Goal: Task Accomplishment & Management: Use online tool/utility

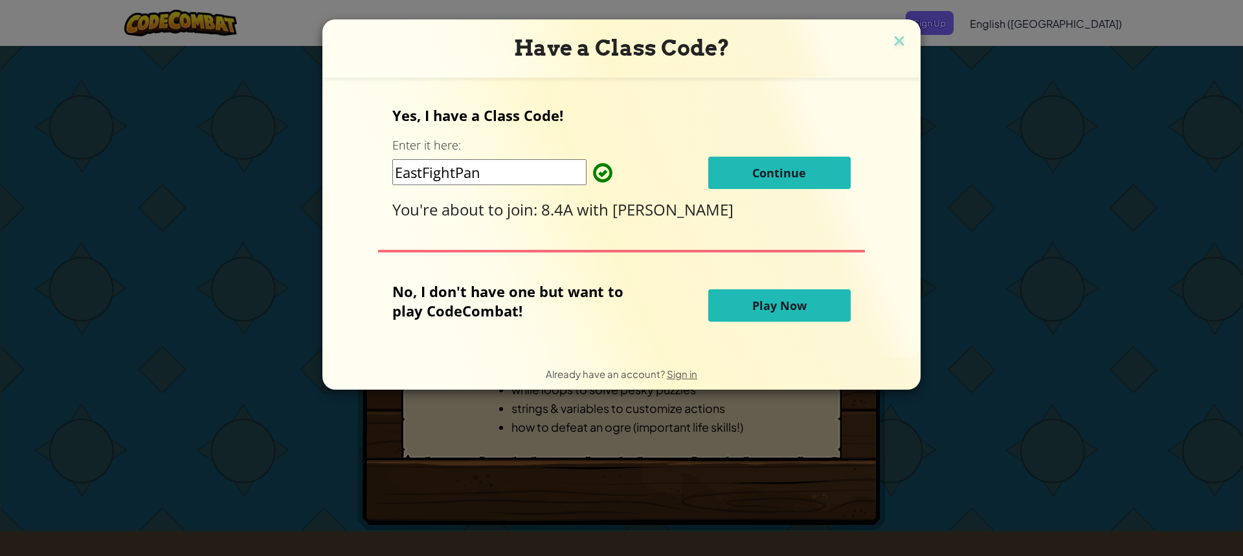
click at [760, 164] on button "Continue" at bounding box center [779, 173] width 142 height 32
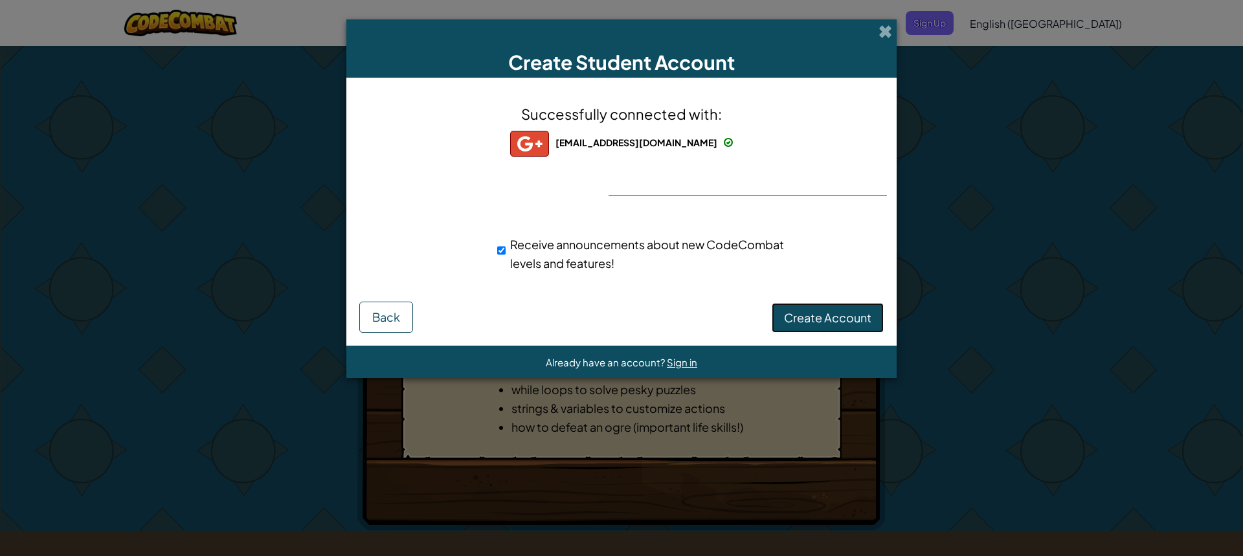
click at [826, 308] on button "Create Account" at bounding box center [828, 318] width 112 height 30
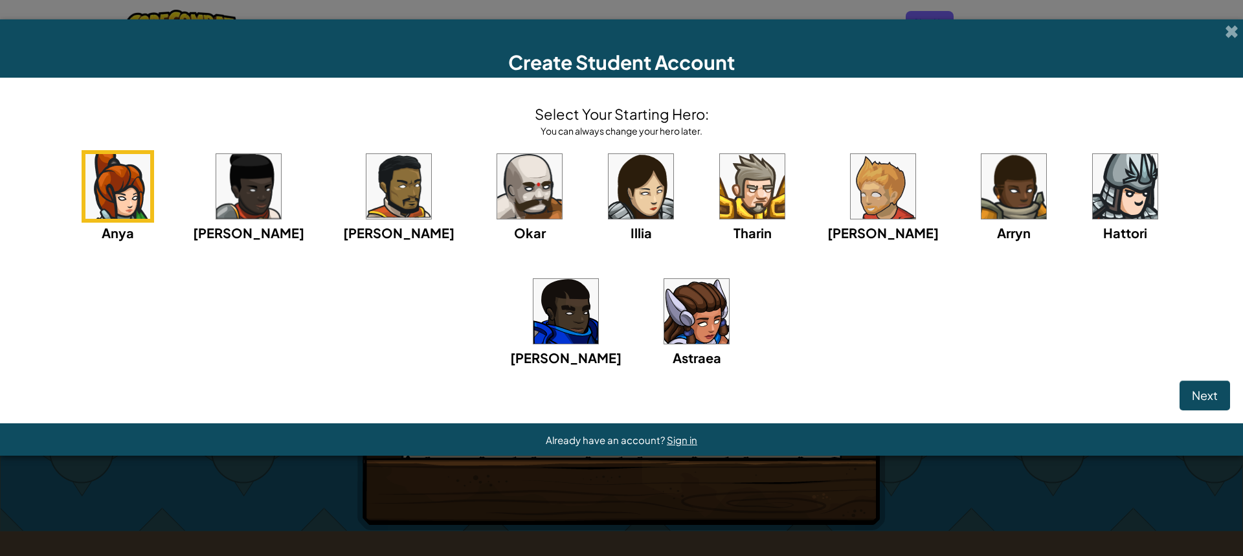
click at [851, 200] on img at bounding box center [883, 186] width 65 height 65
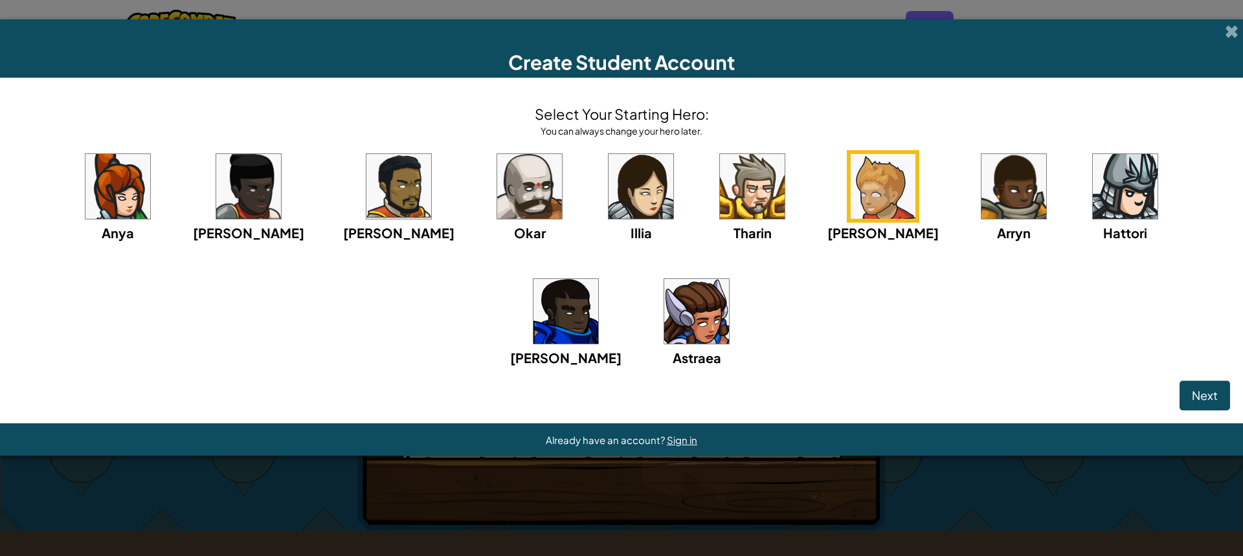
click at [598, 279] on img at bounding box center [565, 311] width 65 height 65
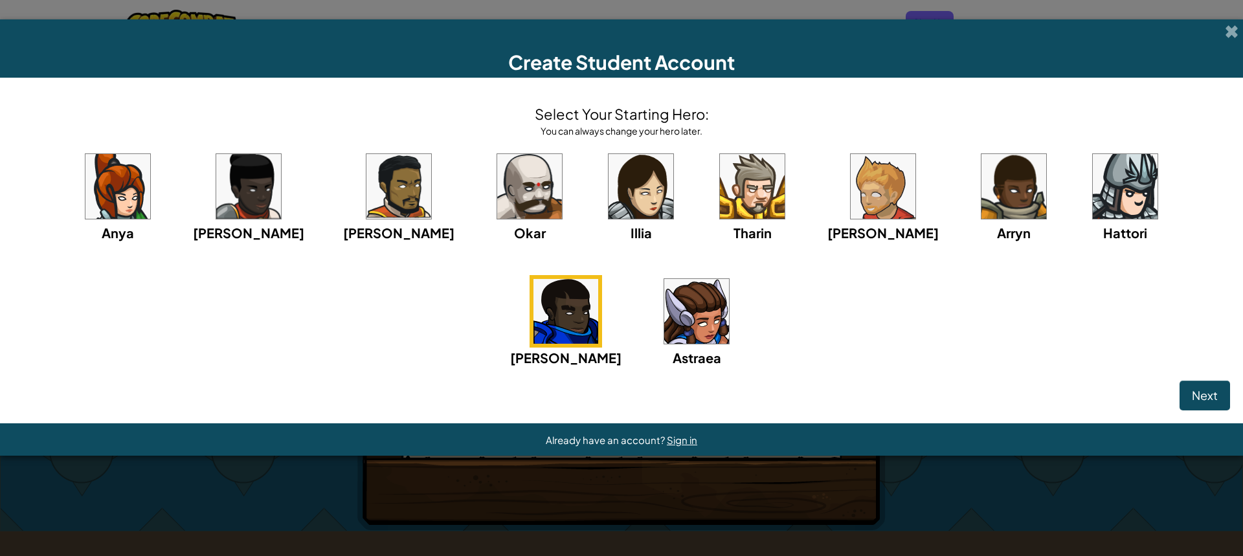
click at [598, 279] on img at bounding box center [565, 311] width 65 height 65
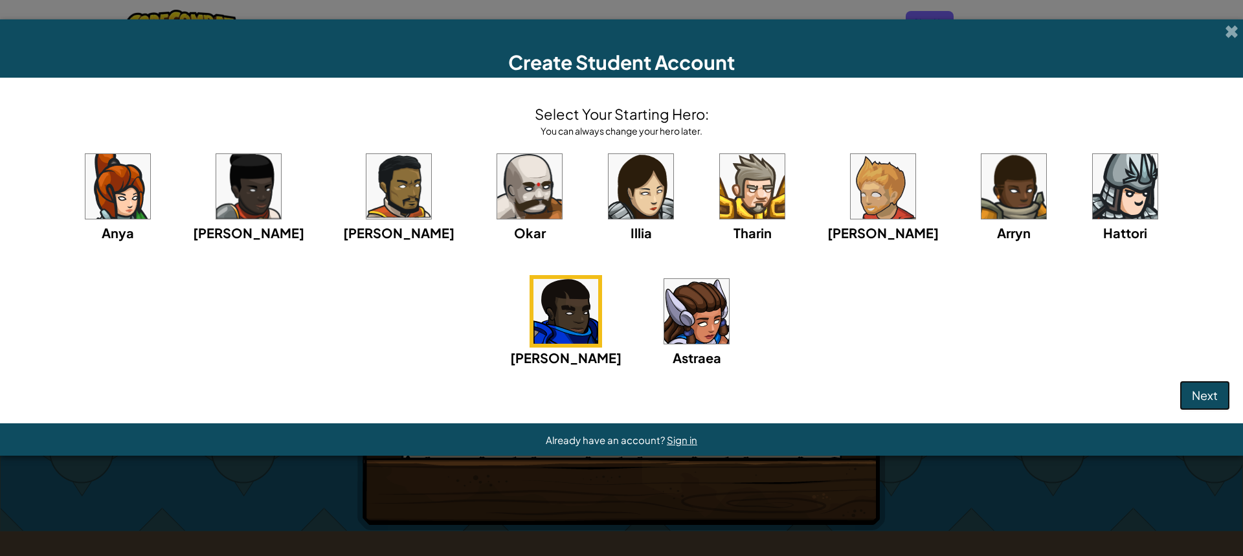
click at [1194, 400] on span "Next" at bounding box center [1205, 395] width 26 height 15
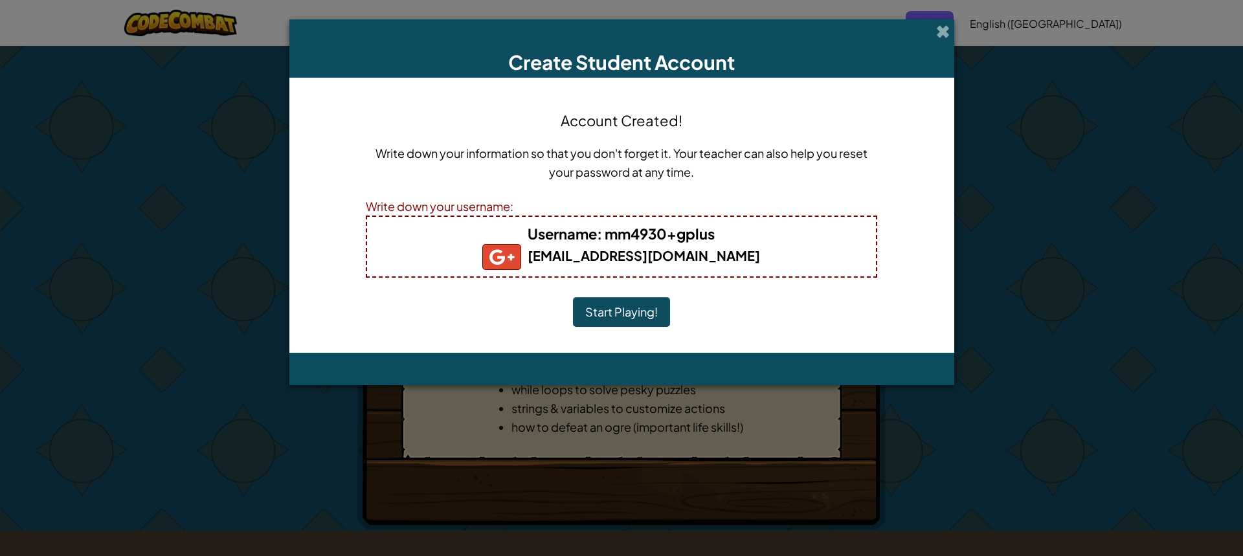
click at [585, 311] on button "Start Playing!" at bounding box center [621, 312] width 97 height 30
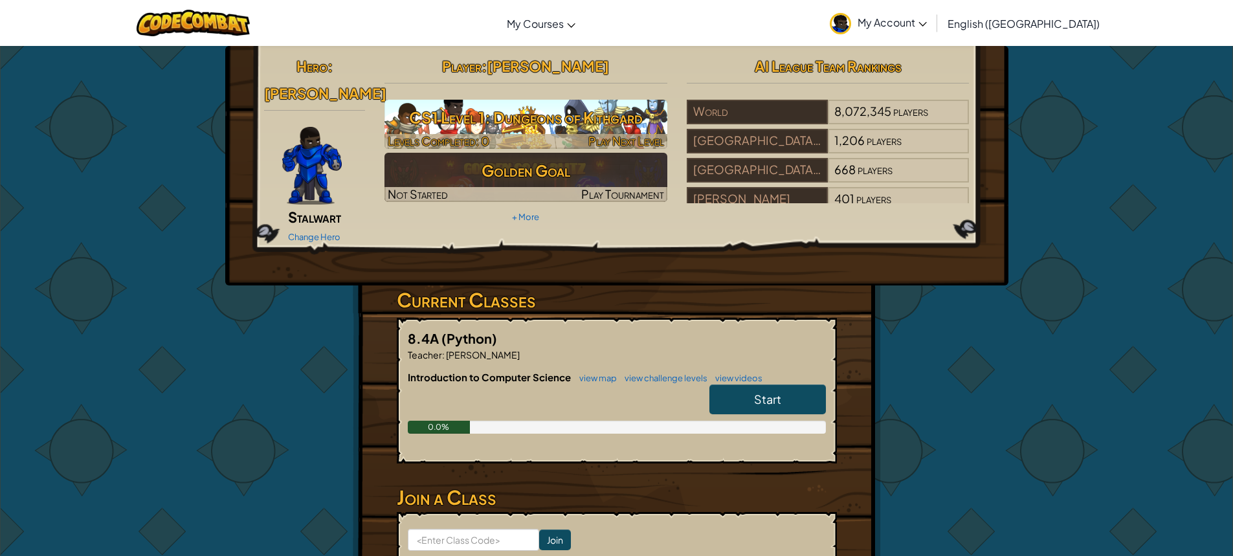
click at [489, 114] on h3 "CS1 Level 1: Dungeons of Kithgard" at bounding box center [526, 117] width 283 height 29
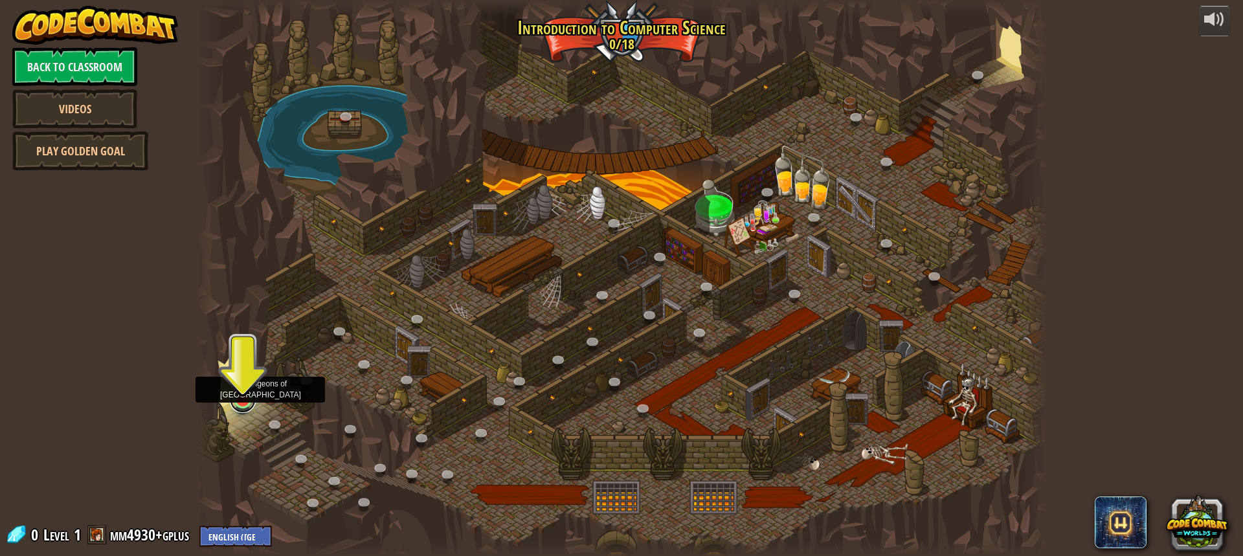
click at [253, 403] on link at bounding box center [243, 400] width 26 height 26
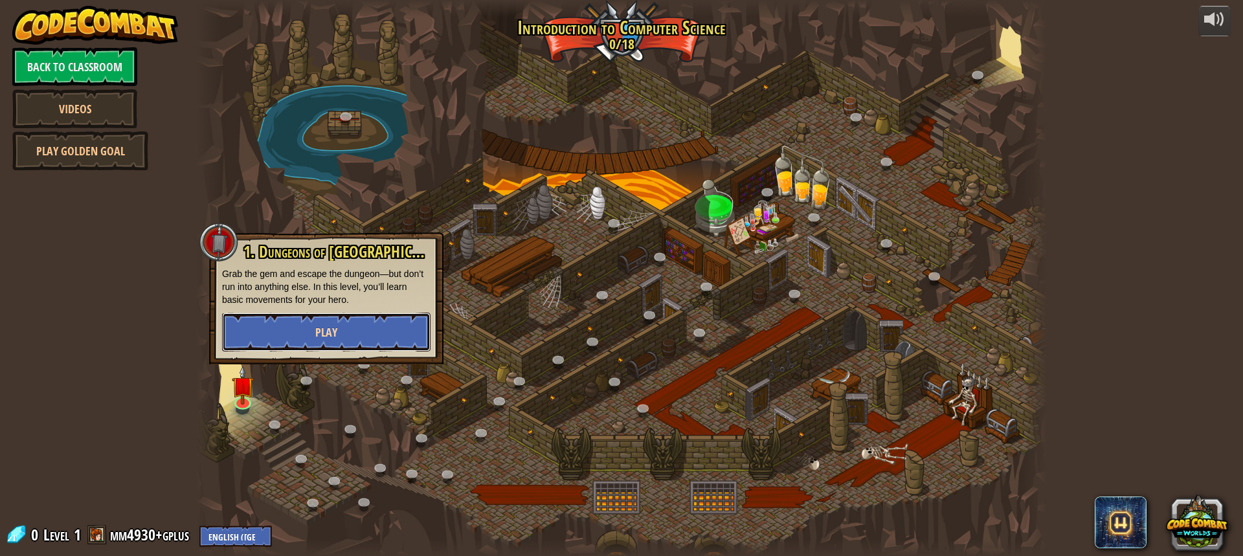
click at [313, 339] on button "Play" at bounding box center [326, 332] width 208 height 39
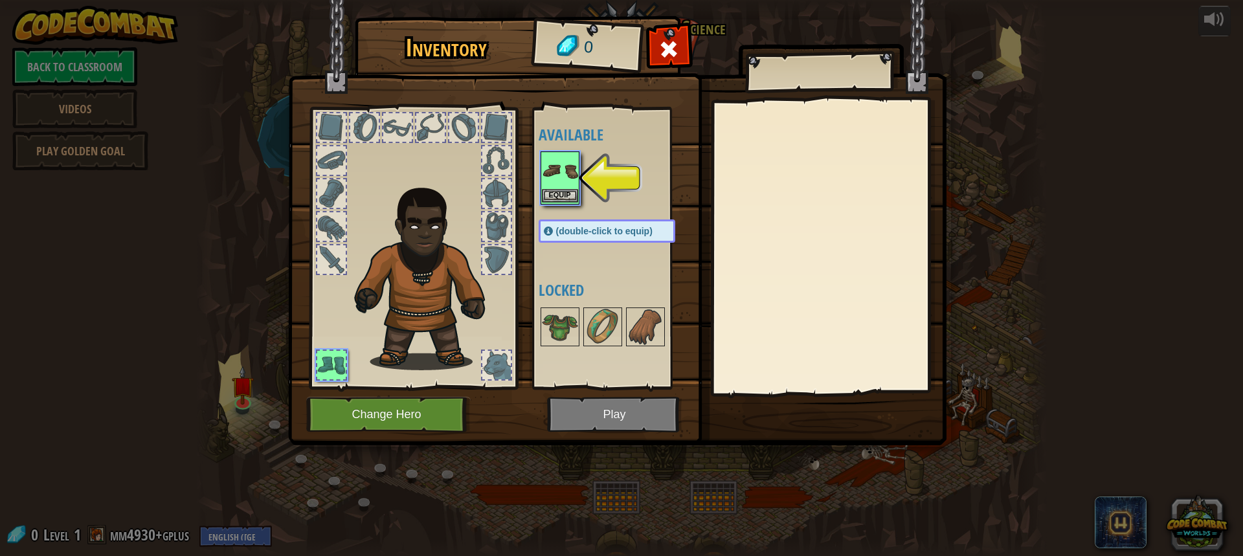
click at [554, 203] on div "Equip" at bounding box center [560, 177] width 39 height 53
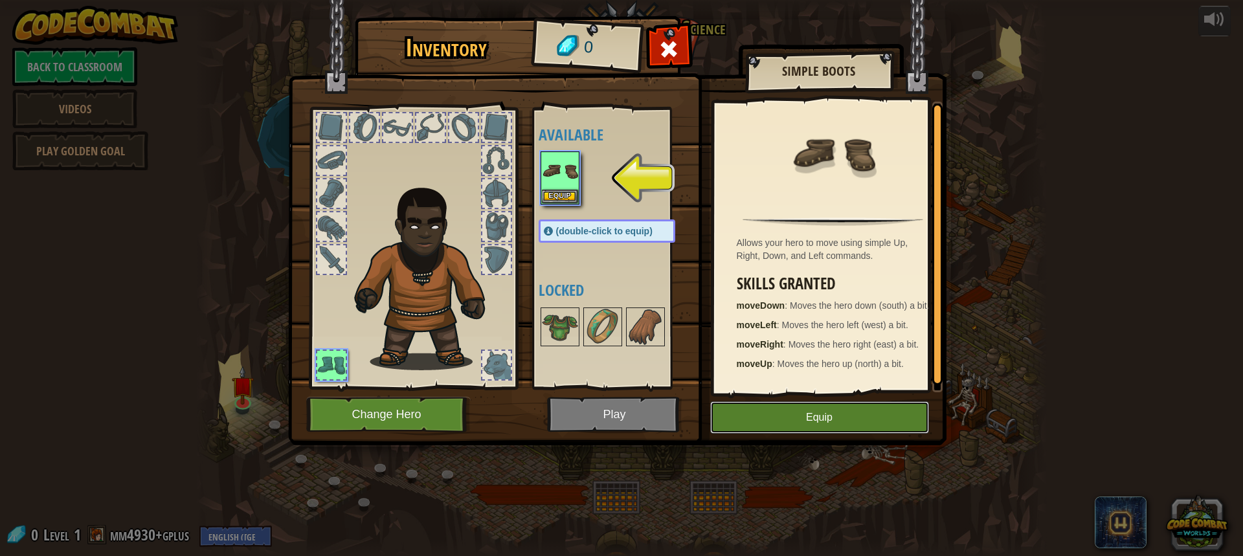
click at [750, 422] on button "Equip" at bounding box center [819, 417] width 219 height 32
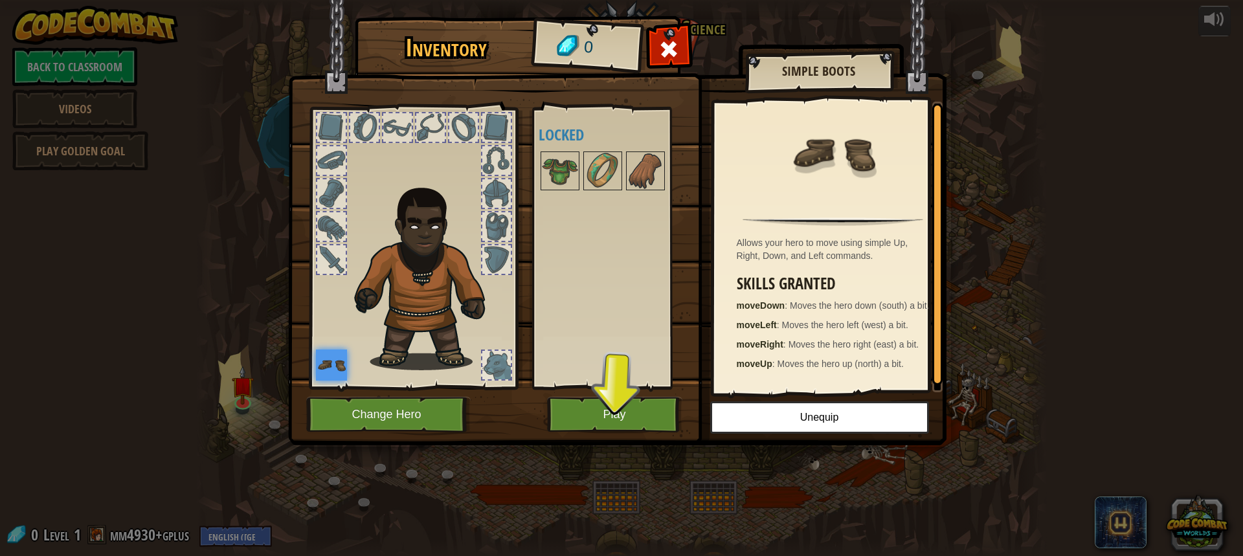
click at [346, 185] on div at bounding box center [331, 193] width 31 height 31
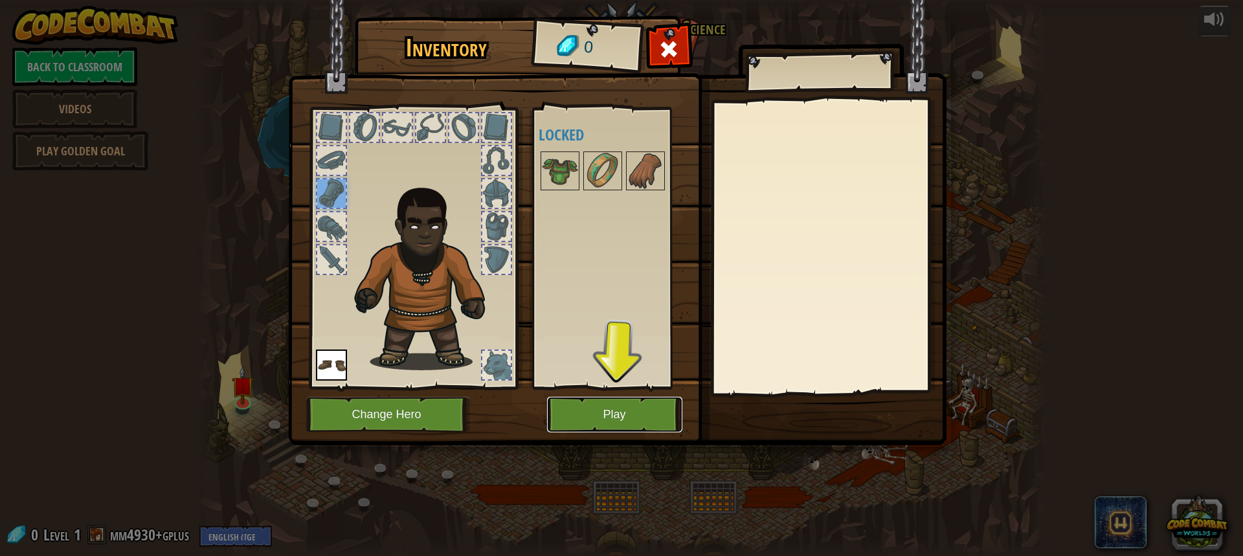
click at [594, 419] on button "Play" at bounding box center [614, 415] width 135 height 36
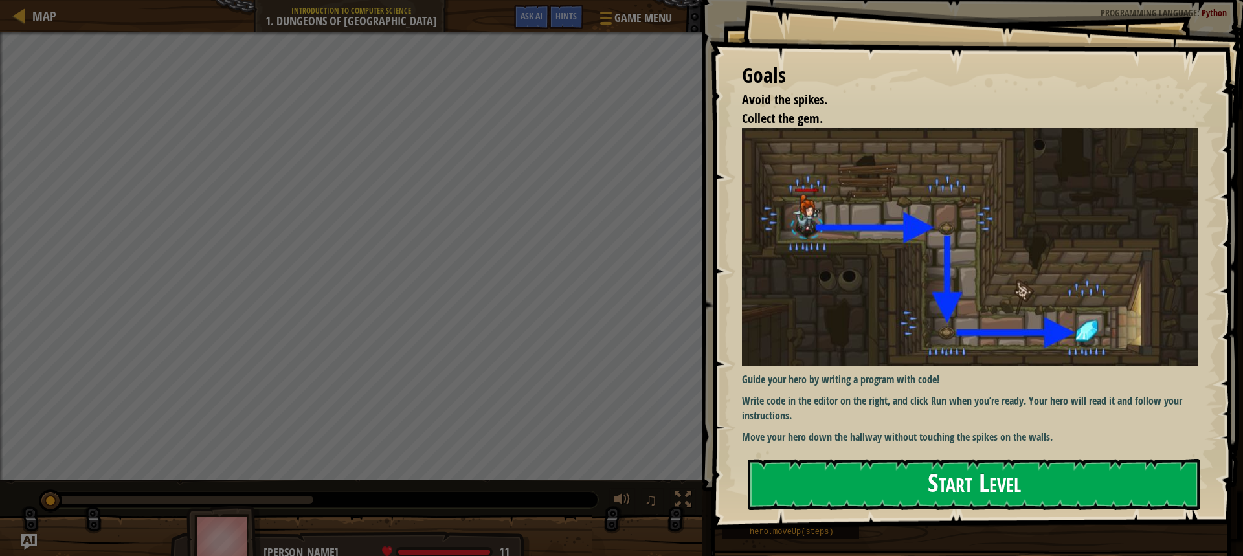
click at [1080, 492] on button "Start Level" at bounding box center [974, 484] width 453 height 51
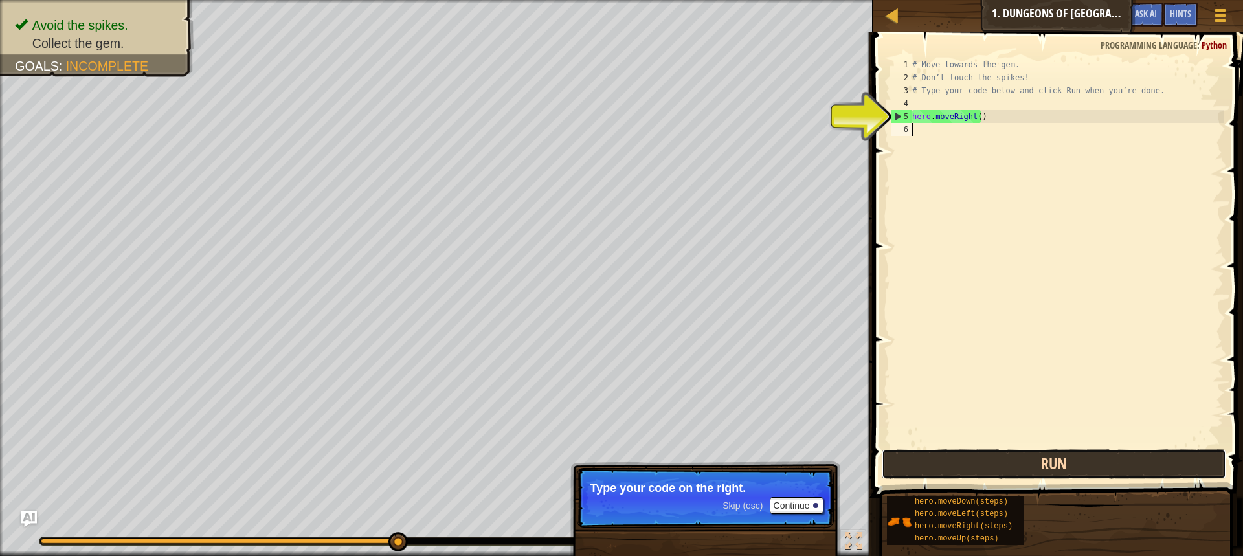
click at [946, 467] on button "Run" at bounding box center [1054, 464] width 344 height 30
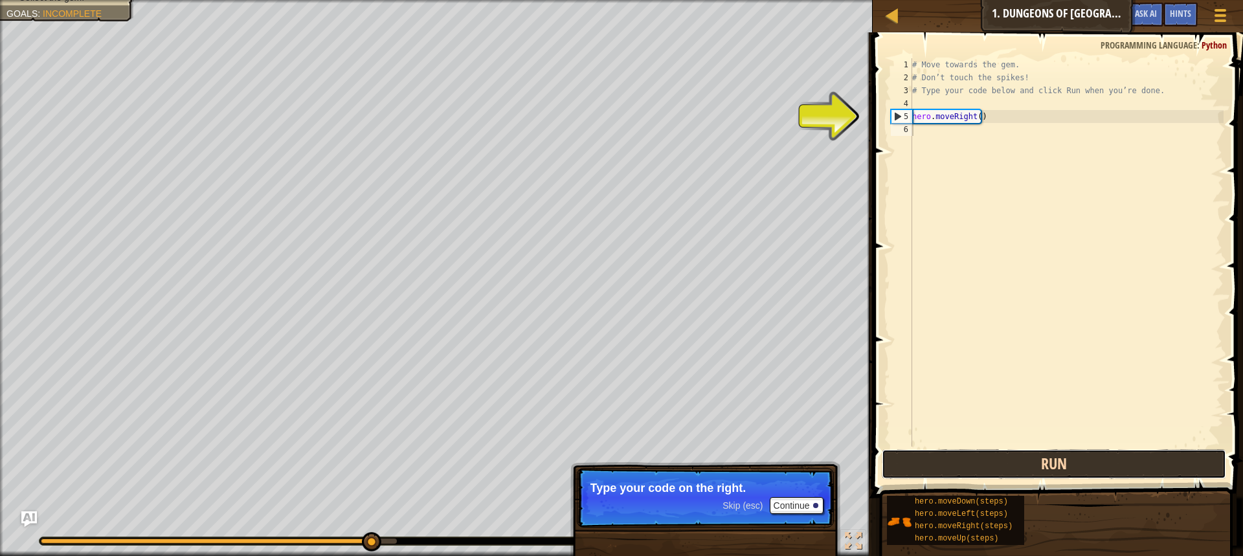
click at [946, 467] on button "Run" at bounding box center [1054, 464] width 344 height 30
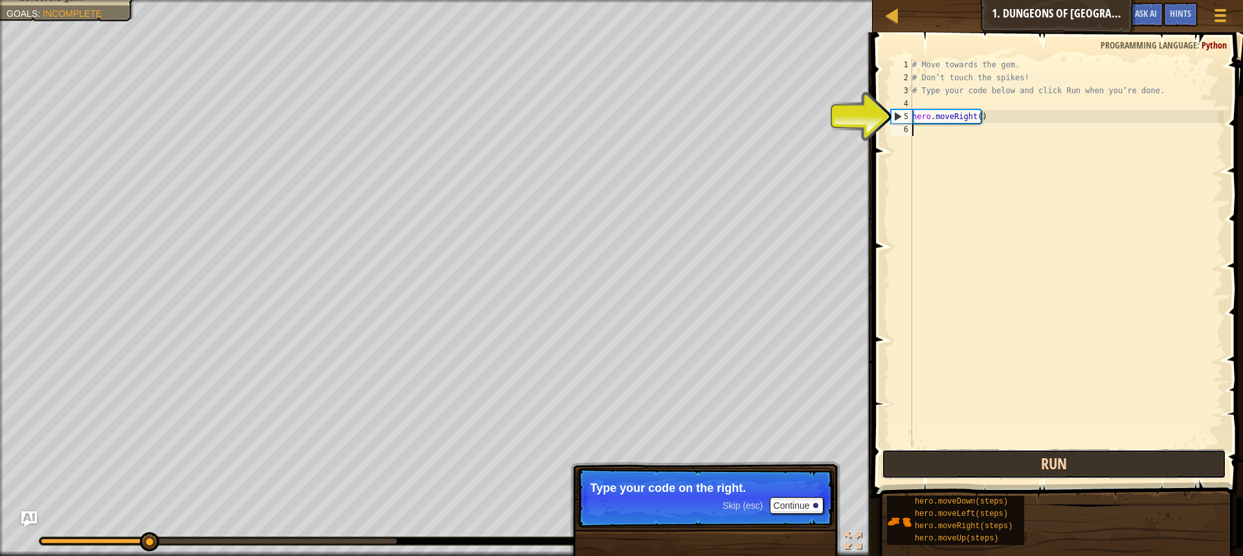
click at [946, 467] on button "Run" at bounding box center [1054, 464] width 344 height 30
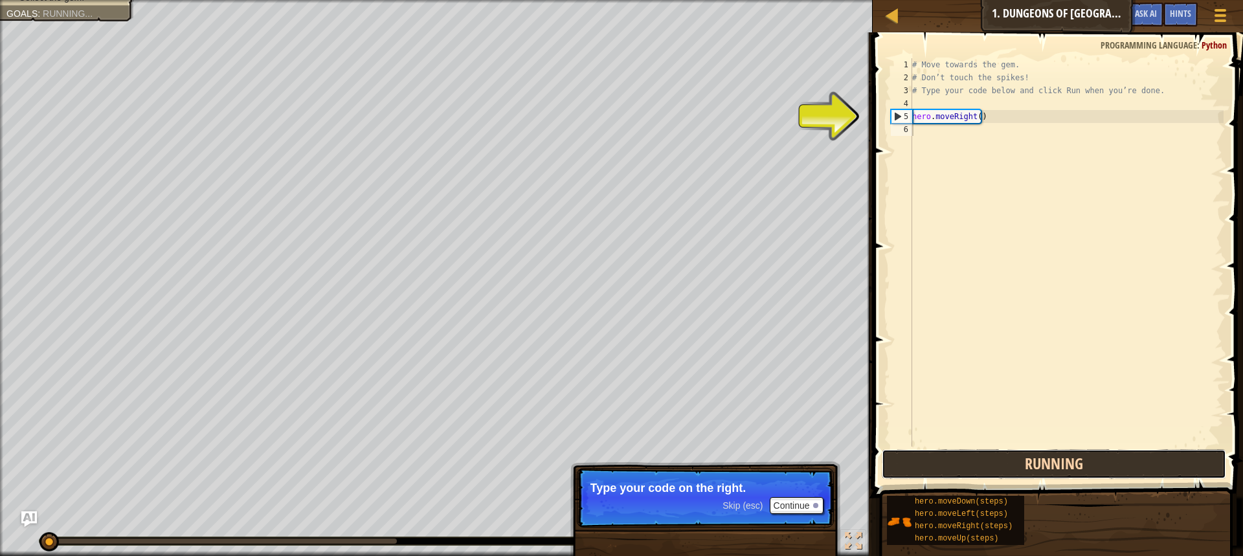
click at [946, 467] on button "Running" at bounding box center [1054, 464] width 344 height 30
click at [946, 467] on button "Run" at bounding box center [1054, 464] width 344 height 30
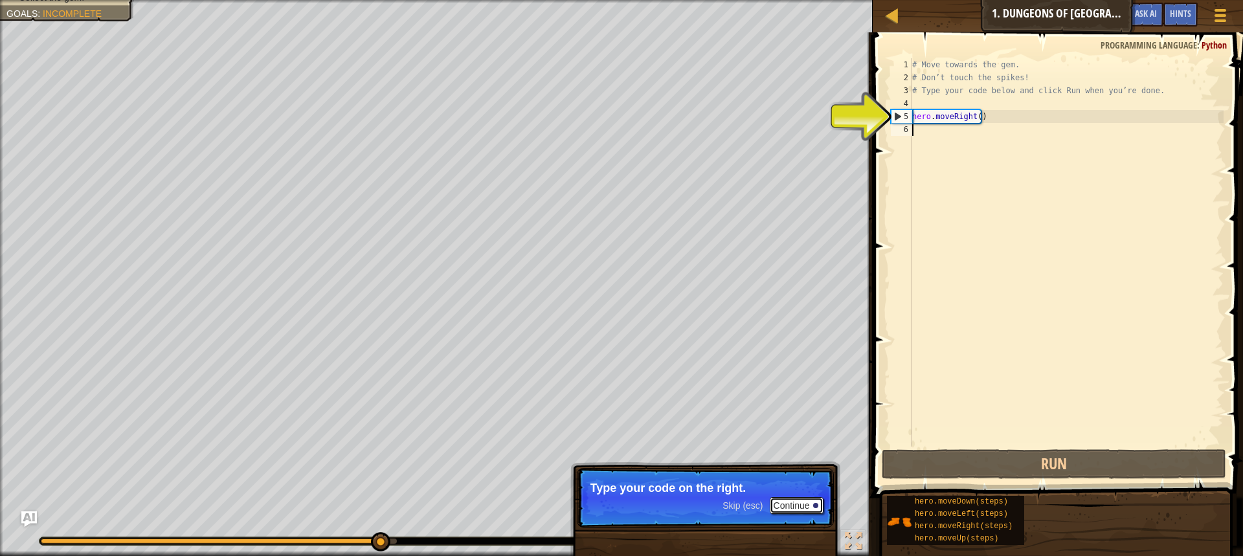
click at [803, 511] on button "Continue" at bounding box center [797, 505] width 54 height 17
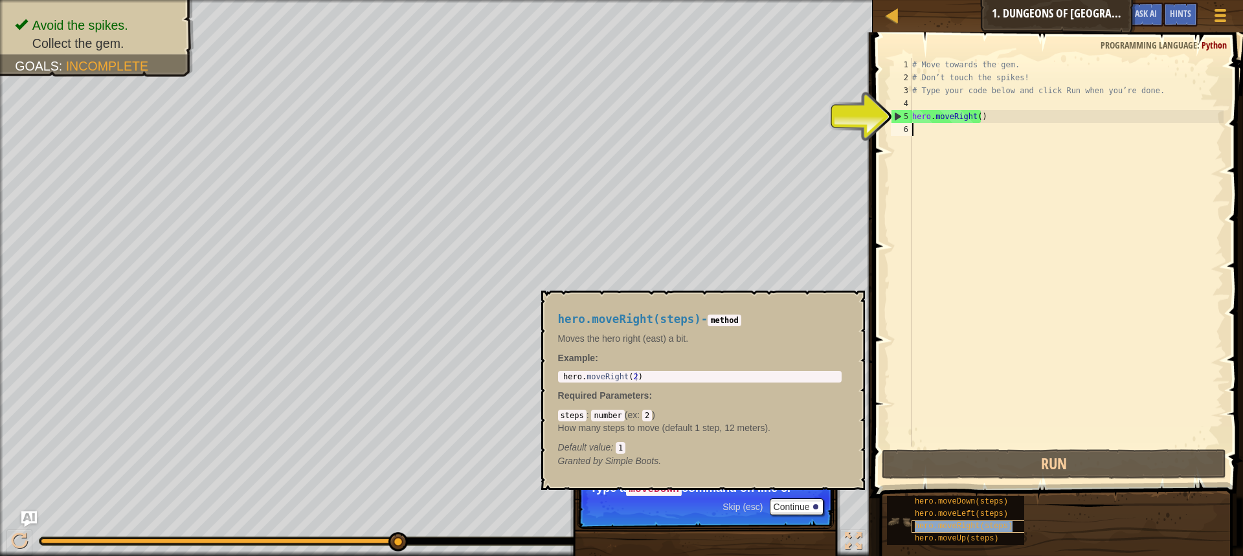
click at [981, 531] on div "hero.moveRight(steps)" at bounding box center [974, 526] width 124 height 12
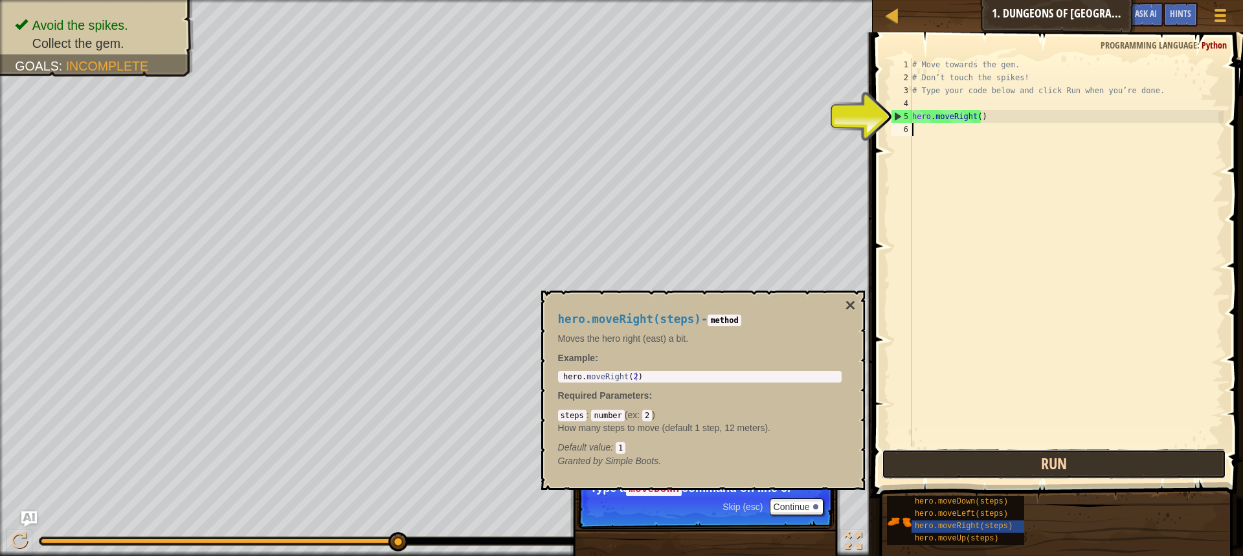
click at [987, 472] on button "Run" at bounding box center [1054, 464] width 344 height 30
click at [854, 307] on button "×" at bounding box center [850, 305] width 10 height 18
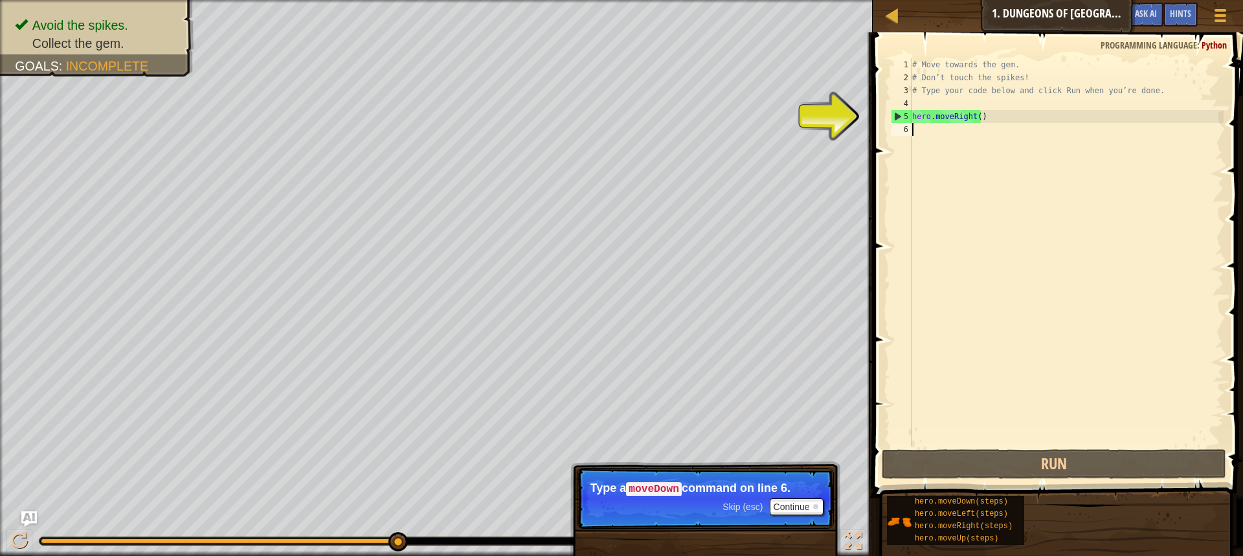
click at [945, 131] on div "# Move towards the gem. # Don’t touch the spikes! # Type your code below and cl…" at bounding box center [1067, 265] width 314 height 414
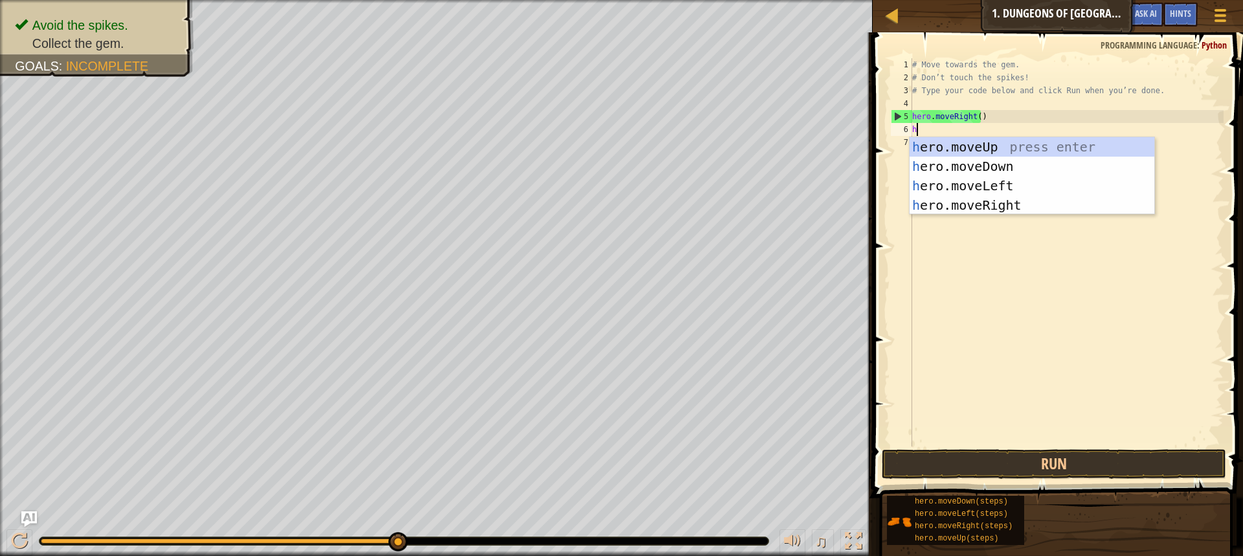
scroll to position [6, 0]
type textarea "hero"
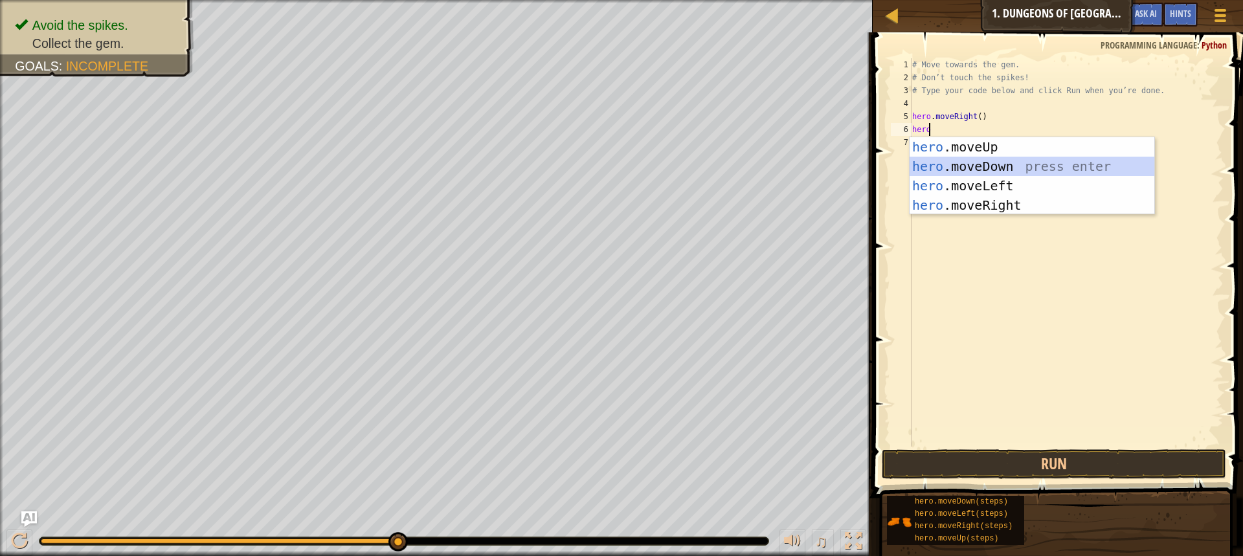
click at [1010, 161] on div "hero .moveUp press enter hero .moveDown press enter hero .moveLeft press enter …" at bounding box center [1032, 195] width 245 height 117
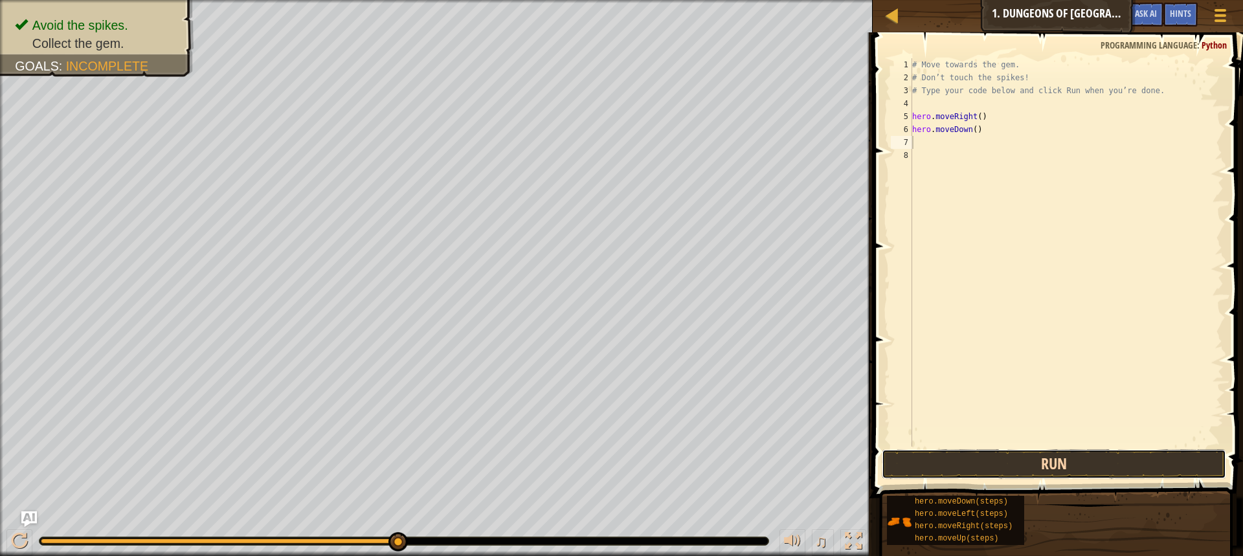
click at [993, 472] on button "Run" at bounding box center [1054, 464] width 344 height 30
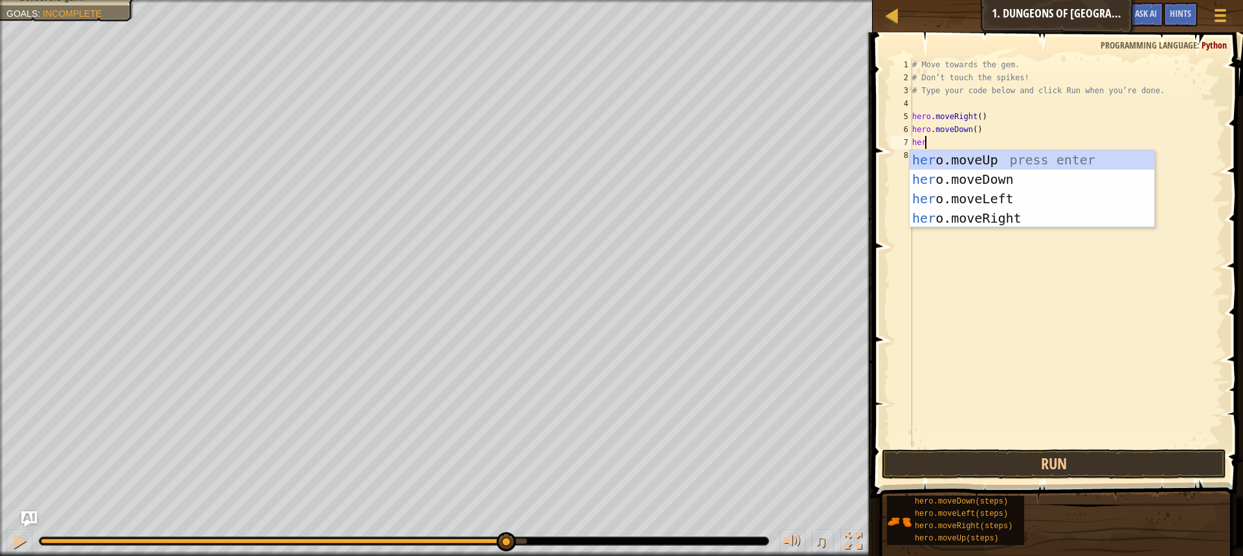
type textarea "hero"
click at [979, 216] on div "hero .moveUp press enter hero .moveDown press enter hero .moveLeft press enter …" at bounding box center [1032, 208] width 245 height 117
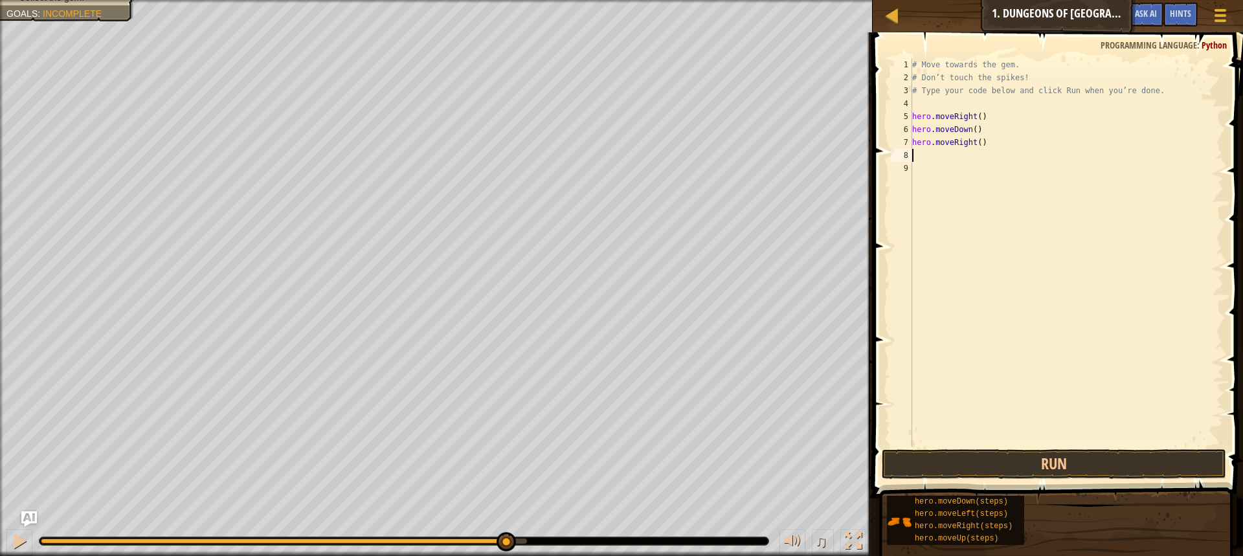
scroll to position [6, 0]
click at [1054, 467] on button "Run" at bounding box center [1054, 464] width 344 height 30
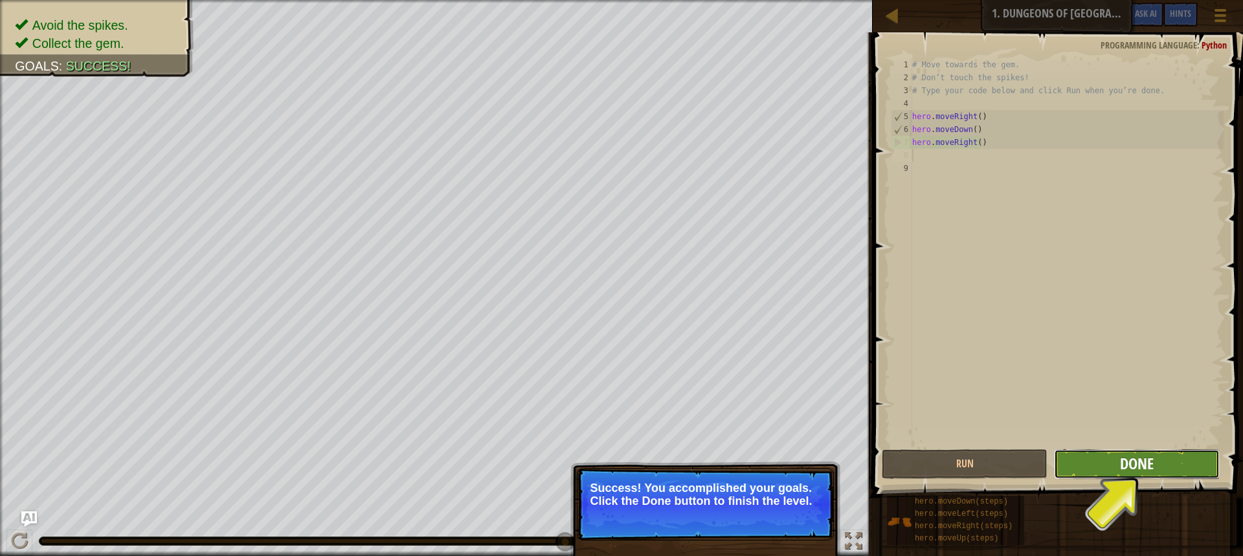
click at [1133, 462] on span "Done" at bounding box center [1137, 463] width 34 height 21
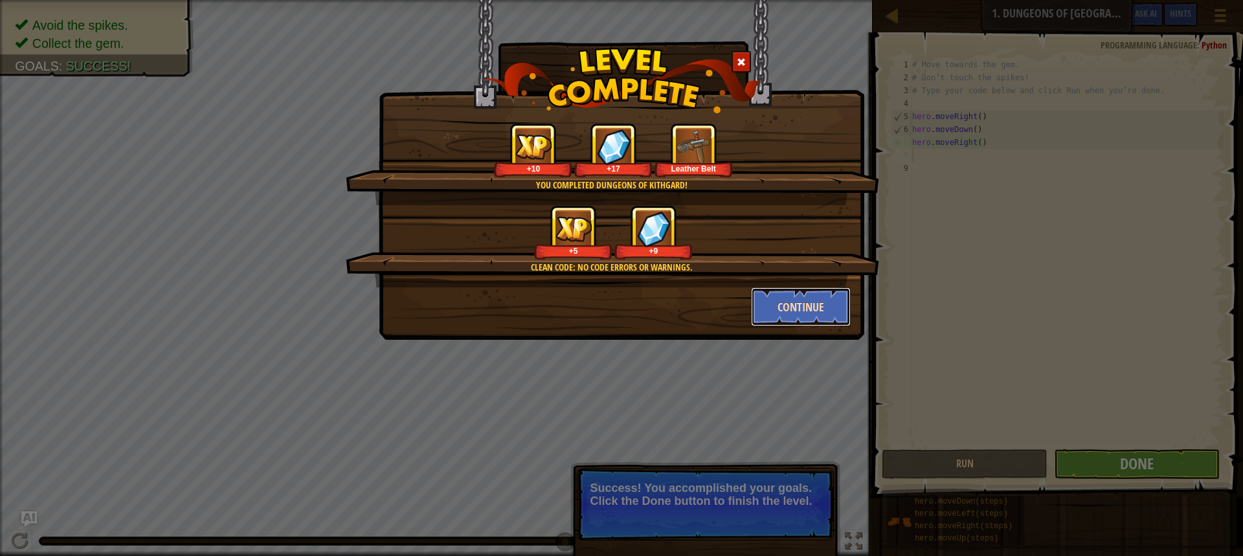
click at [797, 322] on button "Continue" at bounding box center [801, 306] width 100 height 39
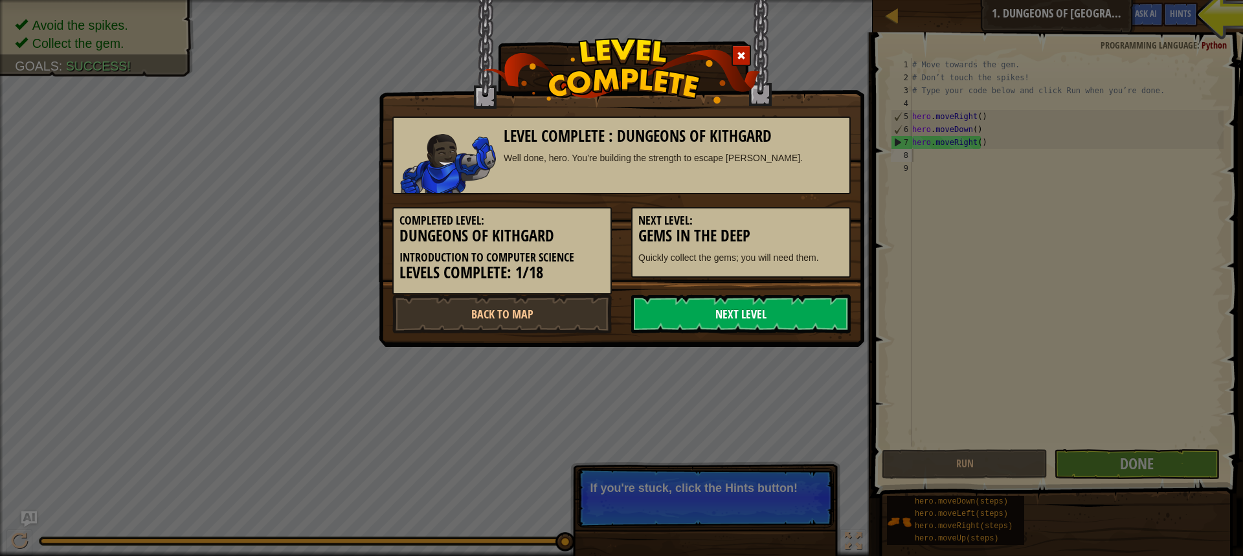
click at [832, 318] on link "Next Level" at bounding box center [740, 314] width 219 height 39
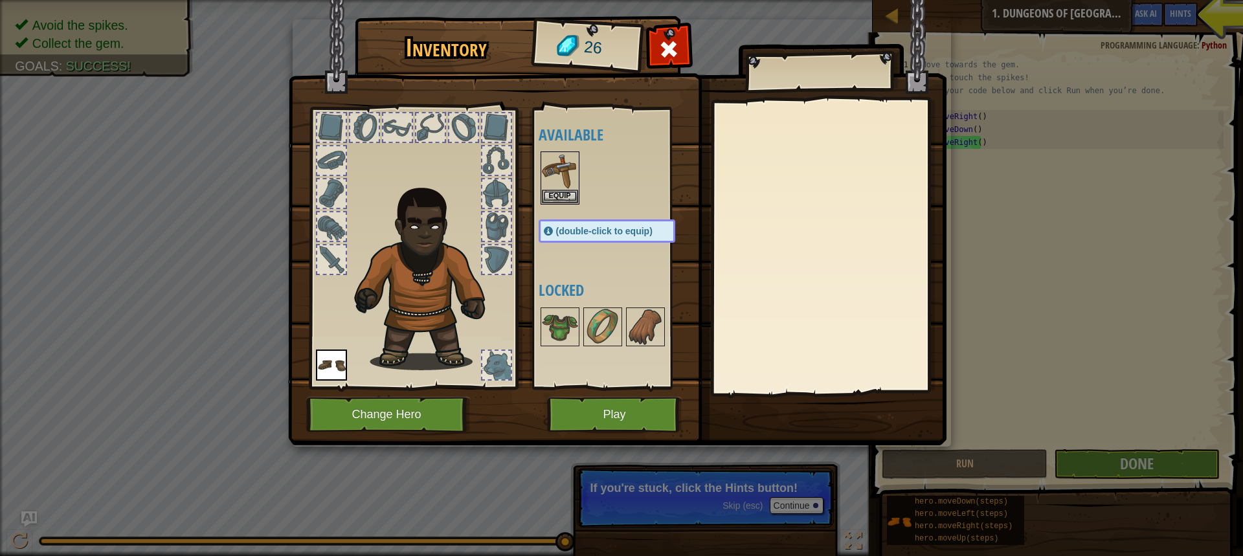
click at [376, 116] on div at bounding box center [364, 127] width 28 height 28
click at [409, 133] on div at bounding box center [397, 127] width 28 height 28
click at [560, 192] on button "Equip" at bounding box center [560, 196] width 36 height 14
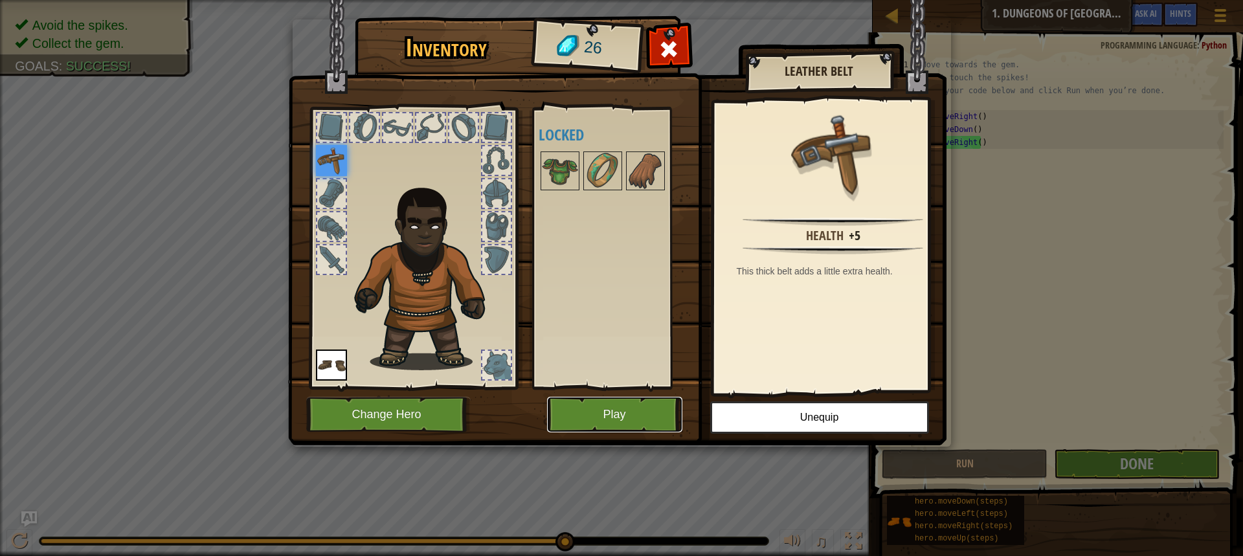
click at [605, 397] on button "Play" at bounding box center [614, 415] width 135 height 36
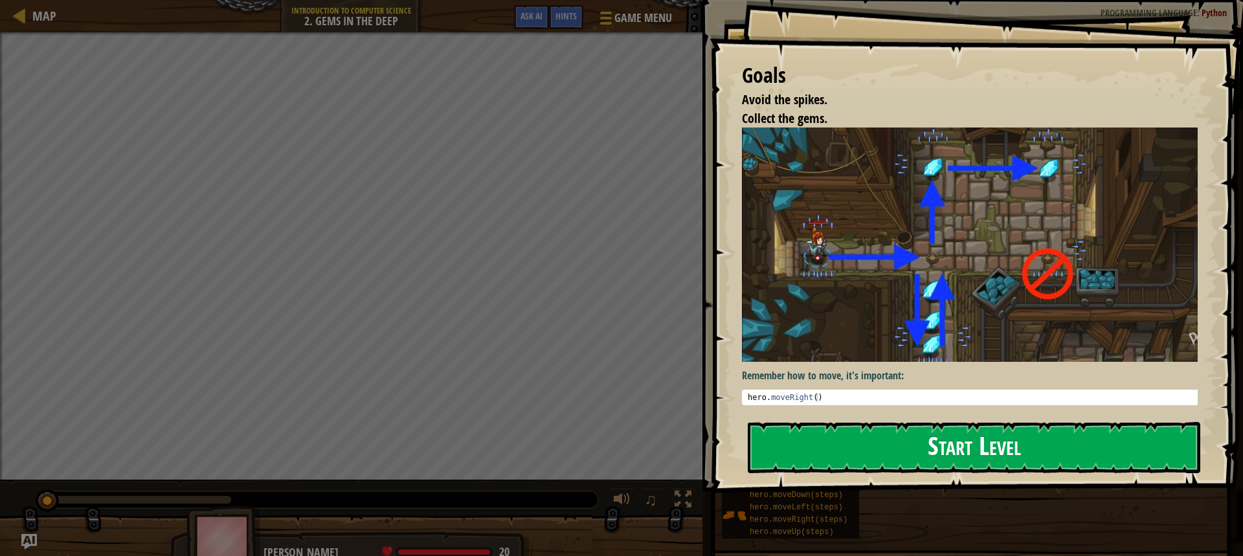
click at [886, 468] on button "Start Level" at bounding box center [974, 447] width 453 height 51
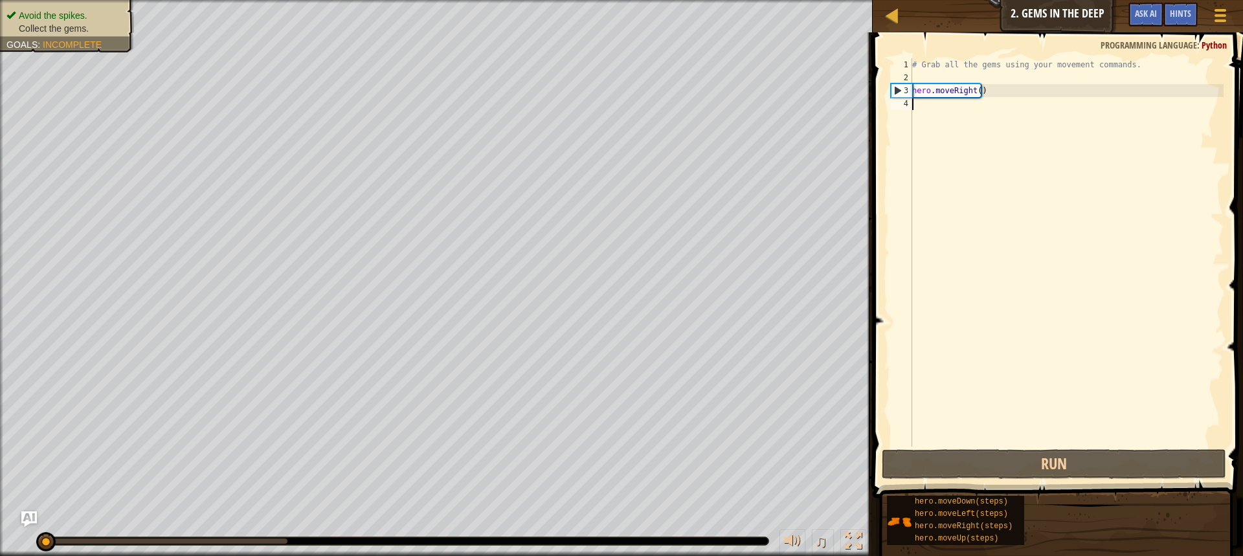
scroll to position [6, 0]
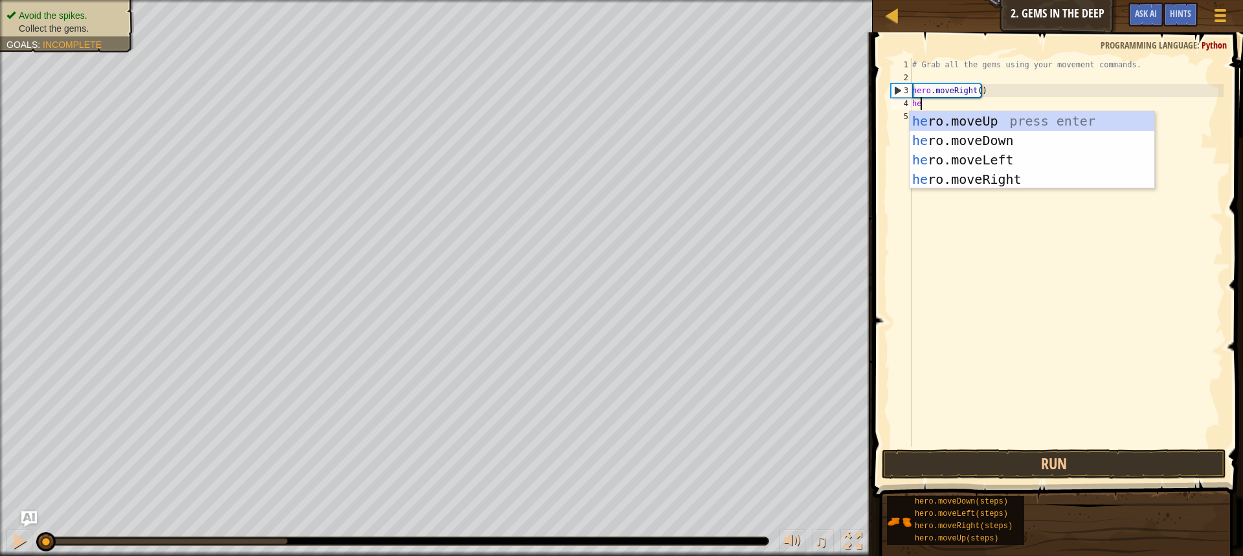
type textarea "her"
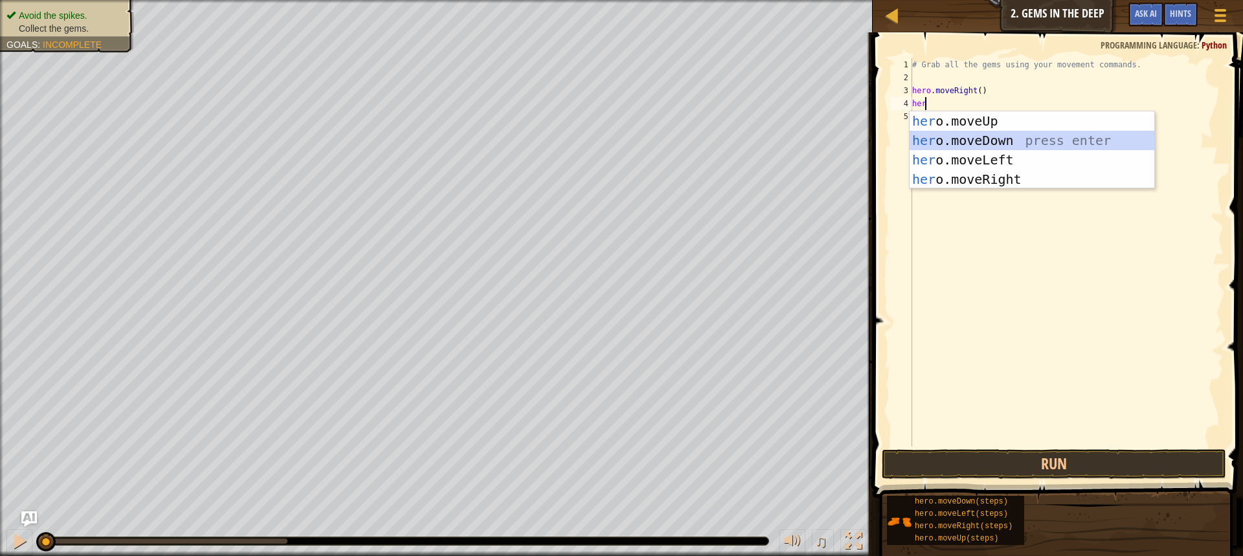
click at [935, 138] on div "her o.moveUp press enter her o.moveDown press enter her o.moveLeft press enter …" at bounding box center [1032, 169] width 245 height 117
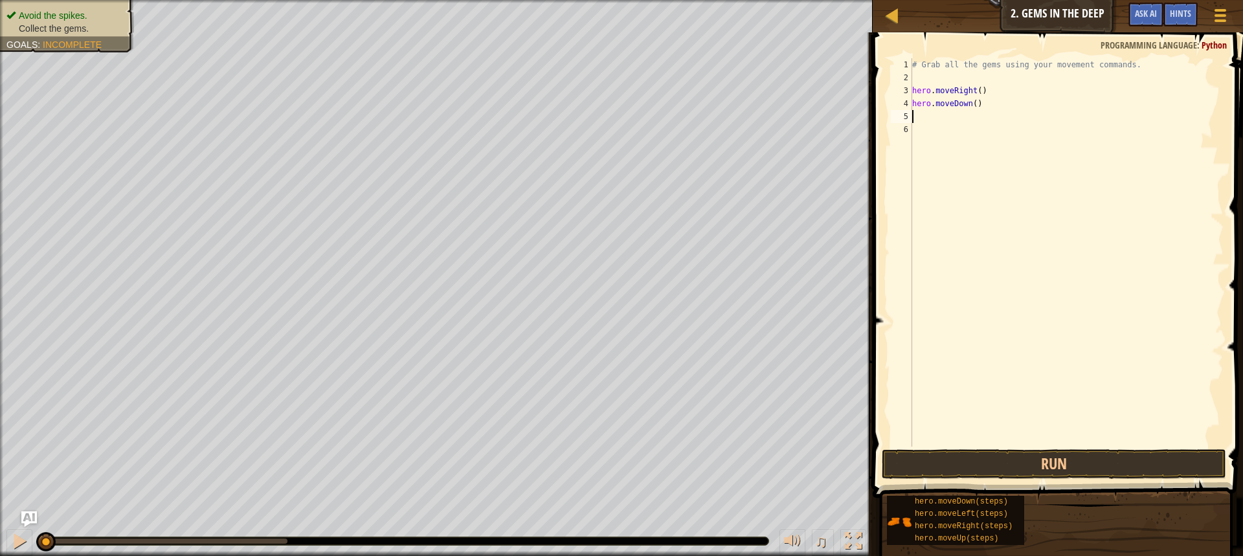
click at [972, 100] on div "# Grab all the gems using your movement commands. hero . moveRight ( ) hero . m…" at bounding box center [1067, 265] width 314 height 414
type textarea "hero.moveDown(3)"
click at [983, 464] on button "Run" at bounding box center [1054, 464] width 344 height 30
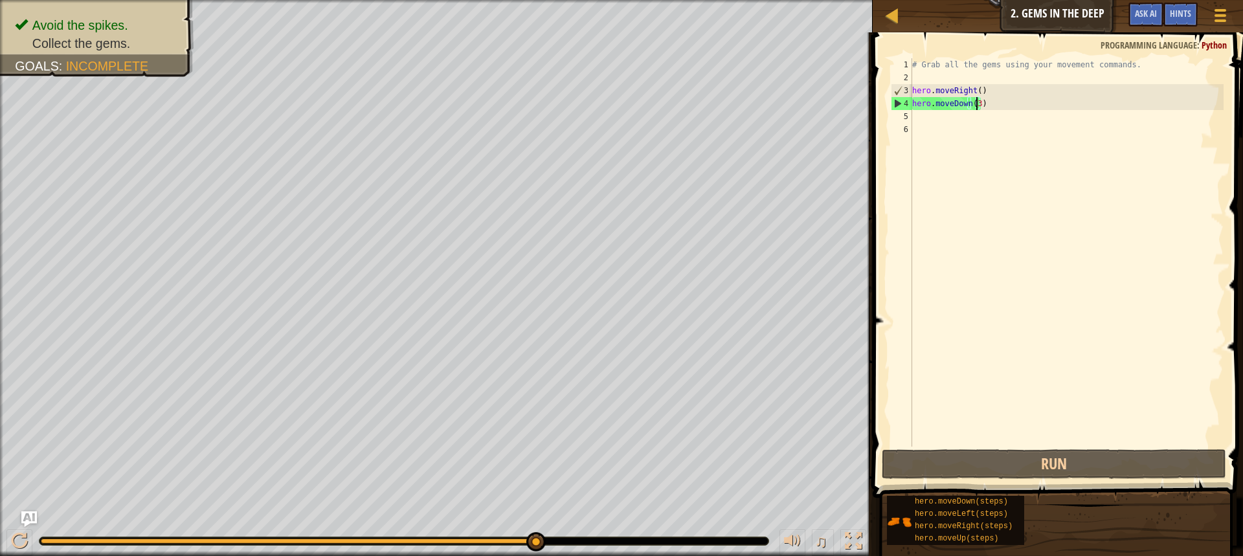
click at [996, 119] on div "# Grab all the gems using your movement commands. hero . moveRight ( ) hero . m…" at bounding box center [1067, 265] width 314 height 414
type textarea "h"
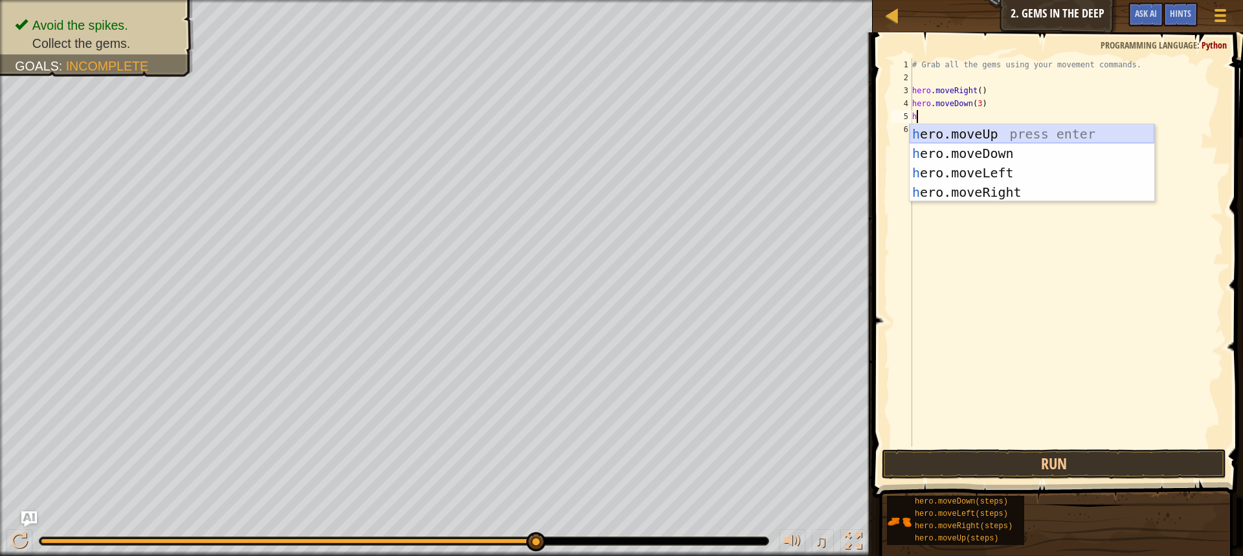
click at [943, 133] on div "h ero.moveUp press enter h ero.moveDown press enter h ero.moveLeft press enter …" at bounding box center [1032, 182] width 245 height 117
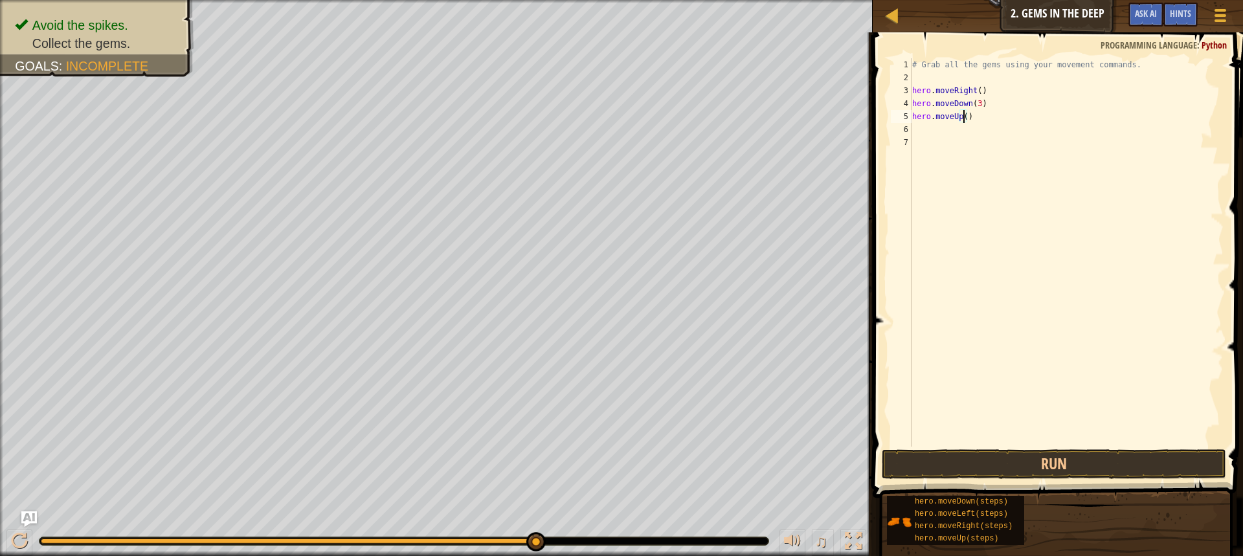
click at [961, 120] on div "# Grab all the gems using your movement commands. hero . moveRight ( ) hero . m…" at bounding box center [1067, 265] width 314 height 414
click at [988, 465] on button "Run" at bounding box center [1054, 464] width 344 height 30
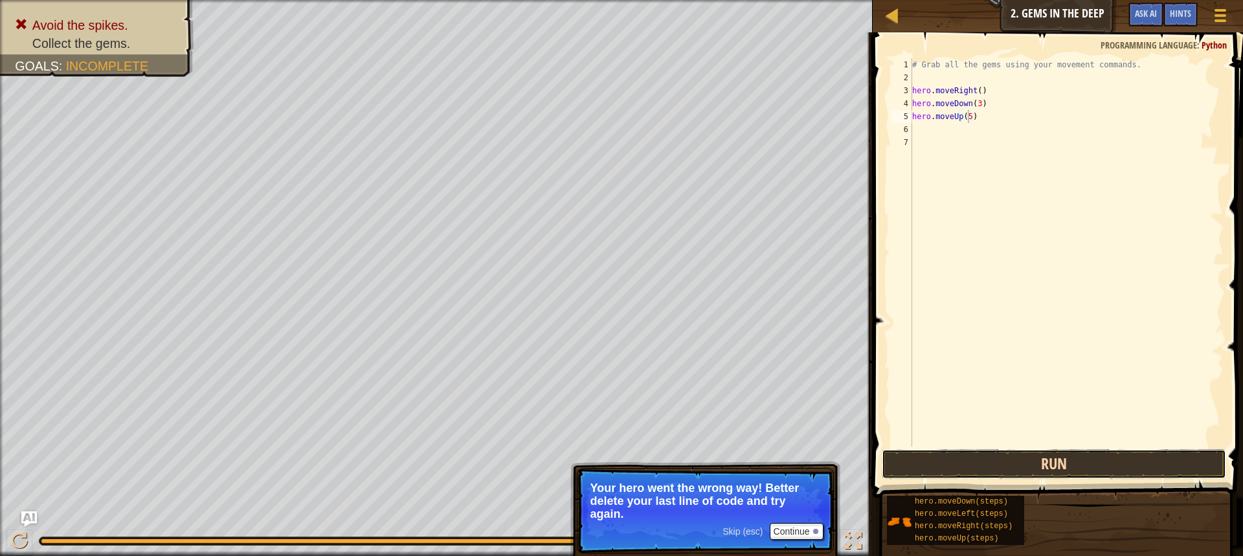
click at [959, 451] on button "Run" at bounding box center [1054, 464] width 344 height 30
type textarea ")"
type textarea "h"
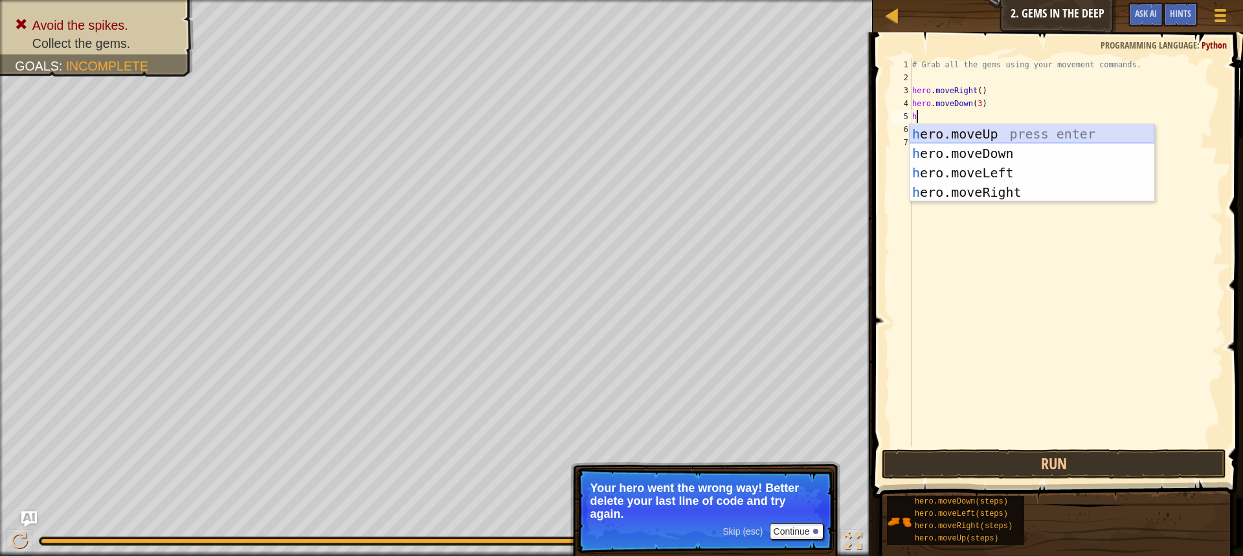
click at [1011, 133] on div "h ero.moveUp press enter h ero.moveDown press enter h ero.moveLeft press enter …" at bounding box center [1032, 182] width 245 height 117
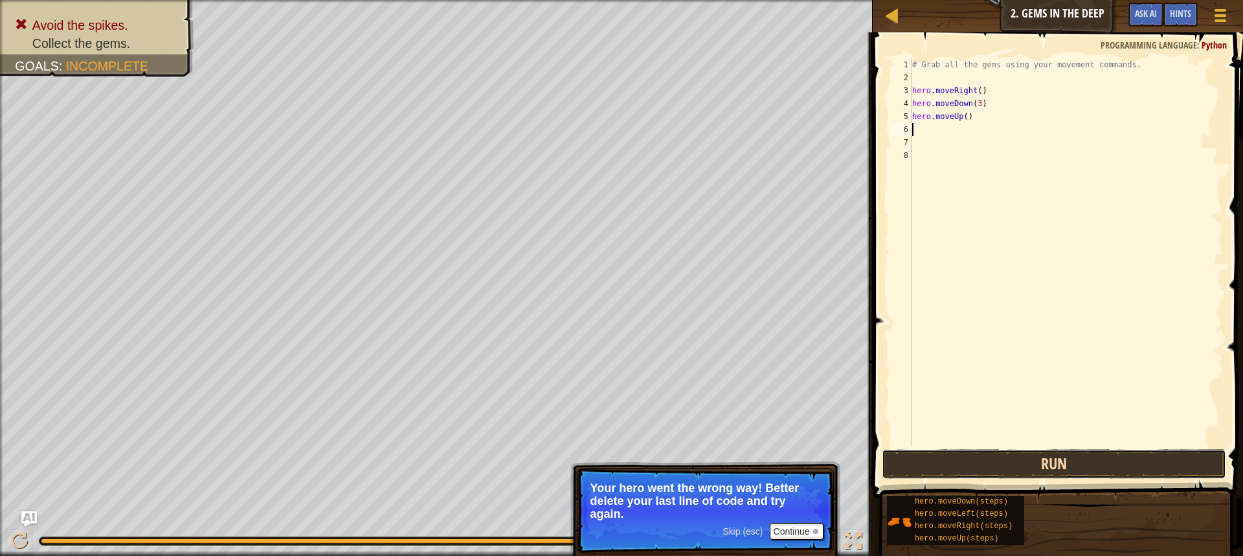
click at [1090, 464] on button "Run" at bounding box center [1054, 464] width 344 height 30
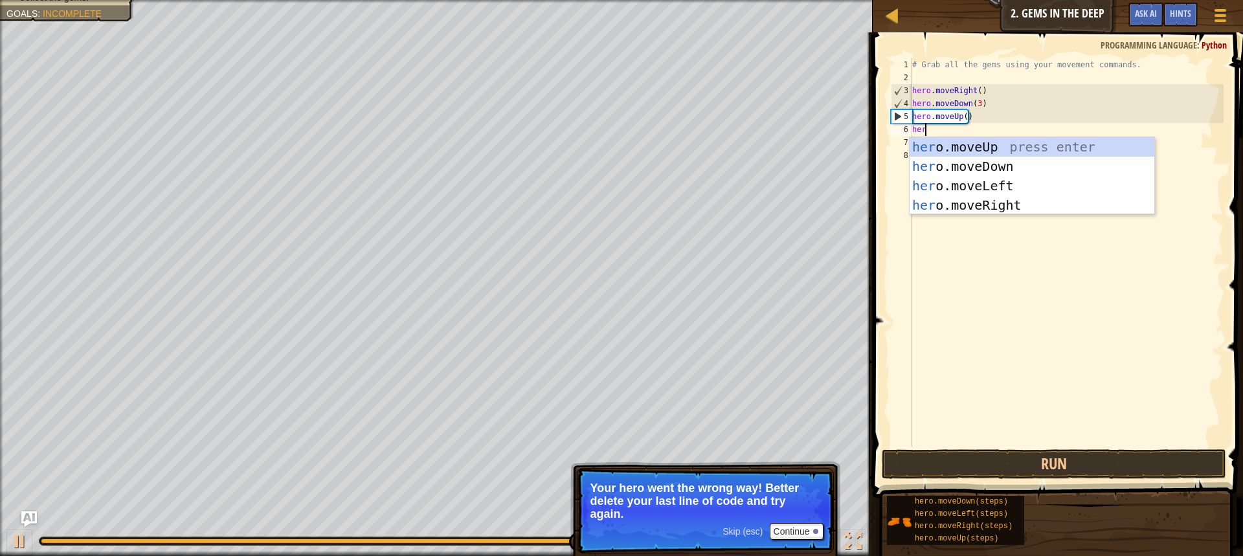
type textarea "hero"
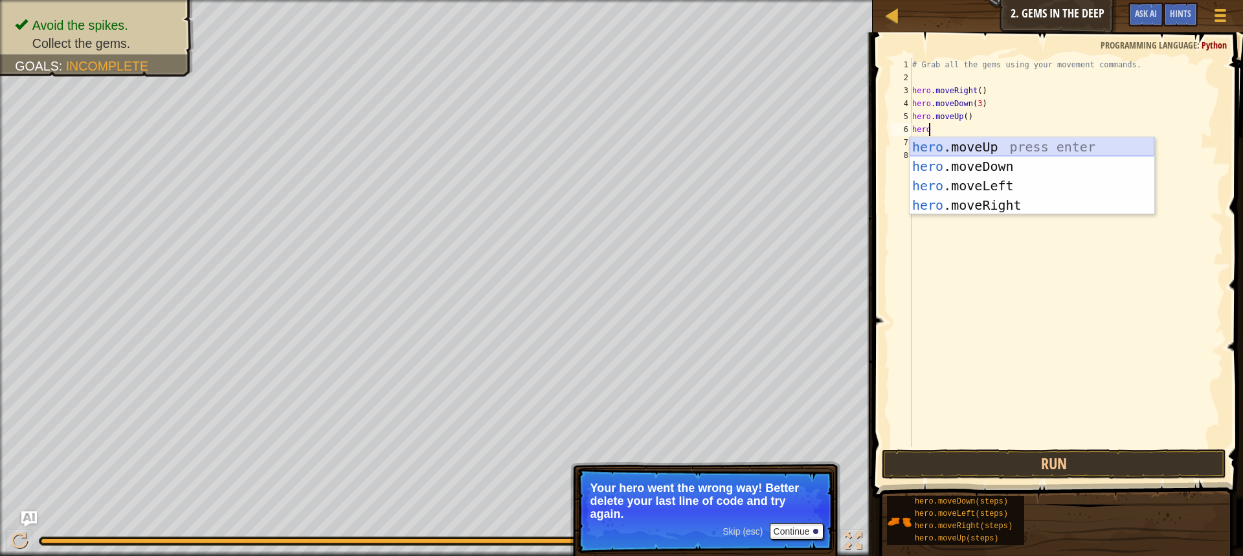
click at [996, 144] on div "hero .moveUp press enter hero .moveDown press enter hero .moveLeft press enter …" at bounding box center [1032, 195] width 245 height 117
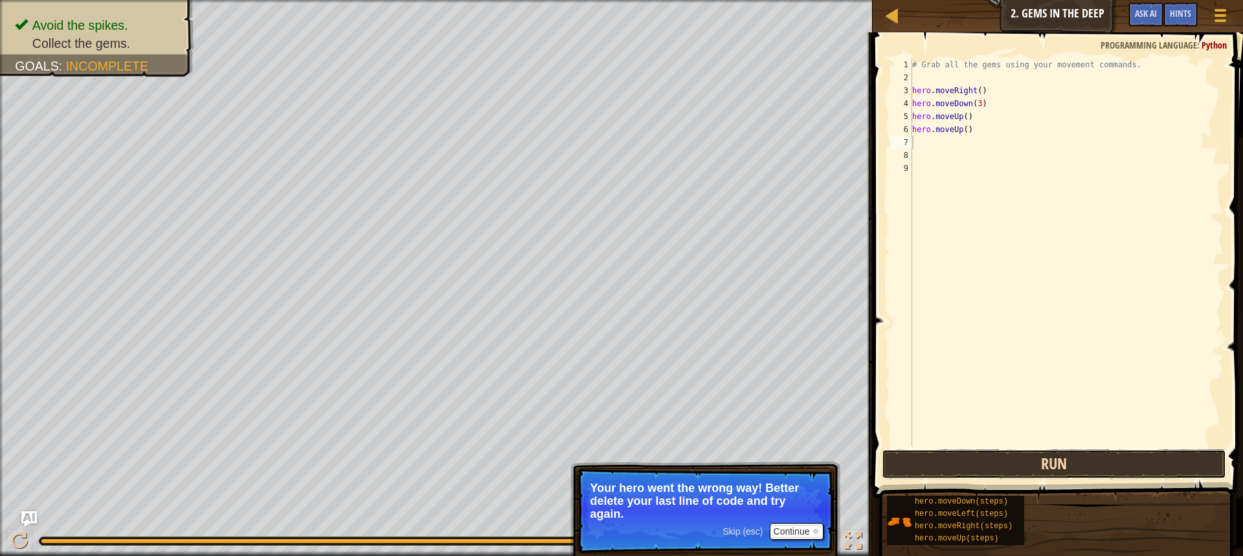
click at [1052, 464] on button "Run" at bounding box center [1054, 464] width 344 height 30
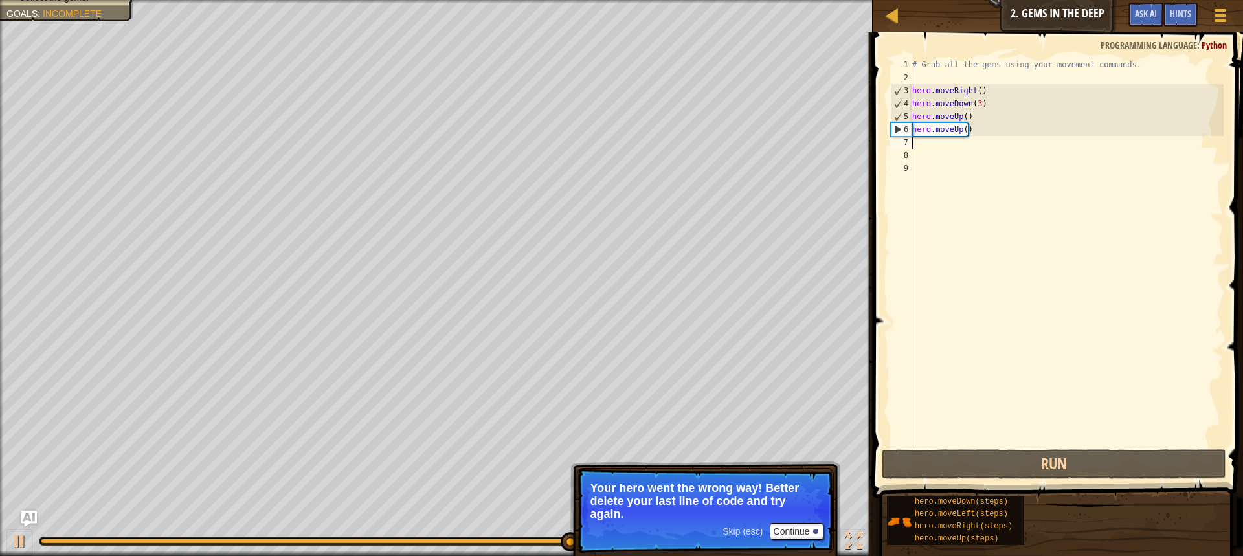
type textarea "h"
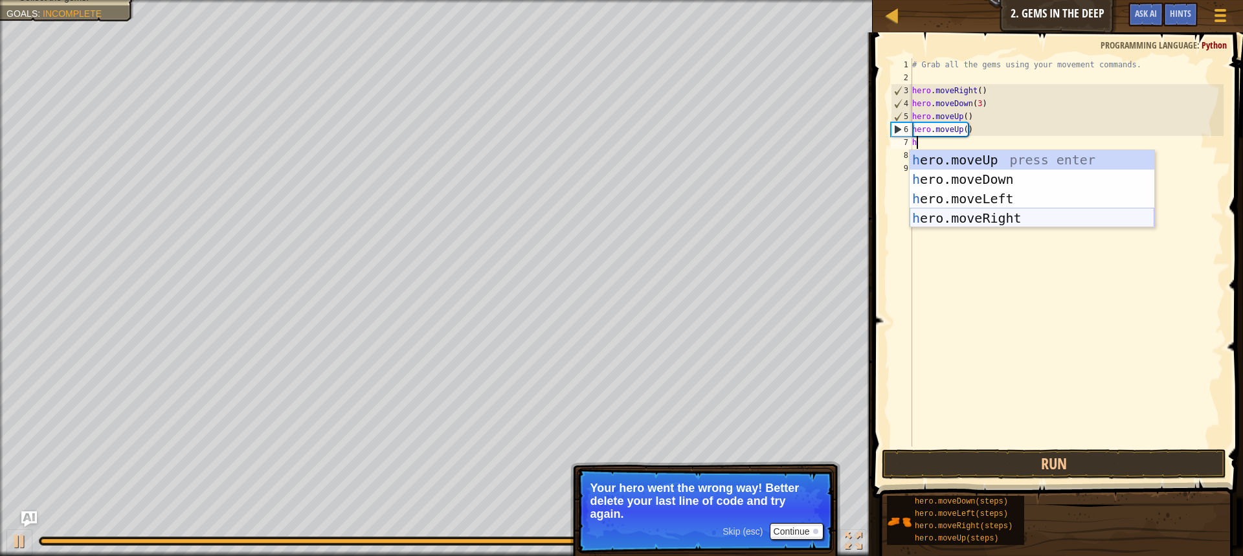
click at [995, 213] on div "h ero.moveUp press enter h ero.moveDown press enter h ero.moveLeft press enter …" at bounding box center [1032, 208] width 245 height 117
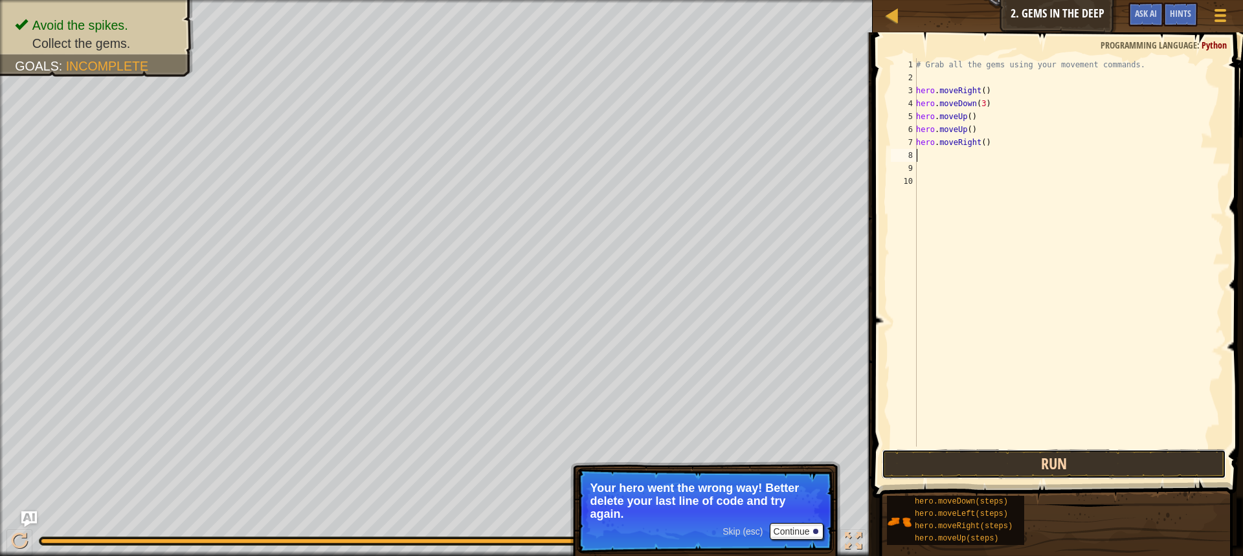
click at [974, 468] on button "Run" at bounding box center [1054, 464] width 344 height 30
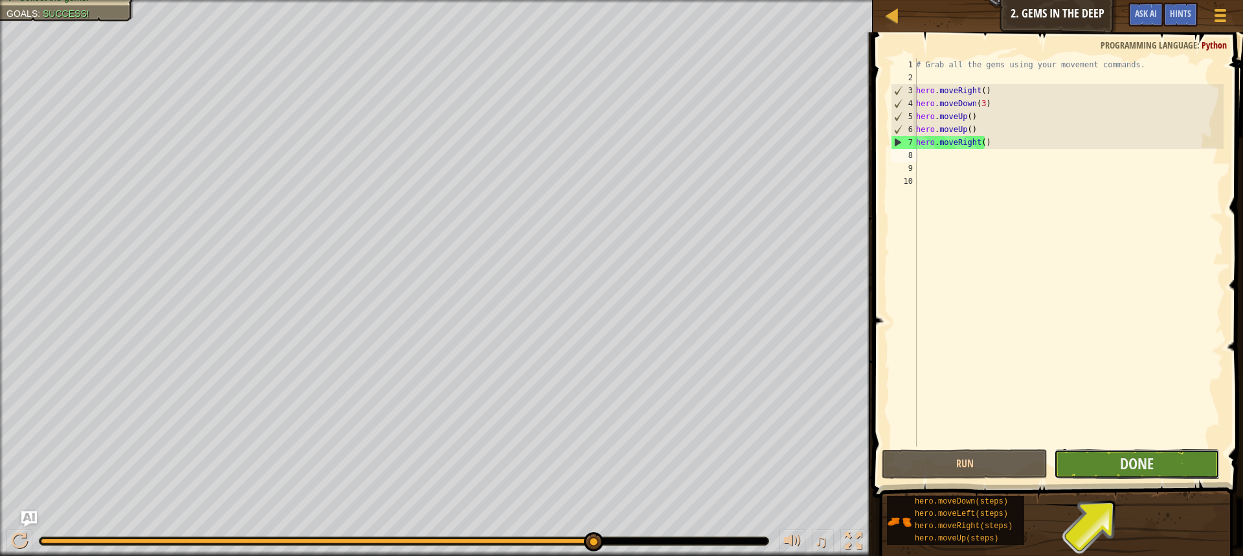
click at [1056, 469] on button "Done" at bounding box center [1137, 464] width 166 height 30
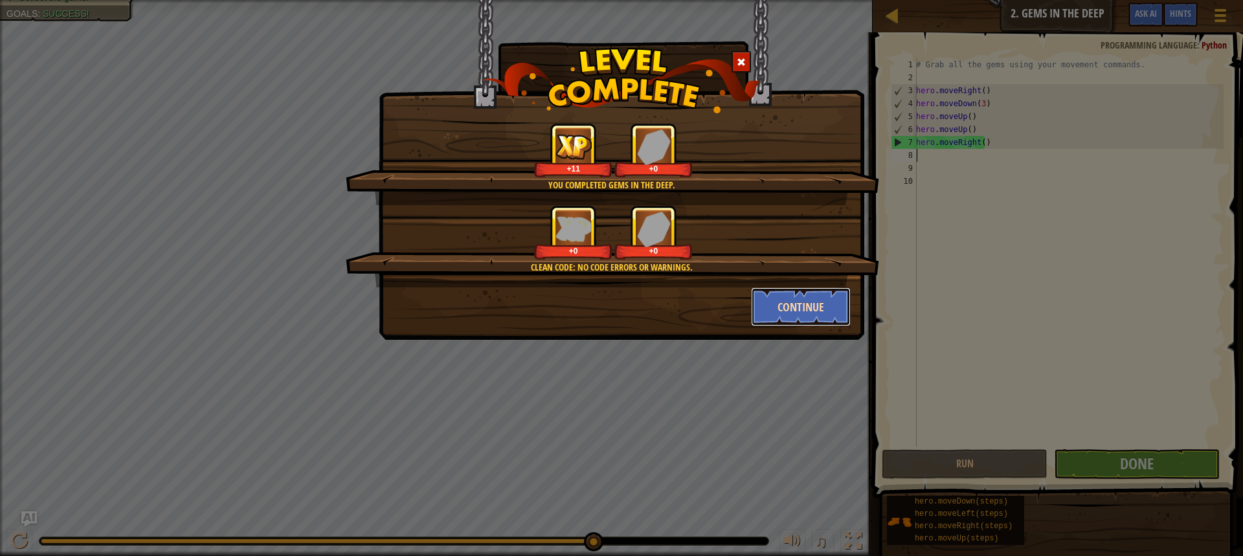
click at [791, 317] on button "Continue" at bounding box center [801, 306] width 100 height 39
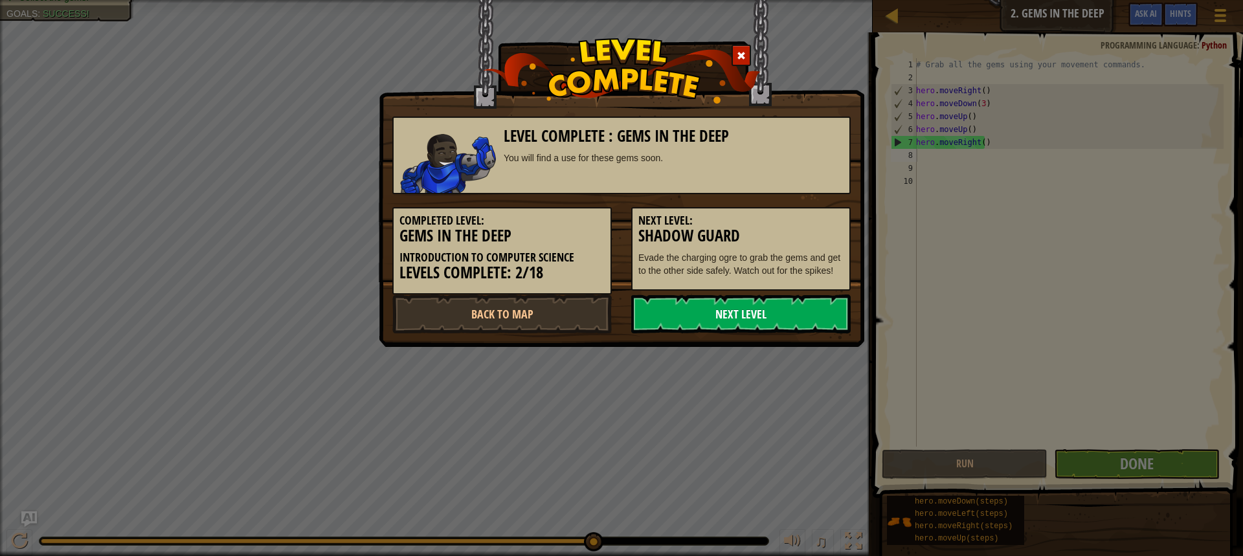
click at [710, 325] on link "Next Level" at bounding box center [740, 314] width 219 height 39
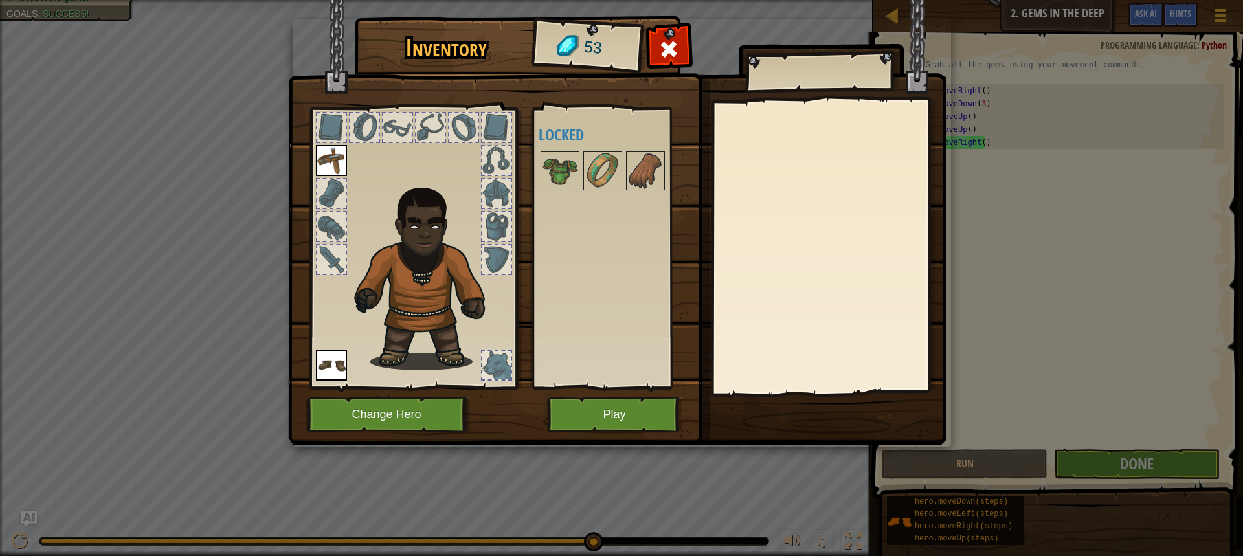
click at [367, 120] on div at bounding box center [364, 127] width 28 height 28
click at [494, 375] on div at bounding box center [496, 365] width 28 height 28
click at [543, 412] on img at bounding box center [617, 210] width 658 height 470
click at [574, 407] on button "Play" at bounding box center [614, 415] width 135 height 36
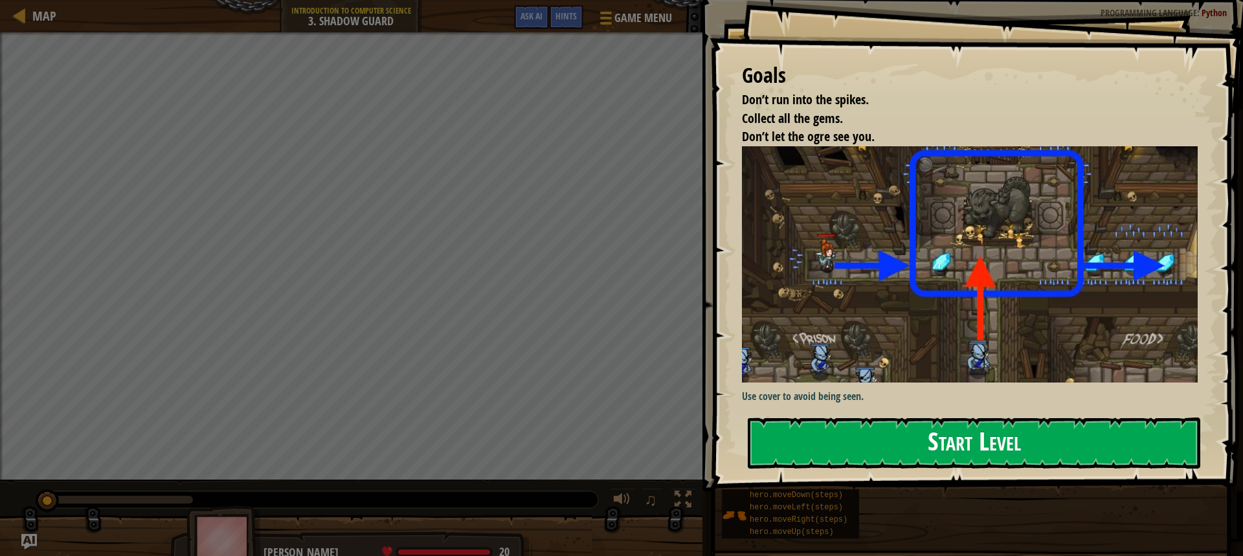
click at [949, 457] on button "Start Level" at bounding box center [974, 443] width 453 height 51
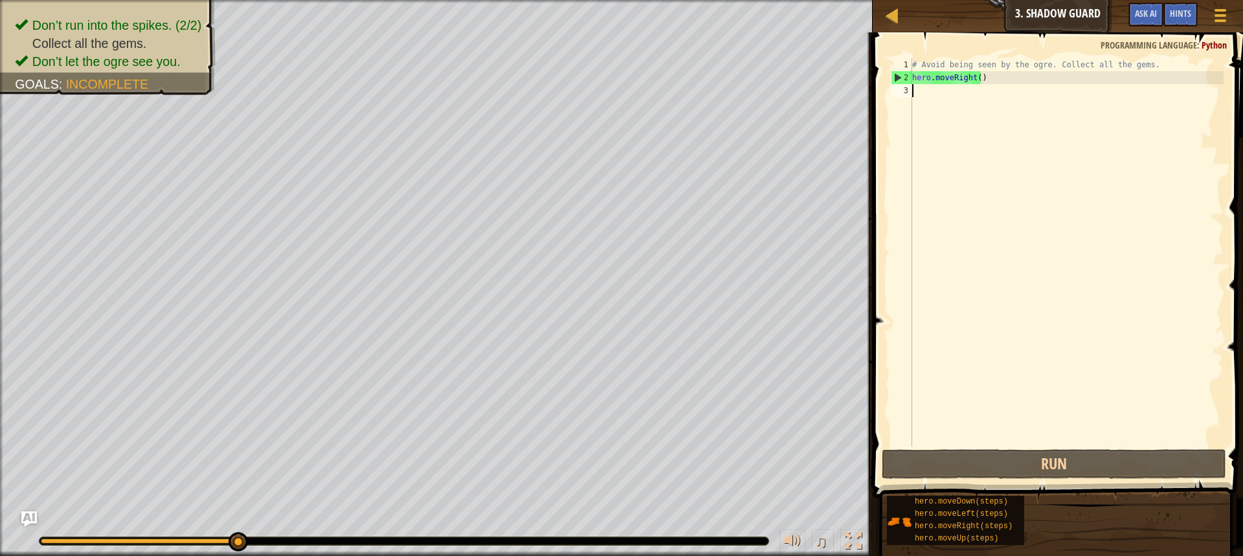
type textarea "h"
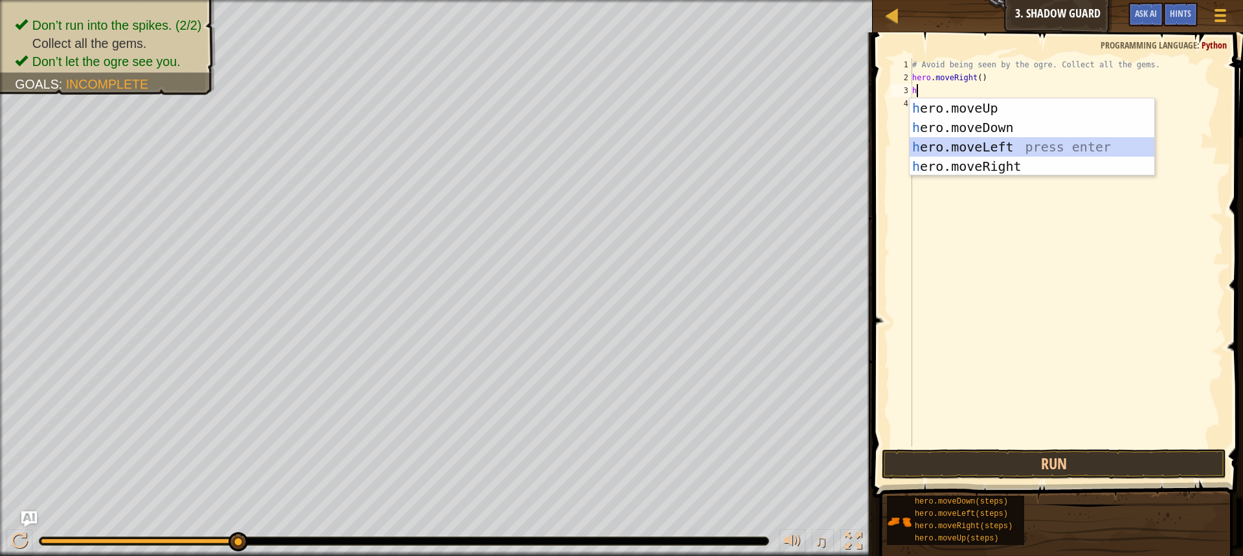
click at [1085, 156] on div "h ero.moveUp press enter h ero.moveDown press enter h ero.moveLeft press enter …" at bounding box center [1032, 156] width 245 height 117
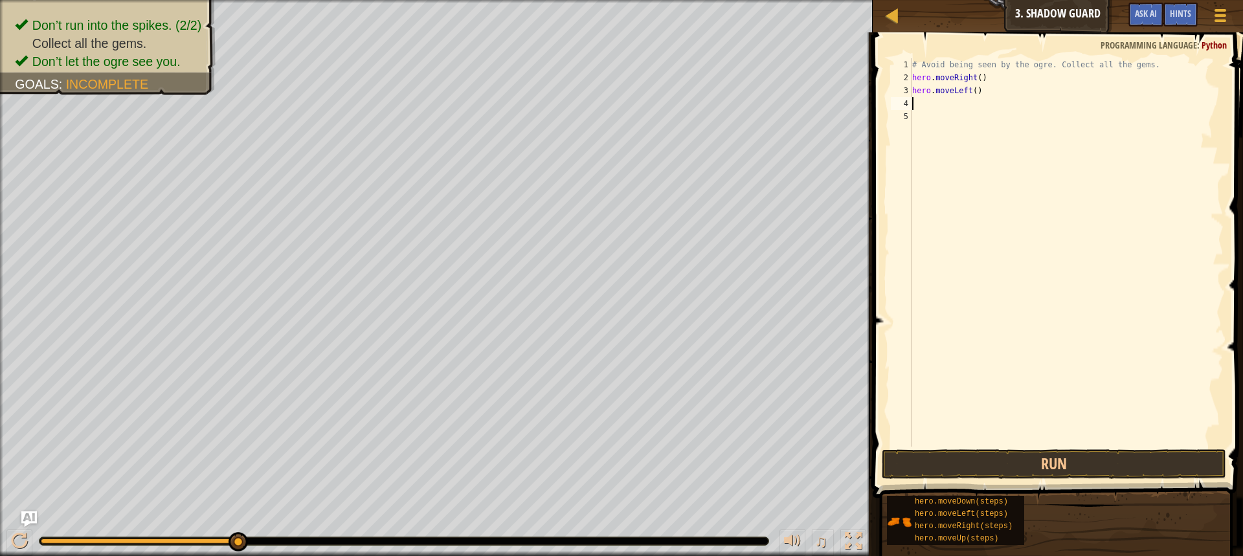
click at [974, 91] on div "# Avoid being seen by the ogre. Collect all the gems. hero . moveRight ( ) hero…" at bounding box center [1067, 265] width 314 height 414
type textarea "h"
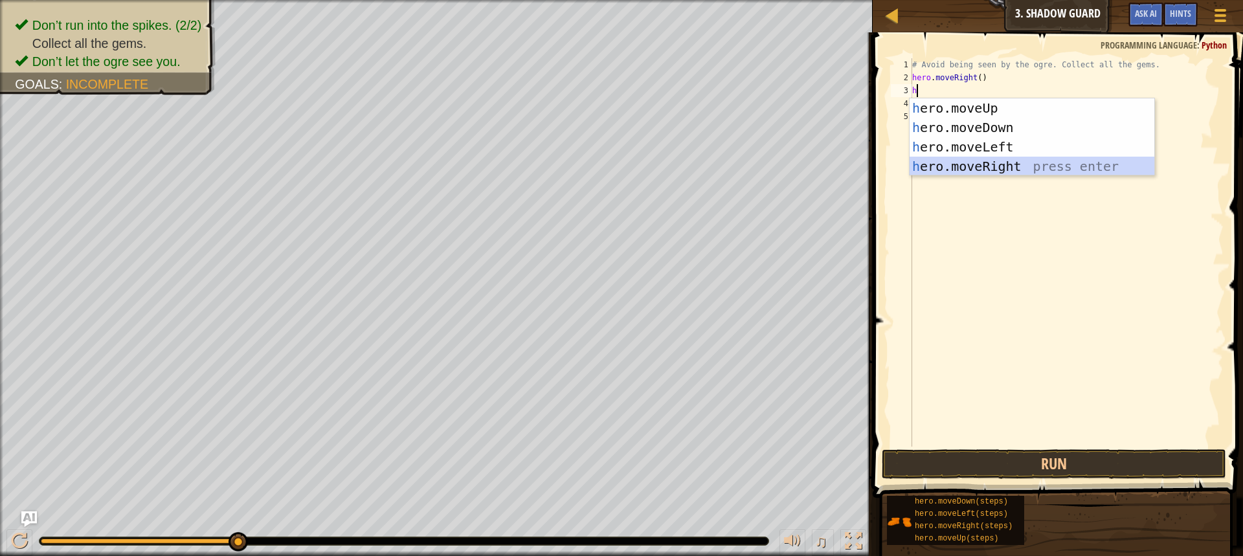
click at [953, 157] on div "h ero.moveUp press enter h ero.moveDown press enter h ero.moveLeft press enter …" at bounding box center [1032, 156] width 245 height 117
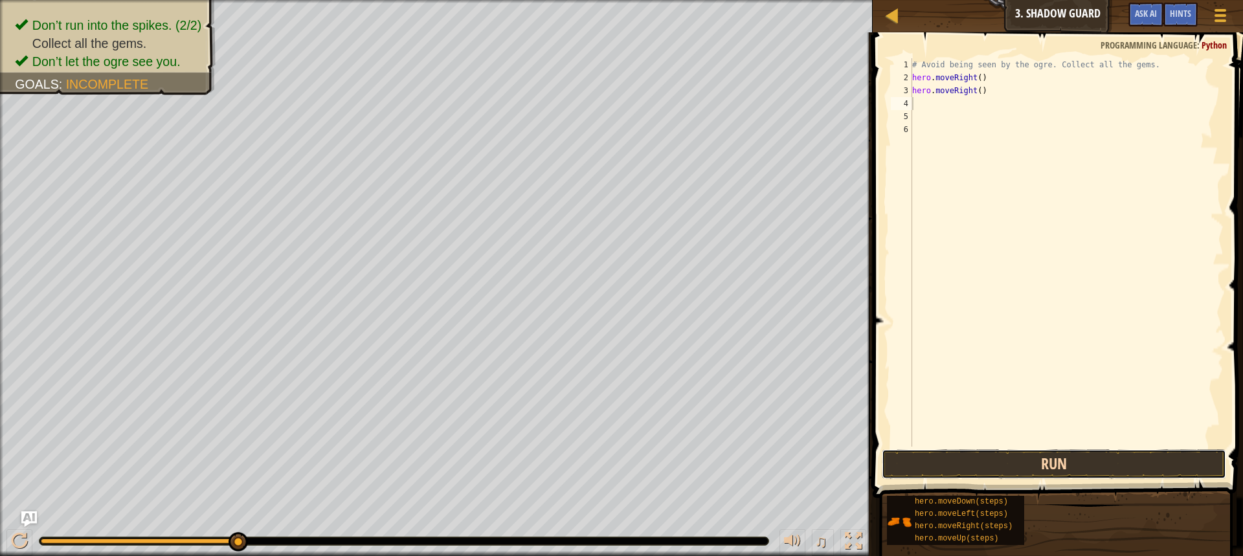
click at [998, 459] on button "Run" at bounding box center [1054, 464] width 344 height 30
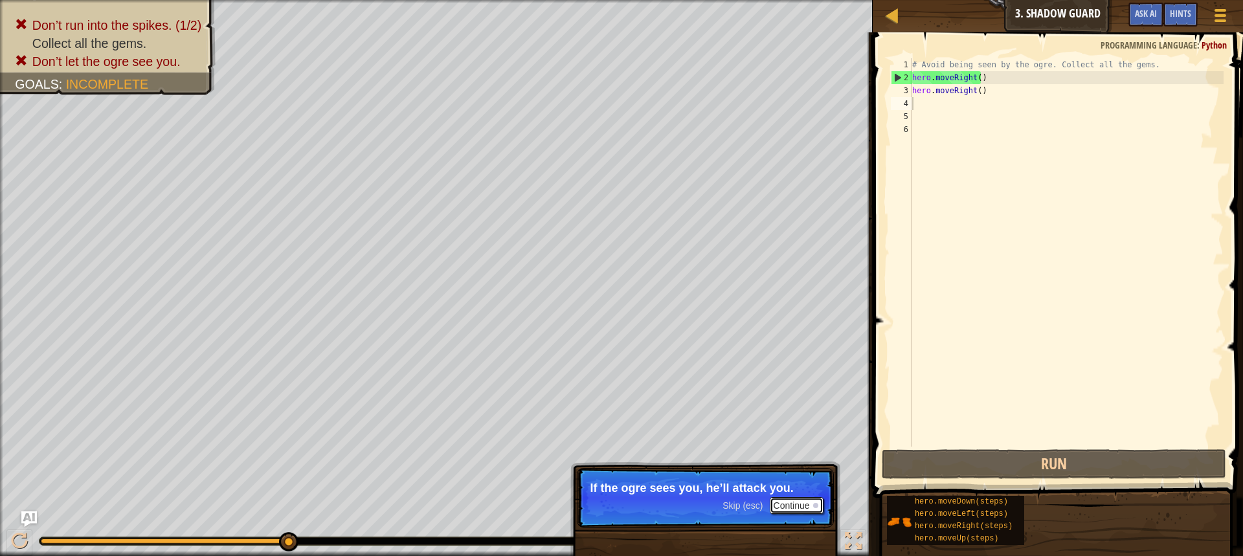
click at [802, 511] on button "Continue" at bounding box center [797, 505] width 54 height 17
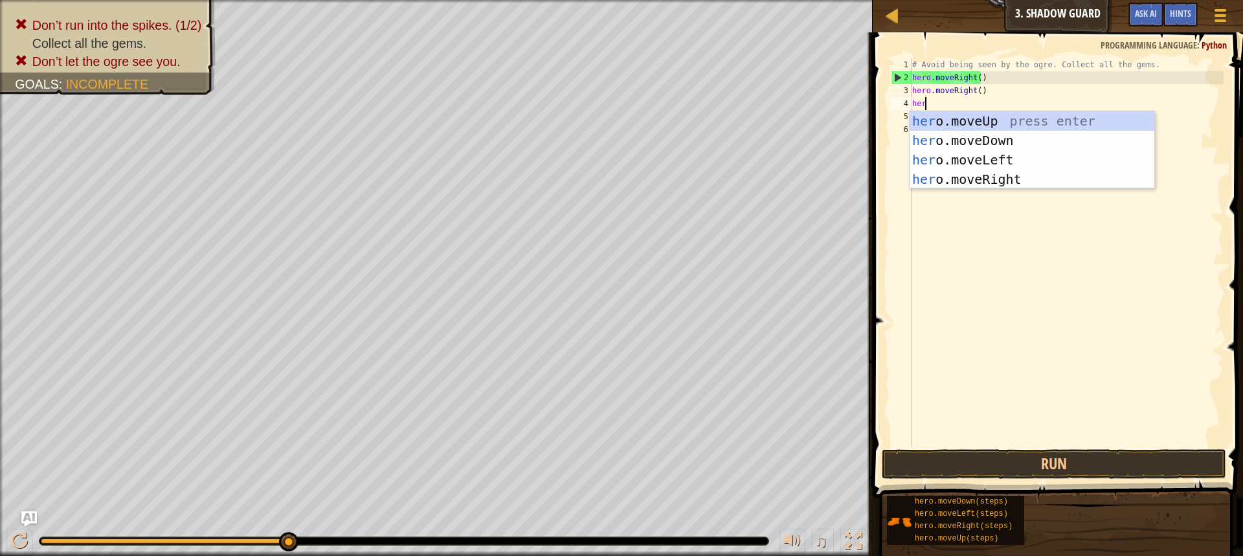
type textarea "hero"
click at [974, 186] on div "hero .moveUp press enter hero .moveDown press enter hero .moveLeft press enter …" at bounding box center [1032, 169] width 245 height 117
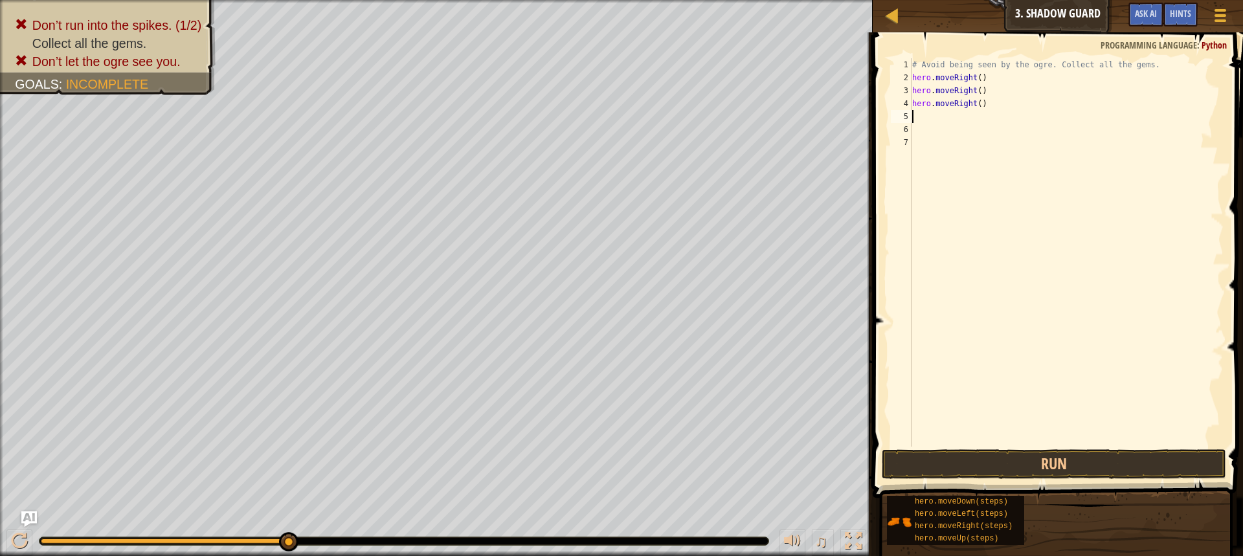
scroll to position [6, 0]
click at [937, 462] on button "Run" at bounding box center [1054, 464] width 344 height 30
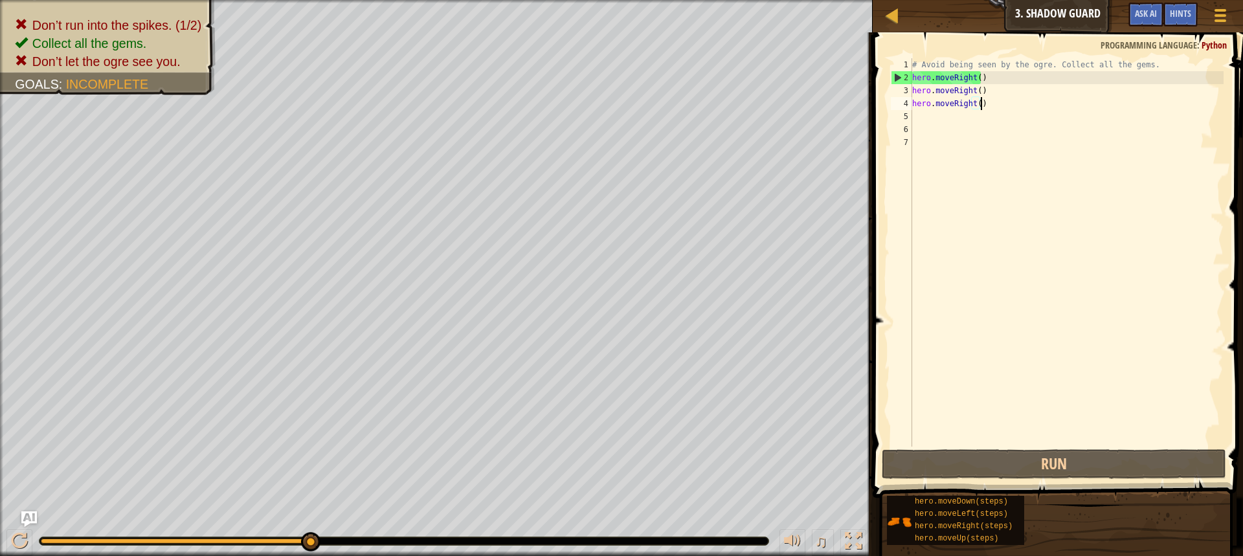
click at [1016, 107] on div "# Avoid being seen by the ogre. Collect all the gems. hero . moveRight ( ) hero…" at bounding box center [1067, 265] width 314 height 414
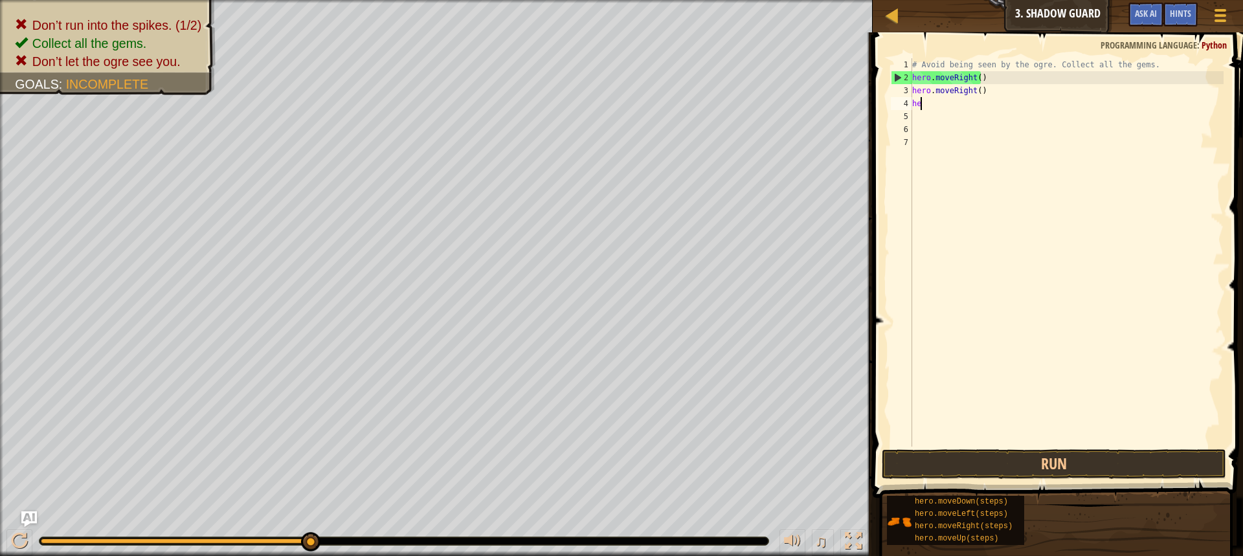
type textarea "h"
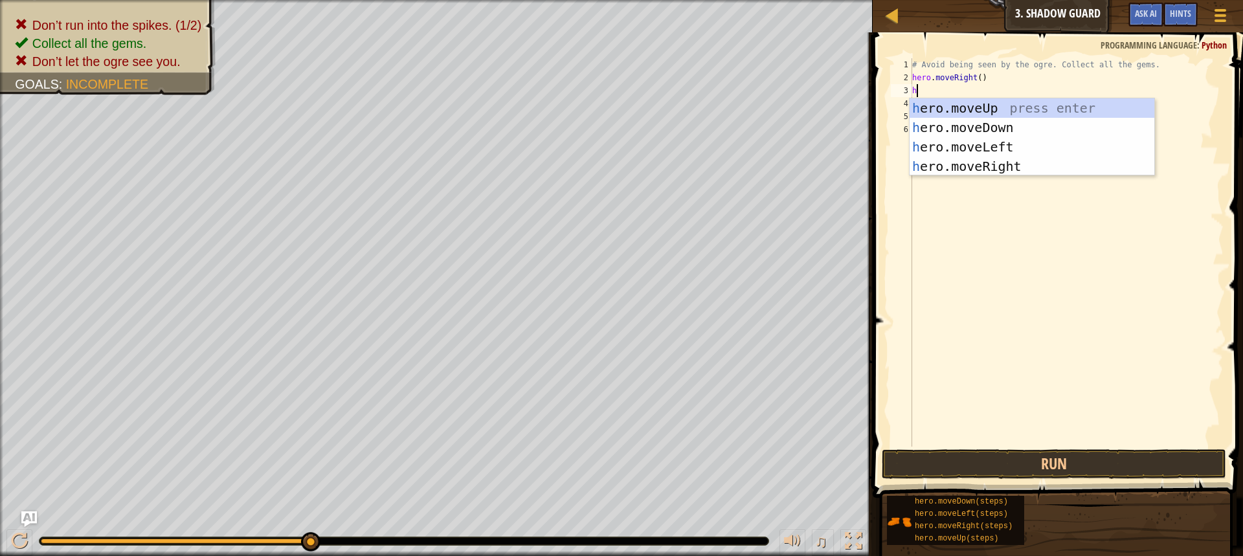
type textarea "he"
click at [987, 104] on div "he ro.moveUp press enter he ro.moveDown press enter he ro.moveLeft press enter …" at bounding box center [1032, 156] width 245 height 117
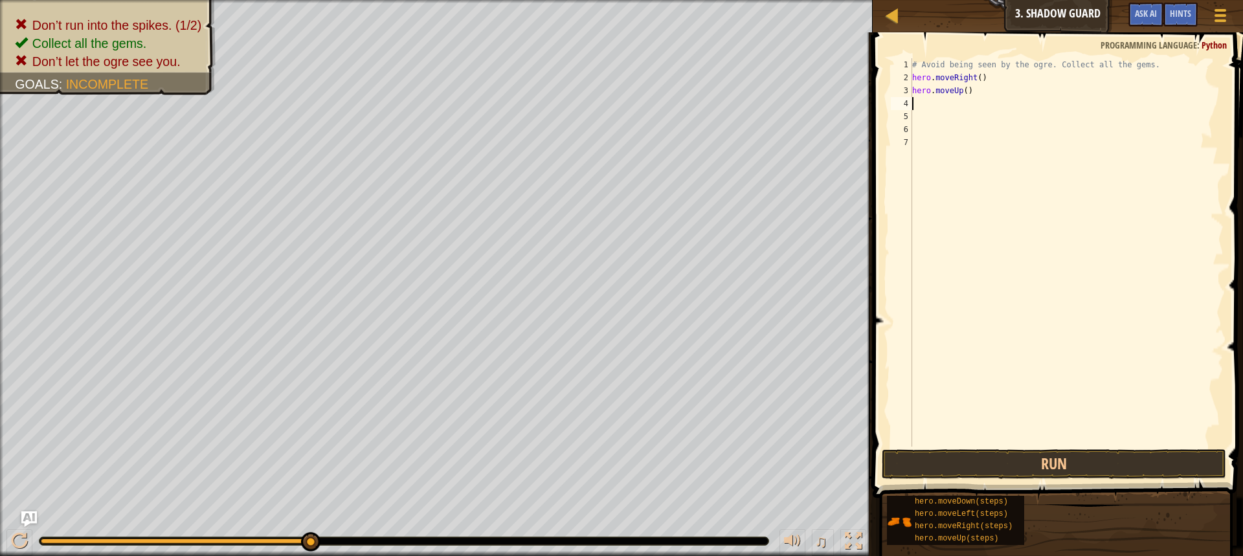
type textarea "h"
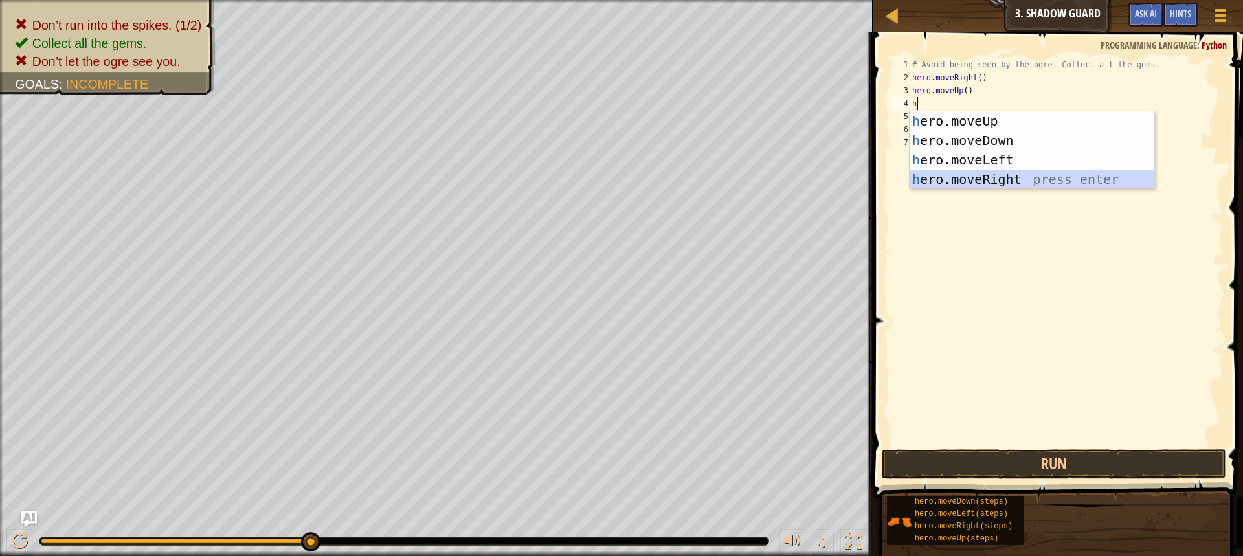
click at [1014, 176] on div "h ero.moveUp press enter h ero.moveDown press enter h ero.moveLeft press enter …" at bounding box center [1032, 169] width 245 height 117
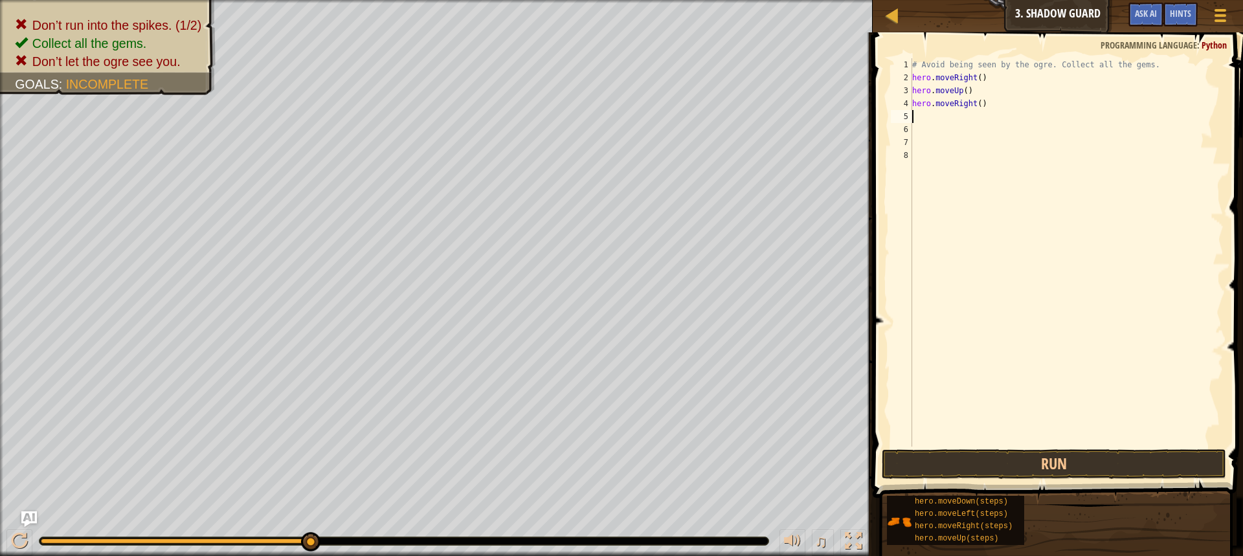
type textarea "h"
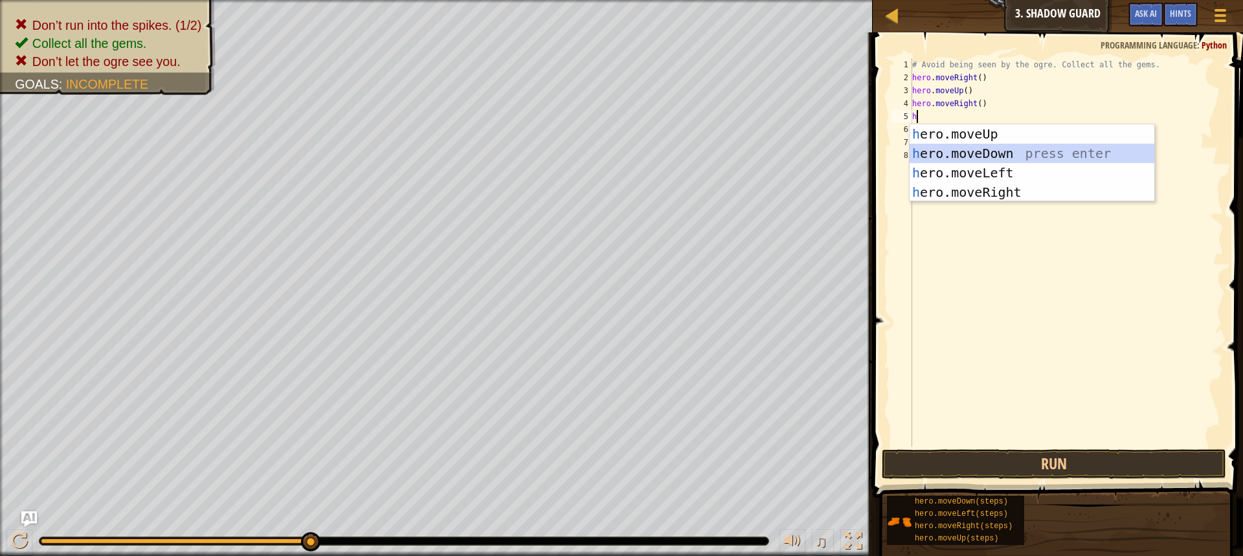
click at [991, 148] on div "h ero.moveUp press enter h ero.moveDown press enter h ero.moveLeft press enter …" at bounding box center [1032, 182] width 245 height 117
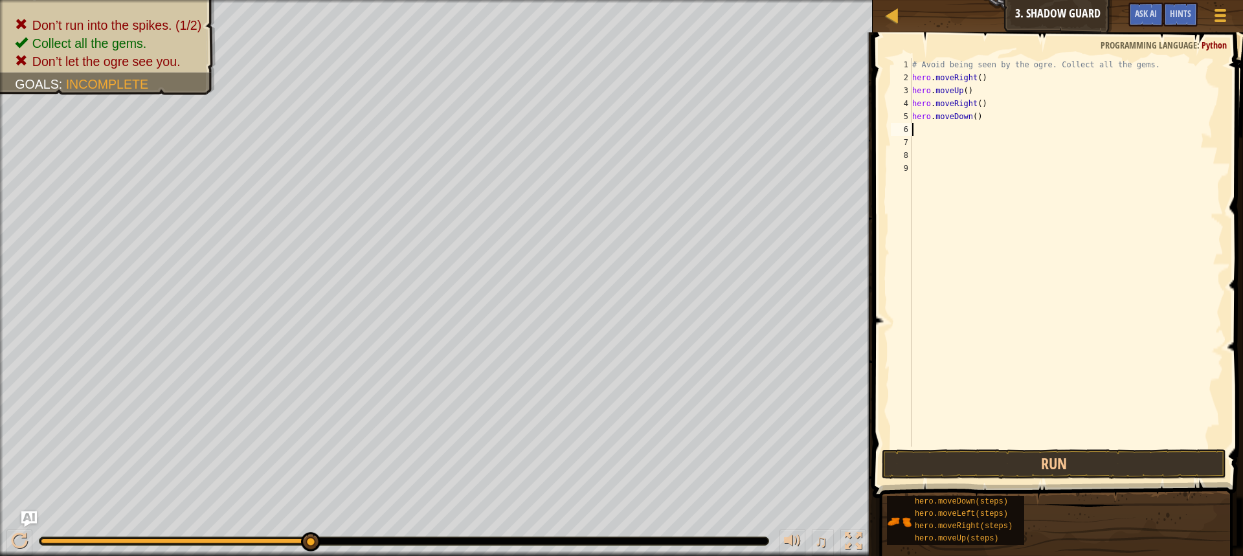
type textarea "h"
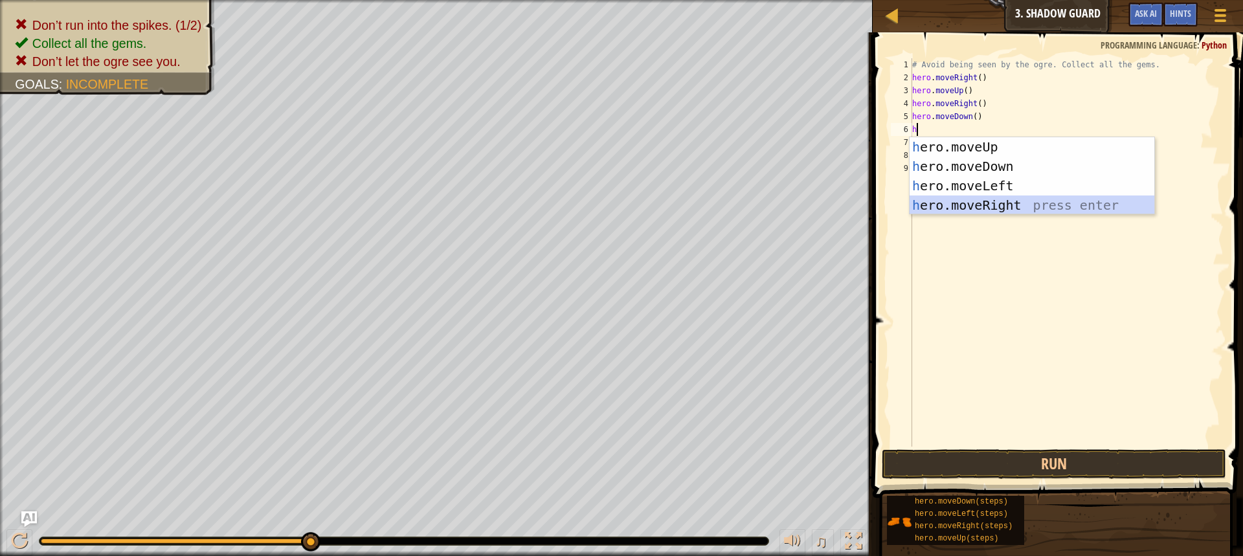
click at [991, 201] on div "h ero.moveUp press enter h ero.moveDown press enter h ero.moveLeft press enter …" at bounding box center [1032, 195] width 245 height 117
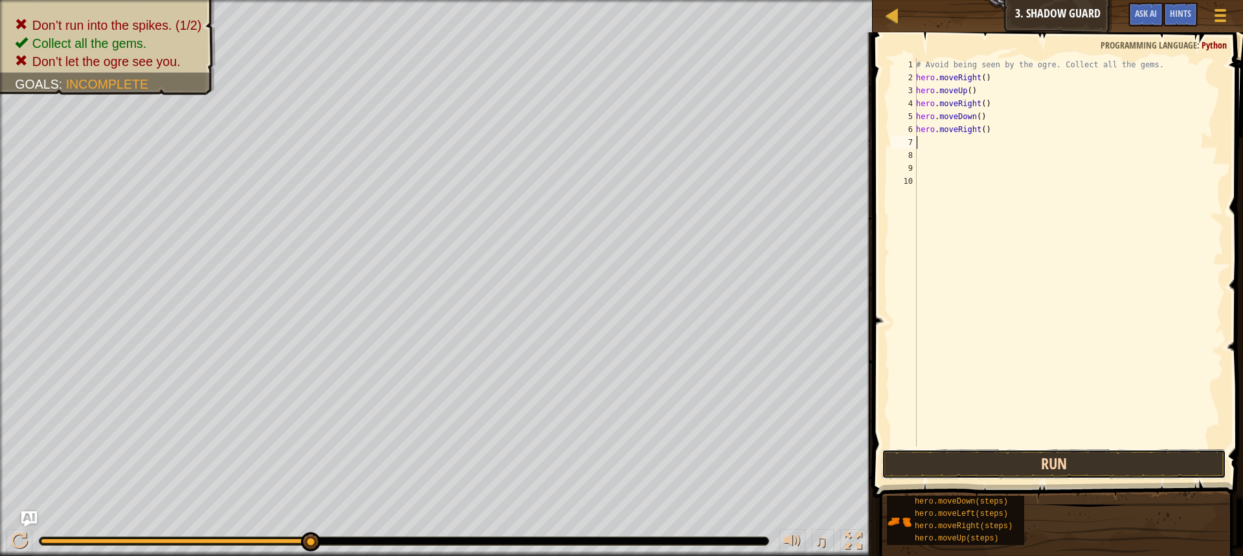
click at [1013, 454] on button "Run" at bounding box center [1054, 464] width 344 height 30
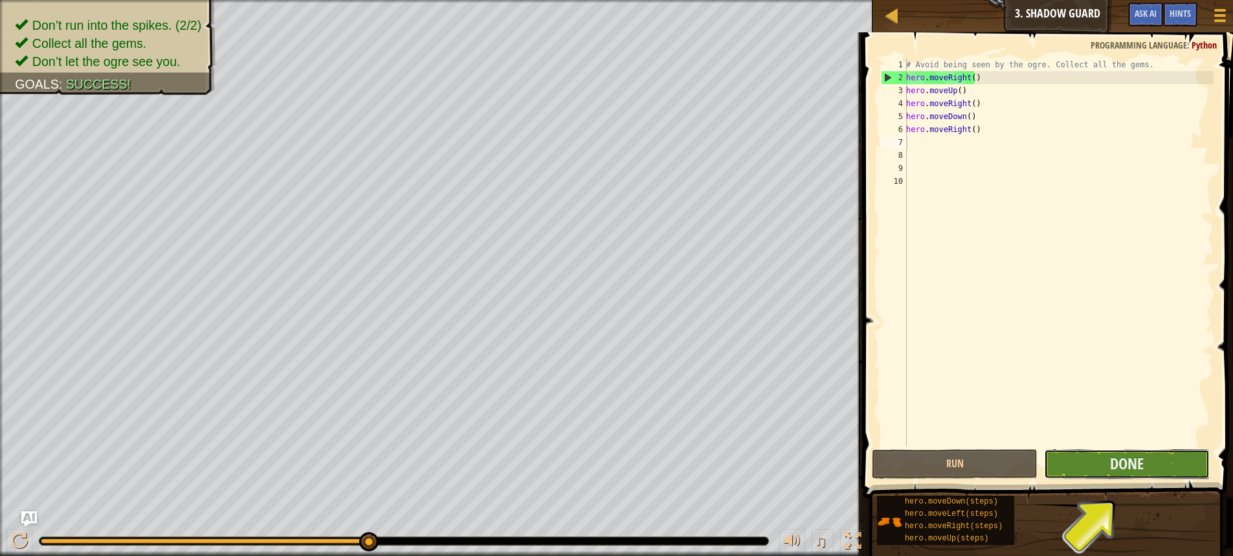
click at [1179, 464] on button "Done" at bounding box center [1127, 464] width 166 height 30
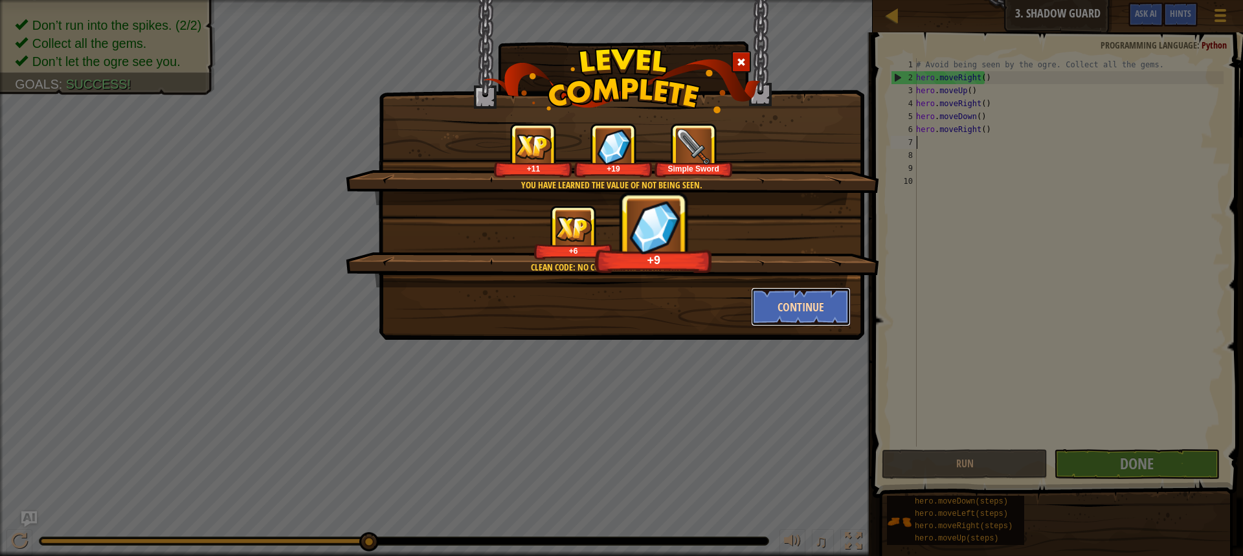
click at [811, 313] on button "Continue" at bounding box center [801, 306] width 100 height 39
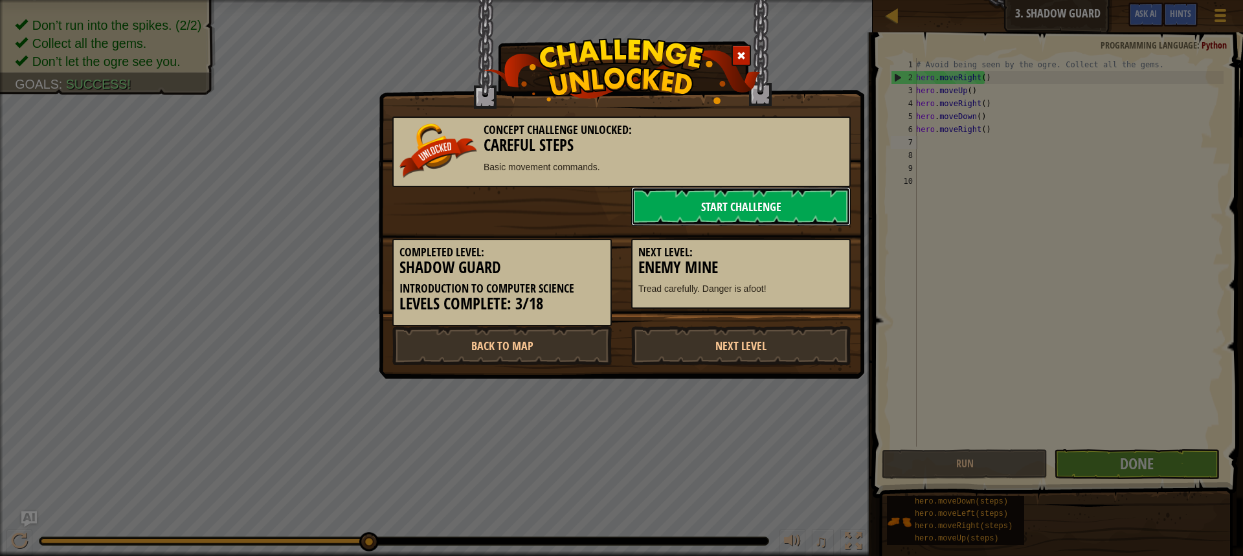
click at [723, 209] on link "Start Challenge" at bounding box center [740, 206] width 219 height 39
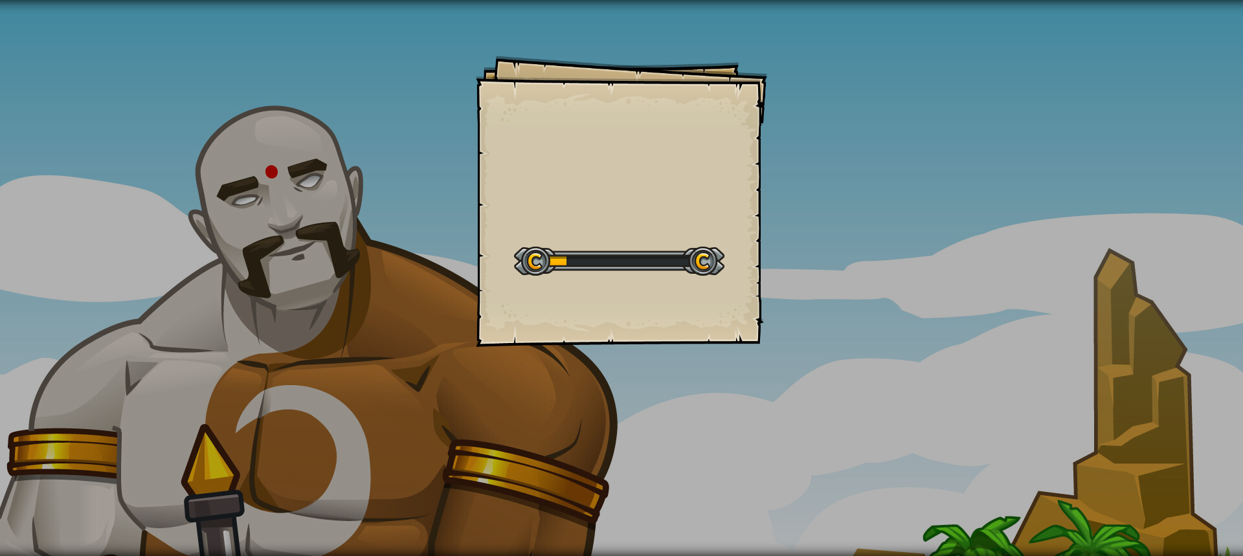
click at [171, 69] on div "Goals Start Level Error loading from server. Try refreshing the page. You'll ne…" at bounding box center [621, 278] width 1243 height 556
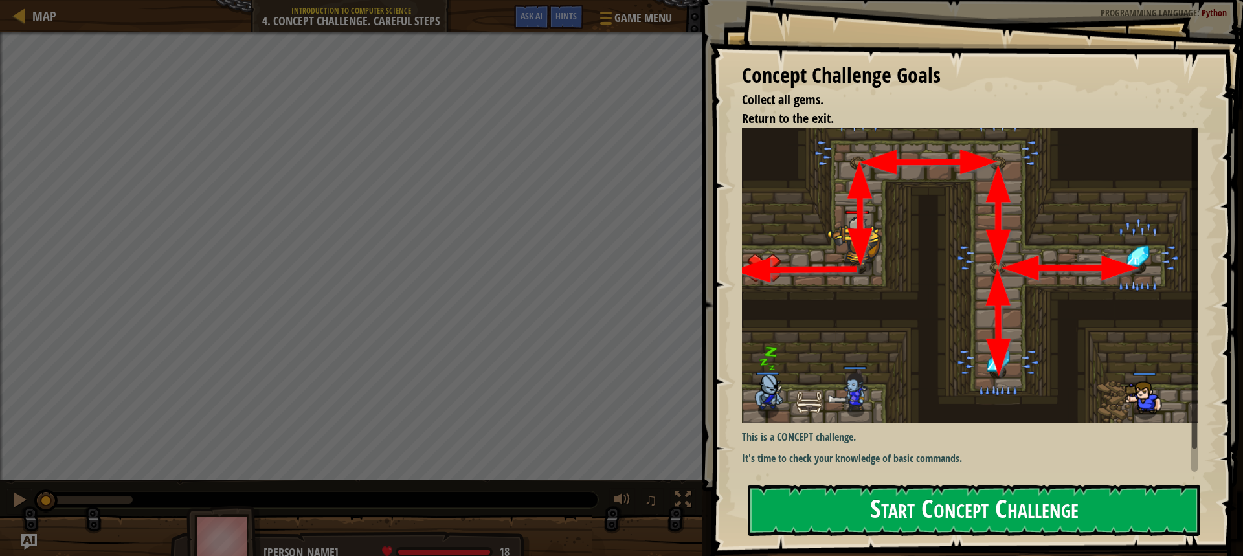
click at [1007, 505] on button "Start Concept Challenge" at bounding box center [974, 510] width 453 height 51
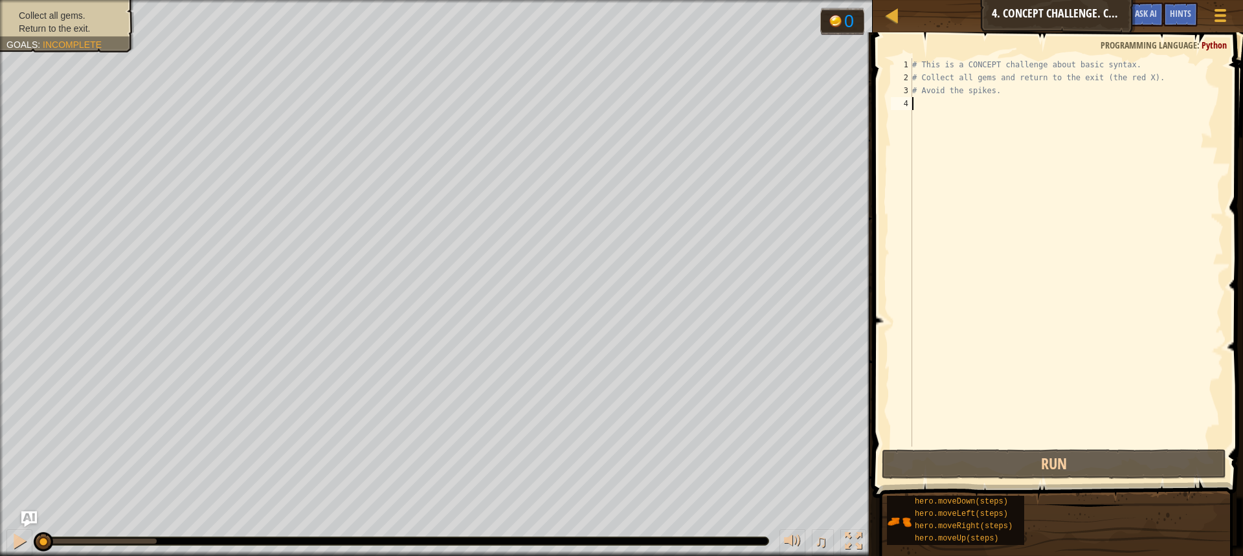
type textarea "m"
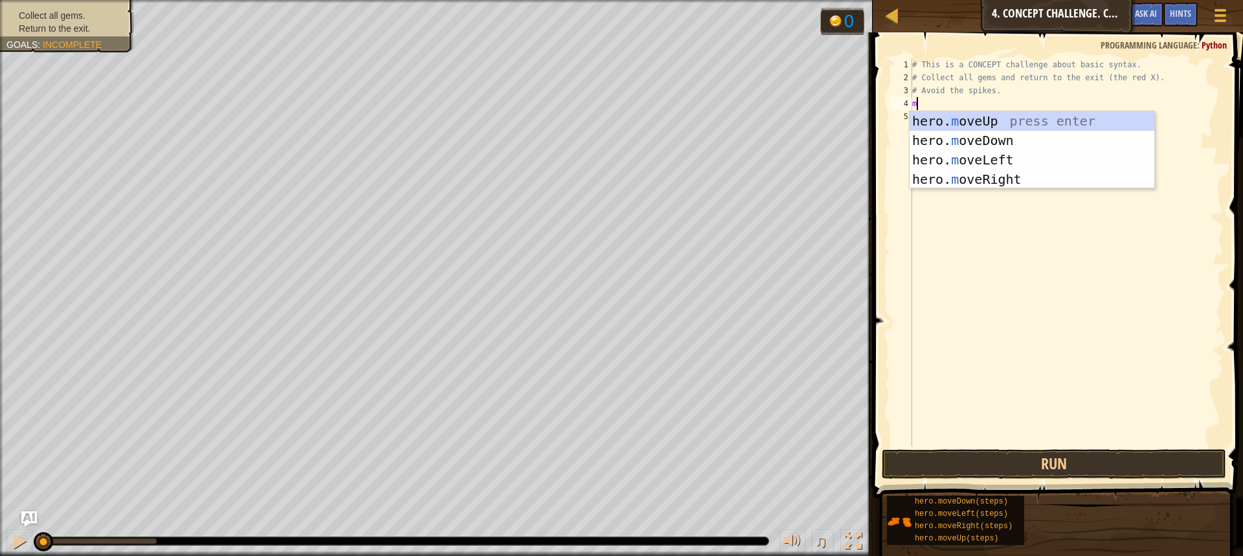
scroll to position [6, 0]
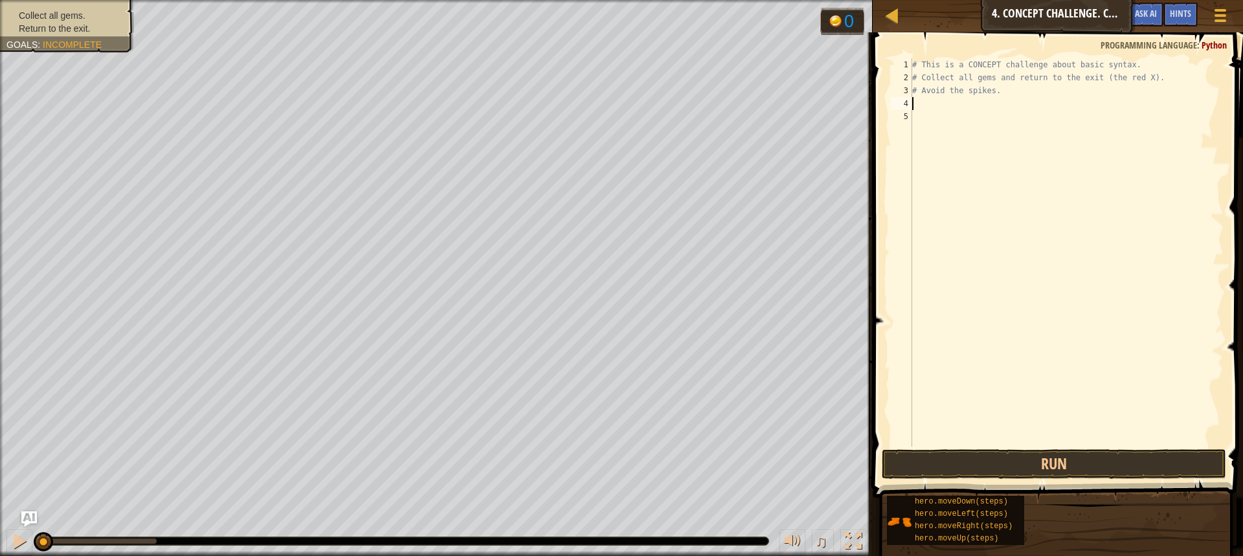
type textarea "h"
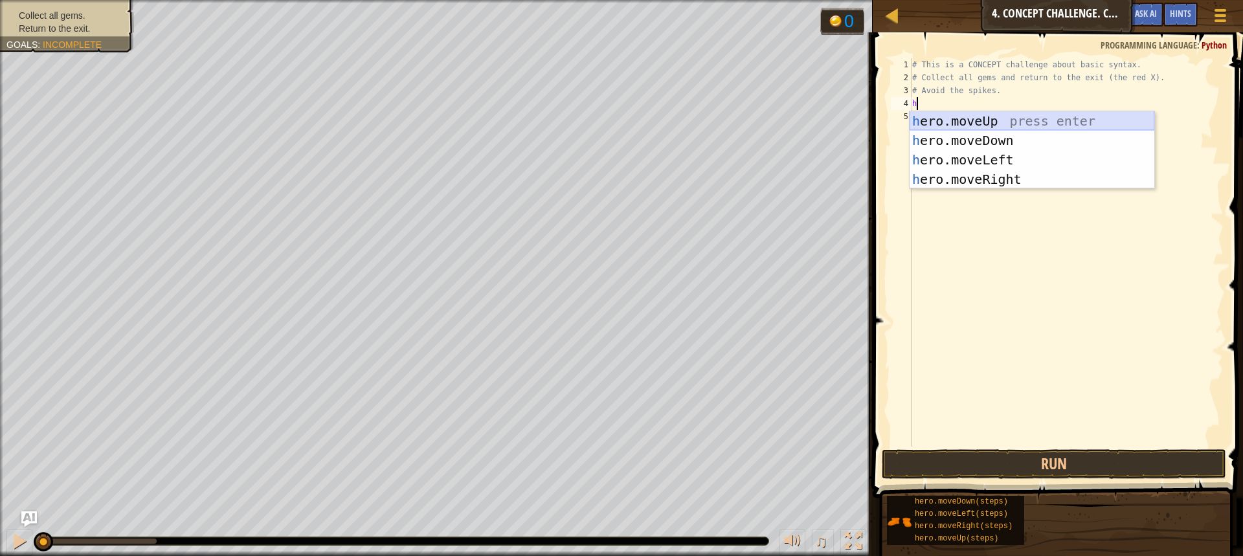
click at [962, 118] on div "h ero.moveUp press enter h ero.moveDown press enter h ero.moveLeft press enter …" at bounding box center [1032, 169] width 245 height 117
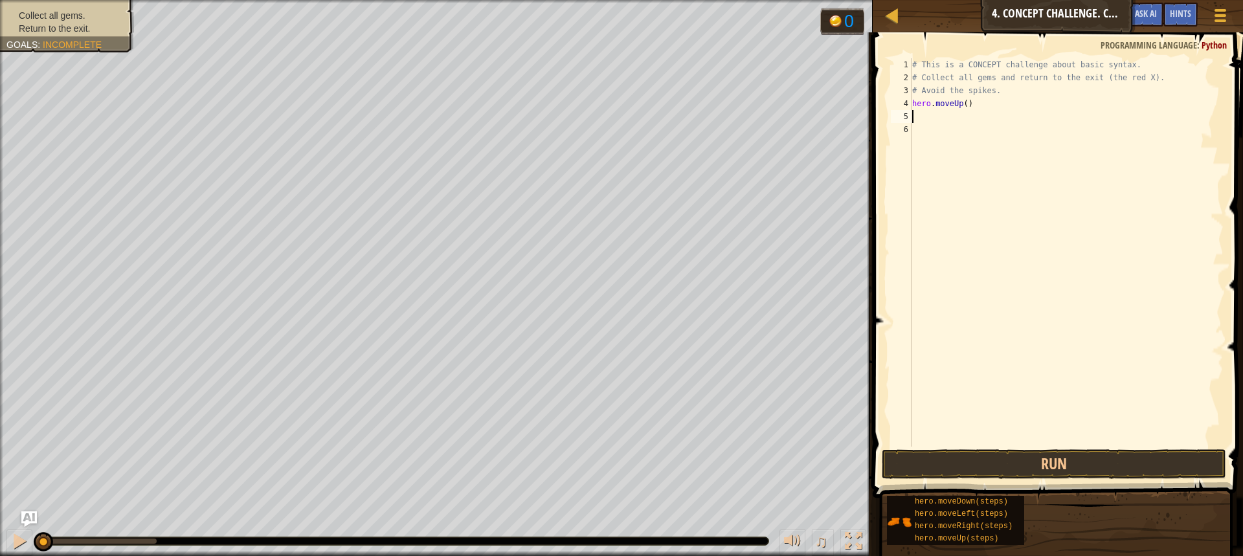
type textarea "h"
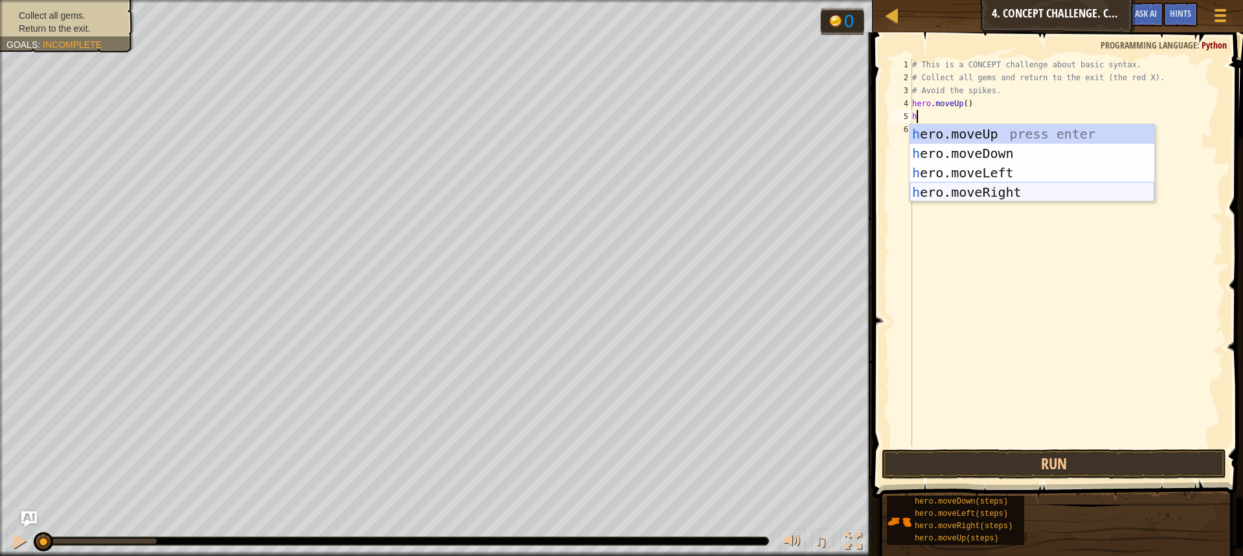
click at [946, 194] on div "h ero.moveUp press enter h ero.moveDown press enter h ero.moveLeft press enter …" at bounding box center [1032, 182] width 245 height 117
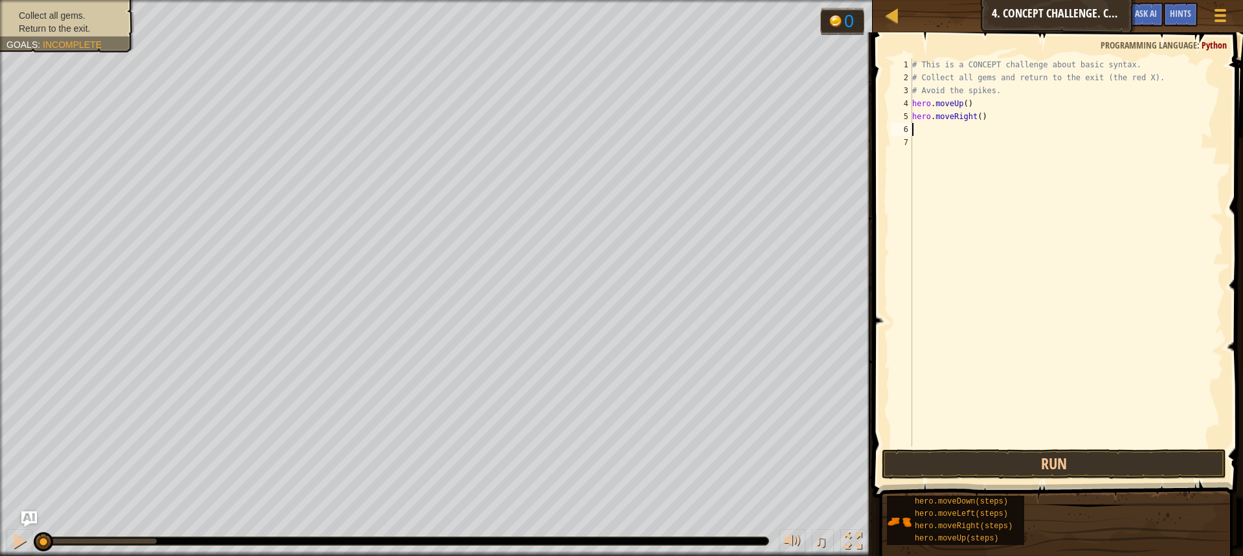
type textarea "h"
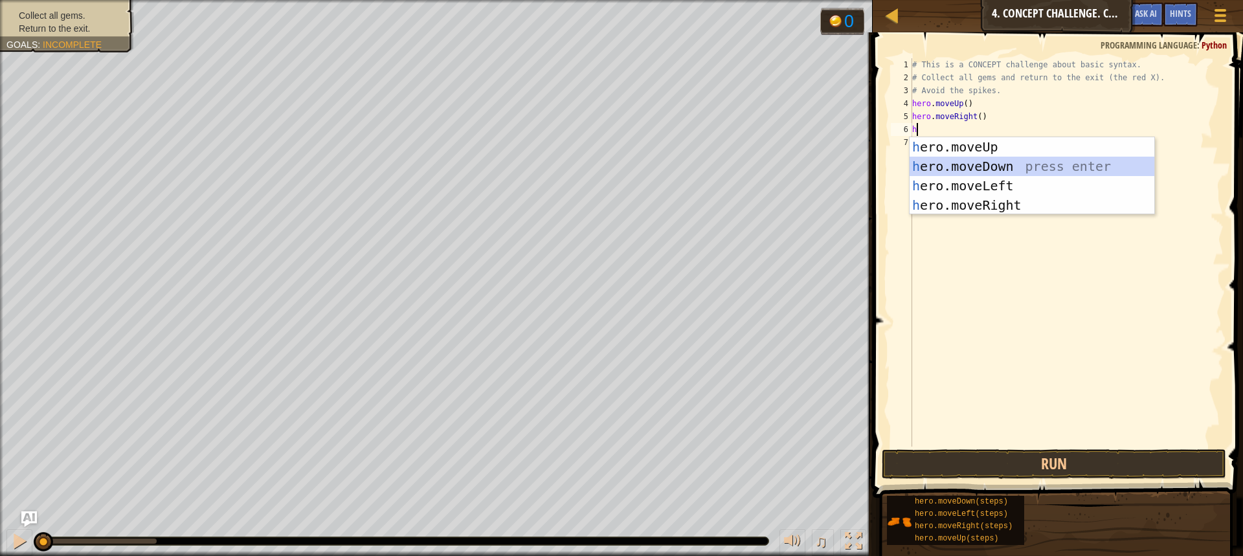
click at [961, 161] on div "h ero.moveUp press enter h ero.moveDown press enter h ero.moveLeft press enter …" at bounding box center [1032, 195] width 245 height 117
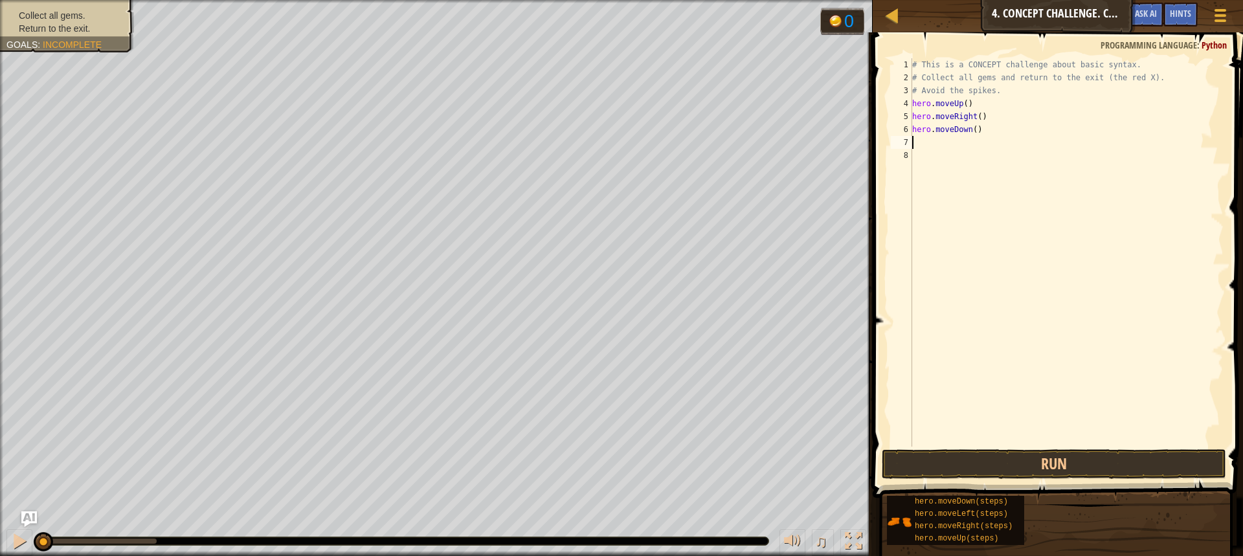
type textarea "h"
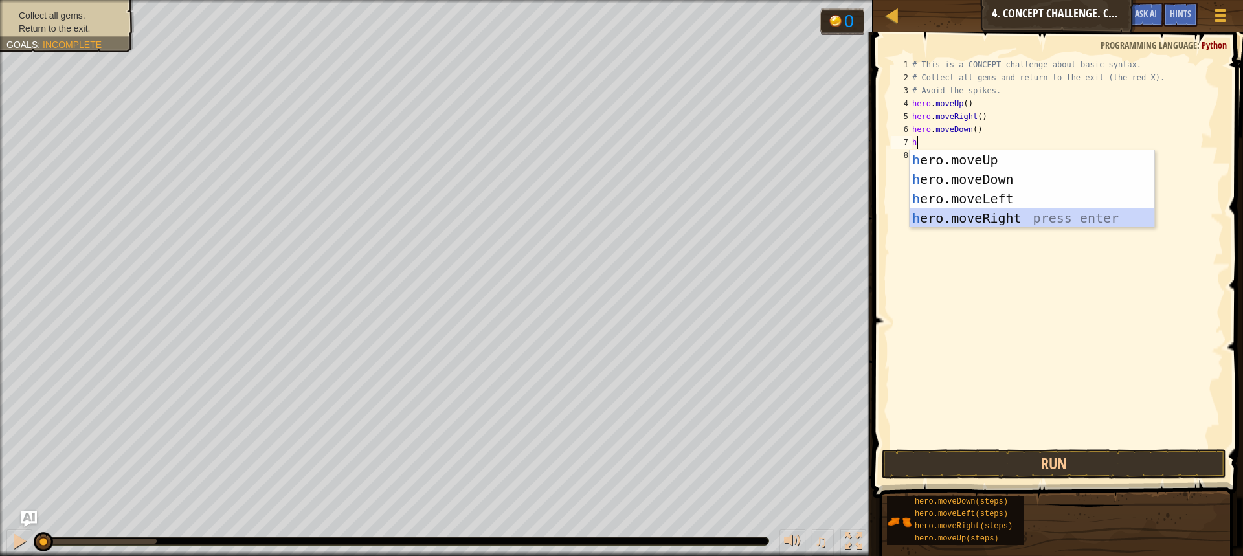
click at [977, 225] on div "h ero.moveUp press enter h ero.moveDown press enter h ero.moveLeft press enter …" at bounding box center [1032, 208] width 245 height 117
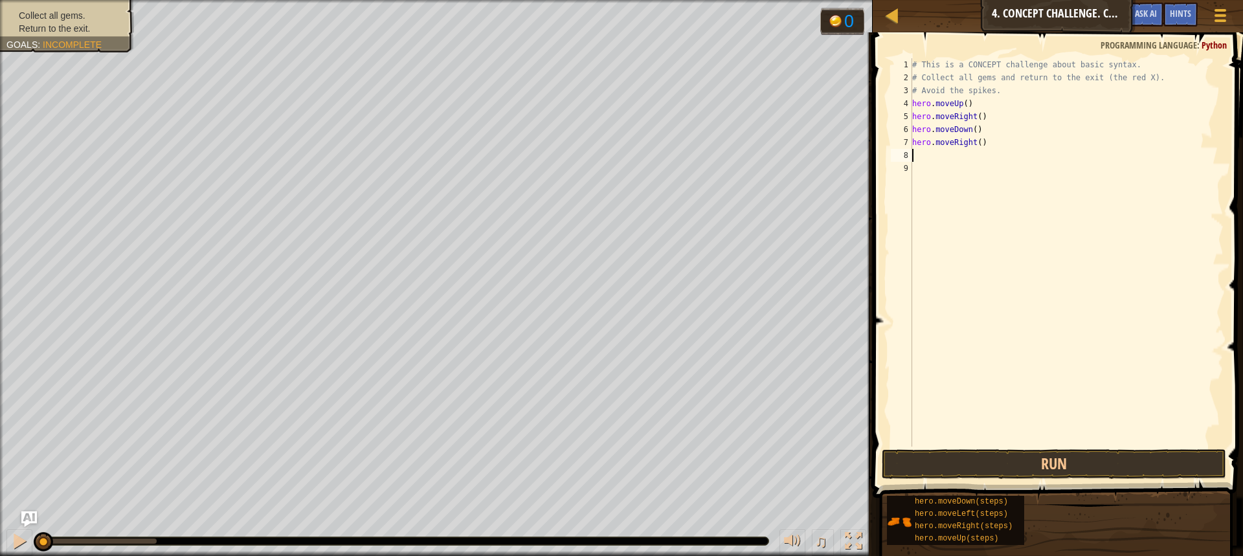
type textarea "h"
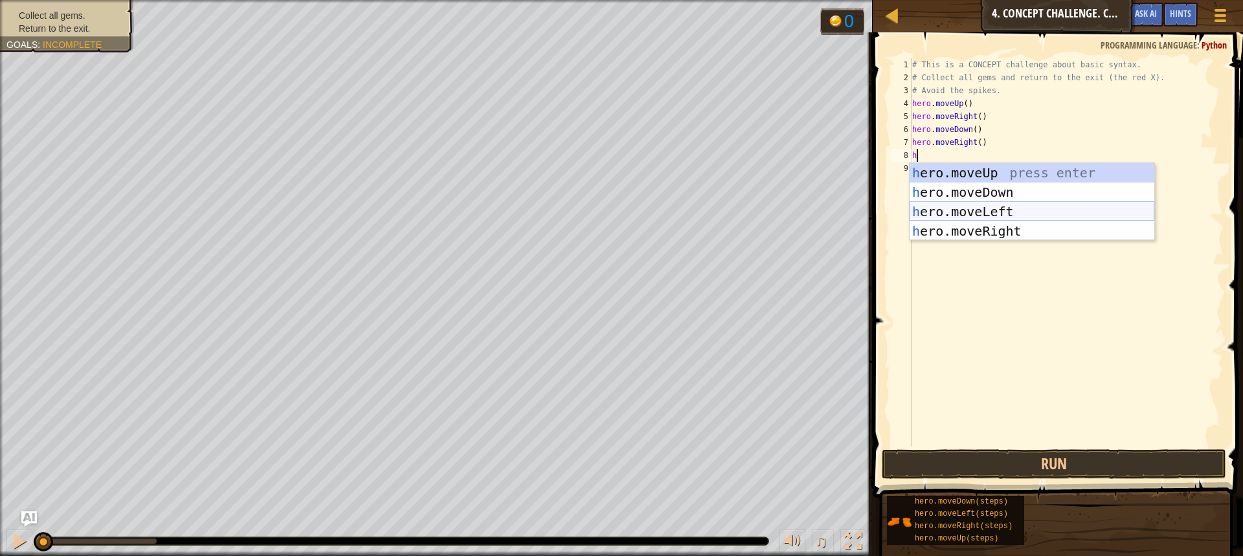
click at [971, 207] on div "h ero.moveUp press enter h ero.moveDown press enter h ero.moveLeft press enter …" at bounding box center [1032, 221] width 245 height 117
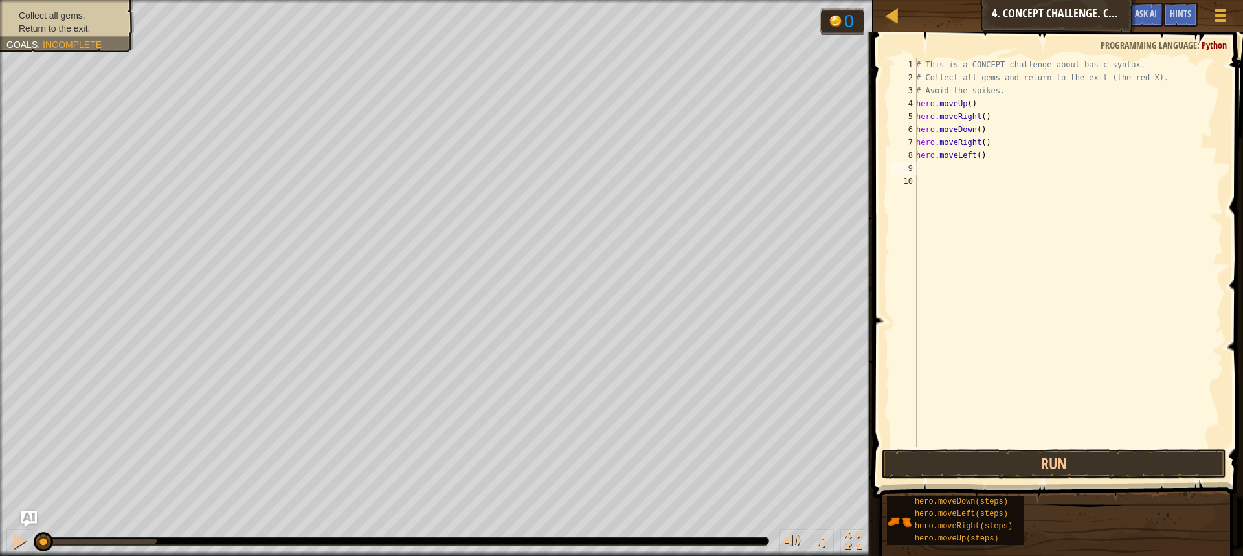
type textarea "j"
type textarea "h"
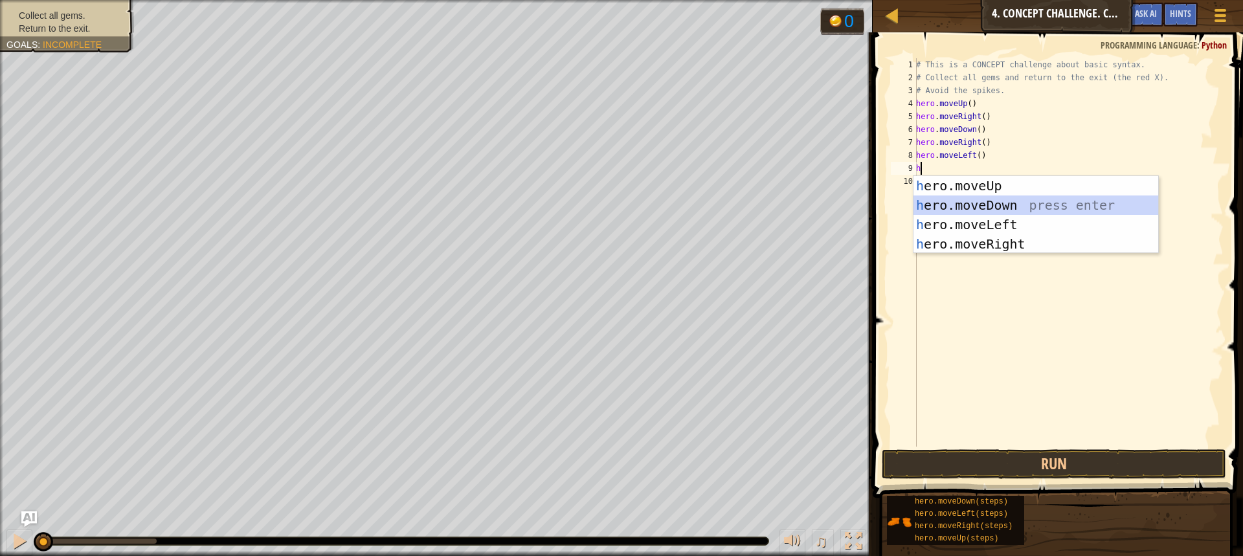
click at [996, 199] on div "h ero.moveUp press enter h ero.moveDown press enter h ero.moveLeft press enter …" at bounding box center [1035, 234] width 245 height 117
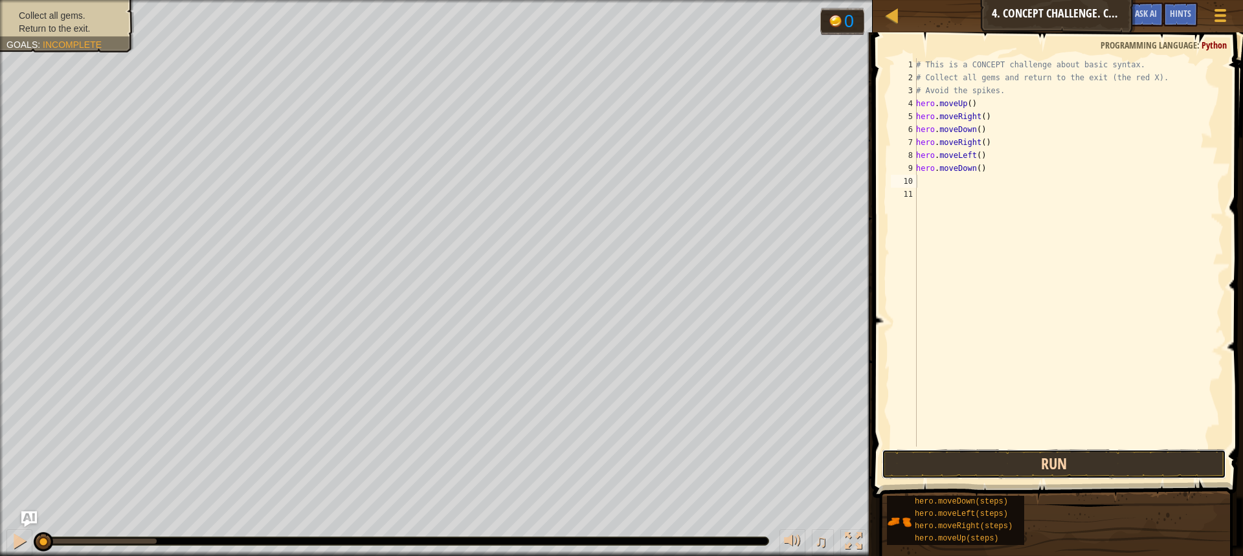
click at [939, 458] on button "Run" at bounding box center [1054, 464] width 344 height 30
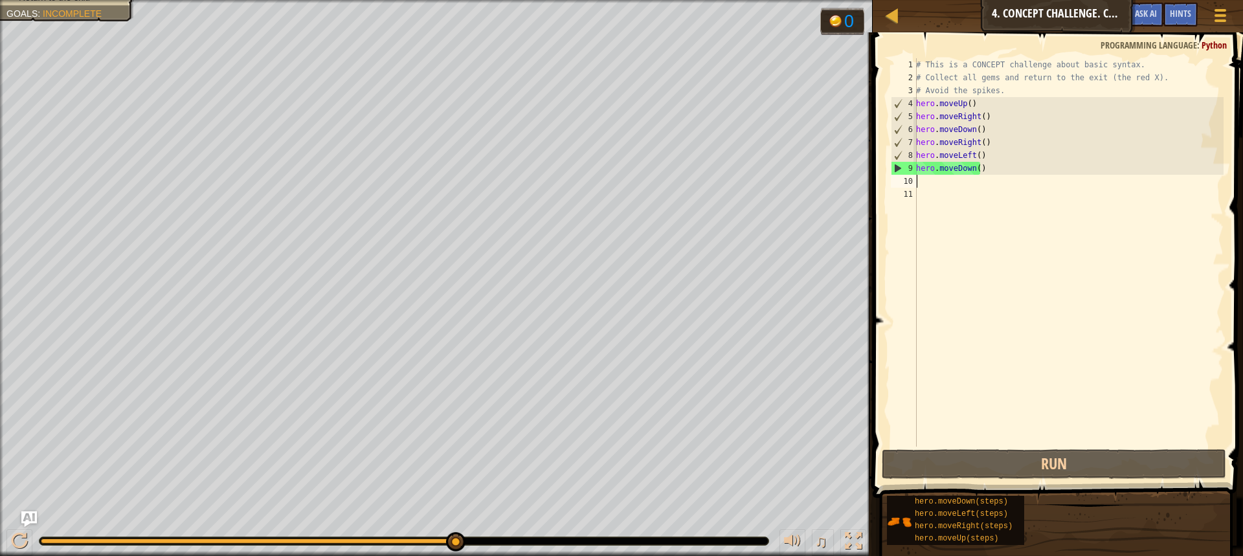
drag, startPoint x: 955, startPoint y: 179, endPoint x: 961, endPoint y: 175, distance: 6.7
click at [961, 175] on div "# This is a CONCEPT challenge about basic syntax. # Collect all gems and return…" at bounding box center [1068, 265] width 310 height 414
type textarea "j"
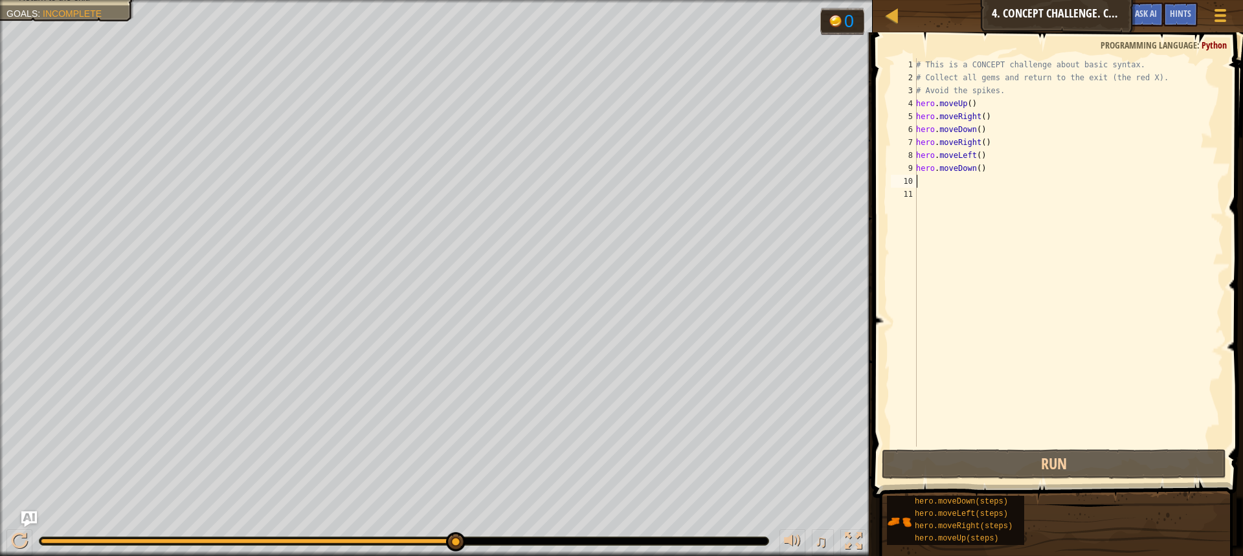
type textarea "h"
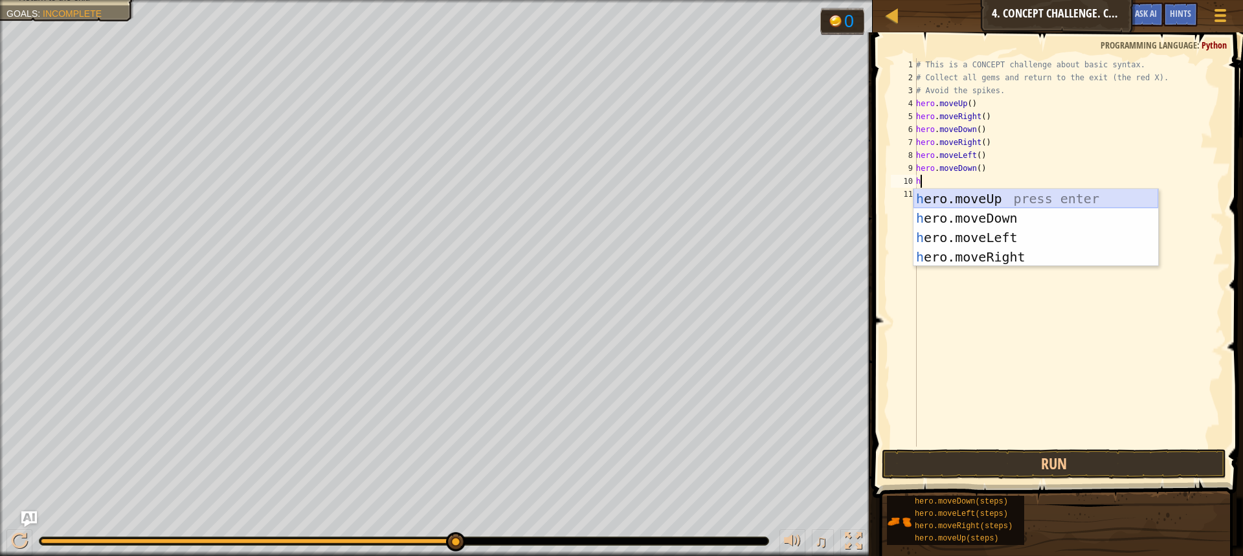
click at [1014, 202] on div "h ero.moveUp press enter h ero.moveDown press enter h ero.moveLeft press enter …" at bounding box center [1035, 247] width 245 height 117
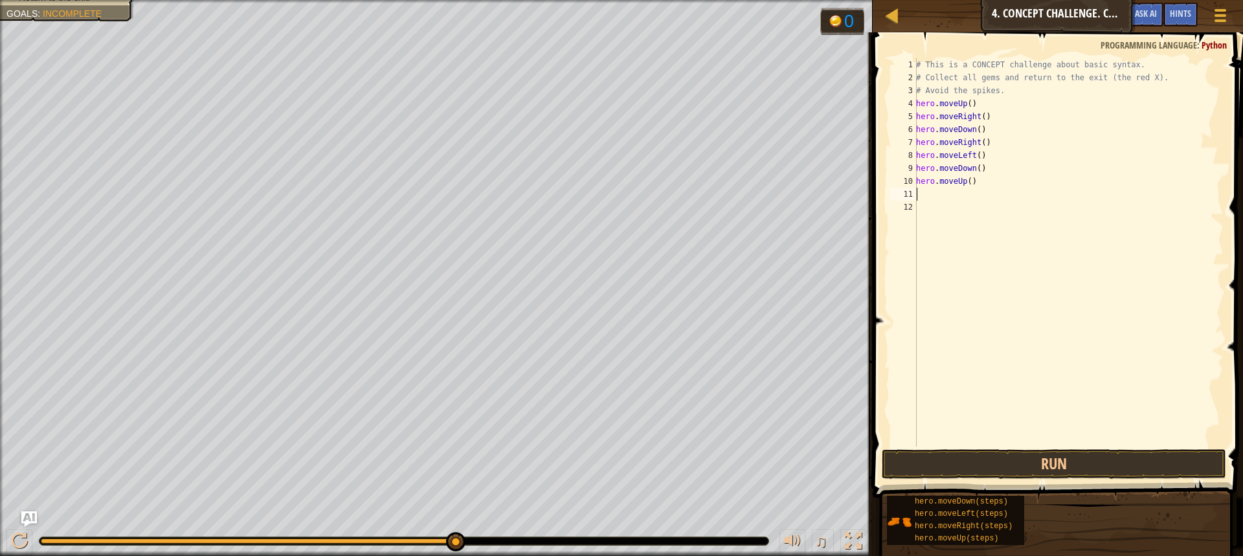
type textarea "h"
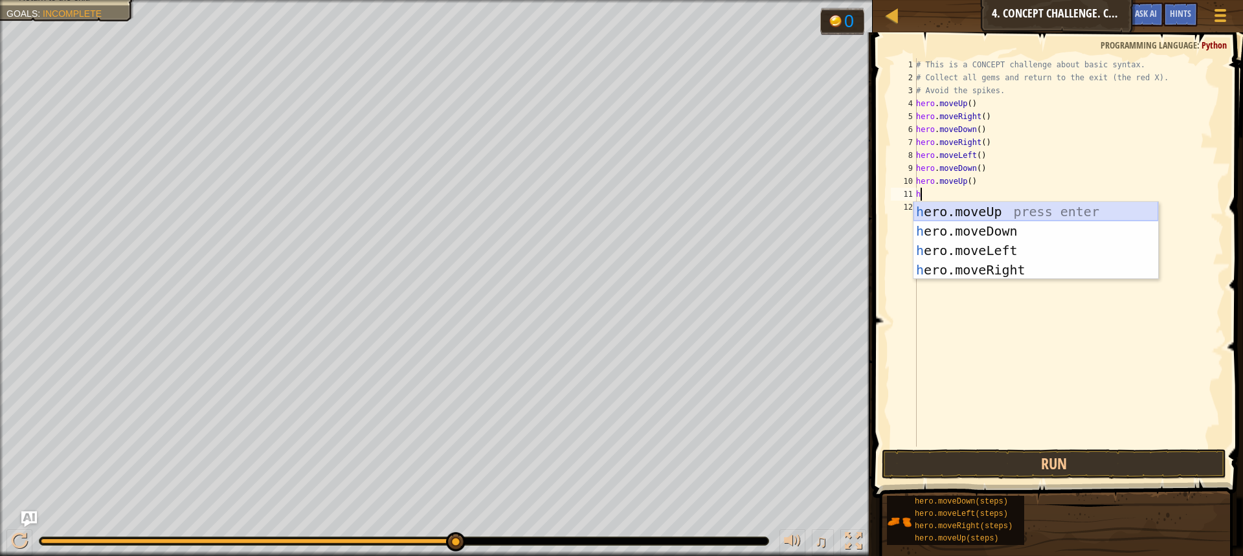
click at [943, 214] on div "h ero.moveUp press enter h ero.moveDown press enter h ero.moveLeft press enter …" at bounding box center [1035, 260] width 245 height 117
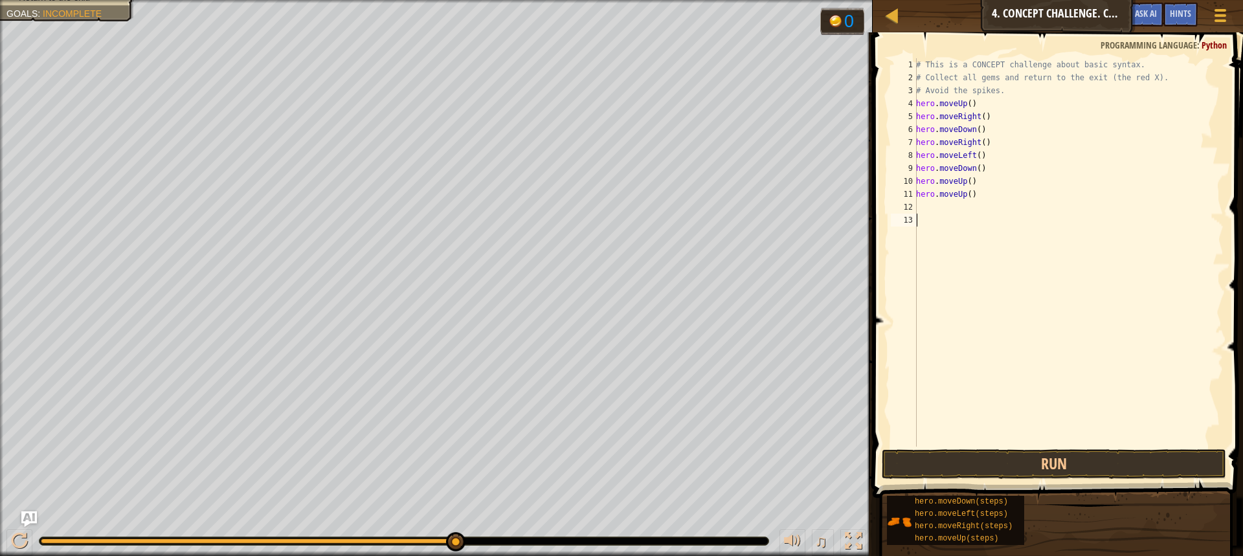
click at [943, 214] on div "# This is a CONCEPT challenge about basic syntax. # Collect all gems and return…" at bounding box center [1068, 265] width 310 height 414
click at [935, 205] on div "# This is a CONCEPT challenge about basic syntax. # Collect all gems and return…" at bounding box center [1068, 265] width 310 height 414
type textarea "h"
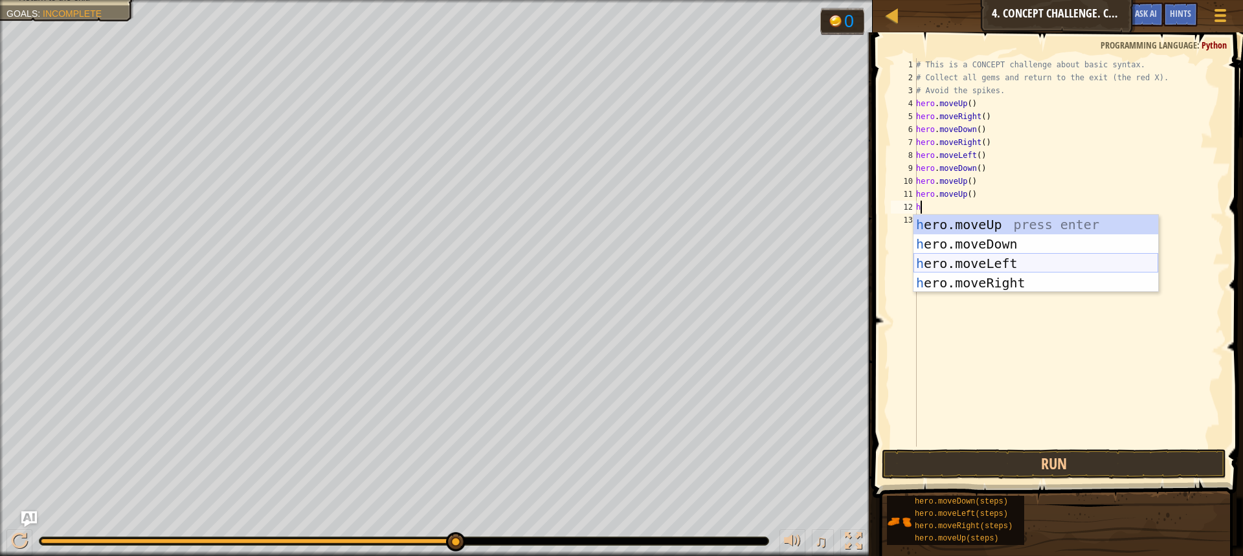
click at [961, 272] on div "h ero.moveUp press enter h ero.moveDown press enter h ero.moveLeft press enter …" at bounding box center [1035, 273] width 245 height 117
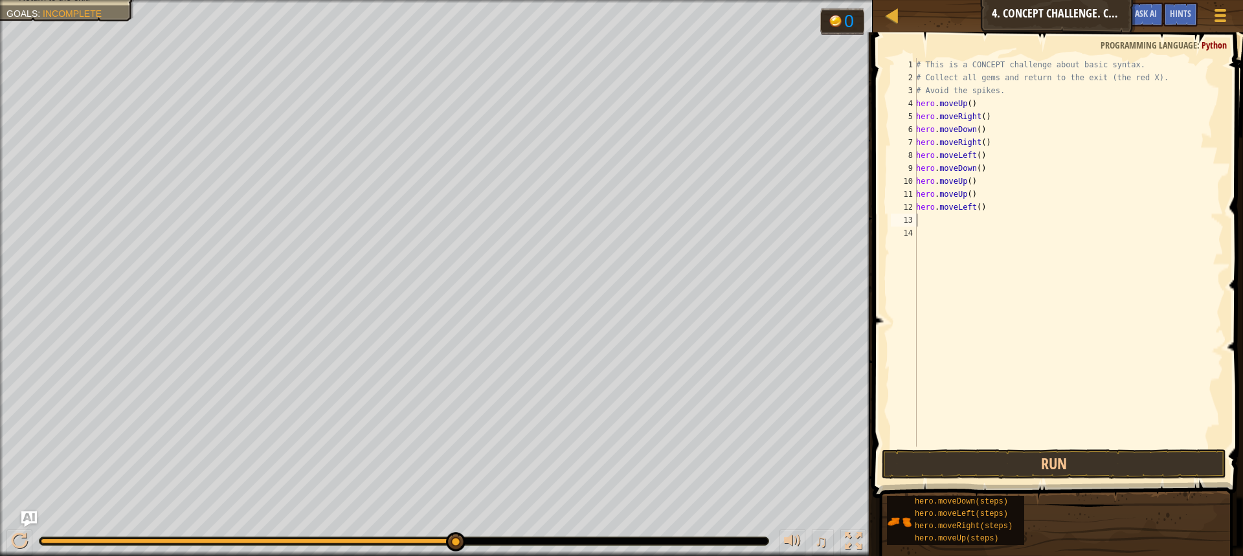
type textarea "h"
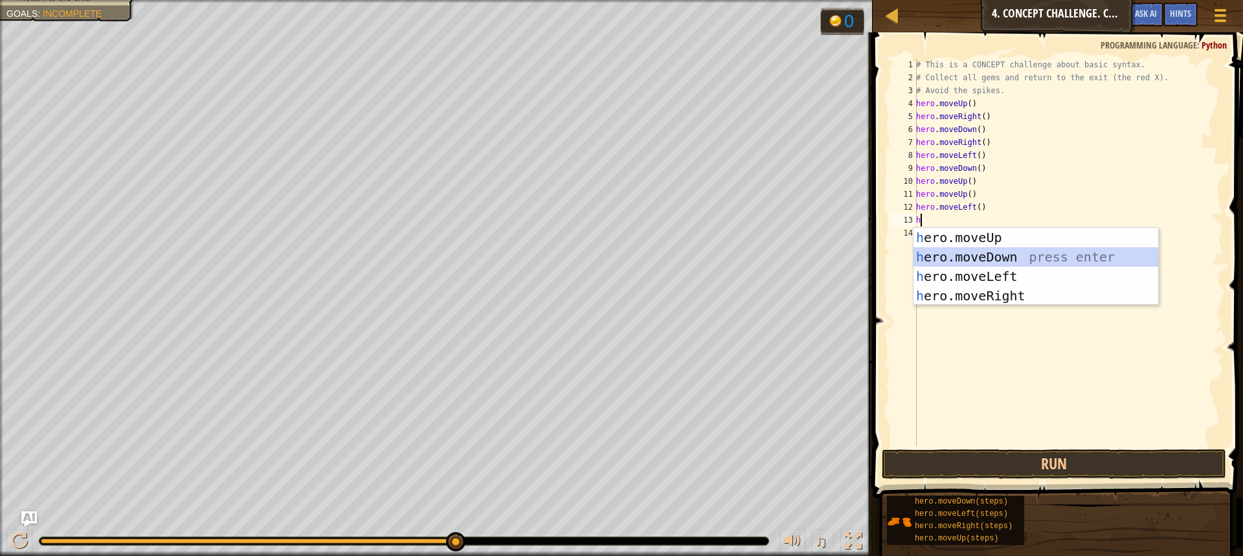
click at [975, 252] on div "h ero.moveUp press enter h ero.moveDown press enter h ero.moveLeft press enter …" at bounding box center [1035, 286] width 245 height 117
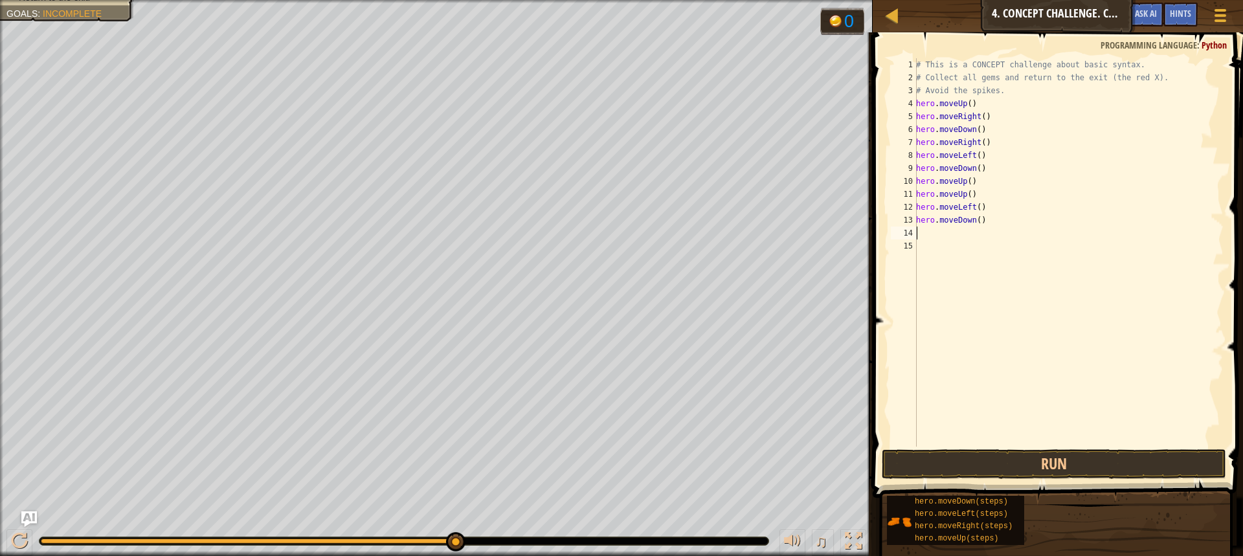
type textarea "h"
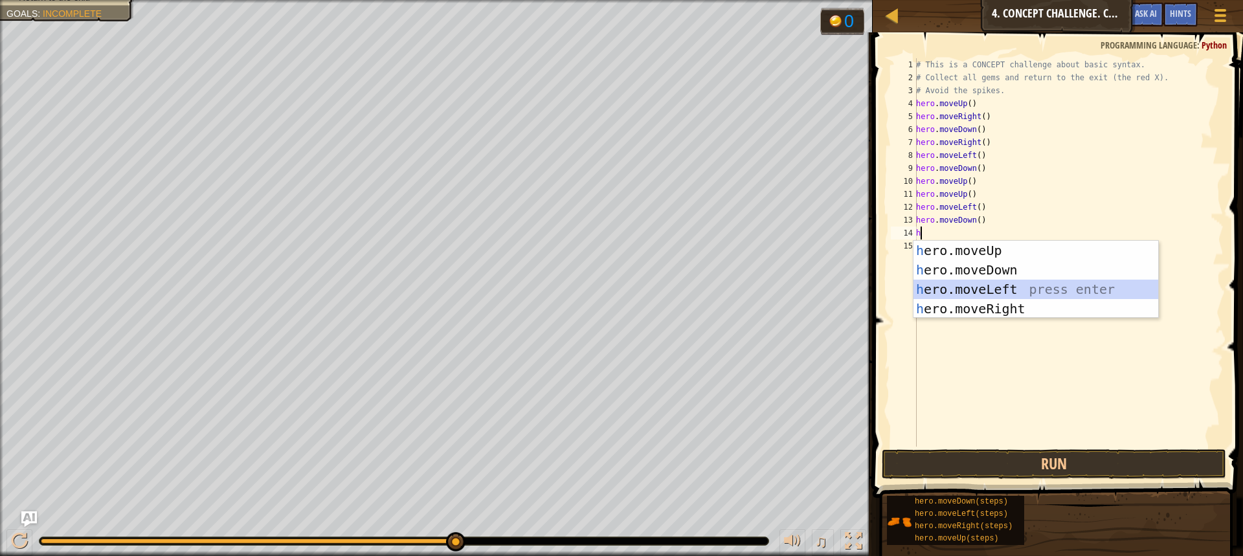
click at [950, 287] on div "h ero.moveUp press enter h ero.moveDown press enter h ero.moveLeft press enter …" at bounding box center [1035, 299] width 245 height 117
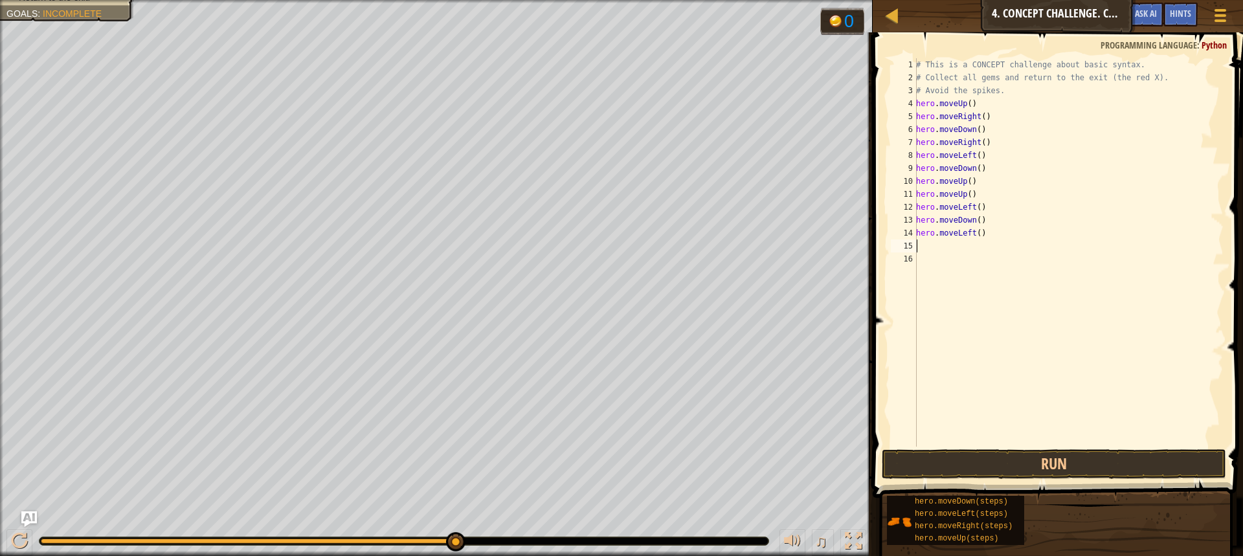
click at [947, 480] on span at bounding box center [1059, 247] width 381 height 504
click at [938, 452] on button "Run" at bounding box center [1054, 464] width 344 height 30
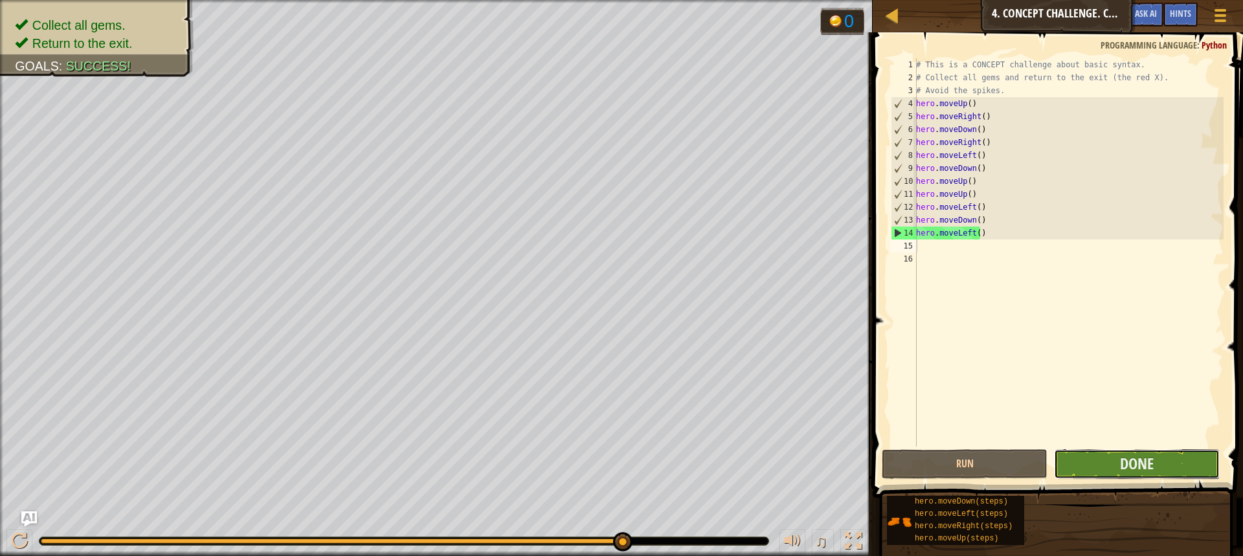
click at [1158, 462] on button "Done" at bounding box center [1137, 464] width 166 height 30
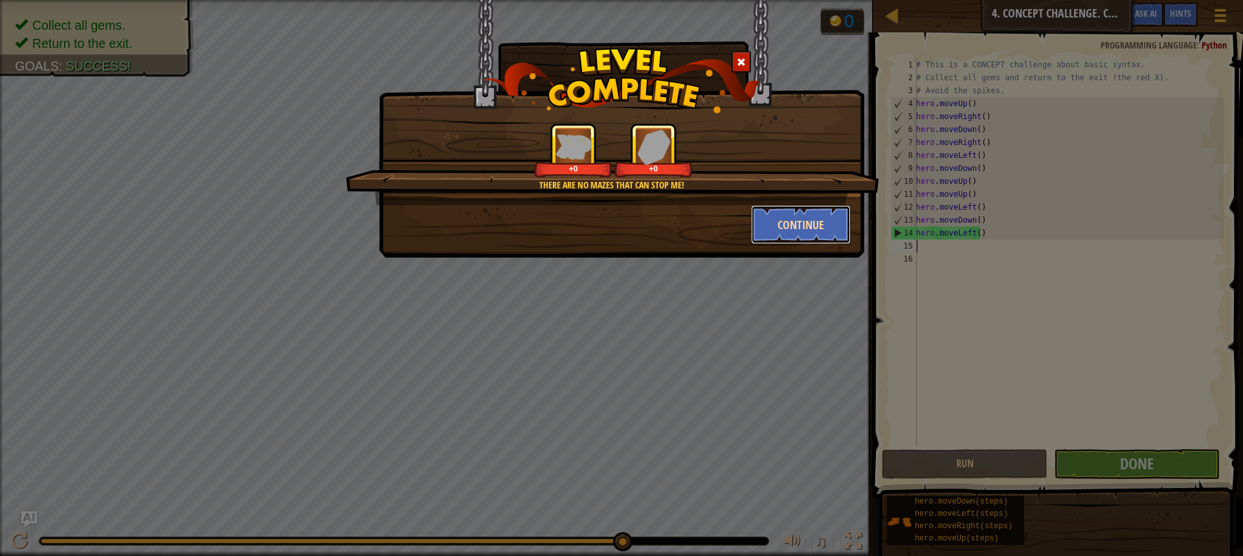
click at [764, 224] on button "Continue" at bounding box center [801, 224] width 100 height 39
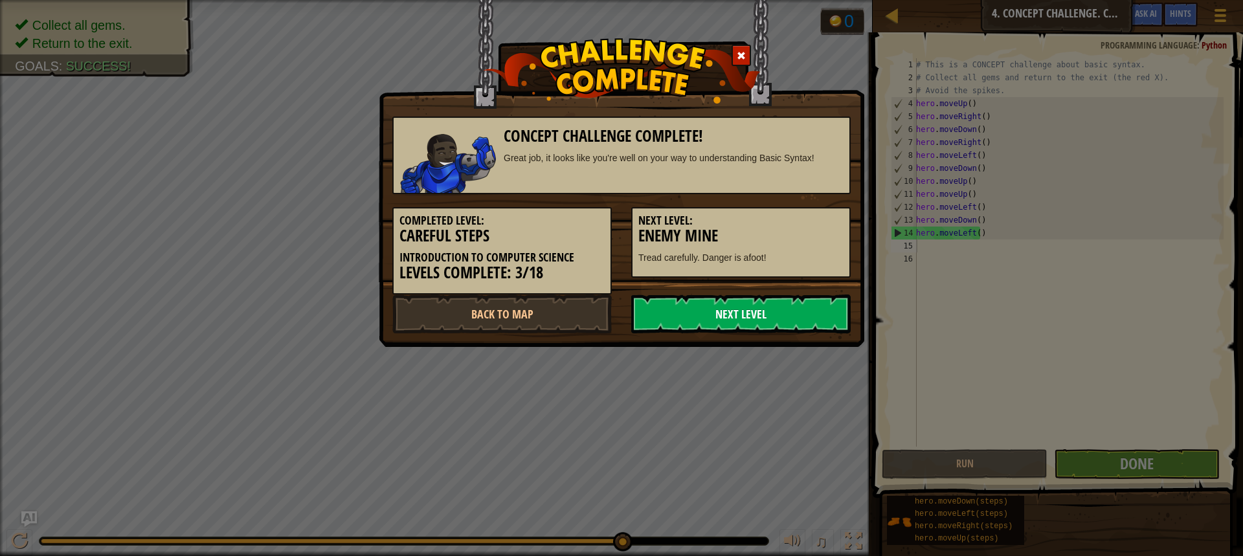
click at [725, 315] on link "Next Level" at bounding box center [740, 314] width 219 height 39
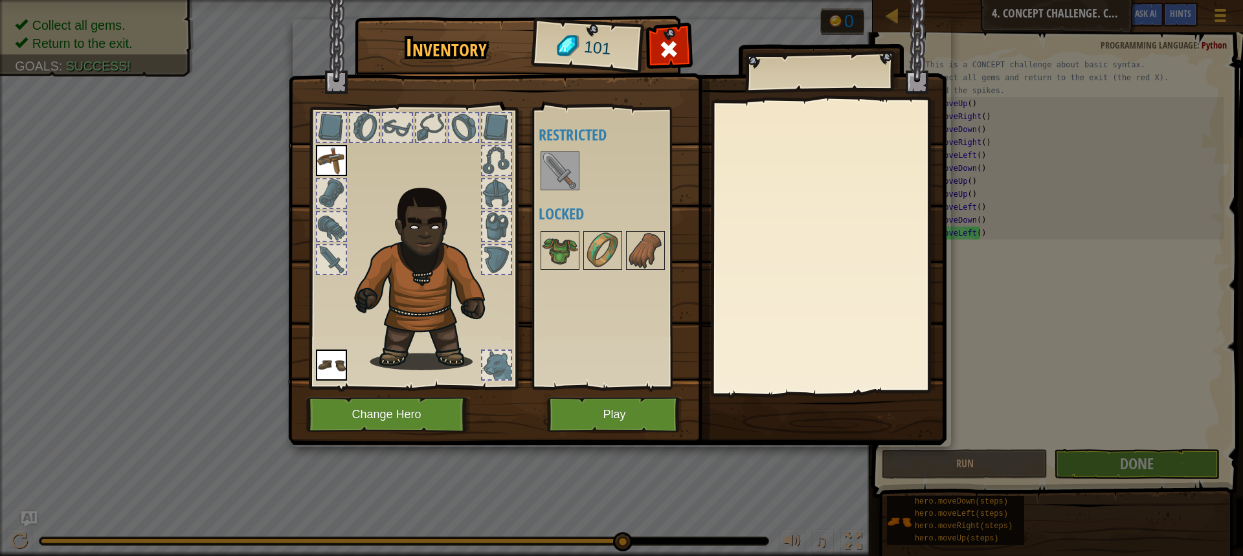
click at [572, 161] on img at bounding box center [560, 171] width 36 height 36
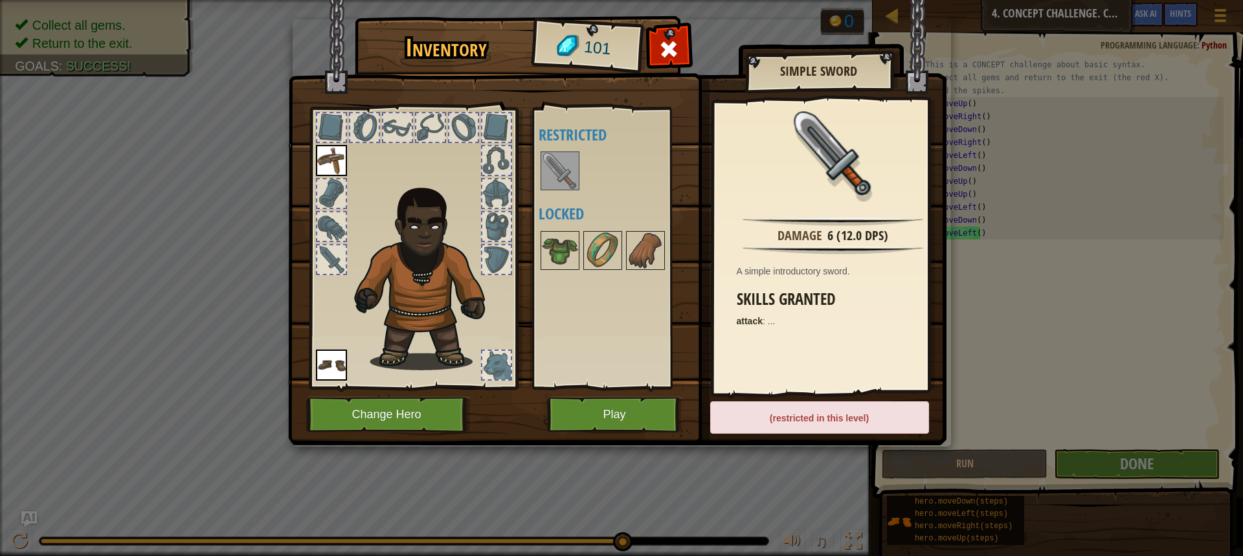
click at [559, 199] on div "Available Equip Equip (double-click to equip) Restricted Locked" at bounding box center [620, 248] width 162 height 270
click at [800, 422] on div "(restricted in this level)" at bounding box center [819, 417] width 219 height 32
click at [342, 370] on img at bounding box center [331, 365] width 31 height 31
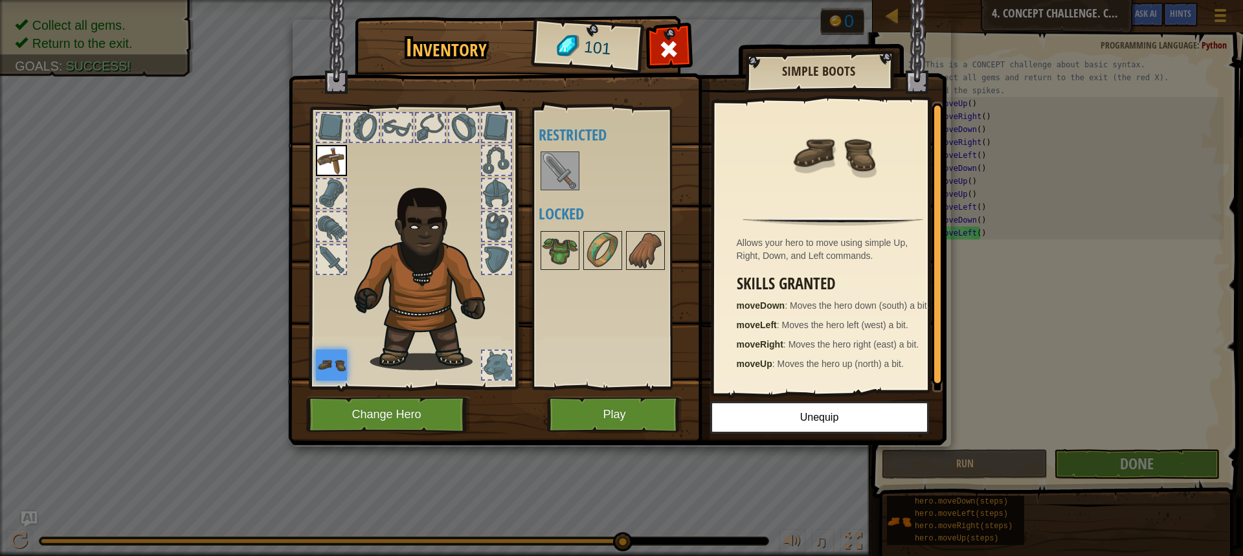
scroll to position [4, 0]
click at [666, 423] on button "Play" at bounding box center [614, 415] width 135 height 36
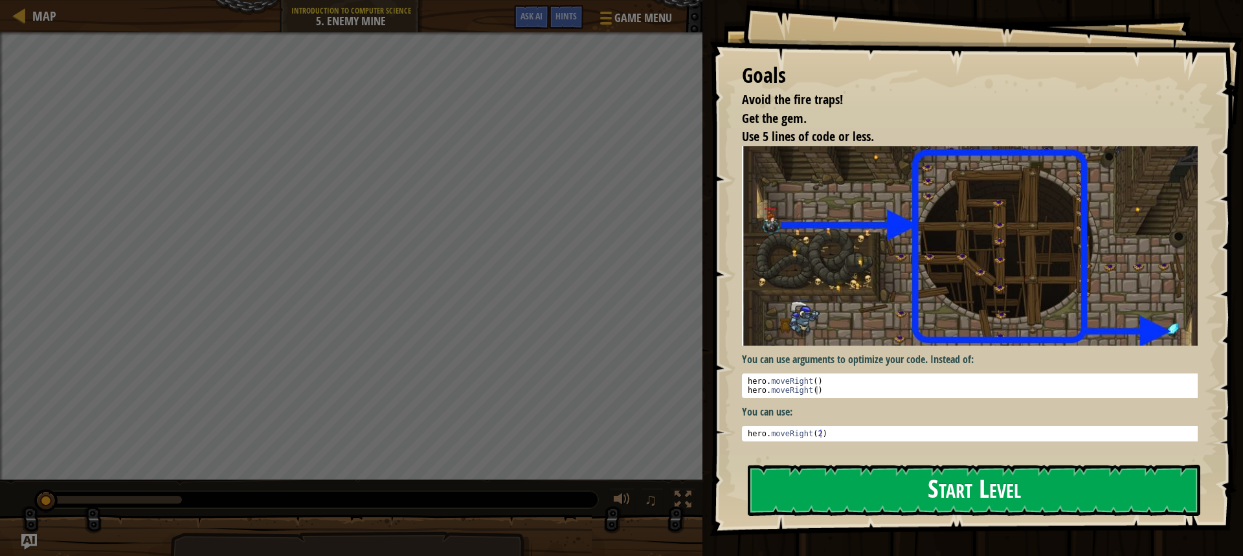
click at [784, 477] on button "Start Level" at bounding box center [974, 490] width 453 height 51
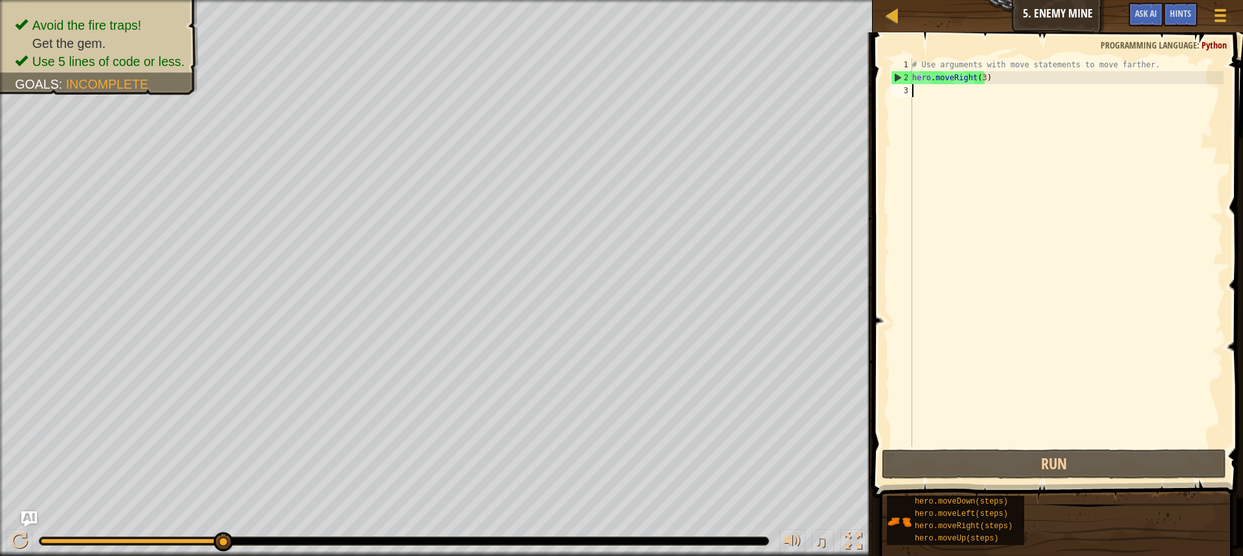
type textarea "h"
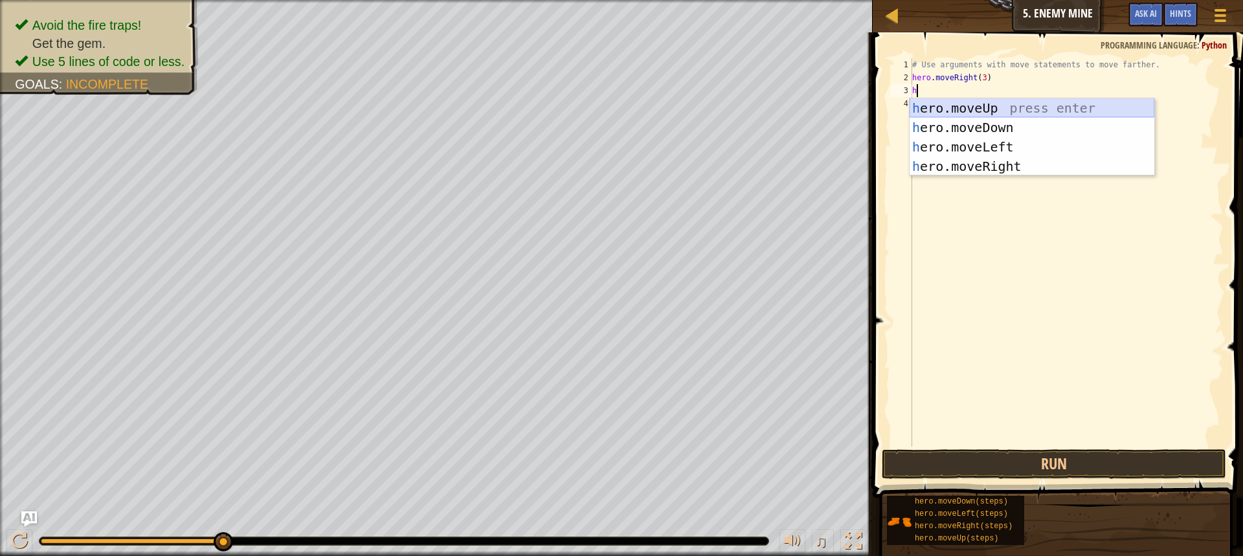
click at [1014, 112] on div "h ero.moveUp press enter h ero.moveDown press enter h ero.moveLeft press enter …" at bounding box center [1032, 156] width 245 height 117
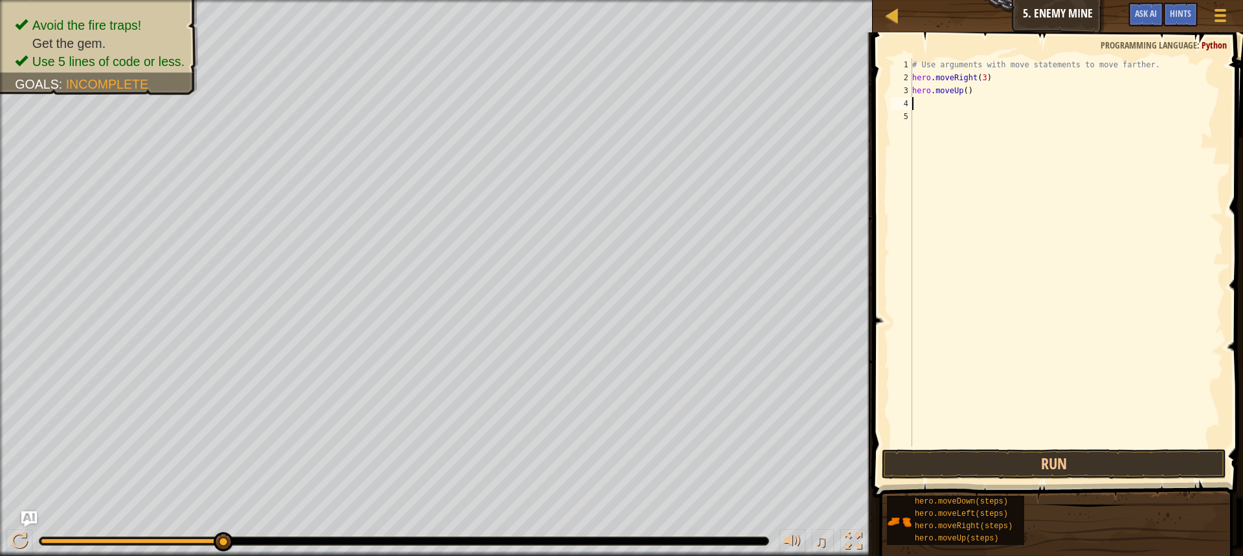
type textarea "h"
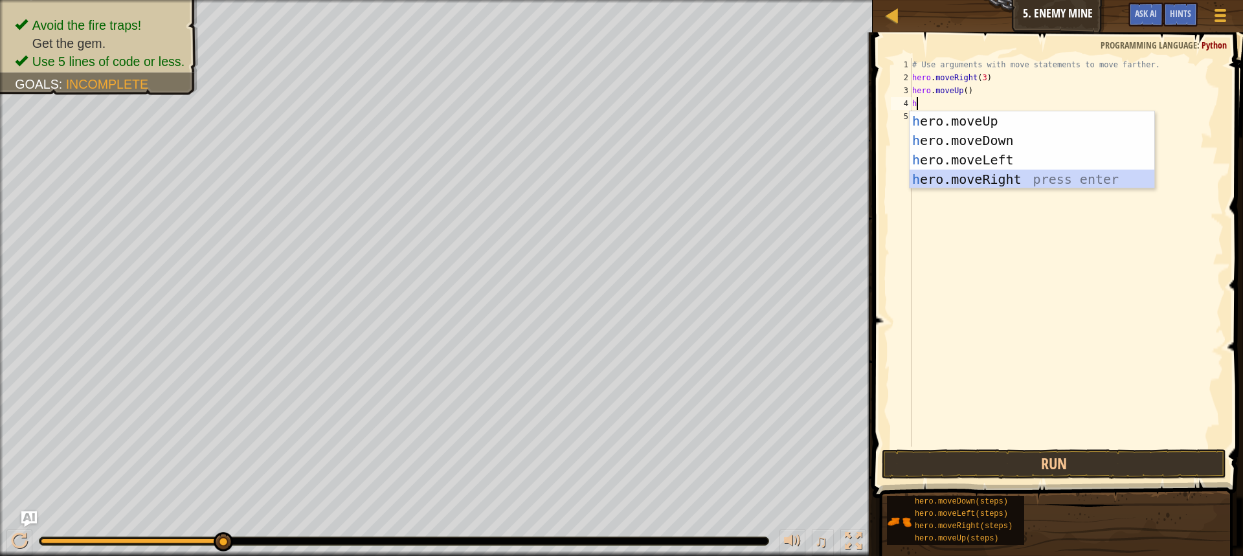
click at [952, 183] on div "h ero.moveUp press enter h ero.moveDown press enter h ero.moveLeft press enter …" at bounding box center [1032, 169] width 245 height 117
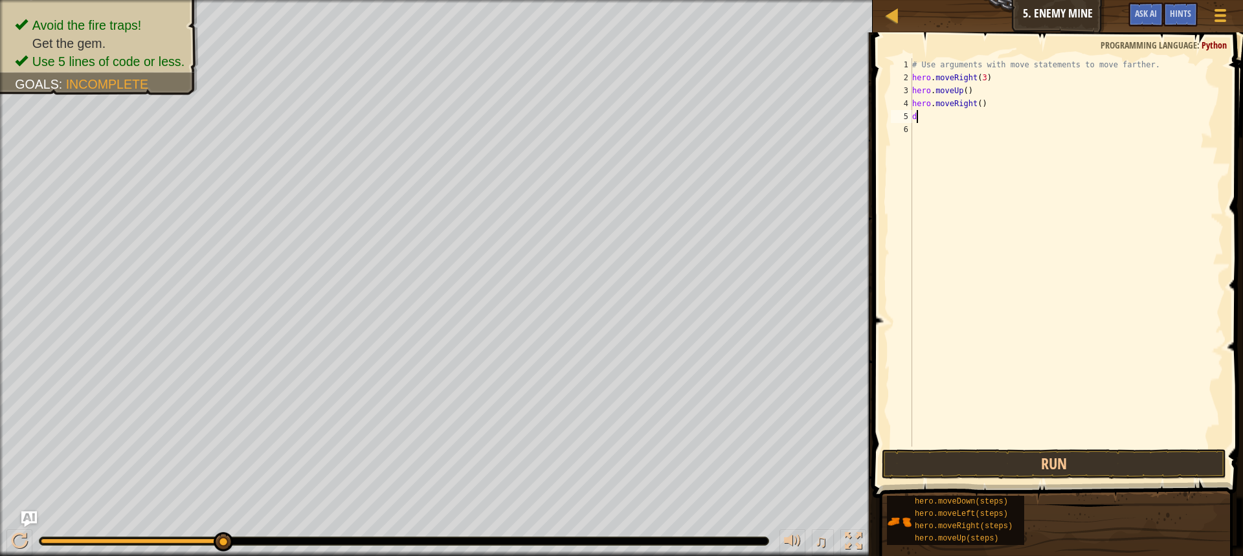
type textarea "do"
click at [970, 133] on div "hero.move Do wn press enter" at bounding box center [1032, 153] width 245 height 58
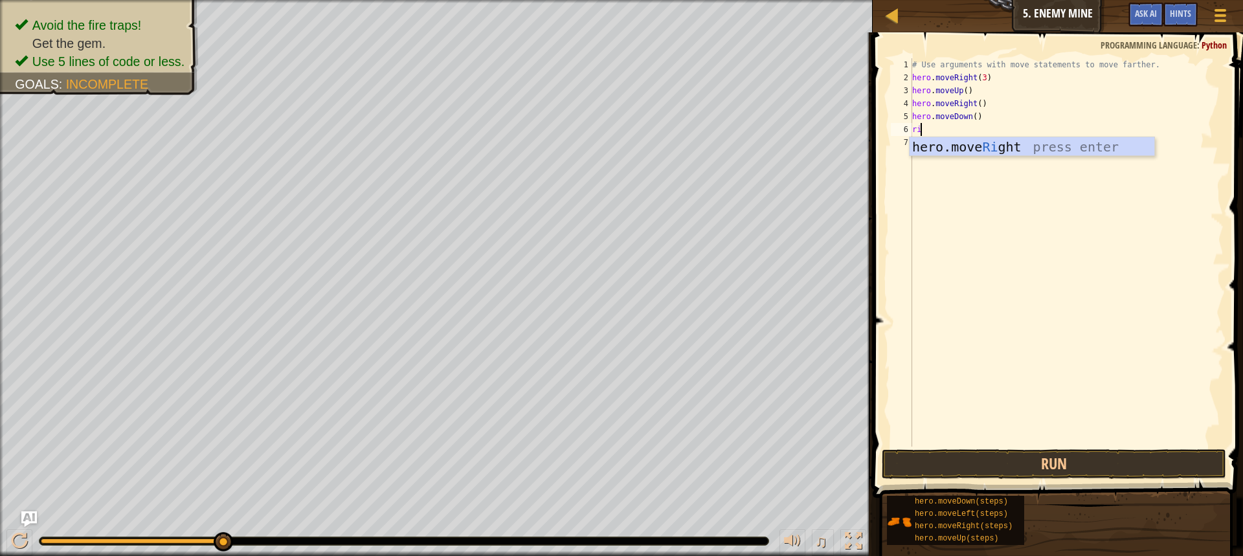
click at [952, 130] on div "# Use arguments with move statements to move farther. hero . moveRight ( 3 ) he…" at bounding box center [1067, 265] width 314 height 414
type textarea "r"
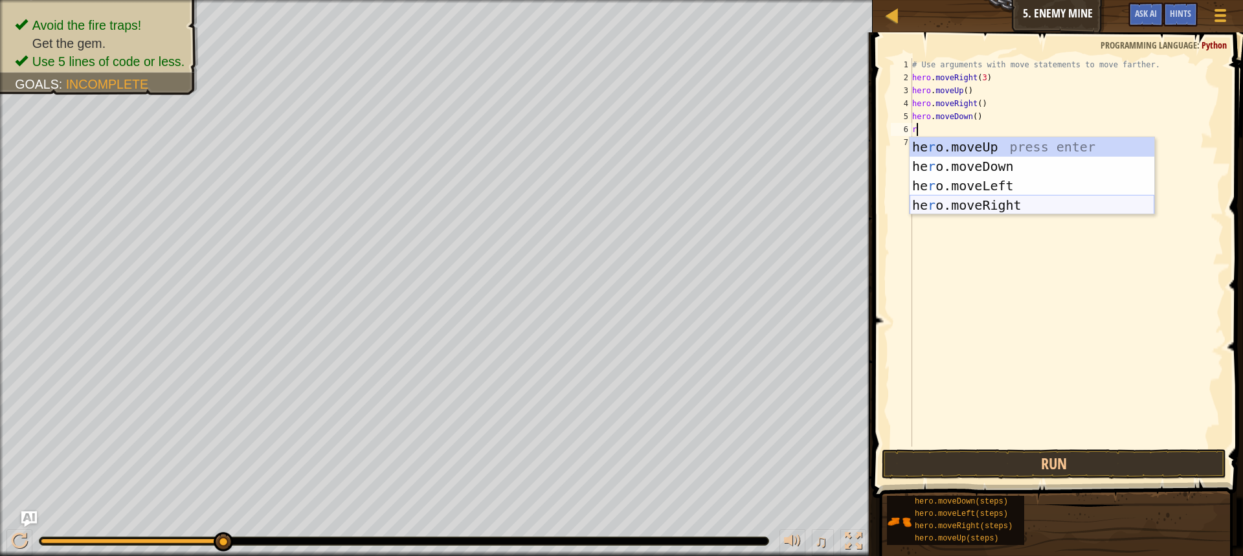
click at [964, 207] on div "he r o.moveUp press enter he r o.moveDown press enter he r o.moveLeft press ent…" at bounding box center [1032, 195] width 245 height 117
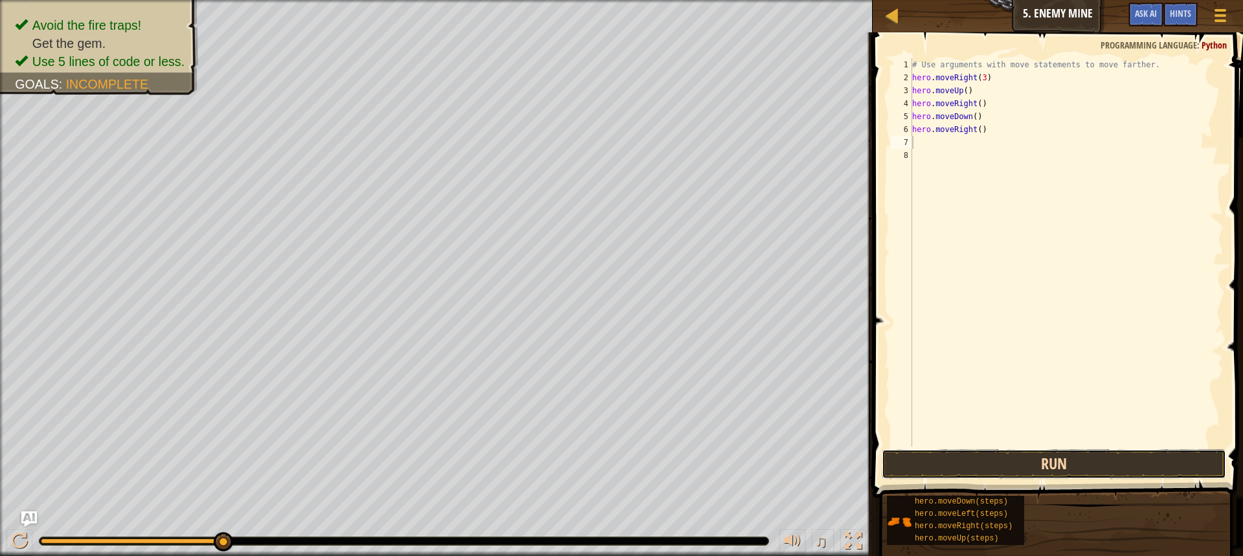
click at [1012, 465] on button "Run" at bounding box center [1054, 464] width 344 height 30
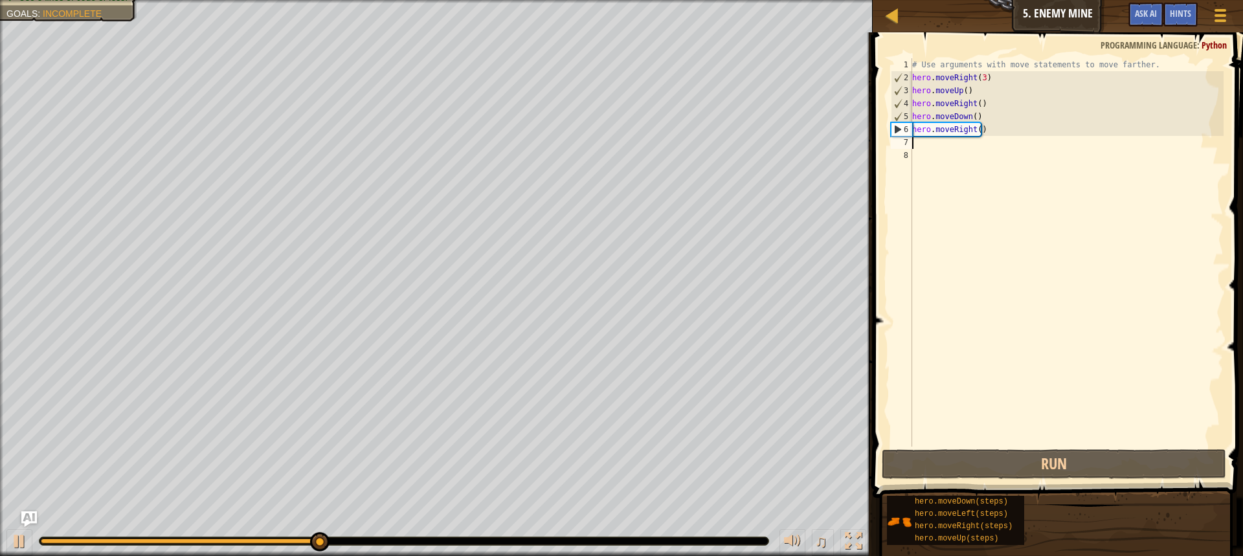
click at [988, 125] on div "# Use arguments with move statements to move farther. hero . moveRight ( 3 ) he…" at bounding box center [1067, 265] width 314 height 414
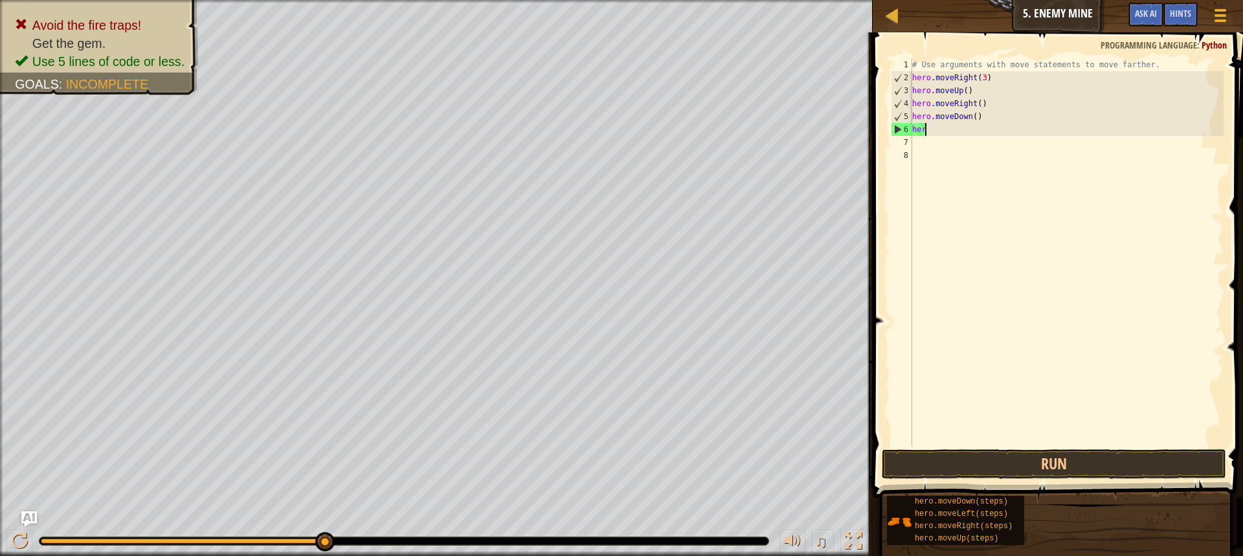
type textarea "h"
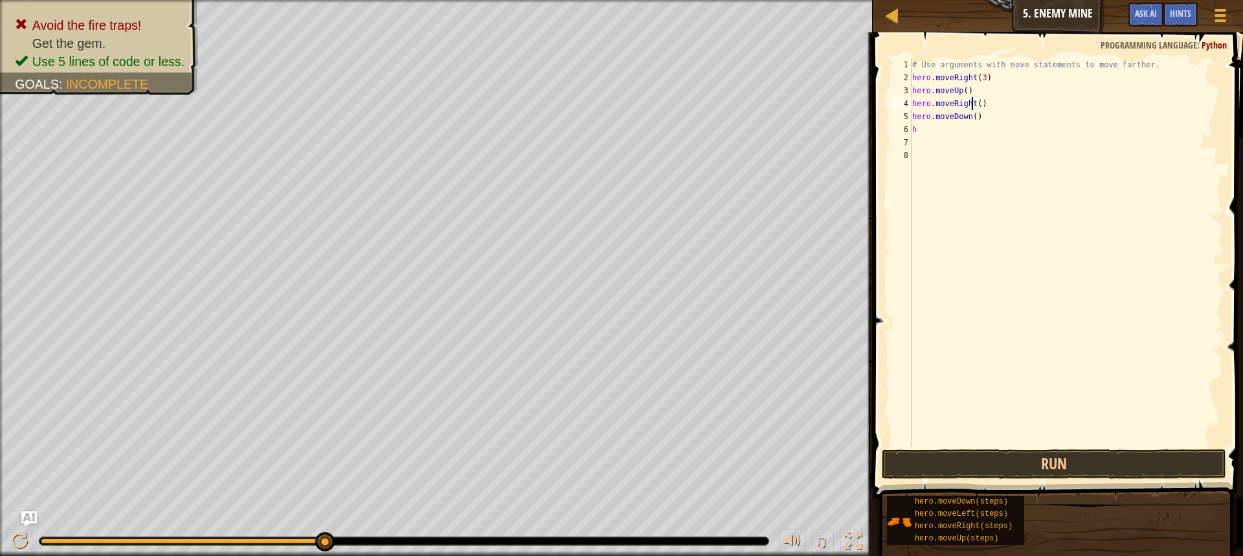
click at [972, 109] on div "# Use arguments with move statements to move farther. hero . moveRight ( 3 ) he…" at bounding box center [1067, 265] width 314 height 414
click at [972, 115] on div "# Use arguments with move statements to move farther. hero . moveRight ( 3 ) he…" at bounding box center [1067, 265] width 314 height 414
type textarea "hero.moveDown(3)"
click at [972, 136] on div "# Use arguments with move statements to move farther. hero . moveRight ( 3 ) he…" at bounding box center [1067, 265] width 314 height 414
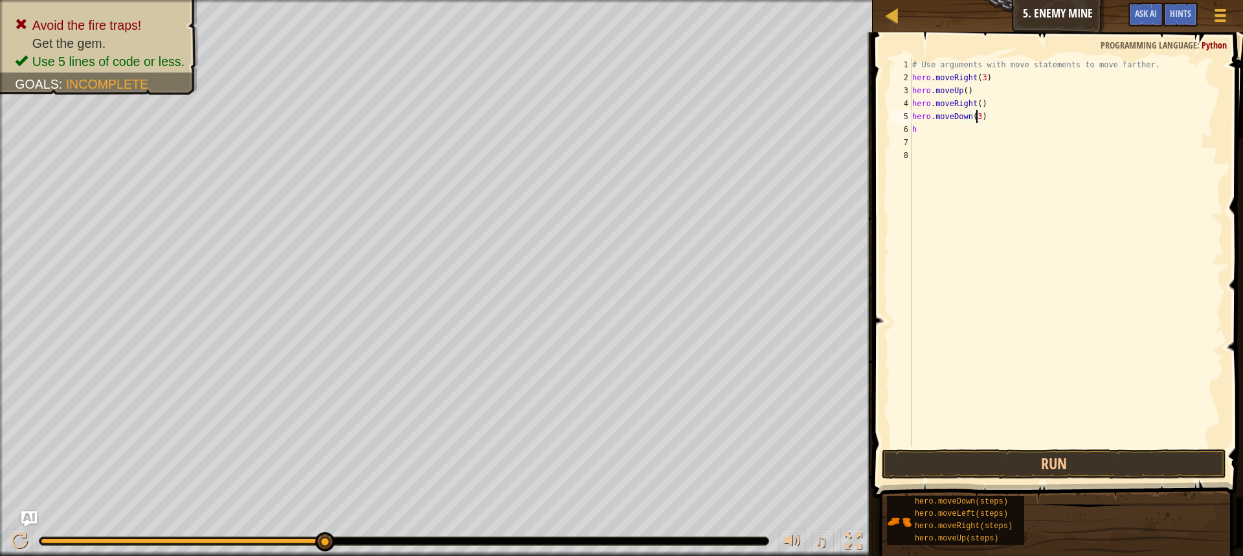
scroll to position [6, 0]
click at [928, 137] on div "# Use arguments with move statements to move farther. hero . moveRight ( 3 ) he…" at bounding box center [1067, 265] width 314 height 414
click at [928, 127] on div "# Use arguments with move statements to move farther. hero . moveRight ( 3 ) he…" at bounding box center [1067, 265] width 314 height 414
type textarea "h"
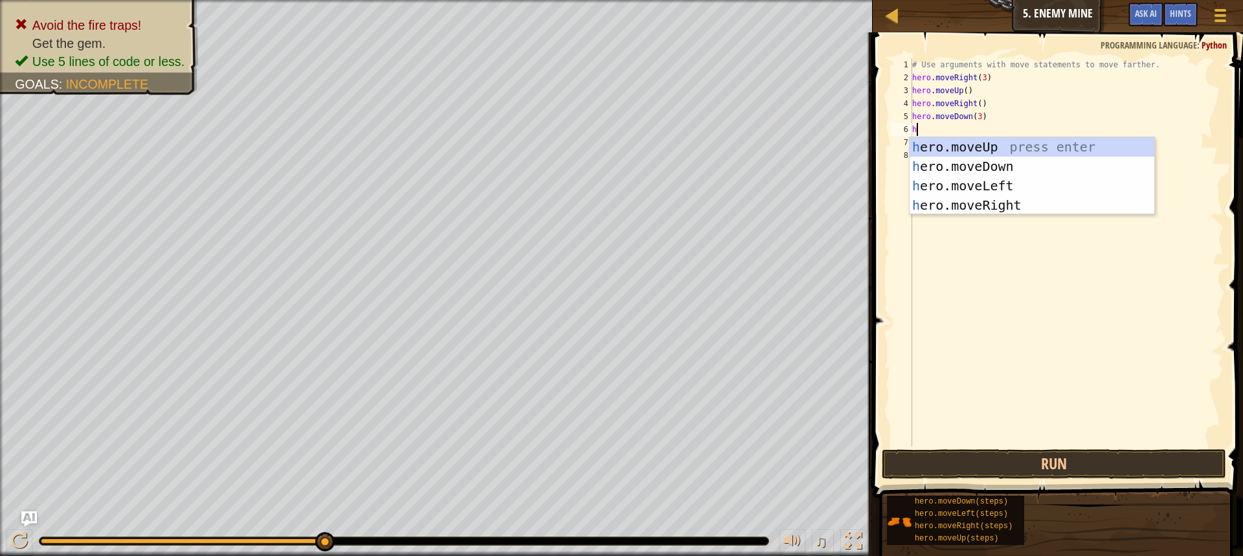
type textarea "he"
click at [978, 206] on div "he ro.moveUp press enter he ro.moveDown press enter he ro.moveLeft press enter …" at bounding box center [1032, 195] width 245 height 117
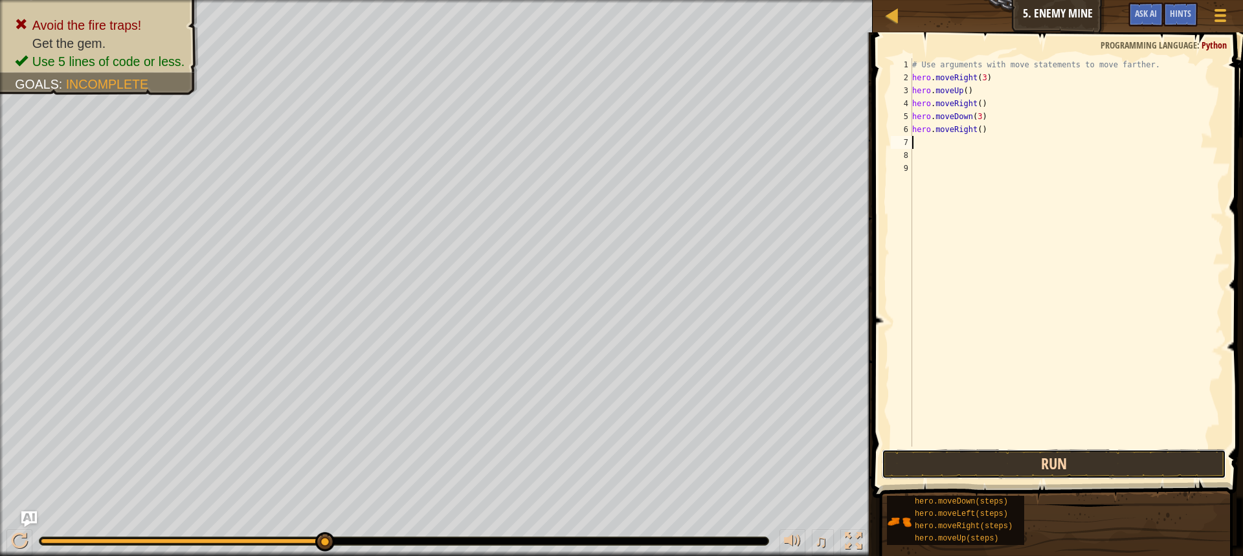
drag, startPoint x: 978, startPoint y: 459, endPoint x: 1013, endPoint y: 460, distance: 35.0
click at [980, 459] on button "Run" at bounding box center [1054, 464] width 344 height 30
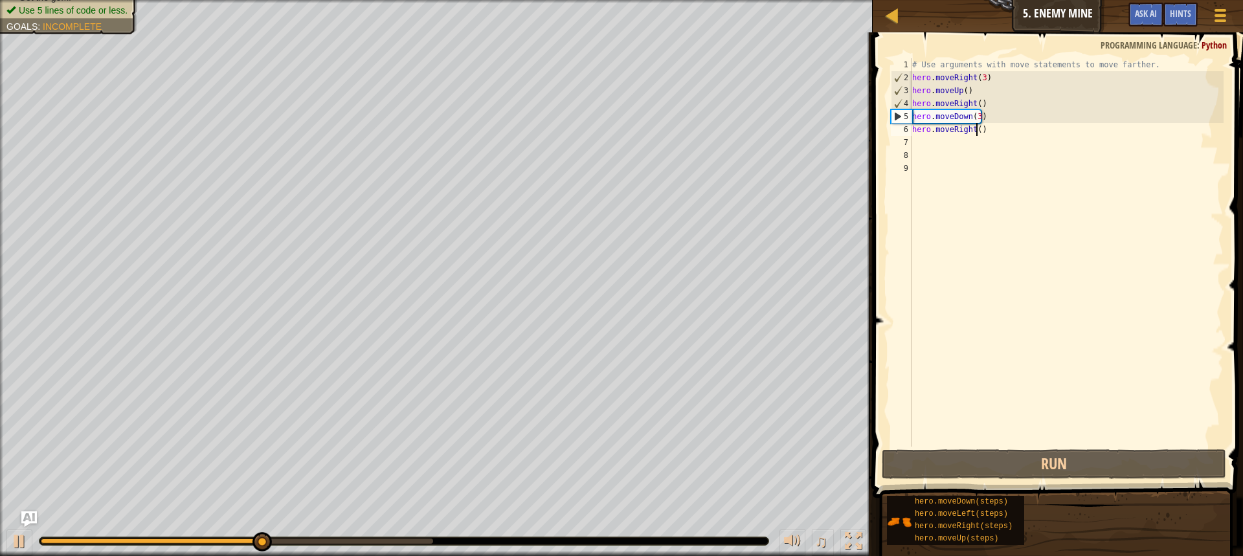
click at [977, 125] on div "# Use arguments with move statements to move farther. hero . moveRight ( 3 ) he…" at bounding box center [1067, 265] width 314 height 414
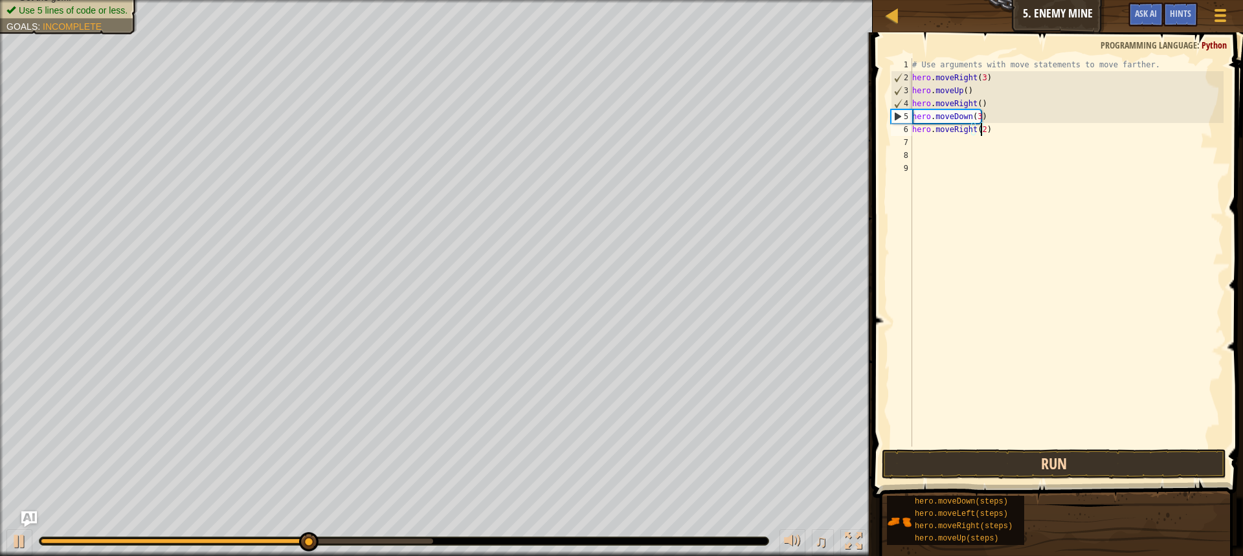
type textarea "hero.moveRight(2)"
click at [1139, 452] on button "Run" at bounding box center [1054, 464] width 344 height 30
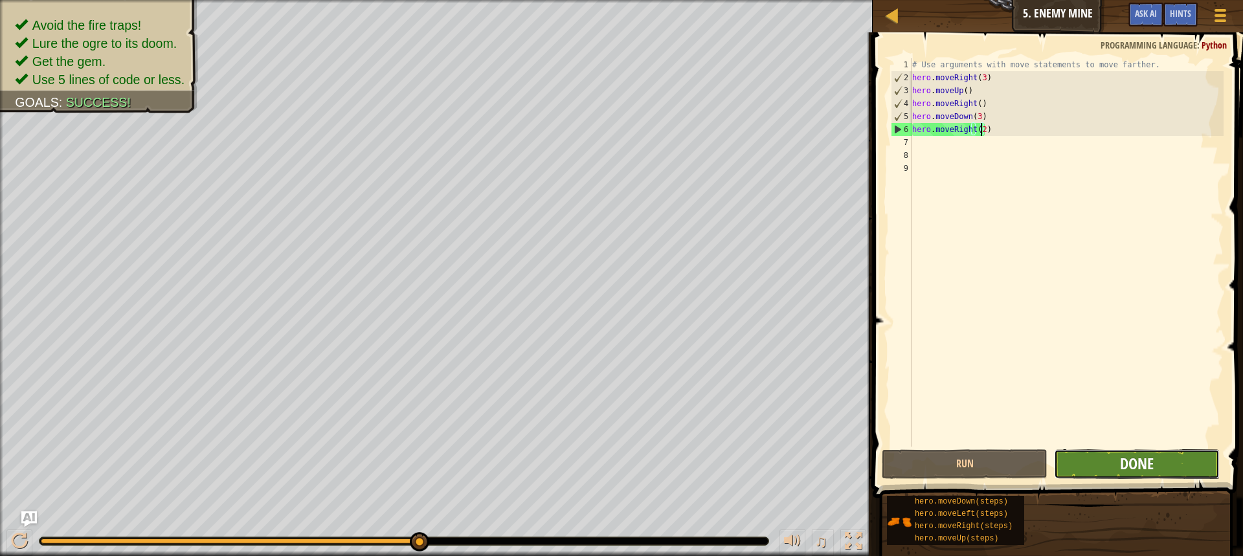
click at [1147, 454] on span "Done" at bounding box center [1137, 463] width 34 height 21
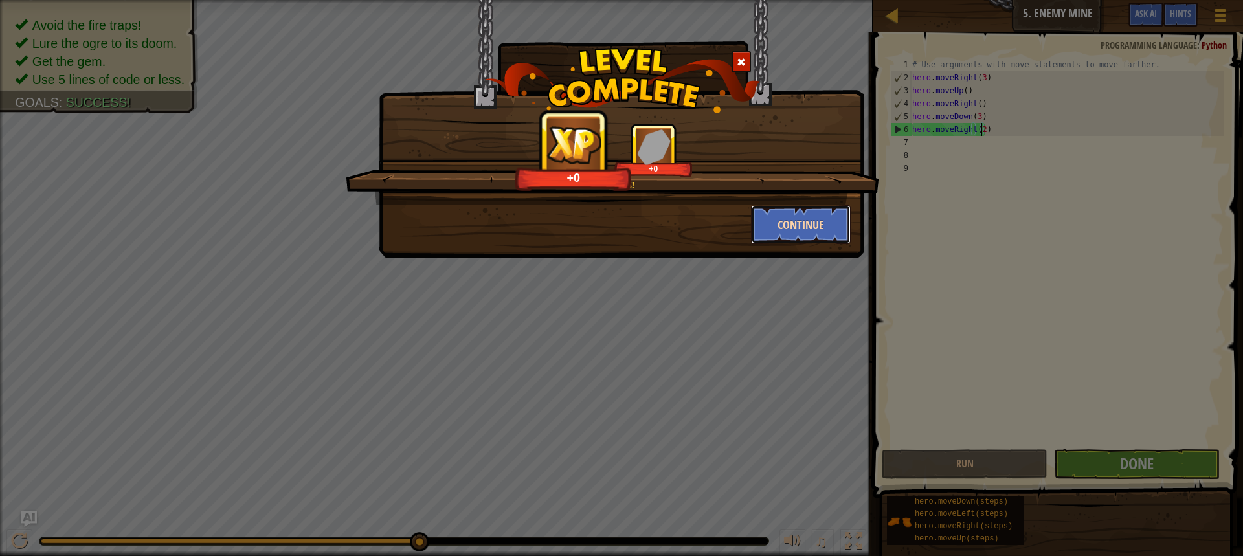
click at [825, 226] on button "Continue" at bounding box center [801, 224] width 100 height 39
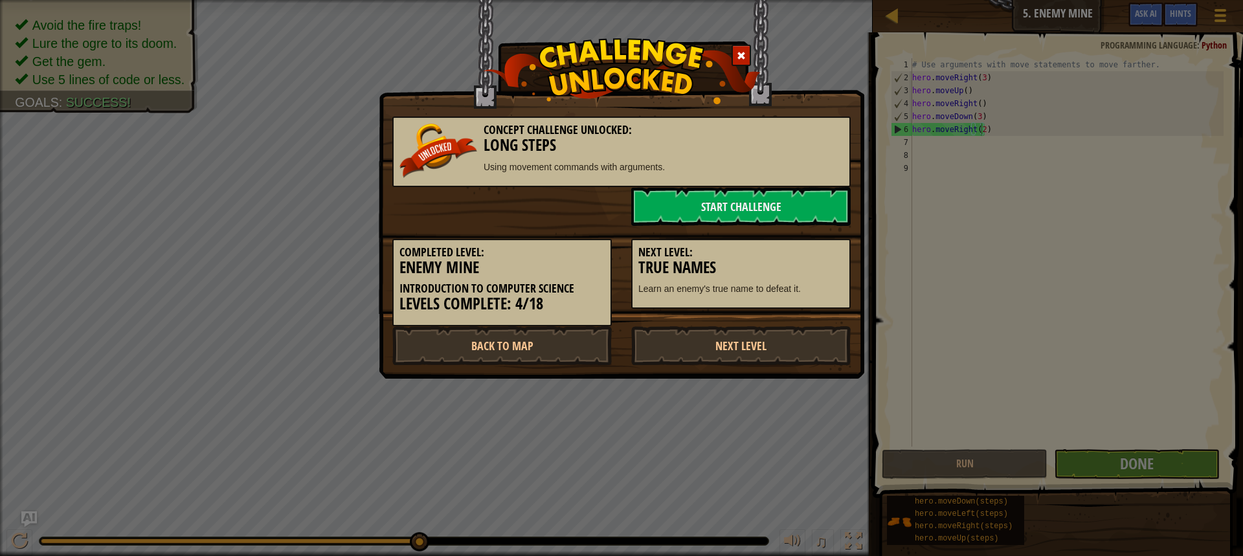
click at [723, 271] on h3 "True Names" at bounding box center [740, 267] width 205 height 17
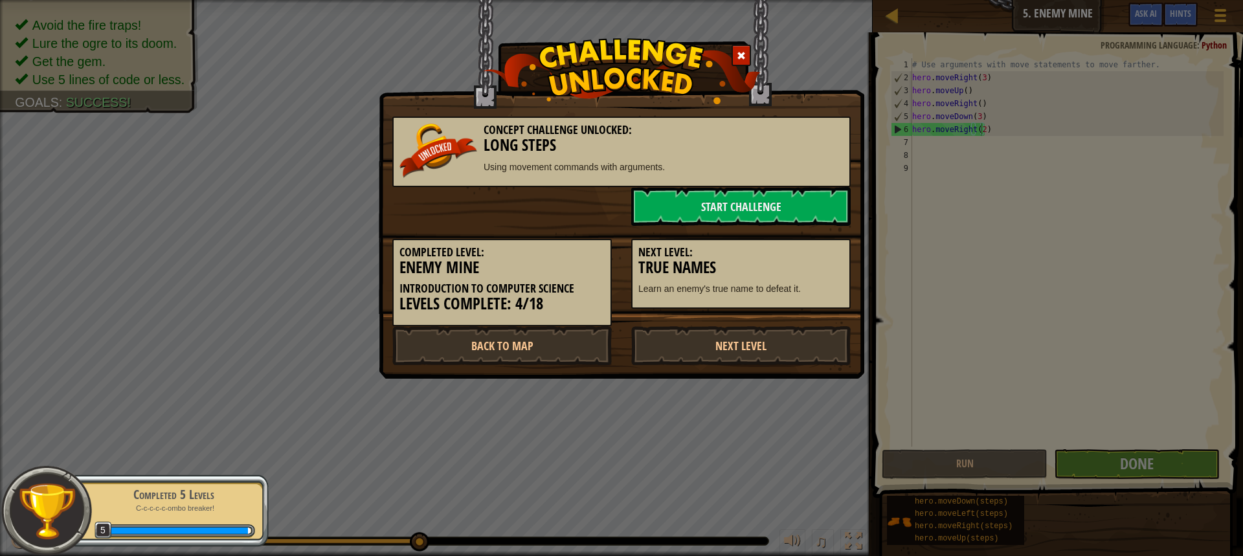
click at [763, 297] on div "Next Level: True Names Learn an enemy's true name to defeat it." at bounding box center [740, 274] width 219 height 71
click at [738, 205] on link "Start Challenge" at bounding box center [740, 206] width 219 height 39
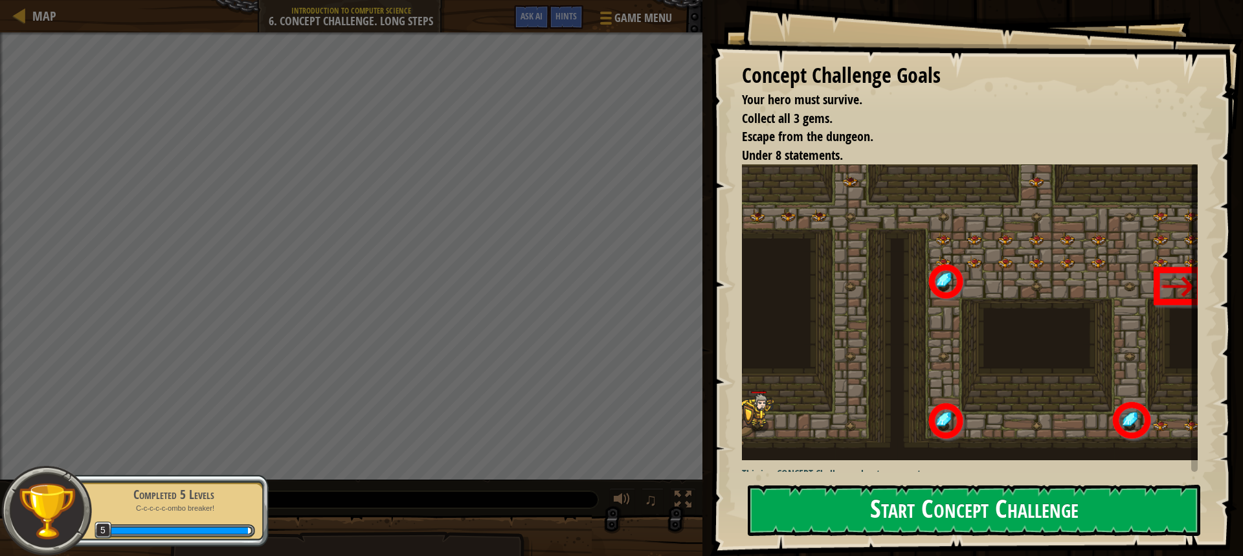
click at [853, 529] on button "Start Concept Challenge" at bounding box center [974, 510] width 453 height 51
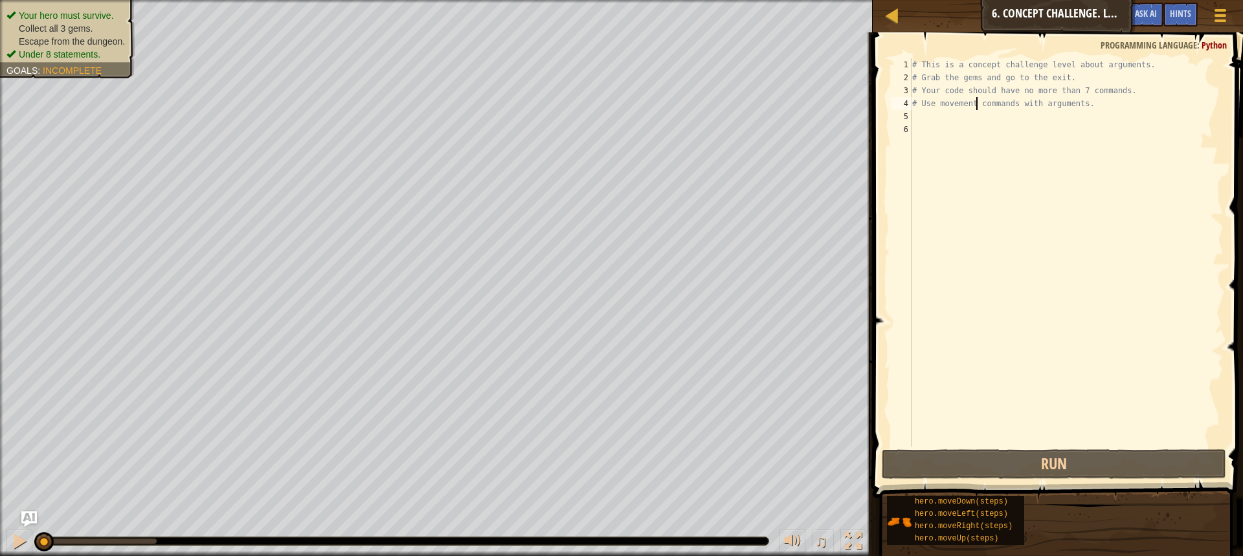
click at [978, 102] on div "# This is a concept challenge level about arguments. # Grab the gems and go to …" at bounding box center [1067, 265] width 314 height 414
type textarea "# Use movement commands with arguments."
click at [927, 118] on div "# This is a concept challenge level about arguments. # Grab the gems and go to …" at bounding box center [1067, 265] width 314 height 414
type textarea "h"
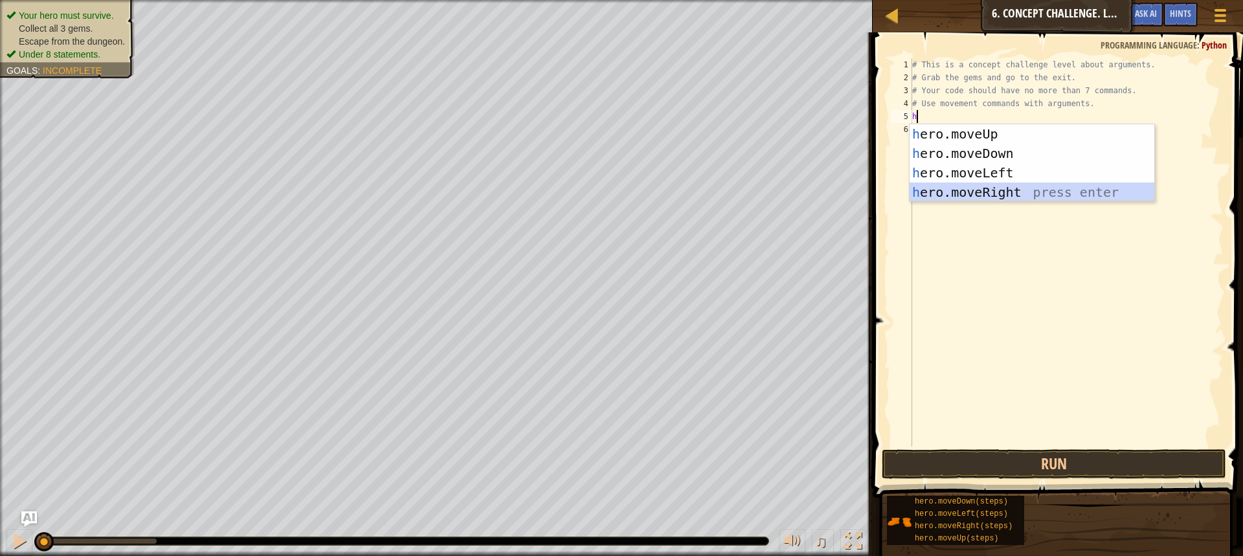
click at [963, 191] on div "h ero.moveUp press enter h ero.moveDown press enter h ero.moveLeft press enter …" at bounding box center [1032, 182] width 245 height 117
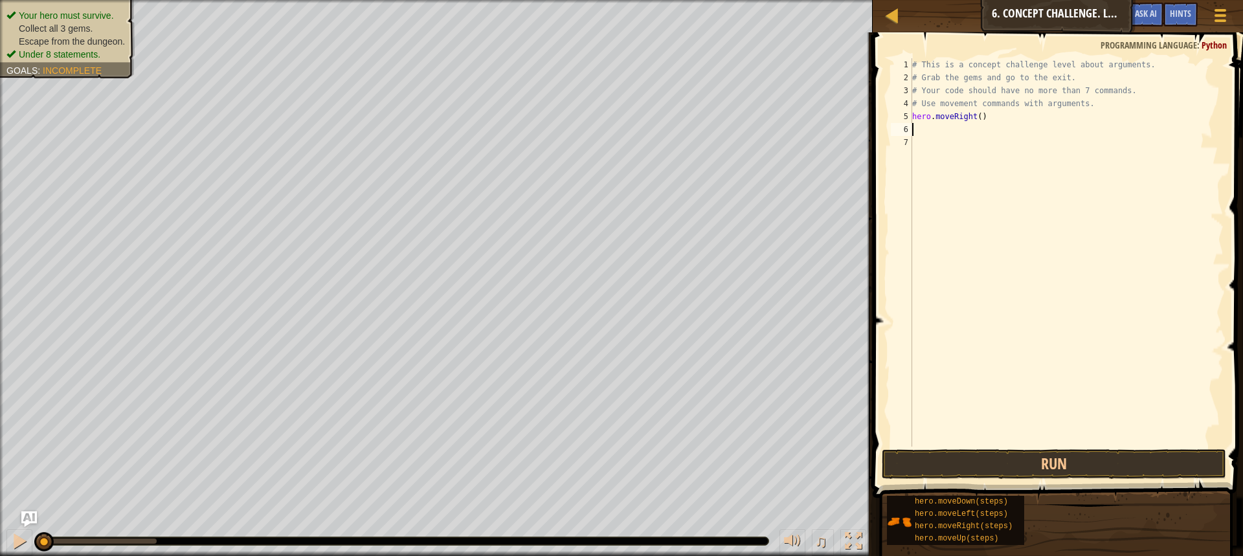
type textarea "h"
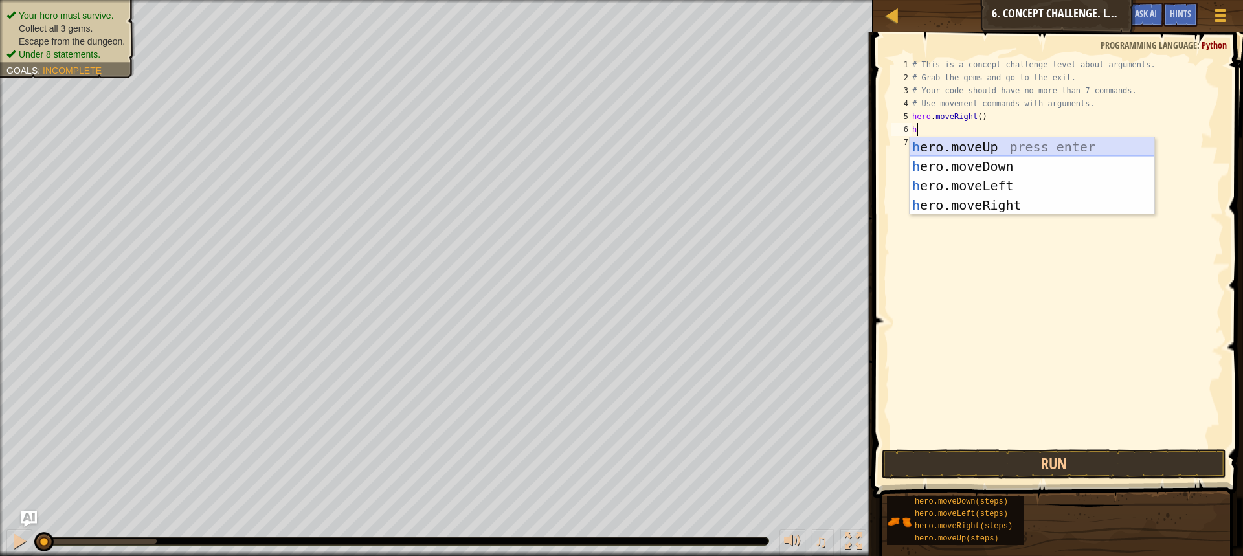
click at [954, 151] on div "h ero.moveUp press enter h ero.moveDown press enter h ero.moveLeft press enter …" at bounding box center [1032, 195] width 245 height 117
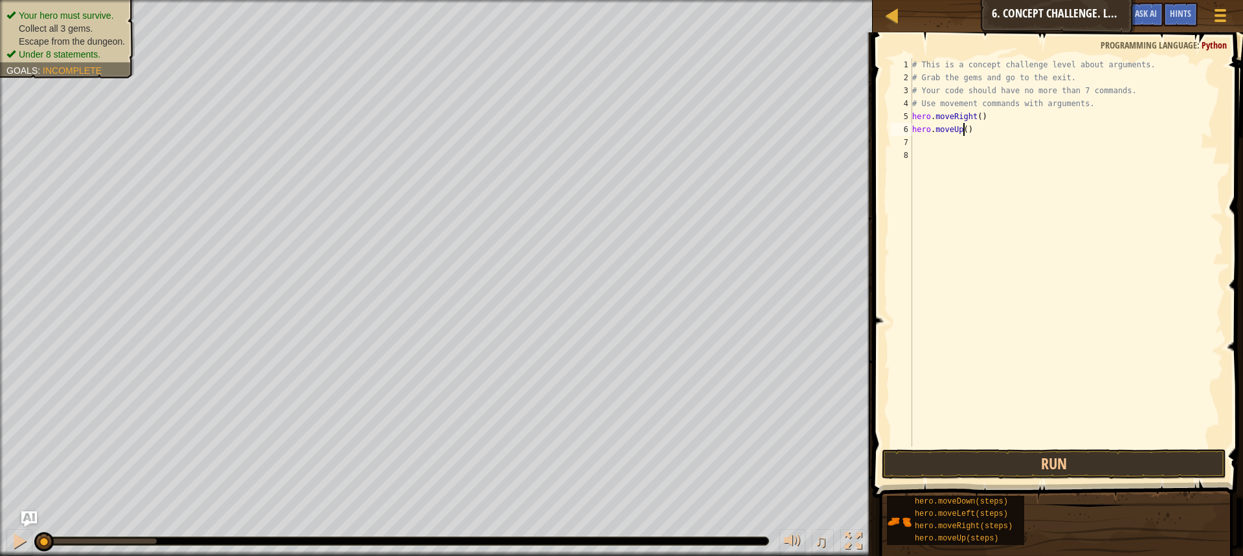
click at [963, 128] on div "# This is a concept challenge level about arguments. # Grab the gems and go to …" at bounding box center [1067, 265] width 314 height 414
type textarea "hero.moveUp(3)"
click at [969, 151] on div "# This is a concept challenge level about arguments. # Grab the gems and go to …" at bounding box center [1067, 265] width 314 height 414
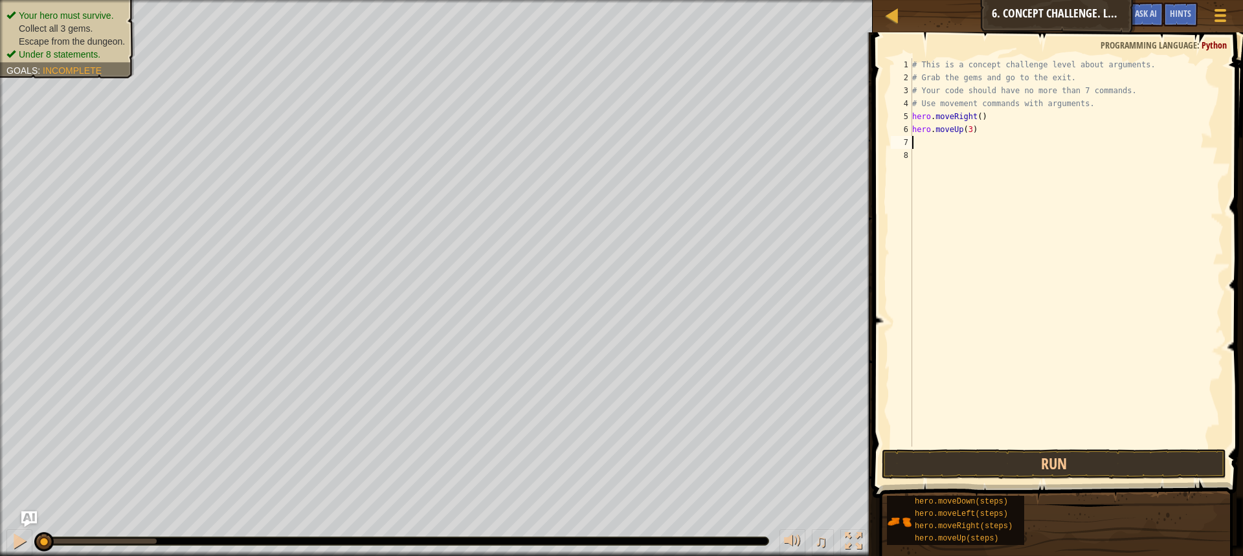
click at [970, 137] on div "# This is a concept challenge level about arguments. # Grab the gems and go to …" at bounding box center [1067, 265] width 314 height 414
type textarea "h"
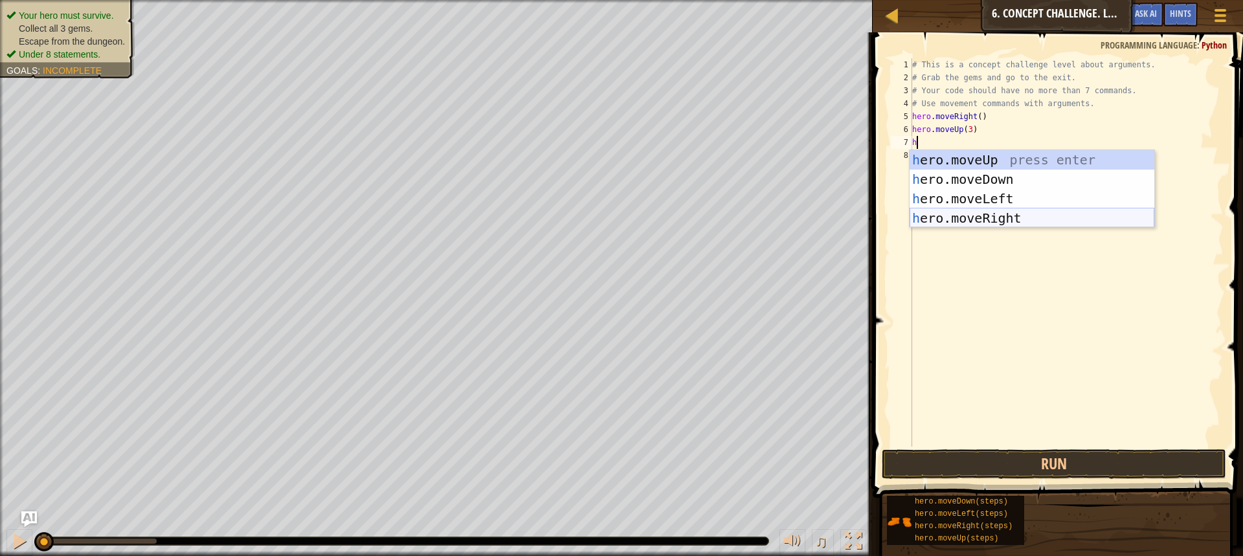
click at [987, 218] on div "h ero.moveUp press enter h ero.moveDown press enter h ero.moveLeft press enter …" at bounding box center [1032, 208] width 245 height 117
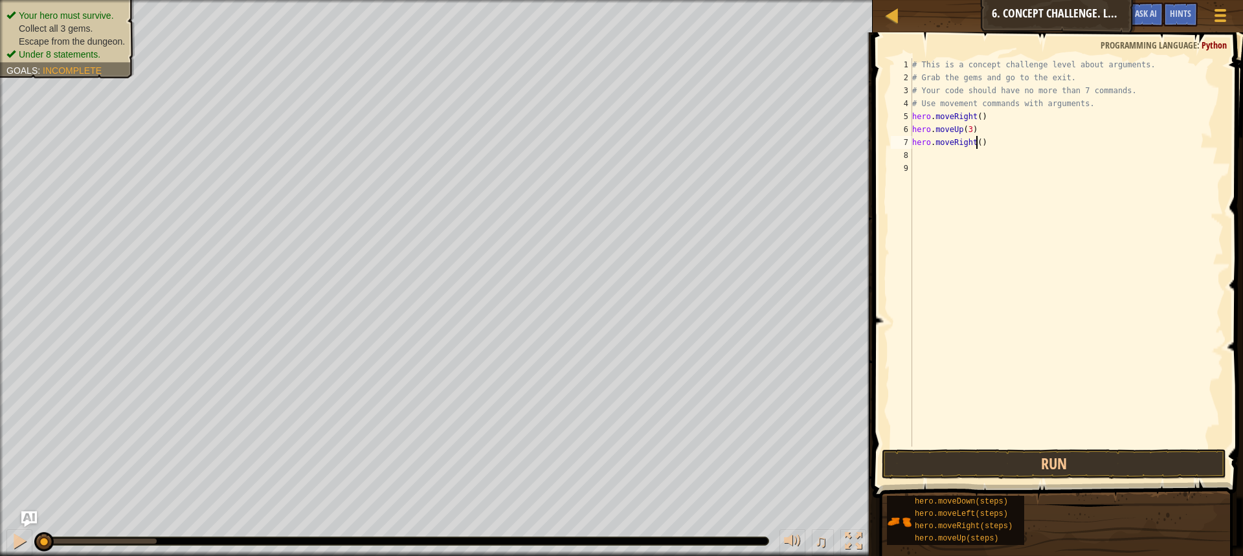
click at [974, 145] on div "# This is a concept challenge level about arguments. # Grab the gems and go to …" at bounding box center [1067, 265] width 314 height 414
type textarea "hero.moveRight(2)"
click at [957, 152] on div "# This is a concept challenge level about arguments. # Grab the gems and go to …" at bounding box center [1067, 265] width 314 height 414
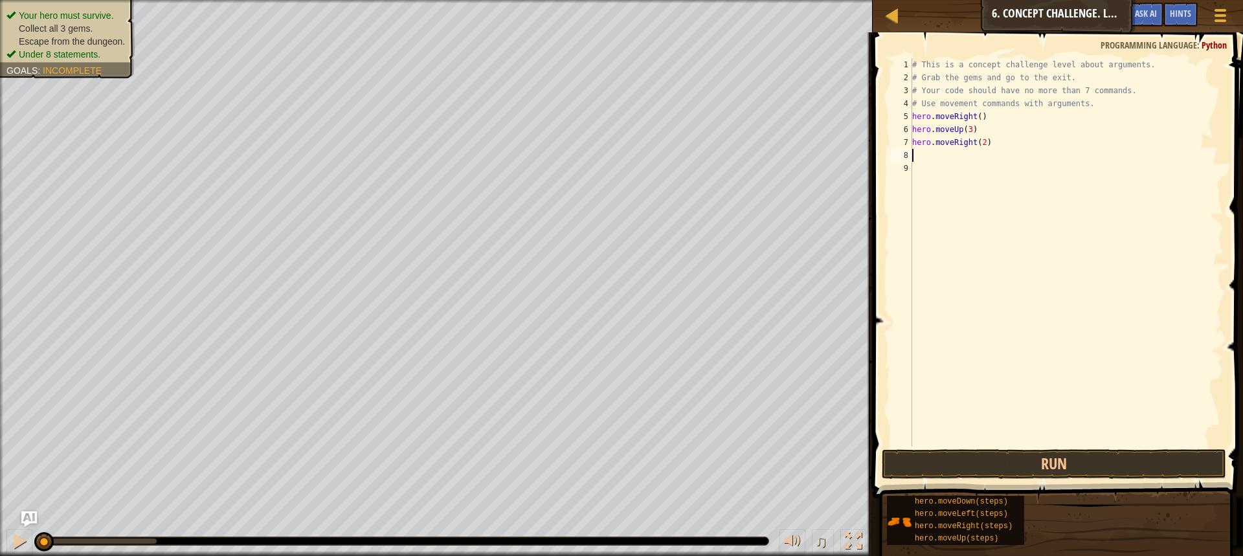
type textarea "h"
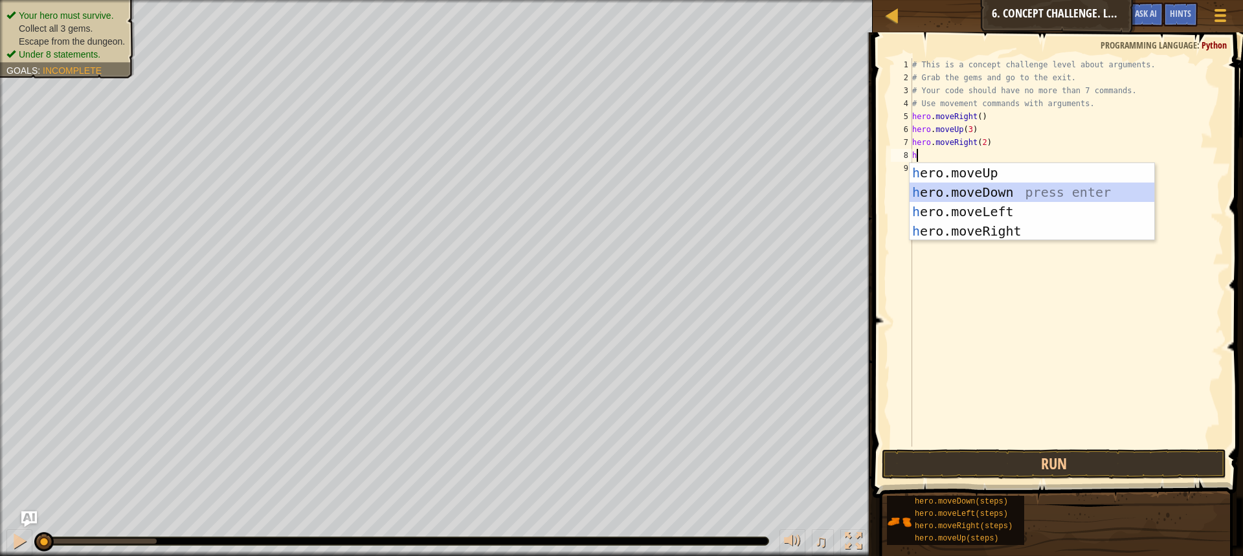
click at [994, 192] on div "h ero.moveUp press enter h ero.moveDown press enter h ero.moveLeft press enter …" at bounding box center [1032, 221] width 245 height 117
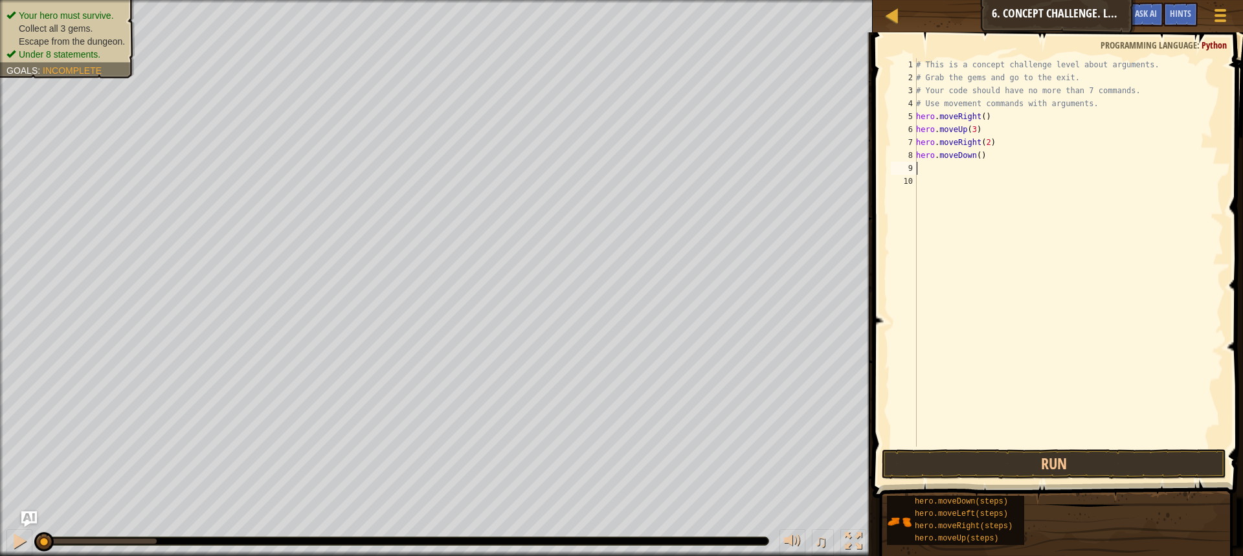
type textarea "j"
type textarea "h"
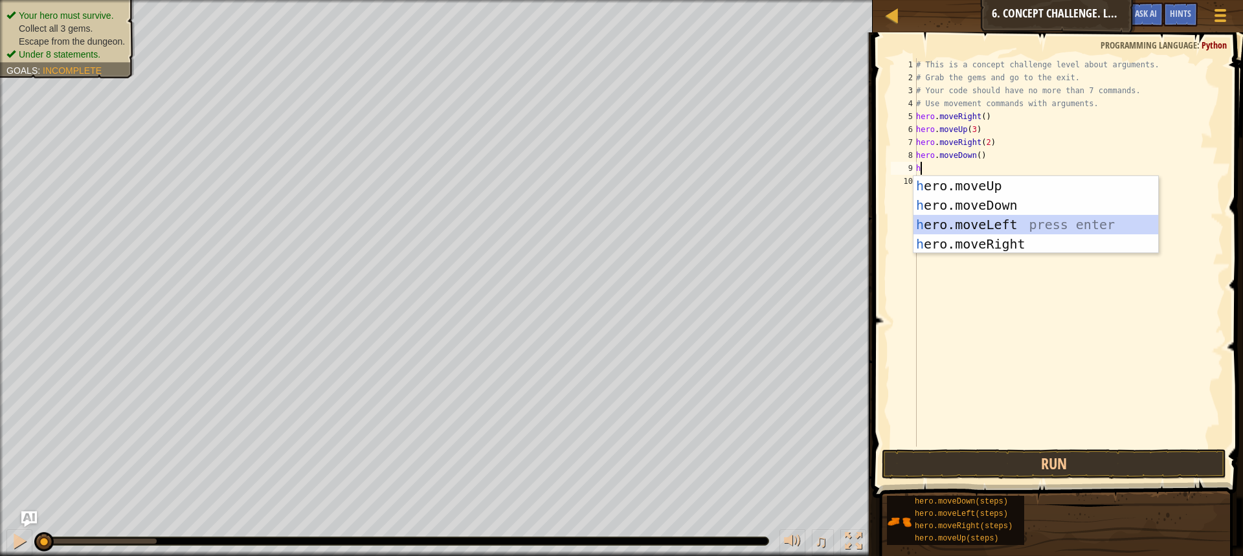
click at [974, 219] on div "h ero.moveUp press enter h ero.moveDown press enter h ero.moveLeft press enter …" at bounding box center [1035, 234] width 245 height 117
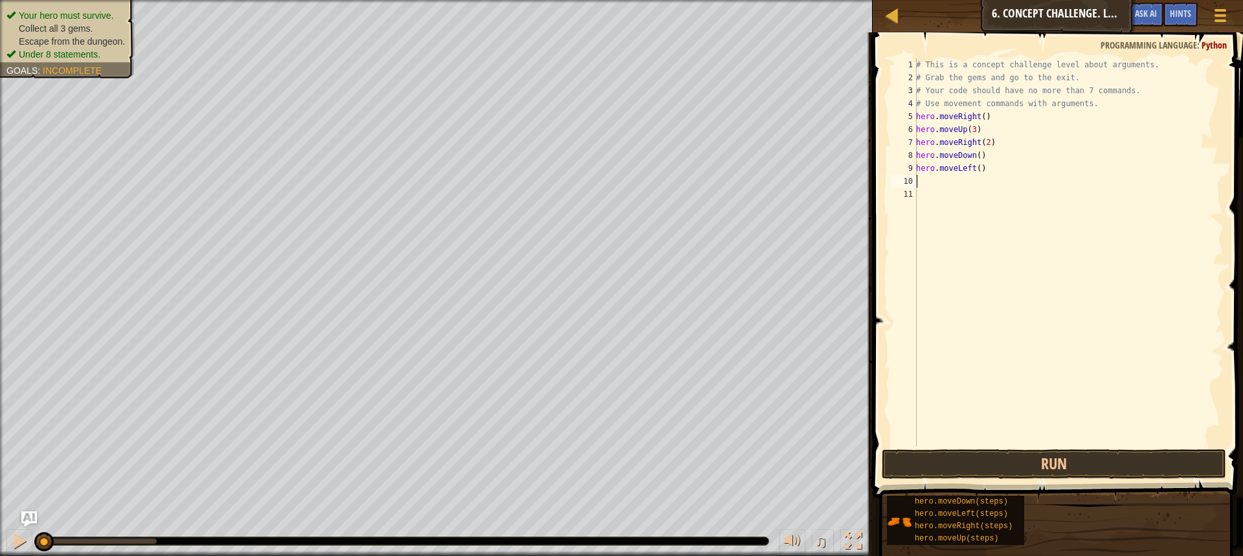
type textarea "h"
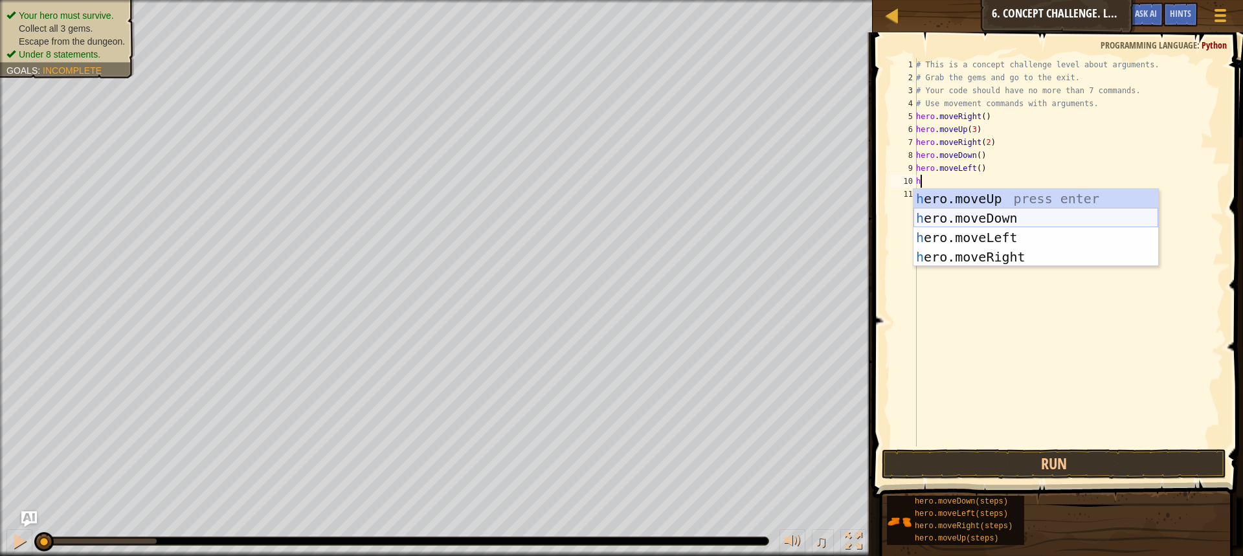
click at [982, 219] on div "h ero.moveUp press enter h ero.moveDown press enter h ero.moveLeft press enter …" at bounding box center [1035, 247] width 245 height 117
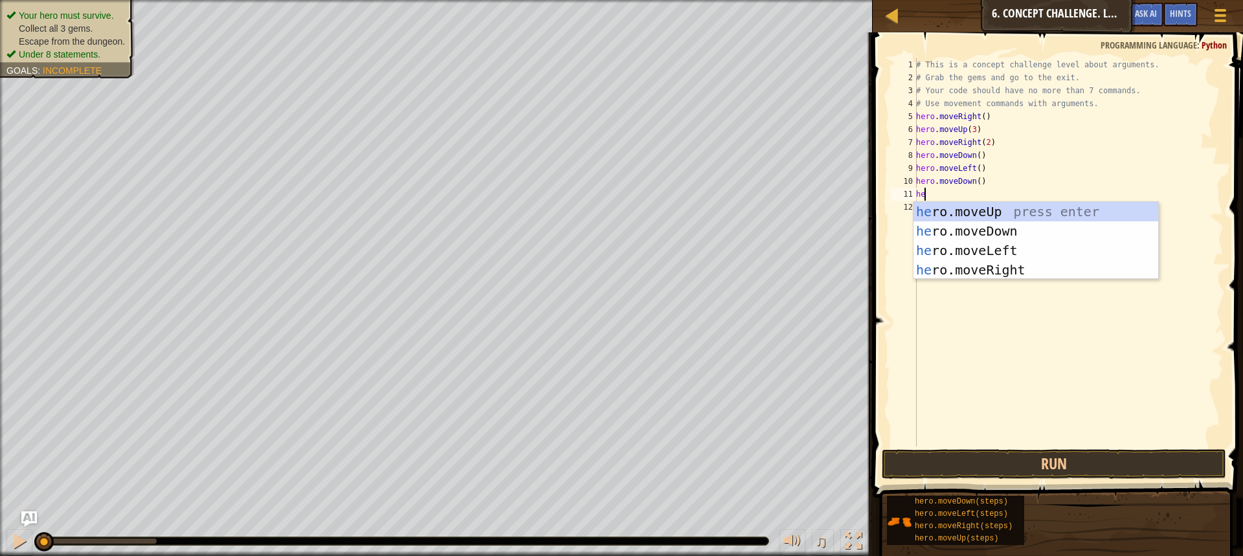
type textarea "her"
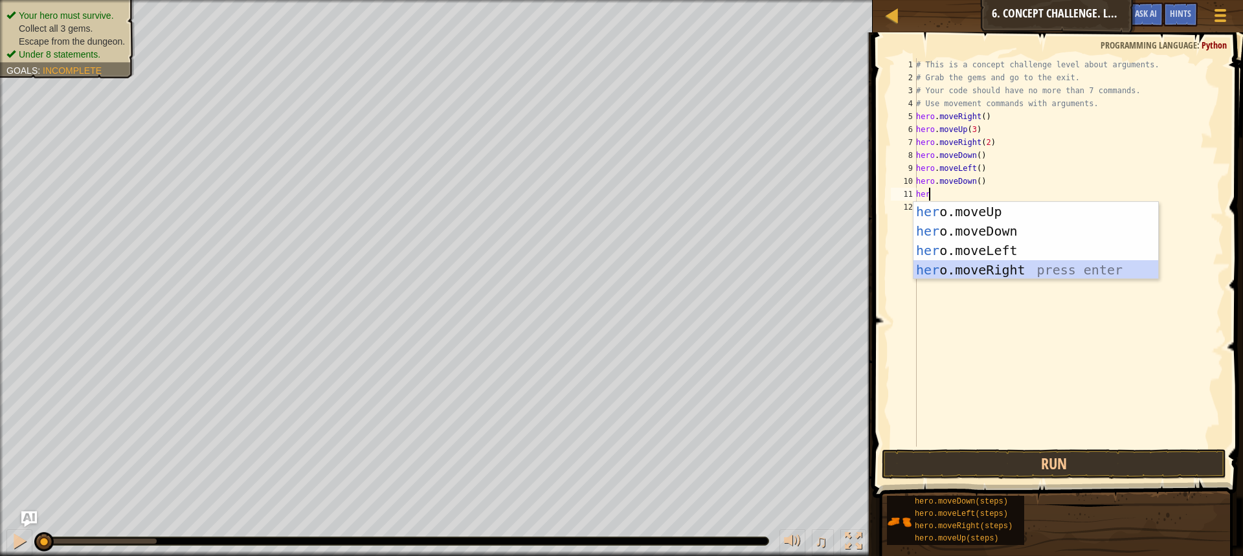
click at [981, 262] on div "her o.moveUp press enter her o.moveDown press enter her o.moveLeft press enter …" at bounding box center [1035, 260] width 245 height 117
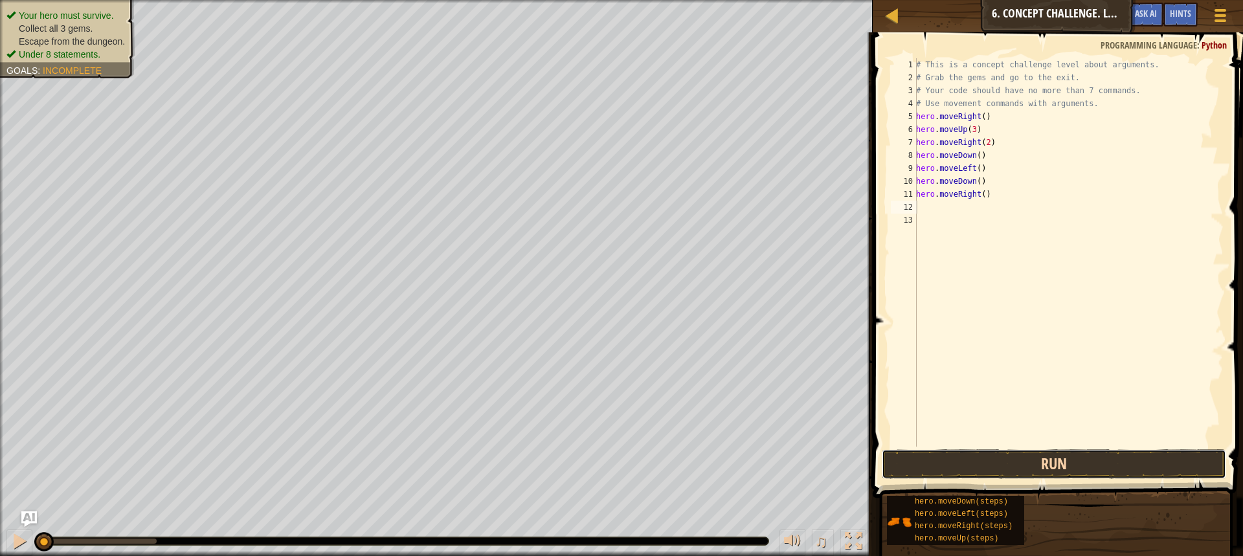
click at [984, 462] on button "Run" at bounding box center [1054, 464] width 344 height 30
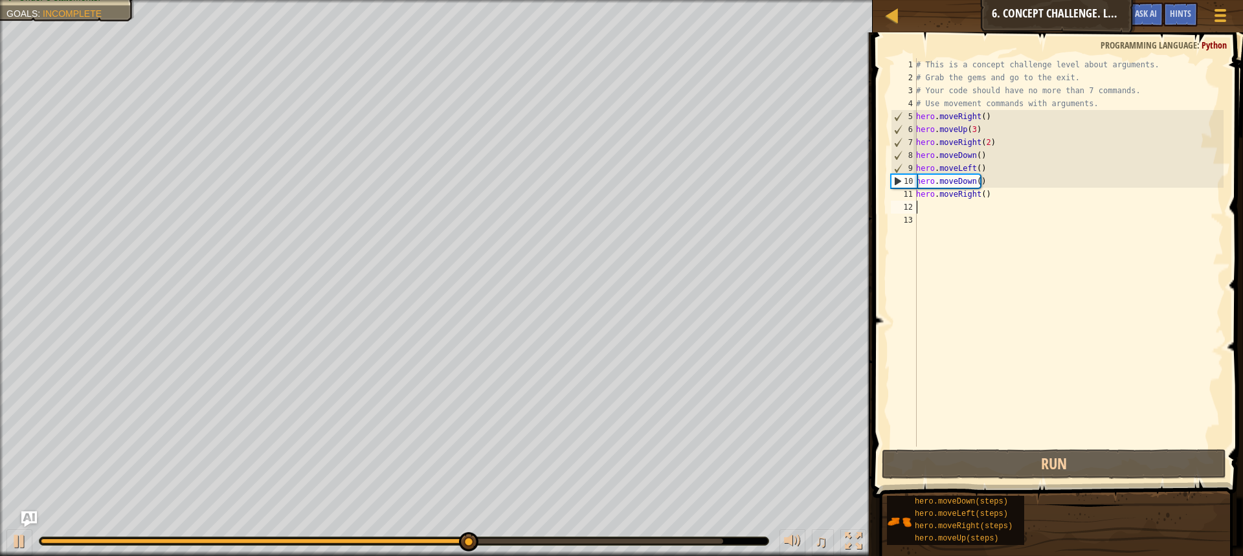
click at [976, 174] on div "# This is a concept challenge level about arguments. # Grab the gems and go to …" at bounding box center [1068, 265] width 310 height 414
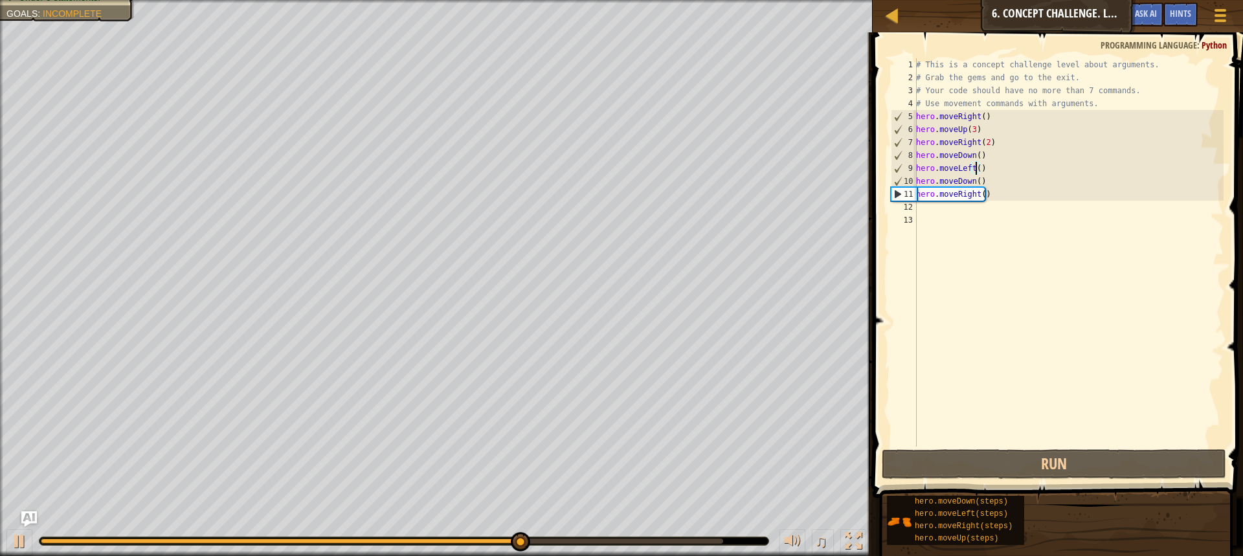
click at [973, 181] on div "# This is a concept challenge level about arguments. # Grab the gems and go to …" at bounding box center [1068, 265] width 310 height 414
click at [974, 181] on div "# This is a concept challenge level about arguments. # Grab the gems and go to …" at bounding box center [1068, 265] width 310 height 414
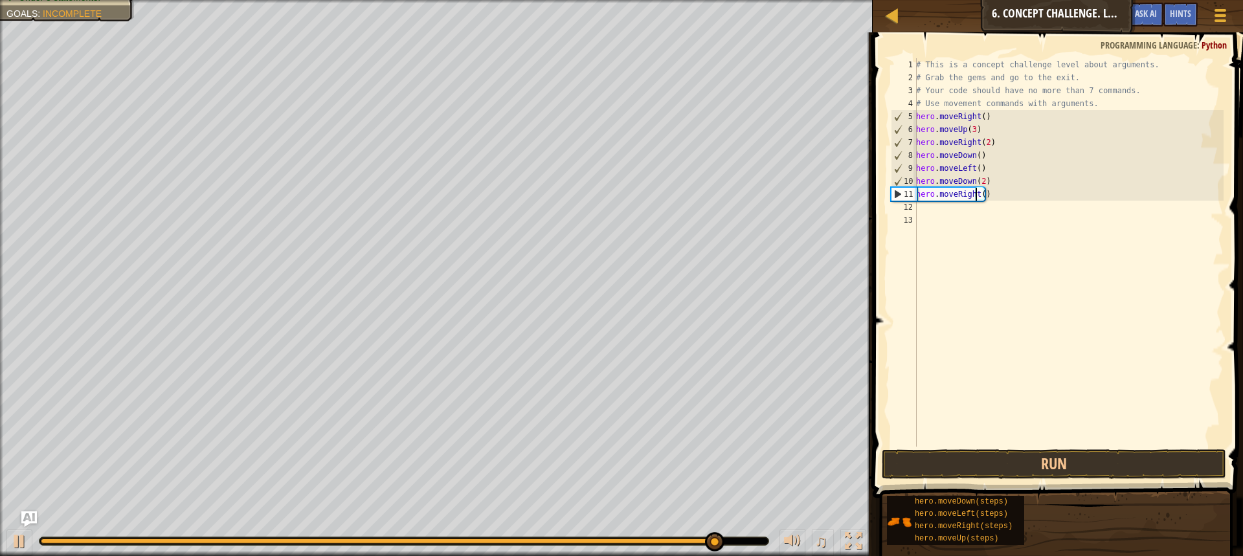
click at [977, 195] on div "# This is a concept challenge level about arguments. # Grab the gems and go to …" at bounding box center [1068, 265] width 310 height 414
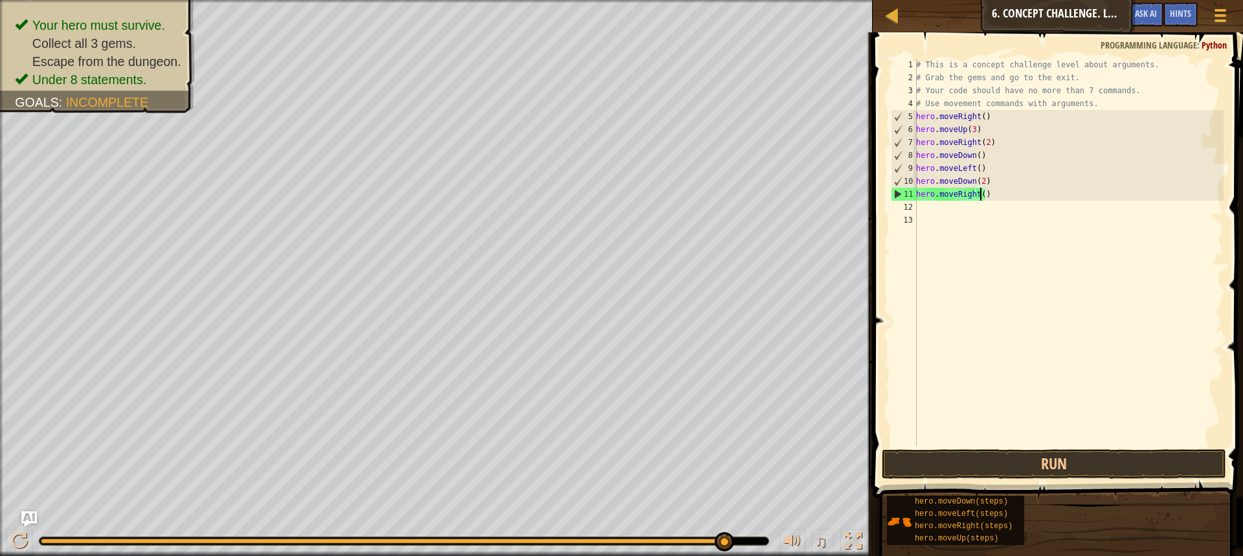
click at [981, 196] on div "# This is a concept challenge level about arguments. # Grab the gems and go to …" at bounding box center [1068, 265] width 310 height 414
type textarea "hero.moveRight(3)"
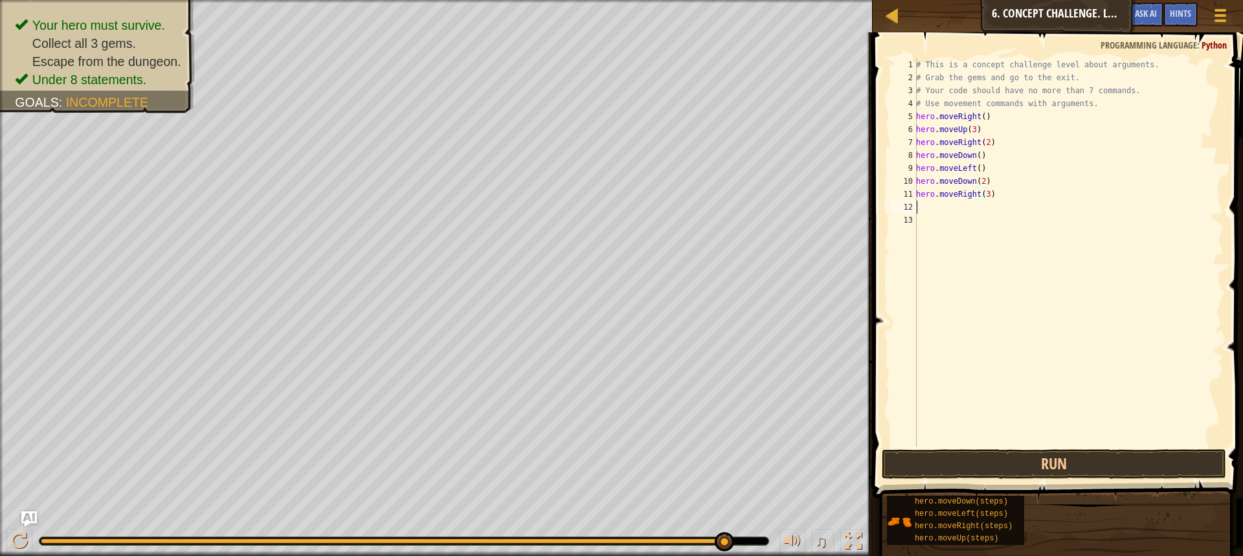
click at [972, 205] on div "# This is a concept challenge level about arguments. # Grab the gems and go to …" at bounding box center [1068, 265] width 310 height 414
type textarea "h"
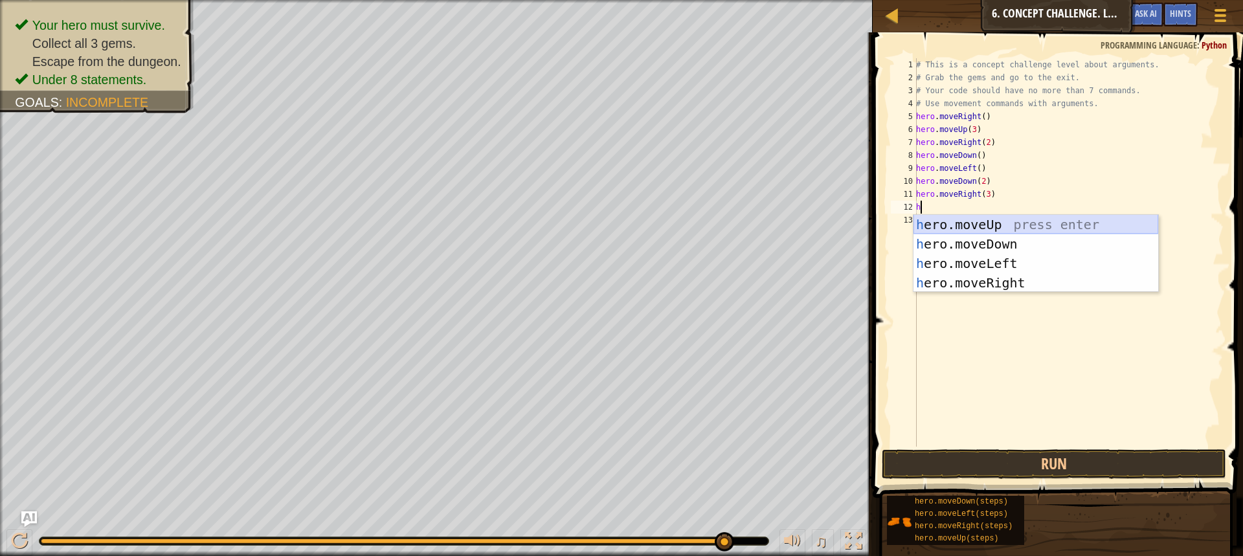
click at [971, 220] on div "h ero.moveUp press enter h ero.moveDown press enter h ero.moveLeft press enter …" at bounding box center [1035, 273] width 245 height 117
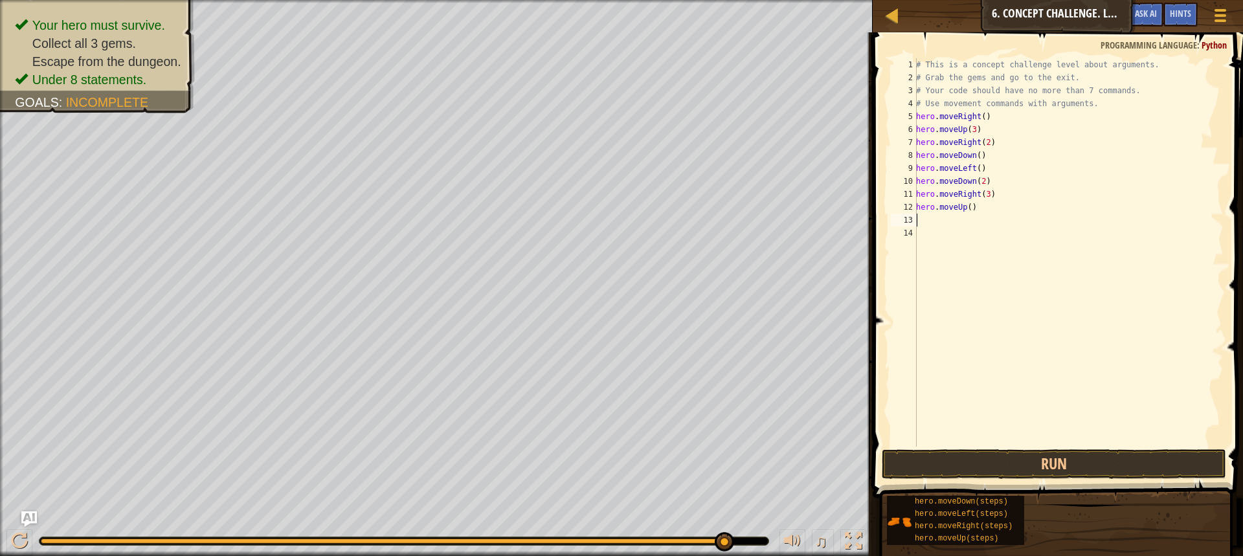
click at [965, 203] on div "# This is a concept challenge level about arguments. # Grab the gems and go to …" at bounding box center [1068, 265] width 310 height 414
click at [967, 208] on div "# This is a concept challenge level about arguments. # Grab the gems and go to …" at bounding box center [1068, 265] width 310 height 414
click at [945, 464] on button "Run" at bounding box center [1054, 464] width 344 height 30
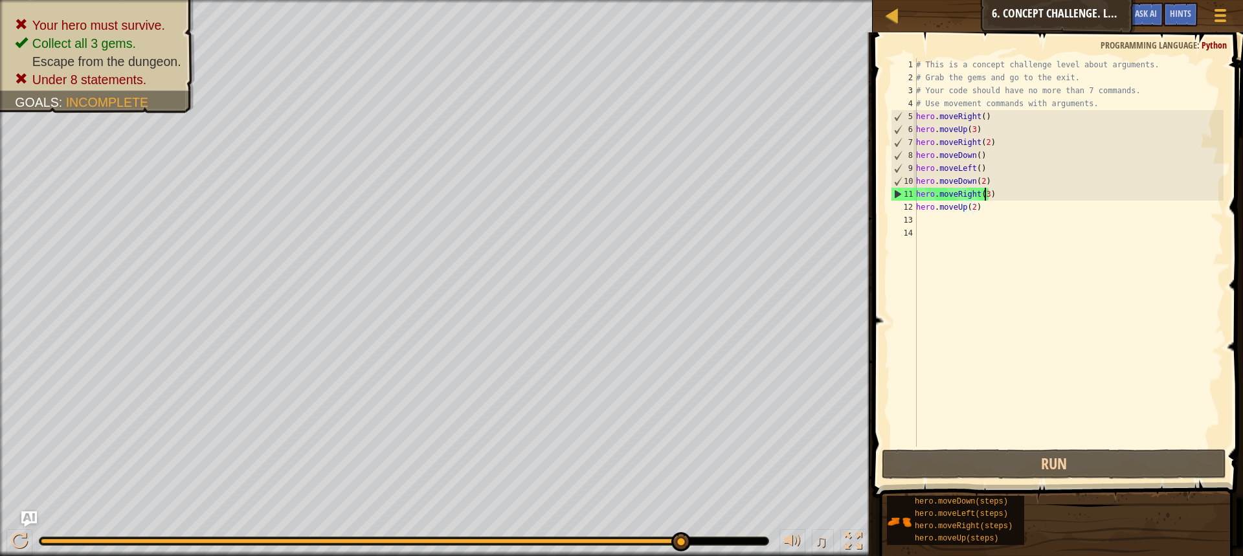
click at [983, 194] on div "# This is a concept challenge level about arguments. # Grab the gems and go to …" at bounding box center [1068, 265] width 310 height 414
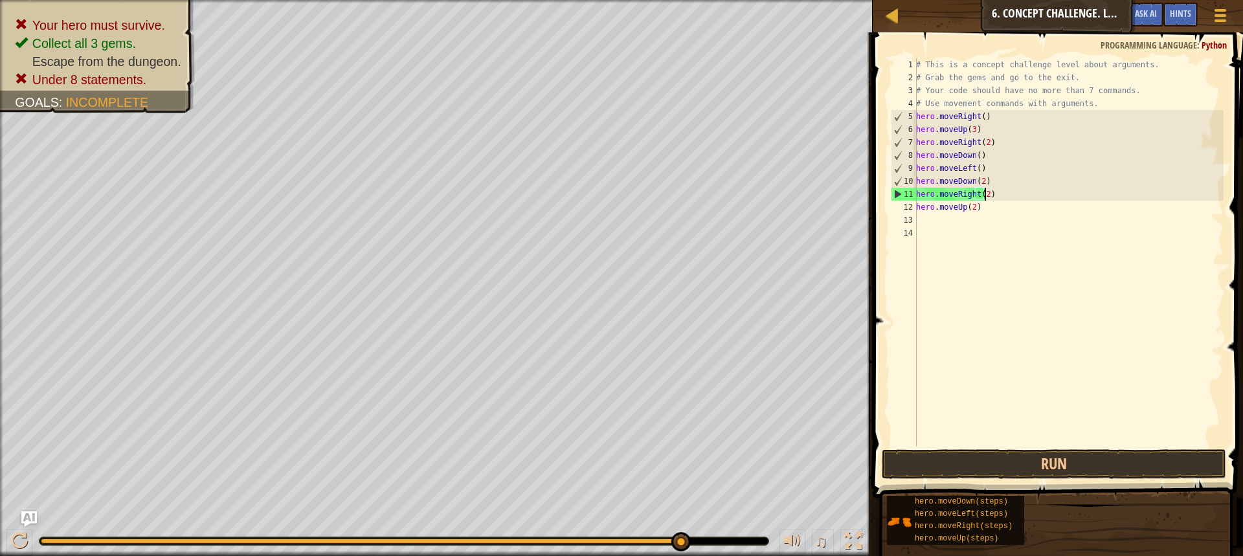
scroll to position [6, 5]
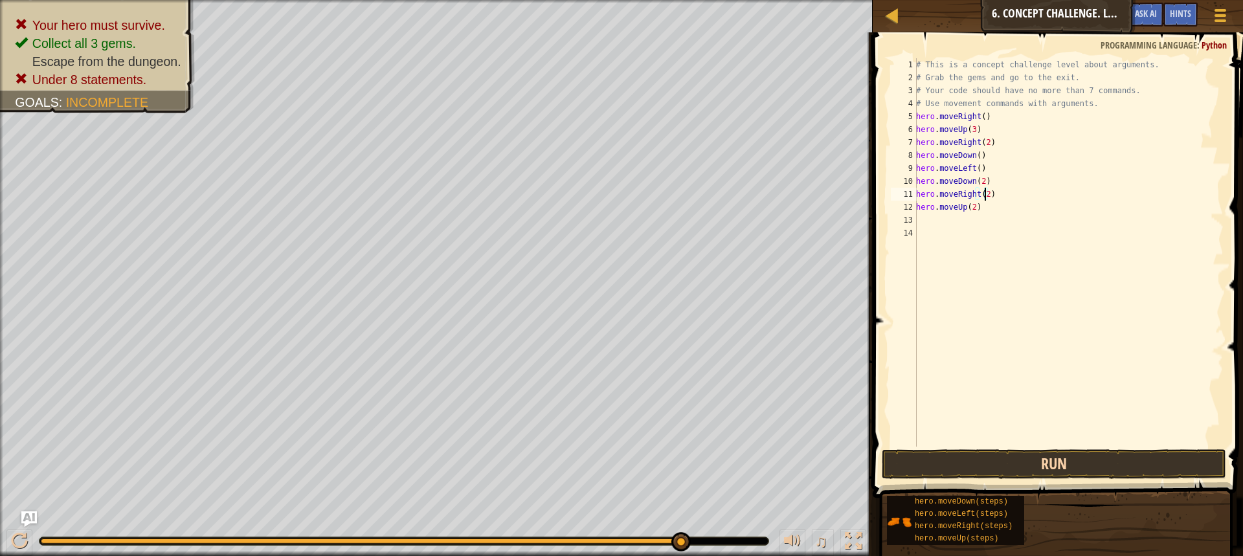
type textarea "hero.moveRight(2)"
click at [987, 466] on button "Run" at bounding box center [1054, 464] width 344 height 30
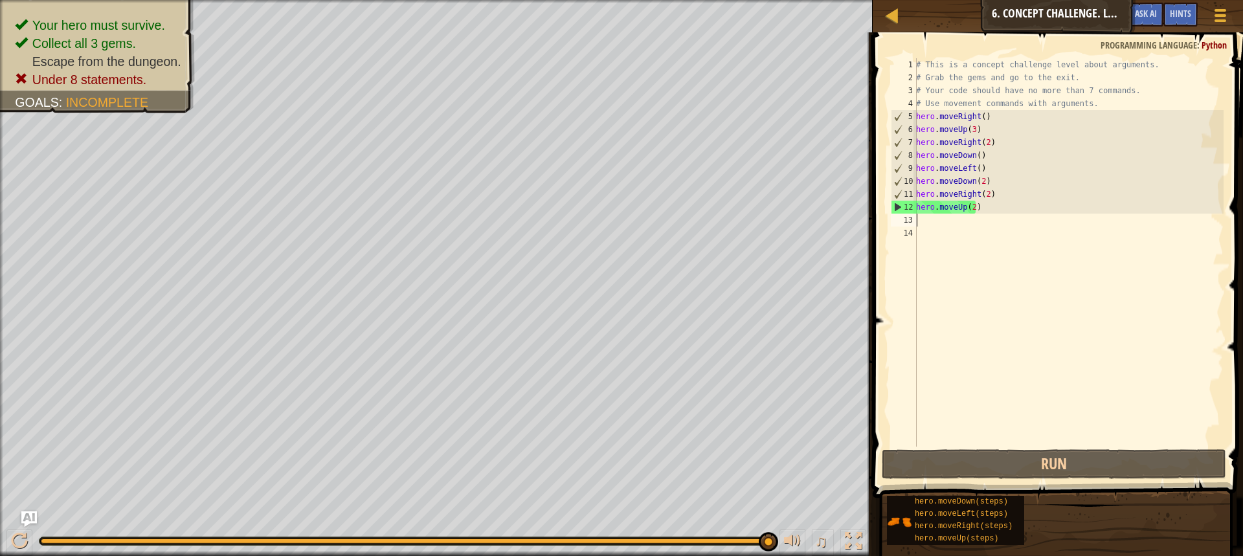
click at [932, 214] on div "# This is a concept challenge level about arguments. # Grab the gems and go to …" at bounding box center [1068, 265] width 310 height 414
click at [977, 205] on div "# This is a concept challenge level about arguments. # Grab the gems and go to …" at bounding box center [1068, 265] width 310 height 414
click at [1005, 455] on button "Run" at bounding box center [1054, 464] width 344 height 30
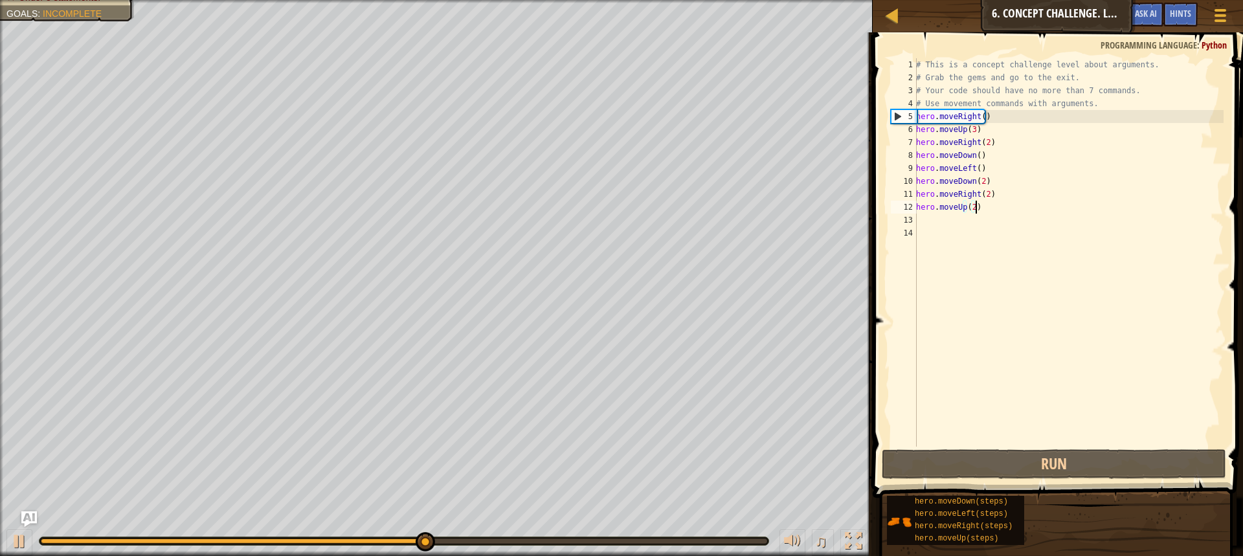
click at [950, 150] on div "# This is a concept challenge level about arguments. # Grab the gems and go to …" at bounding box center [1068, 265] width 310 height 414
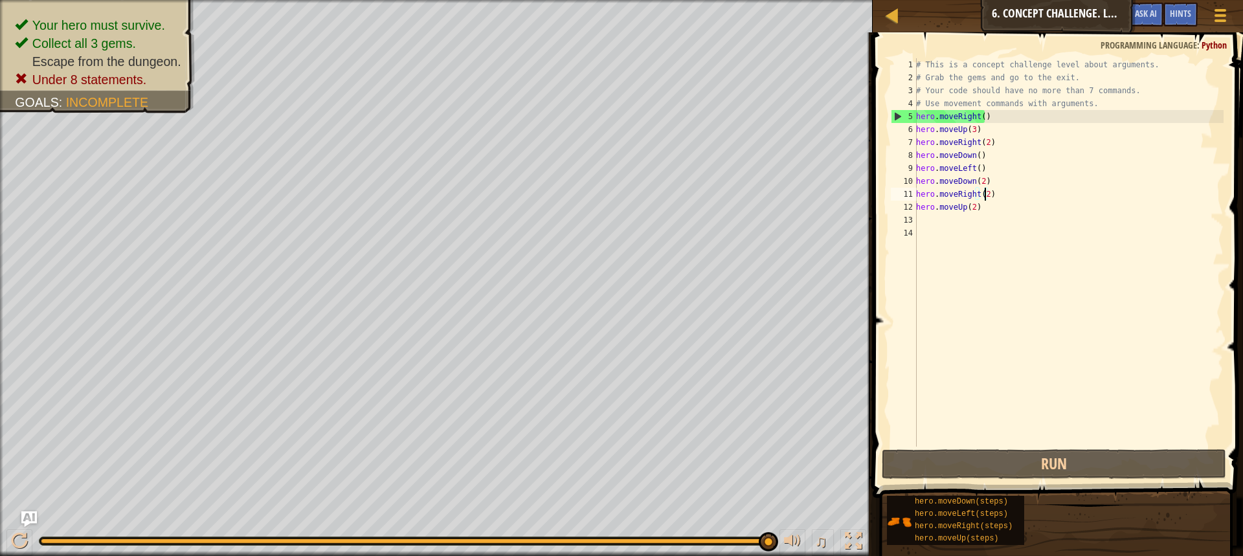
click at [985, 190] on div "# This is a concept challenge level about arguments. # Grab the gems and go to …" at bounding box center [1068, 265] width 310 height 414
click at [1071, 458] on button "Run" at bounding box center [1054, 464] width 344 height 30
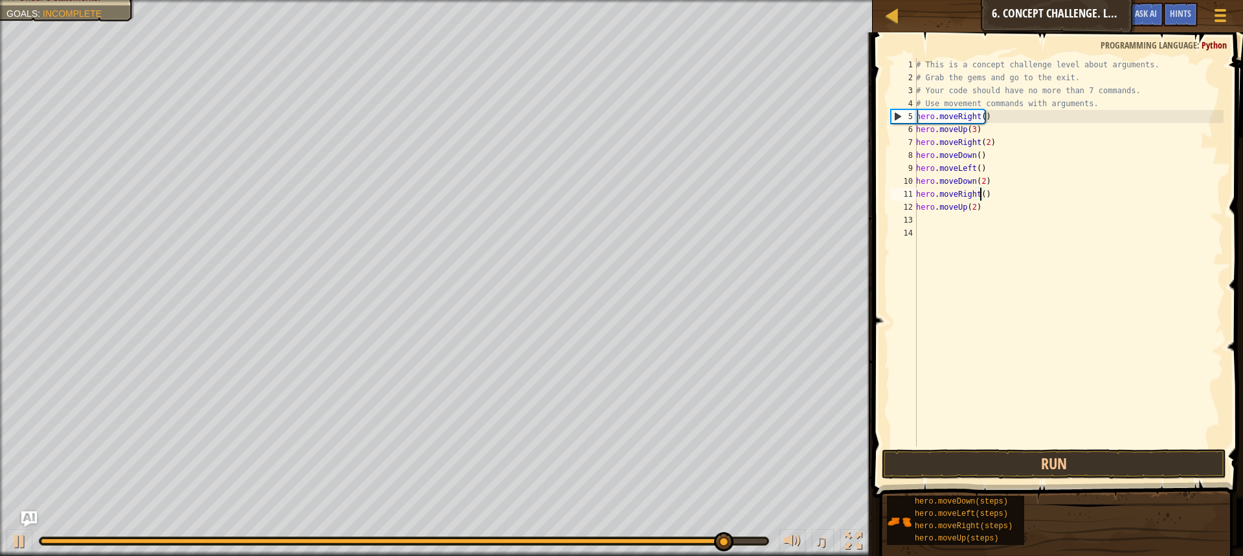
scroll to position [6, 5]
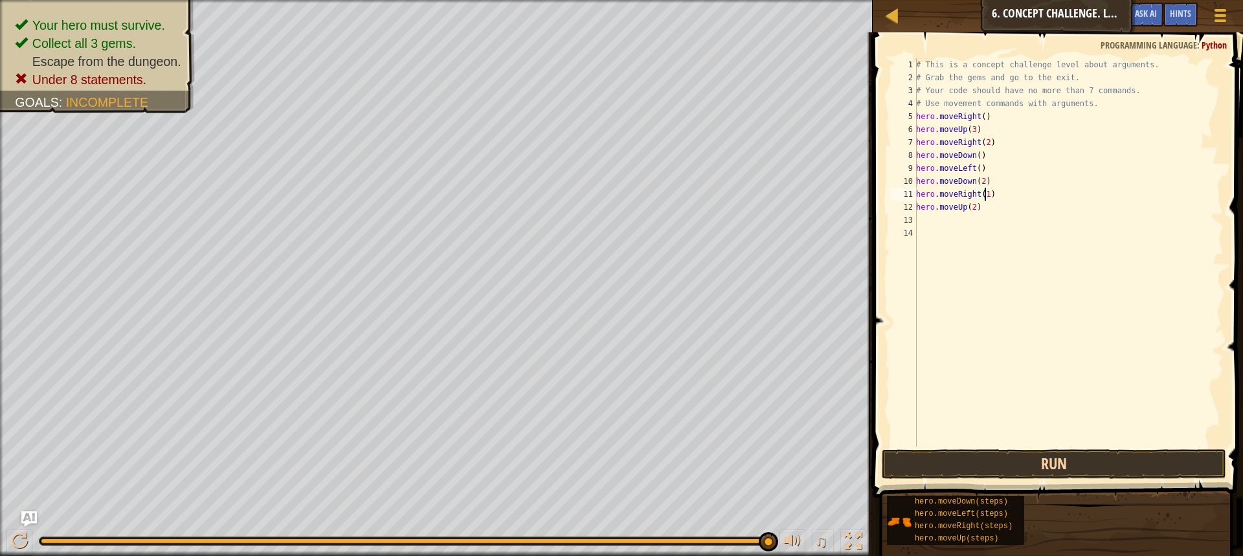
type textarea "hero.moveRight(1)"
click at [1017, 465] on button "Run" at bounding box center [1054, 464] width 344 height 30
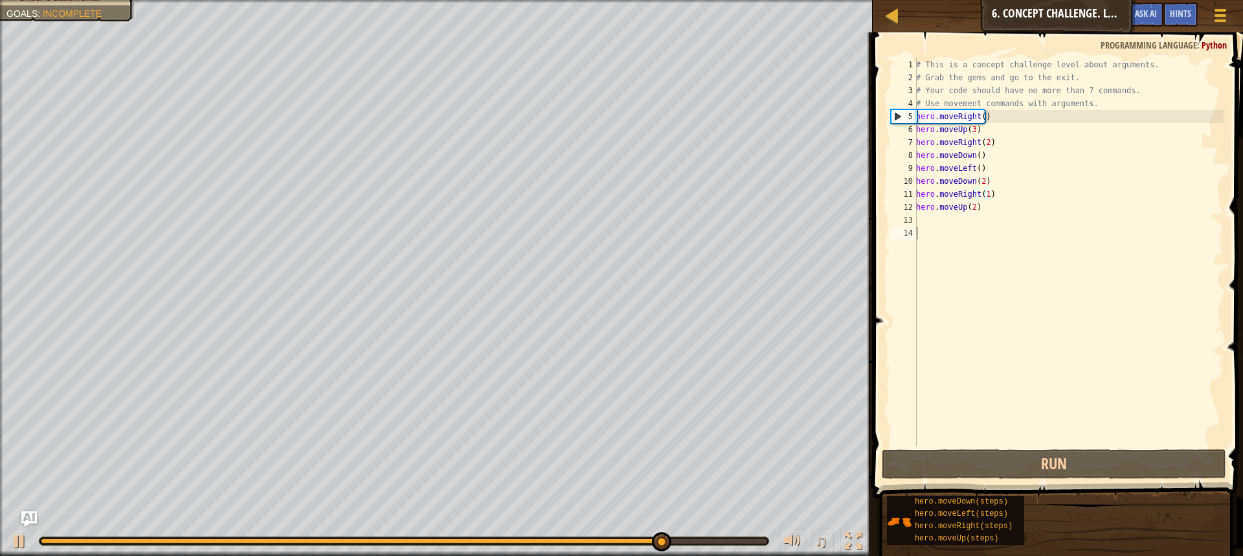
click at [920, 228] on div "# This is a concept challenge level about arguments. # Grab the gems and go to …" at bounding box center [1068, 265] width 310 height 414
click at [932, 222] on div "# This is a concept challenge level about arguments. # Grab the gems and go to …" at bounding box center [1068, 265] width 310 height 414
type textarea "h"
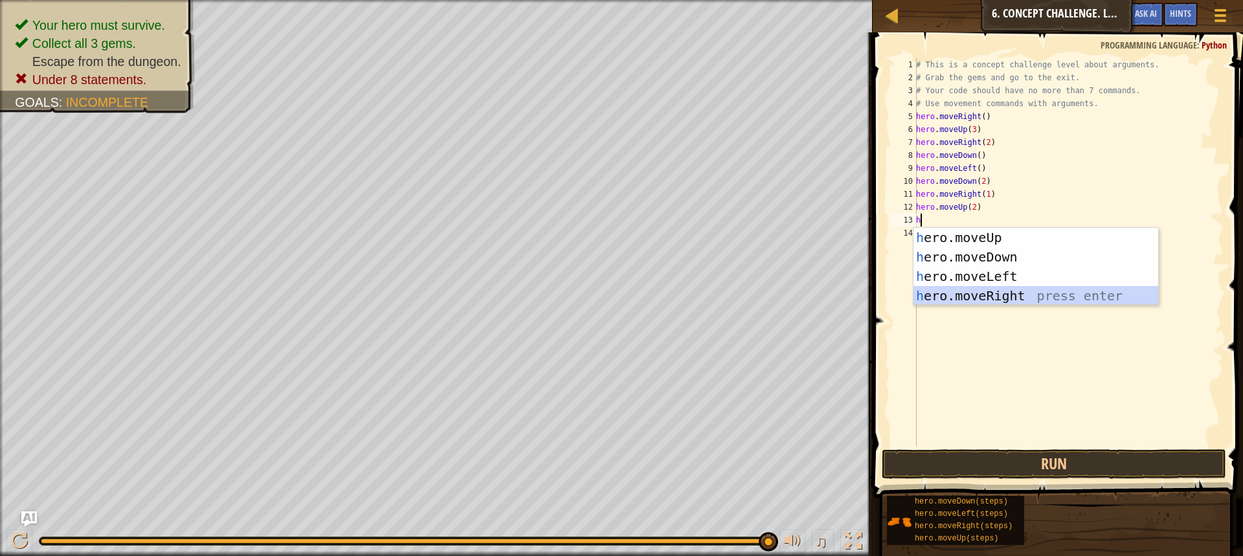
click at [980, 291] on div "h ero.moveUp press enter h ero.moveDown press enter h ero.moveLeft press enter …" at bounding box center [1035, 286] width 245 height 117
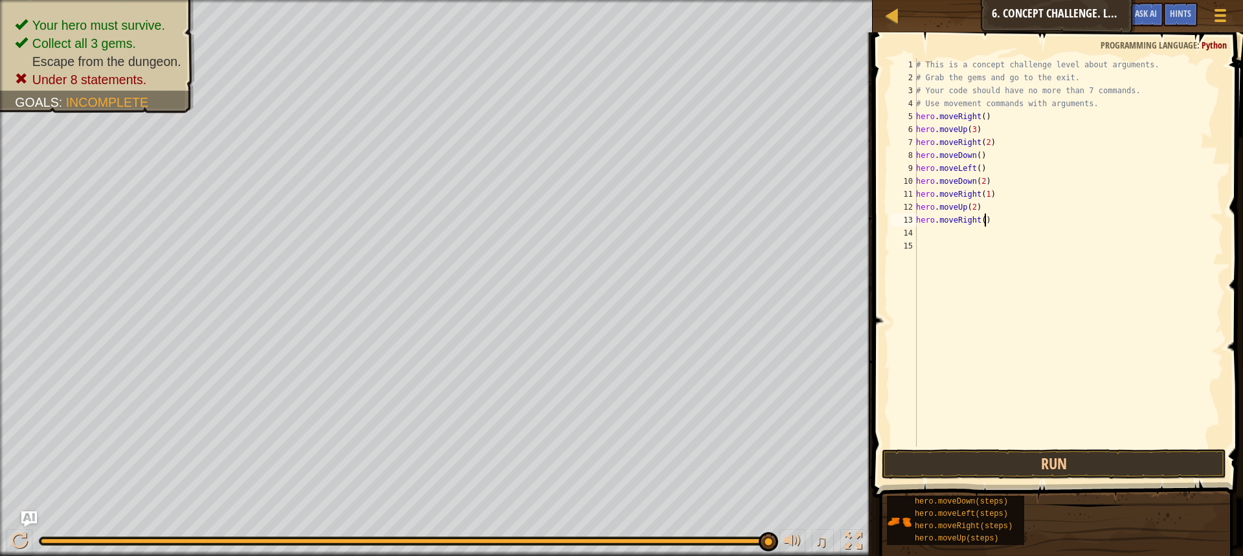
click at [987, 216] on div "# This is a concept challenge level about arguments. # Grab the gems and go to …" at bounding box center [1068, 265] width 310 height 414
click at [980, 221] on div "# This is a concept challenge level about arguments. # Grab the gems and go to …" at bounding box center [1068, 265] width 310 height 414
click at [990, 466] on button "Run" at bounding box center [1054, 464] width 344 height 30
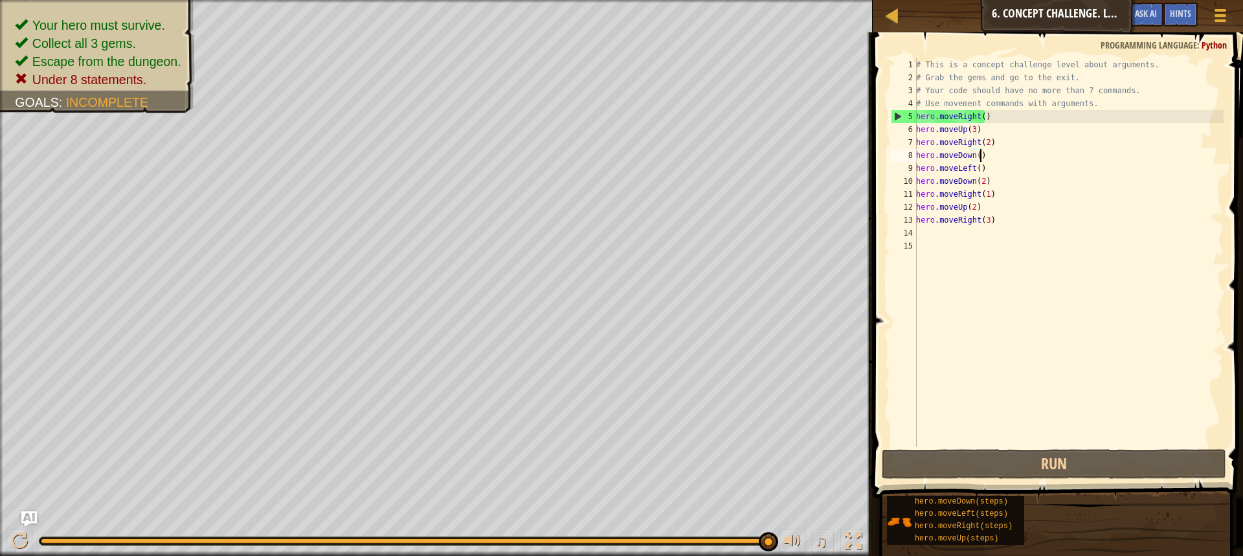
click at [1004, 155] on div "# This is a concept challenge level about arguments. # Grab the gems and go to …" at bounding box center [1068, 265] width 310 height 414
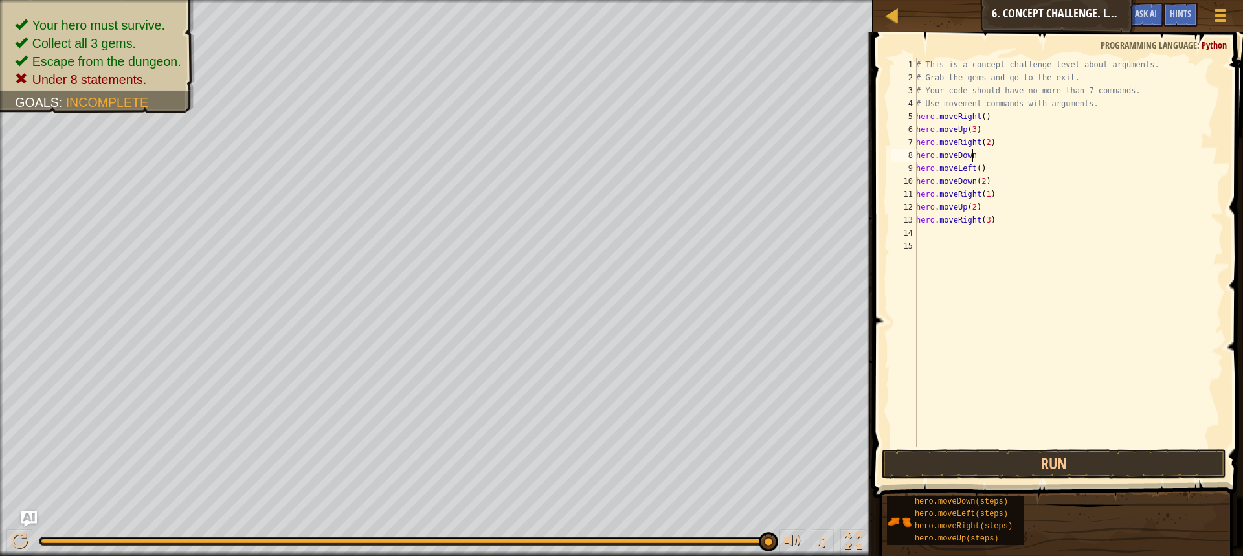
scroll to position [6, 4]
click at [1015, 146] on div "# This is a concept challenge level about arguments. # Grab the gems and go to …" at bounding box center [1068, 265] width 310 height 414
type textarea "hero.moveRight(2)"
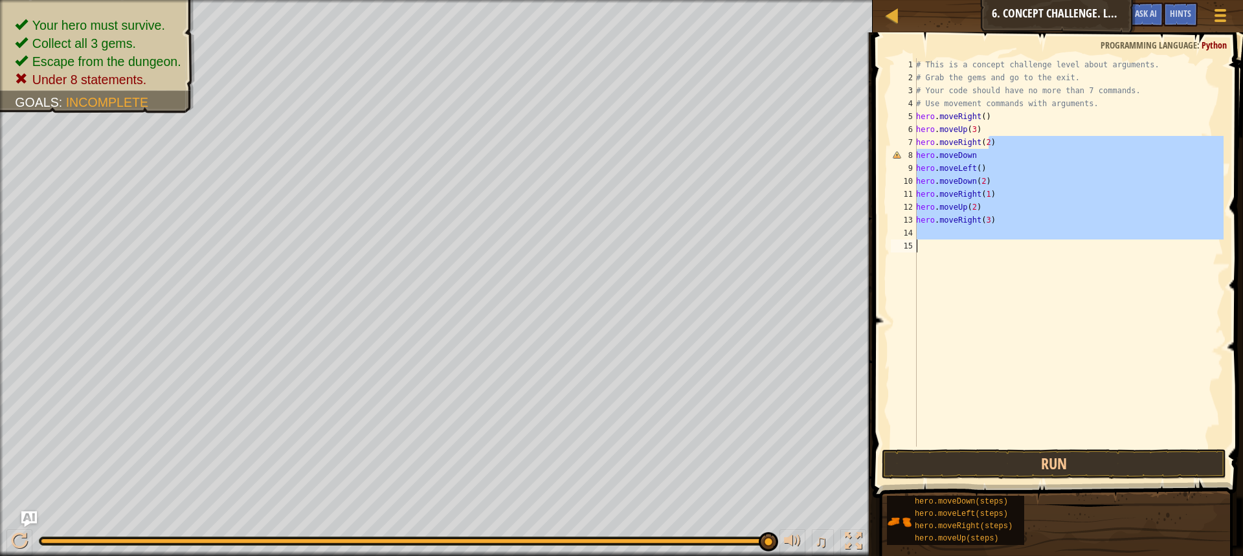
drag, startPoint x: 1015, startPoint y: 146, endPoint x: 898, endPoint y: 322, distance: 211.5
click at [898, 322] on div "hero.moveRight(2) 1 2 3 4 5 6 7 8 9 10 11 12 13 14 15 # This is a concept chall…" at bounding box center [1055, 252] width 335 height 388
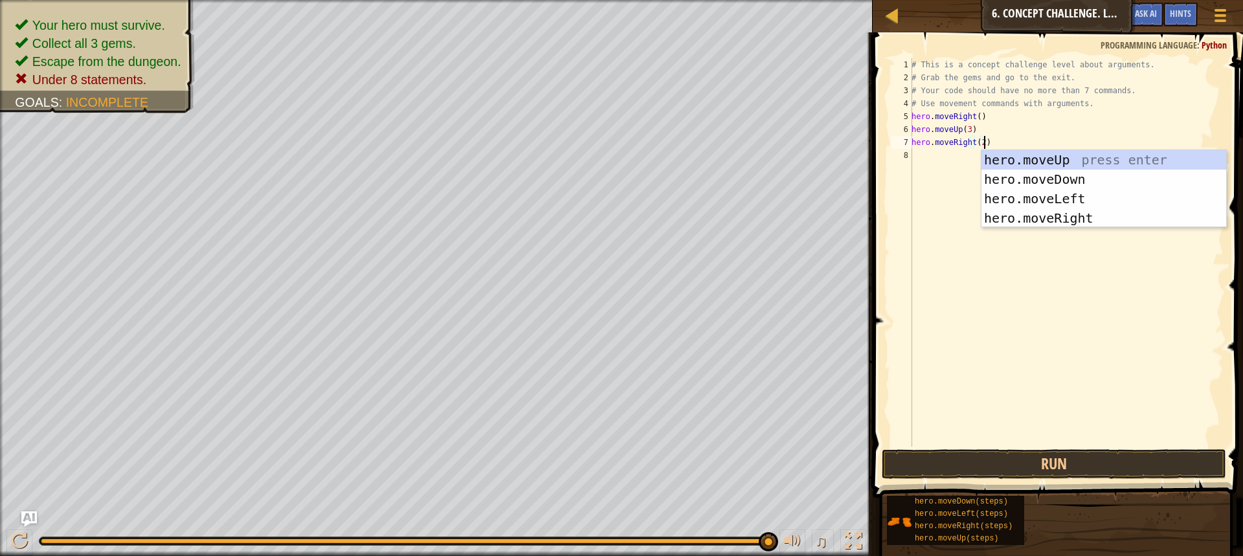
click at [956, 128] on div "# This is a concept challenge level about arguments. # Grab the gems and go to …" at bounding box center [1066, 265] width 315 height 414
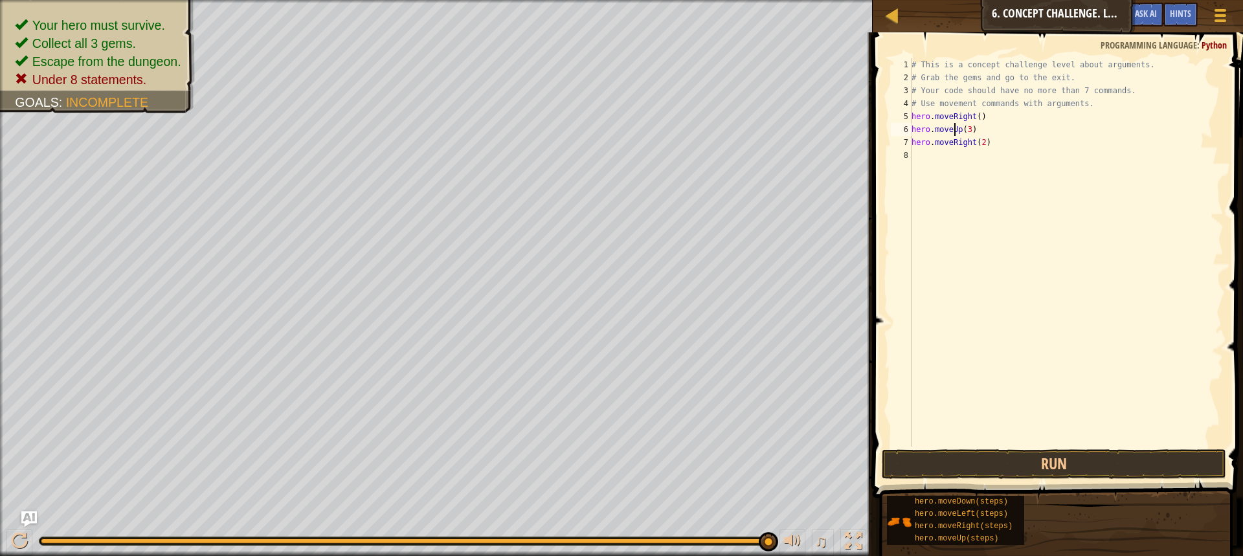
click at [956, 128] on div "# This is a concept challenge level about arguments. # Grab the gems and go to …" at bounding box center [1066, 265] width 315 height 414
click at [992, 133] on div "# This is a concept challenge level about arguments. # Grab the gems and go to …" at bounding box center [1066, 265] width 315 height 414
type textarea "h"
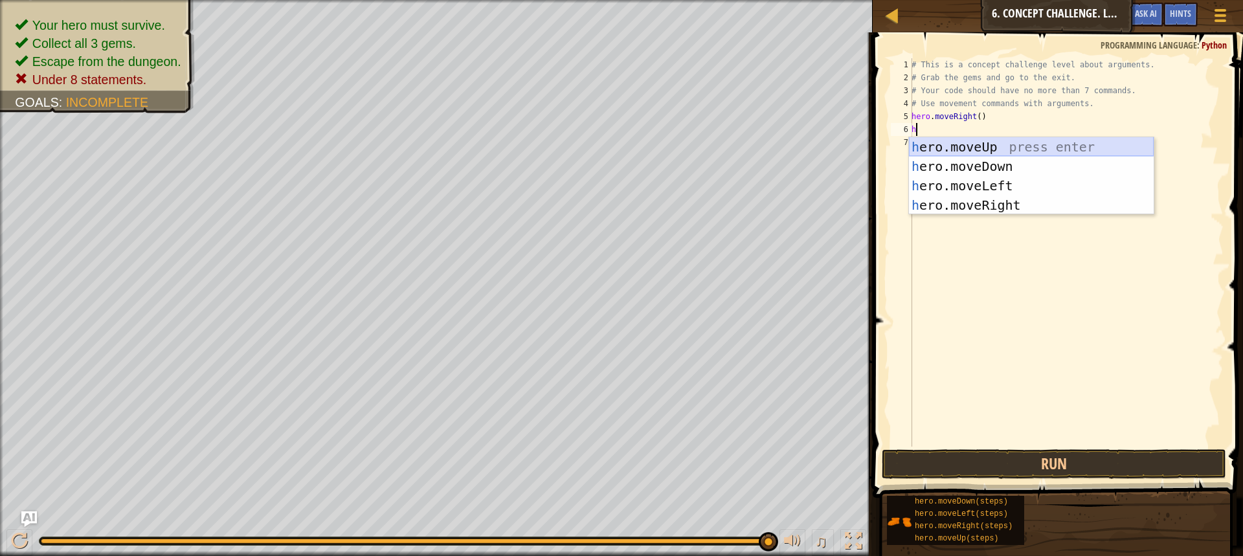
click at [985, 144] on div "h ero.moveUp press enter h ero.moveDown press enter h ero.moveLeft press enter …" at bounding box center [1031, 195] width 245 height 117
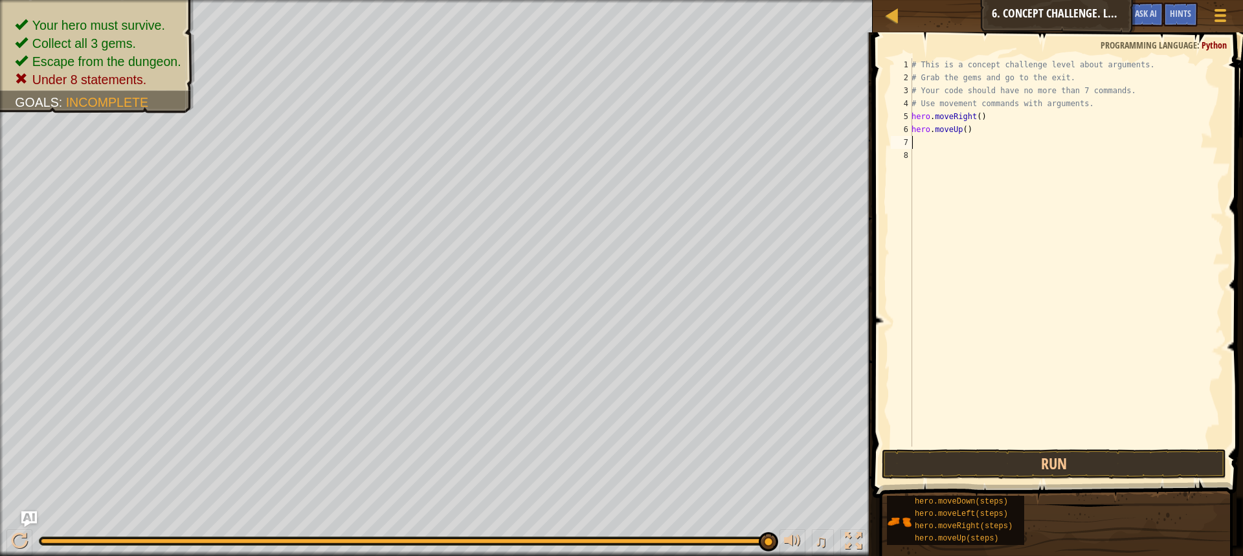
click at [964, 129] on div "# This is a concept challenge level about arguments. # Grab the gems and go to …" at bounding box center [1066, 265] width 315 height 414
type textarea "hero.moveUp(3)"
click at [954, 142] on div "# This is a concept challenge level about arguments. # Grab the gems and go to …" at bounding box center [1066, 265] width 315 height 414
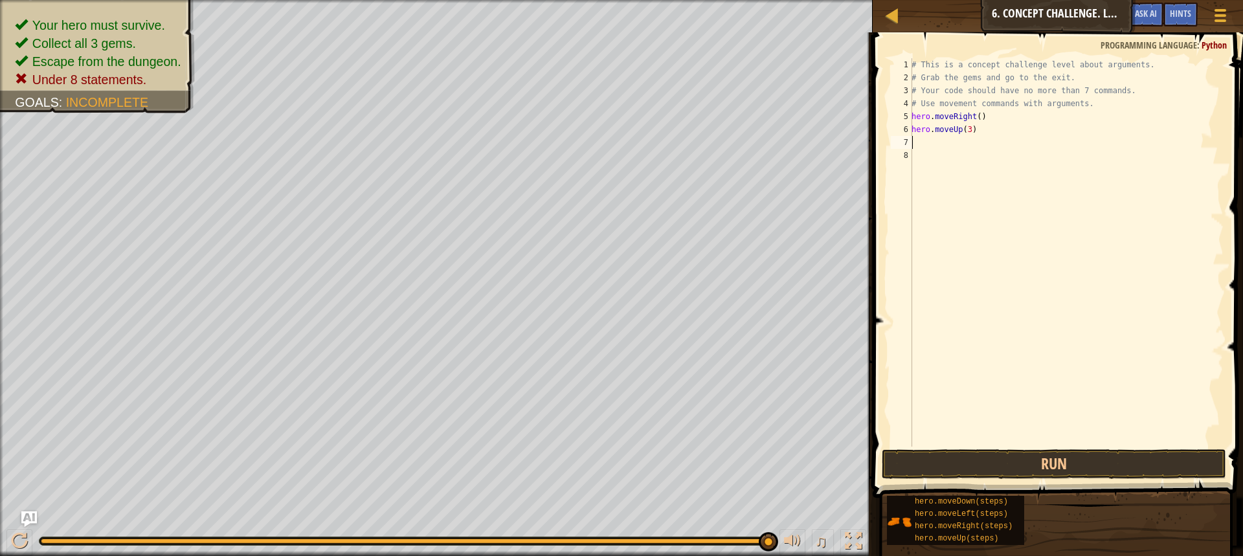
type textarea "m"
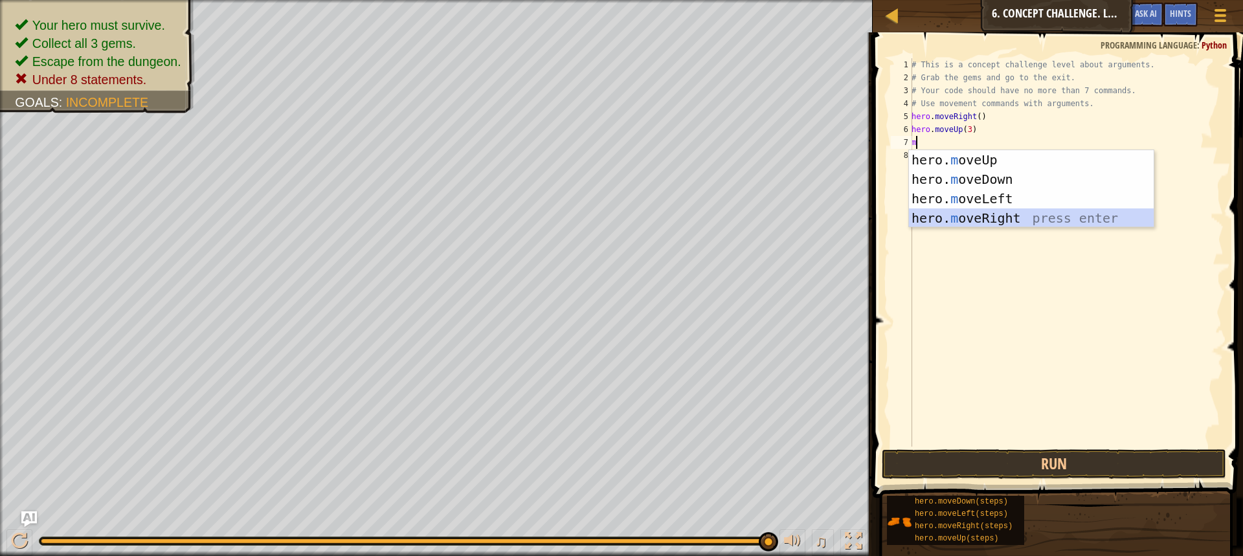
click at [973, 211] on div "hero. m oveUp press enter hero. m oveDown press enter hero. m oveLeft press ent…" at bounding box center [1031, 208] width 245 height 117
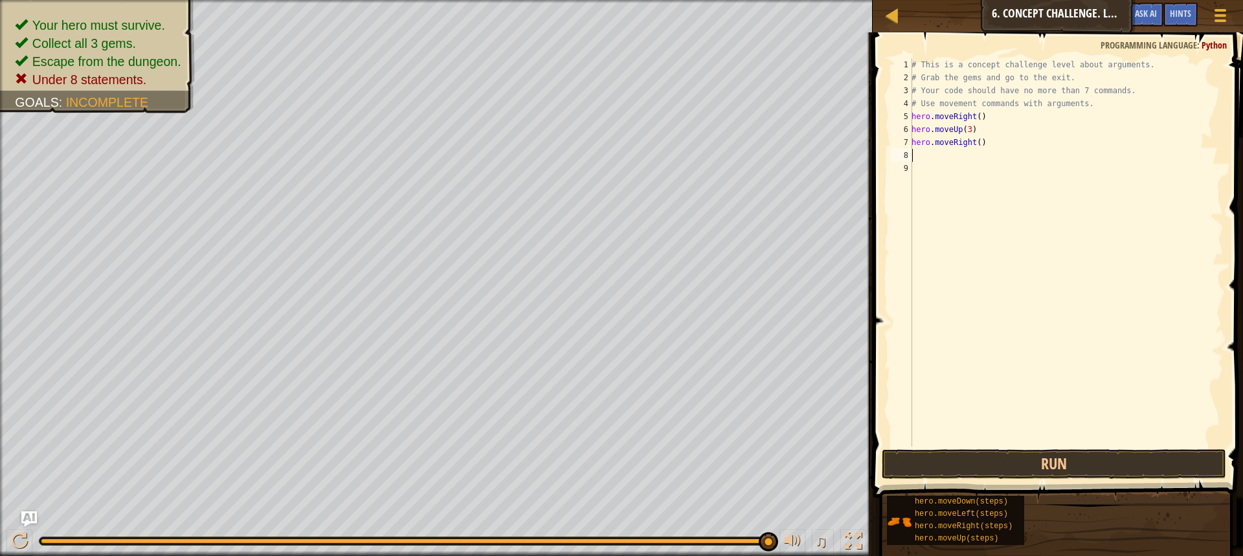
click at [975, 140] on div "# This is a concept challenge level about arguments. # Grab the gems and go to …" at bounding box center [1066, 265] width 315 height 414
type textarea "hero.moveRight(2)"
click at [1033, 232] on div "# This is a concept challenge level about arguments. # Grab the gems and go to …" at bounding box center [1066, 265] width 315 height 414
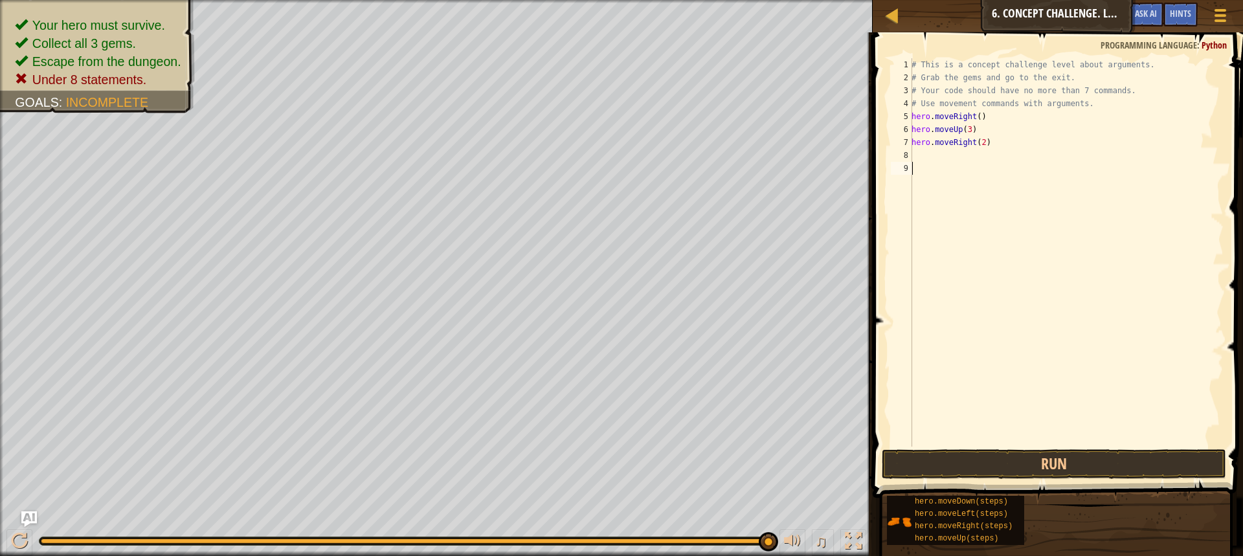
click at [955, 163] on div "# This is a concept challenge level about arguments. # Grab the gems and go to …" at bounding box center [1066, 265] width 315 height 414
click at [926, 148] on div "# This is a concept challenge level about arguments. # Grab the gems and go to …" at bounding box center [1066, 265] width 315 height 414
type textarea "hero.moveRight(2)"
click at [924, 157] on div "# This is a concept challenge level about arguments. # Grab the gems and go to …" at bounding box center [1066, 265] width 315 height 414
type textarea "h"
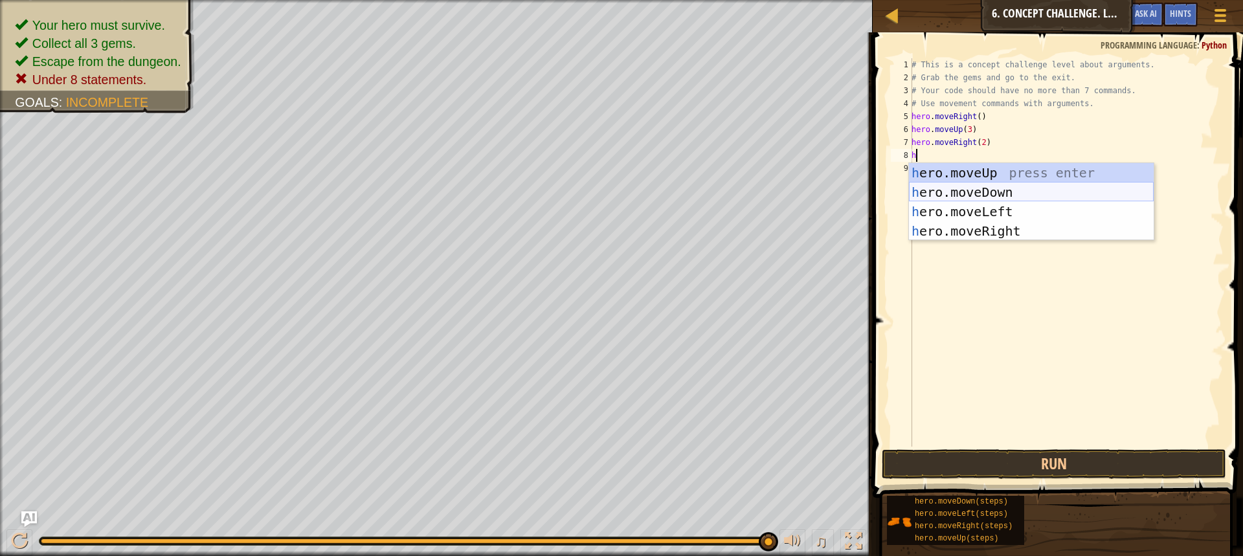
click at [979, 199] on div "h ero.moveUp press enter h ero.moveDown press enter h ero.moveLeft press enter …" at bounding box center [1031, 221] width 245 height 117
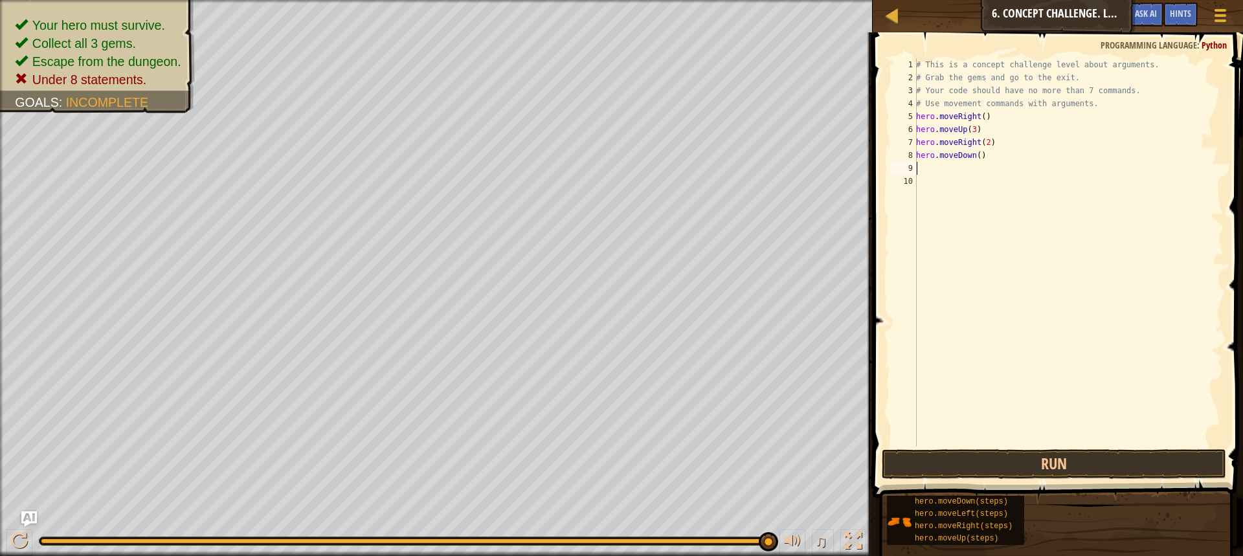
click at [975, 155] on div "# This is a concept challenge level about arguments. # Grab the gems and go to …" at bounding box center [1068, 265] width 310 height 414
type textarea "hero.moveDown(3)"
click at [925, 273] on div "# This is a concept challenge level about arguments. # Grab the gems and go to …" at bounding box center [1068, 265] width 310 height 414
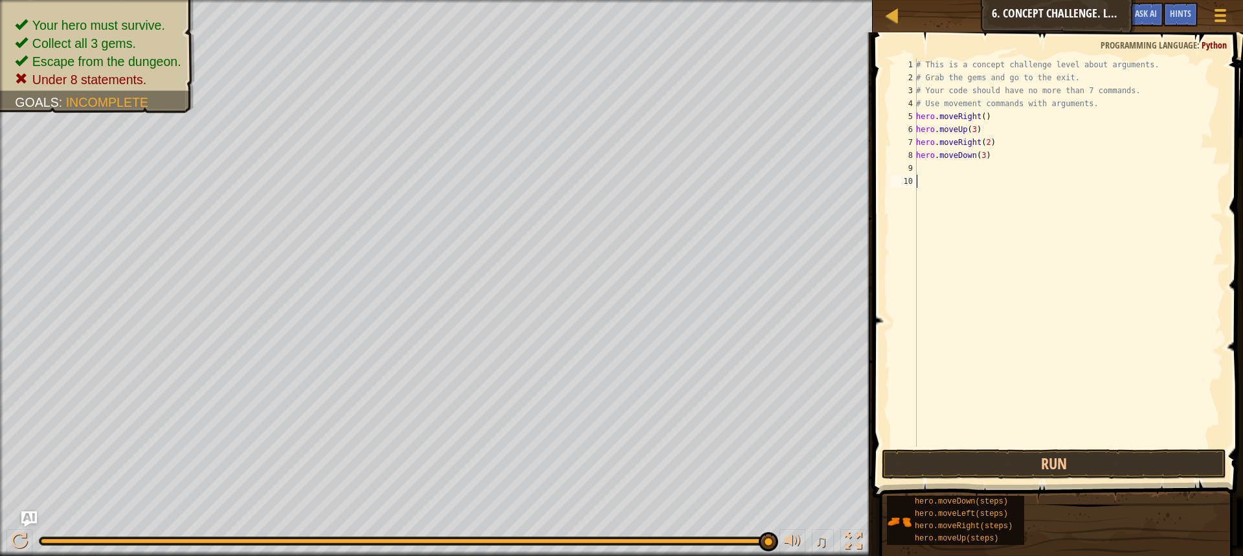
drag, startPoint x: 954, startPoint y: 149, endPoint x: 940, endPoint y: 187, distance: 40.5
click at [954, 149] on div "# This is a concept challenge level about arguments. # Grab the gems and go to …" at bounding box center [1068, 265] width 310 height 414
type textarea "hero.moveDown(3)"
click at [934, 173] on div "# This is a concept challenge level about arguments. # Grab the gems and go to …" at bounding box center [1068, 265] width 310 height 414
type textarea "m"
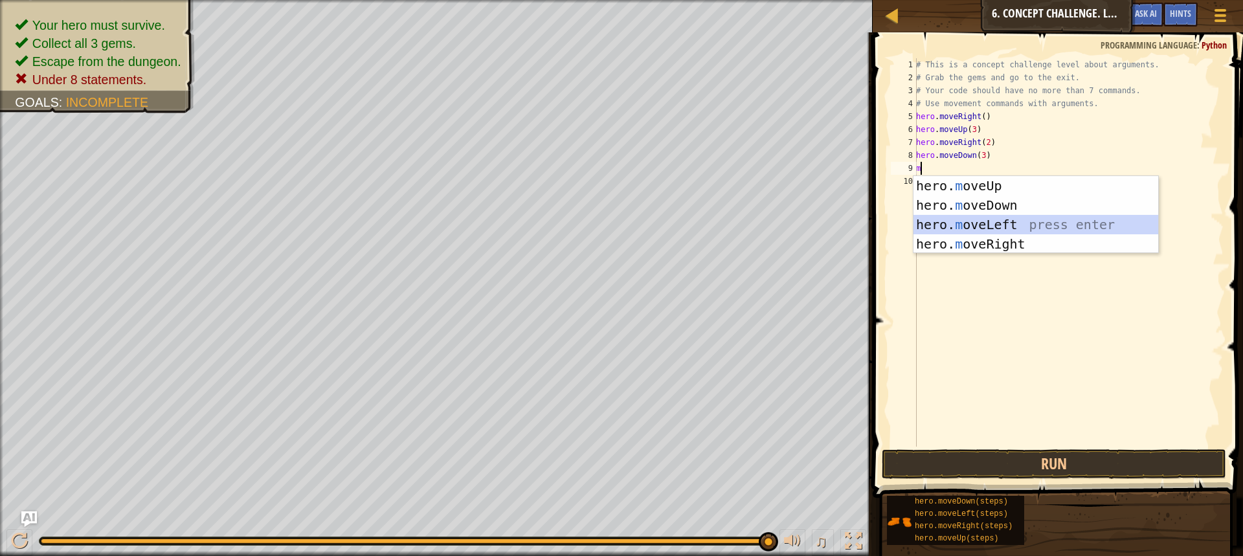
click at [1000, 232] on div "hero. m oveUp press enter hero. m oveDown press enter hero. m oveLeft press ent…" at bounding box center [1035, 234] width 245 height 117
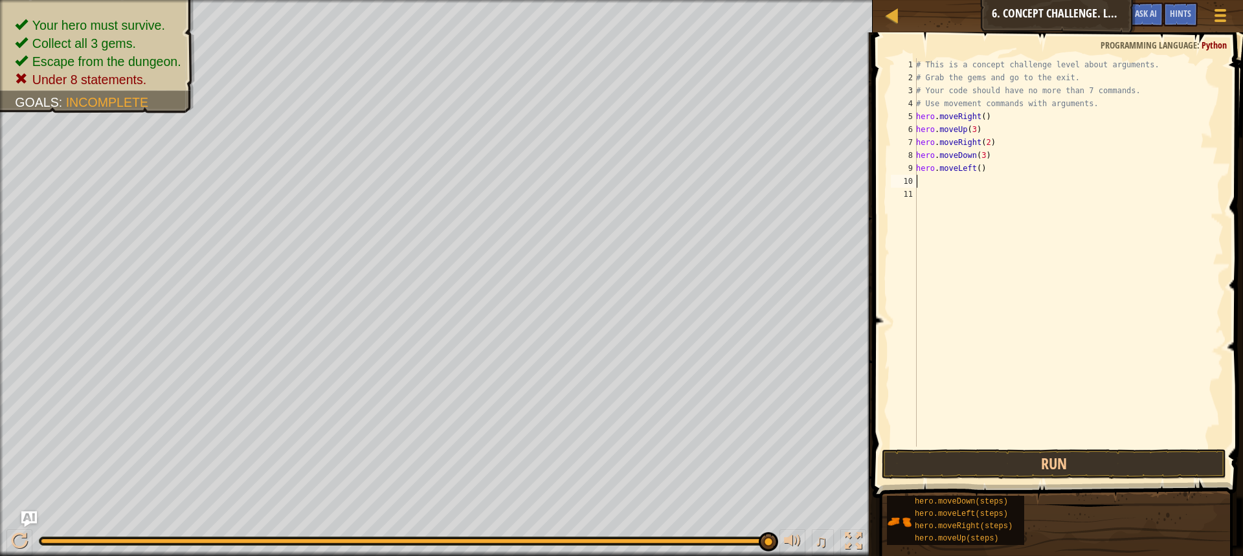
click at [940, 184] on div "# This is a concept challenge level about arguments. # Grab the gems and go to …" at bounding box center [1068, 265] width 310 height 414
type textarea "h"
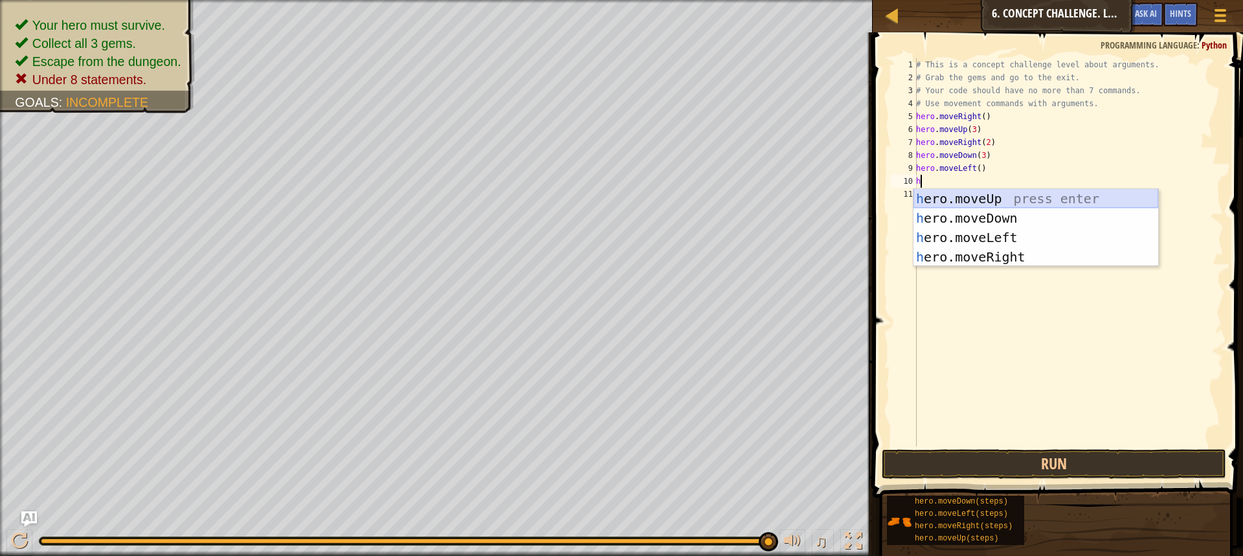
click at [997, 194] on div "h ero.moveUp press enter h ero.moveDown press enter h ero.moveLeft press enter …" at bounding box center [1035, 247] width 245 height 117
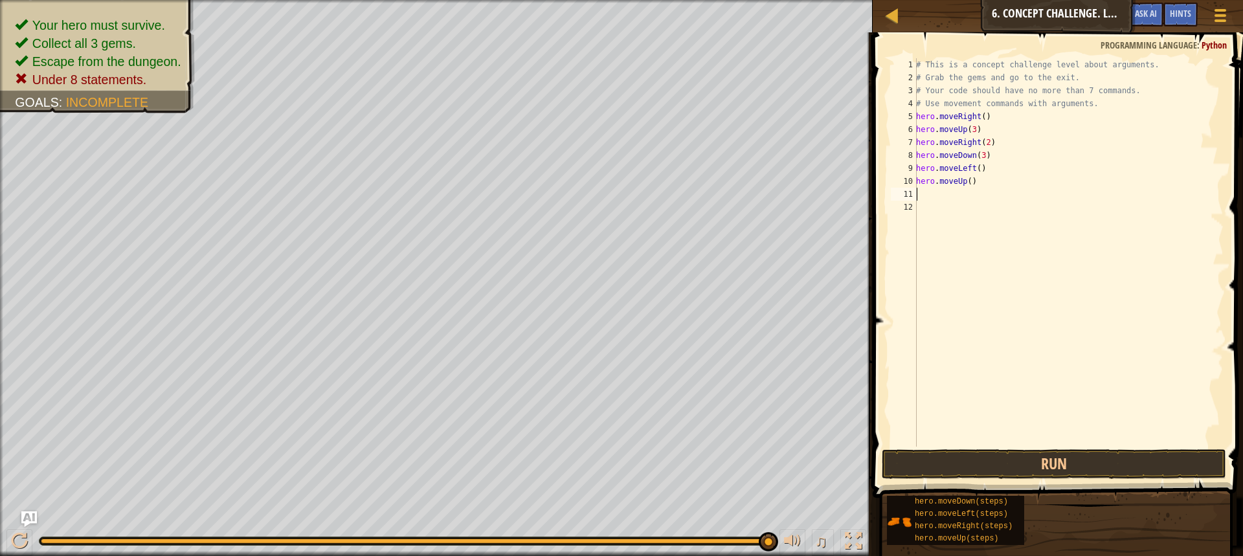
click at [969, 181] on div "# This is a concept challenge level about arguments. # Grab the gems and go to …" at bounding box center [1068, 265] width 310 height 414
type textarea "hero.moveUp(2)"
drag, startPoint x: 968, startPoint y: 189, endPoint x: 1012, endPoint y: 221, distance: 54.1
click at [1012, 221] on div "# This is a concept challenge level about arguments. # Grab the gems and go to …" at bounding box center [1068, 265] width 310 height 414
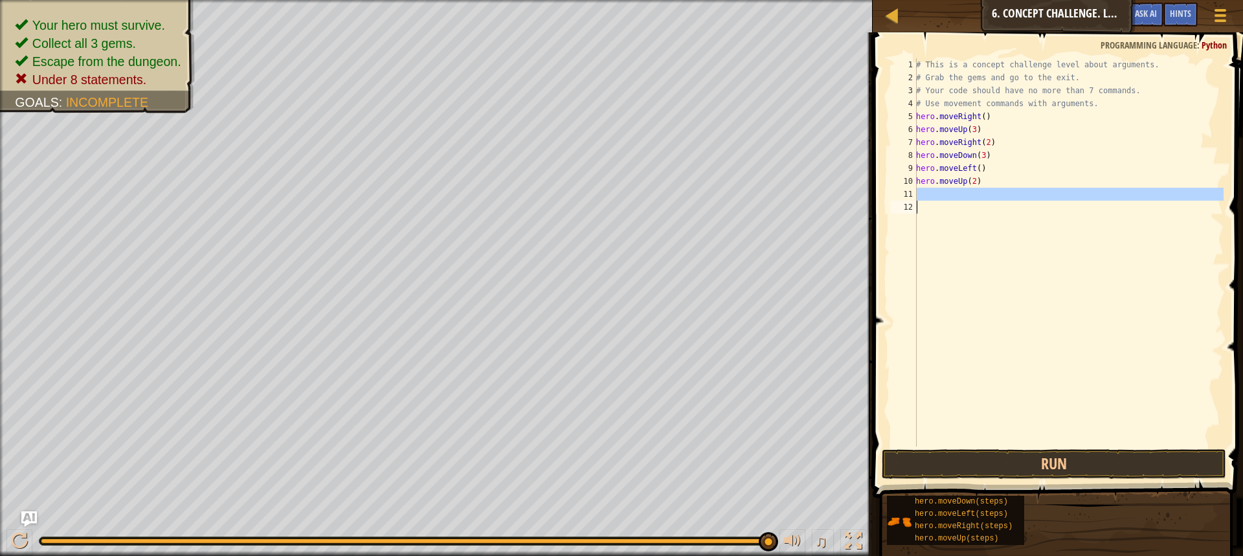
scroll to position [6, 0]
click at [987, 211] on div "# This is a concept challenge level about arguments. # Grab the gems and go to …" at bounding box center [1068, 252] width 310 height 388
click at [926, 193] on div "# This is a concept challenge level about arguments. # Grab the gems and go to …" at bounding box center [1068, 265] width 310 height 414
type textarea "j"
type textarea "h"
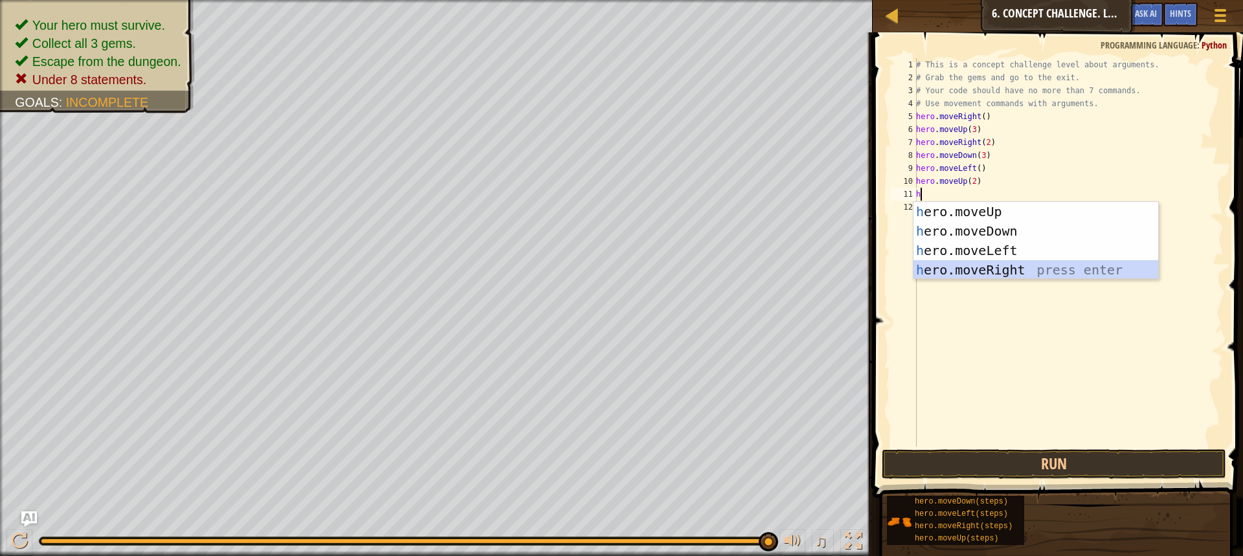
click at [1039, 272] on div "h ero.moveUp press enter h ero.moveDown press enter h ero.moveLeft press enter …" at bounding box center [1035, 260] width 245 height 117
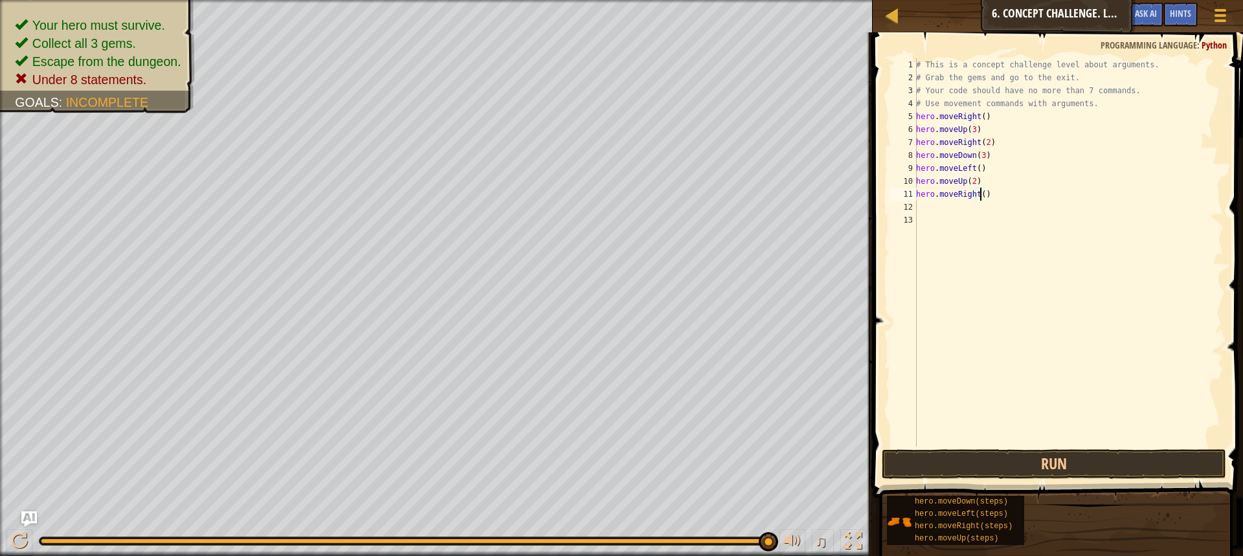
click at [979, 192] on div "# This is a concept challenge level about arguments. # Grab the gems and go to …" at bounding box center [1068, 265] width 310 height 414
type textarea "hero.moveRight(4)"
click at [1000, 471] on button "Run" at bounding box center [1054, 464] width 344 height 30
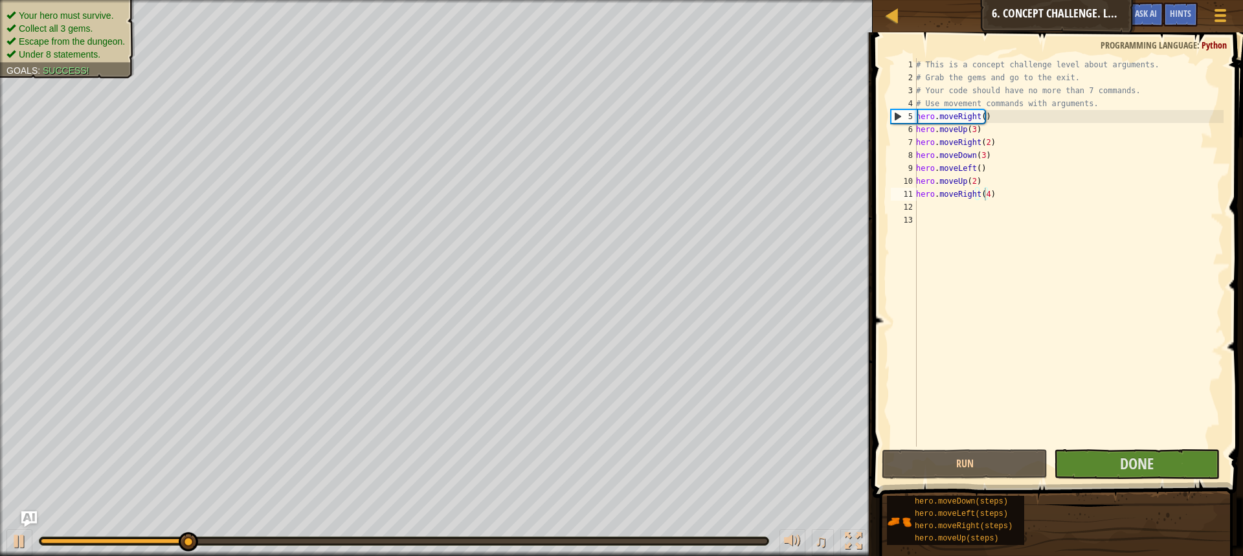
click at [42, 13] on ul "Your hero must survive. Collect all 3 gems. Escape from the dungeon. Under 8 st…" at bounding box center [67, 35] width 122 height 52
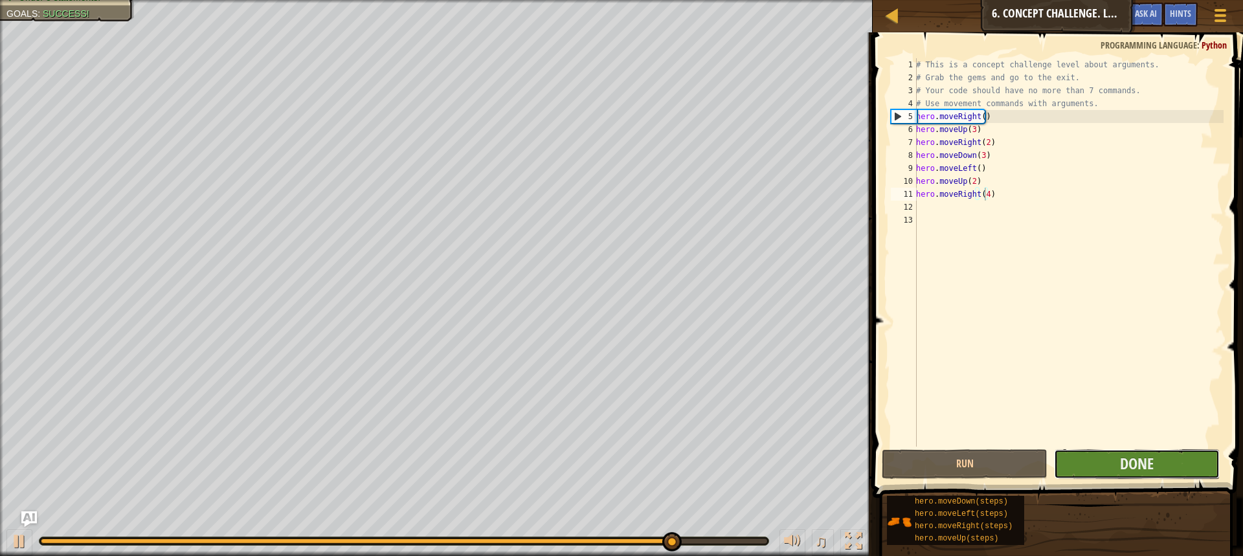
click at [1097, 453] on button "Done" at bounding box center [1137, 464] width 166 height 30
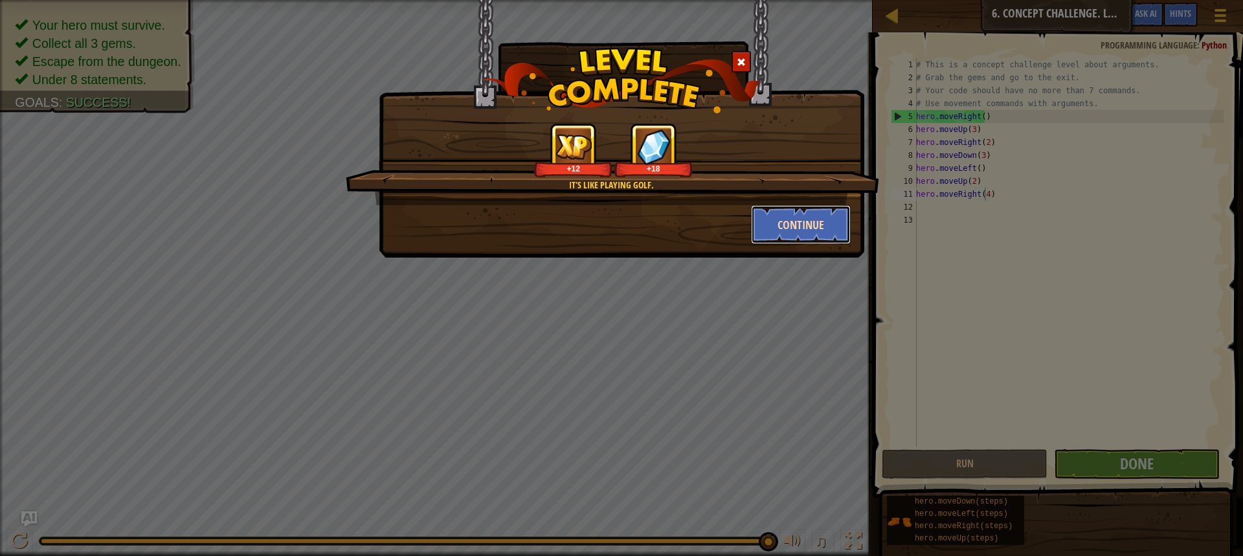
drag, startPoint x: 784, startPoint y: 235, endPoint x: 800, endPoint y: 236, distance: 16.2
click at [800, 236] on button "Continue" at bounding box center [801, 224] width 100 height 39
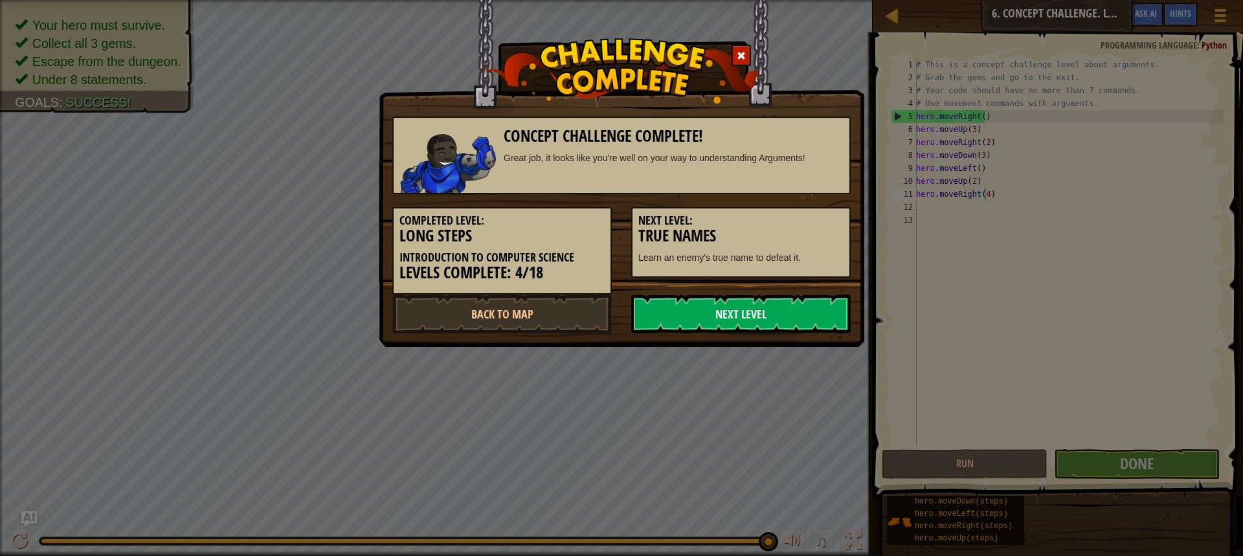
click at [800, 236] on h3 "True Names" at bounding box center [740, 235] width 205 height 17
click at [725, 312] on link "Next Level" at bounding box center [740, 314] width 219 height 39
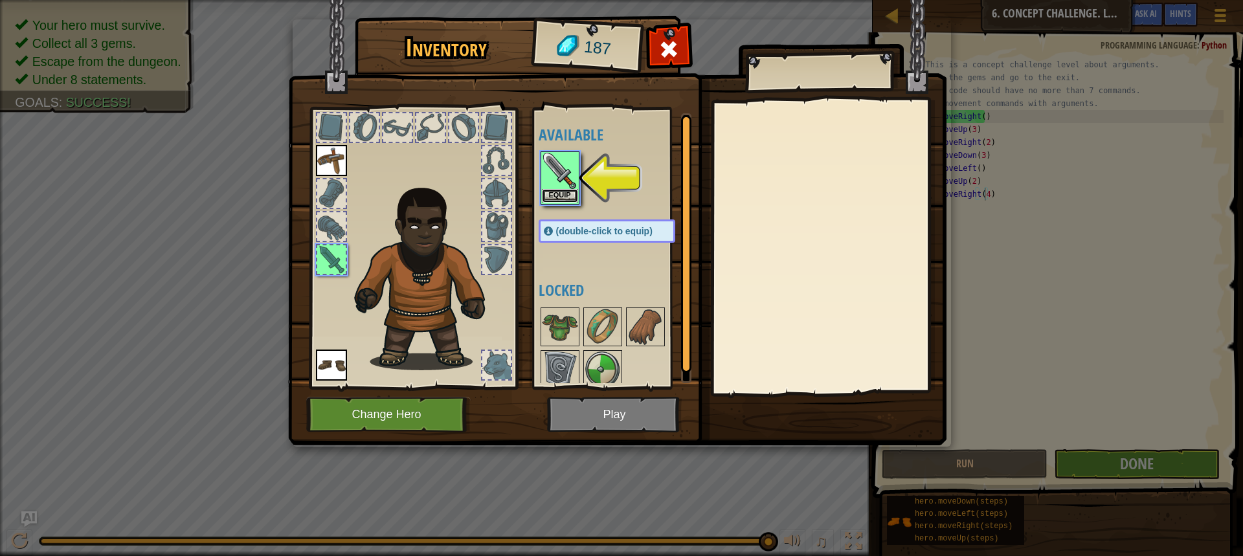
click at [556, 198] on button "Equip" at bounding box center [560, 196] width 36 height 14
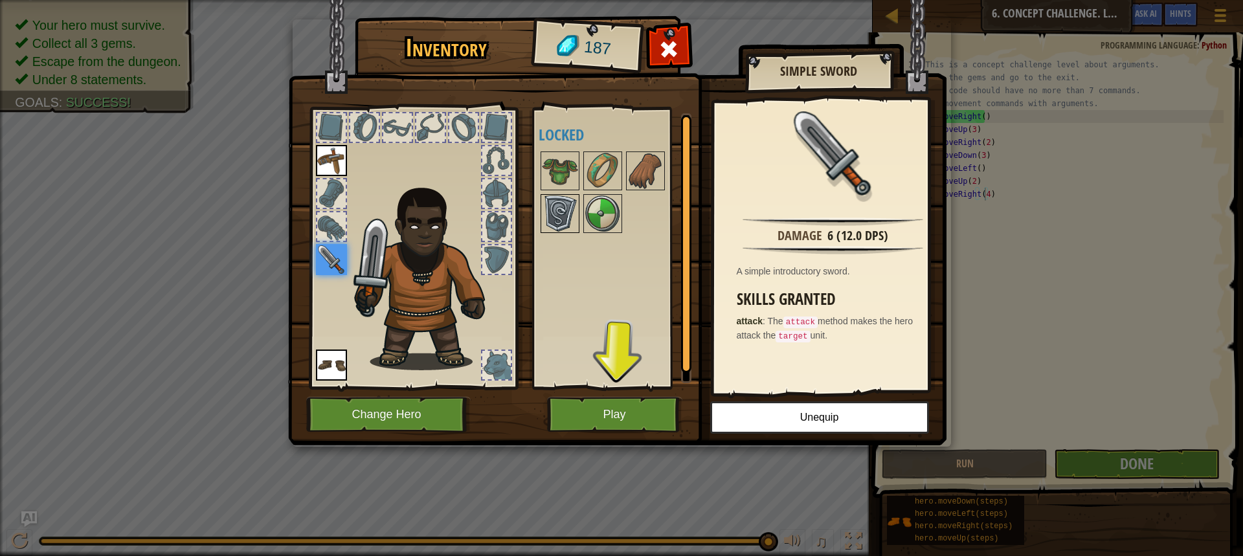
click at [542, 227] on img at bounding box center [560, 214] width 36 height 36
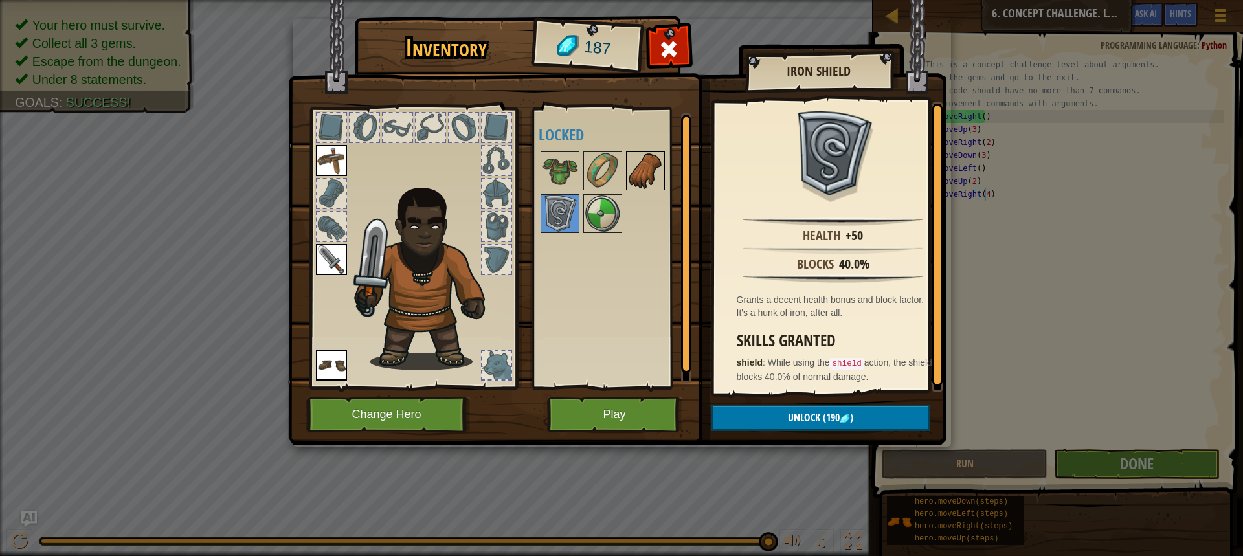
click at [634, 181] on img at bounding box center [645, 171] width 36 height 36
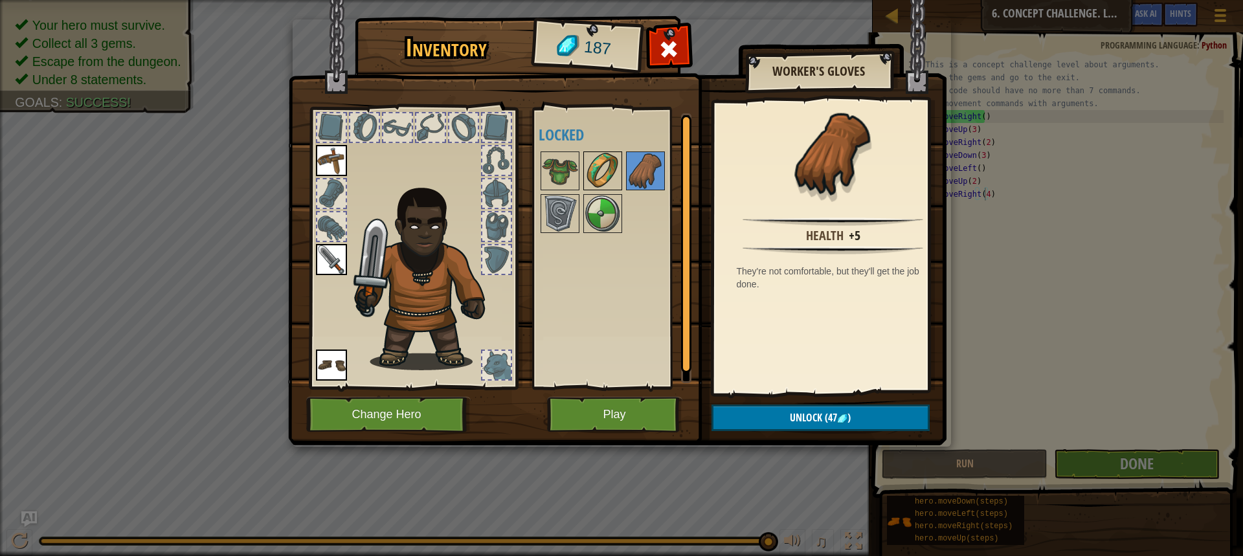
click at [605, 185] on img at bounding box center [603, 171] width 36 height 36
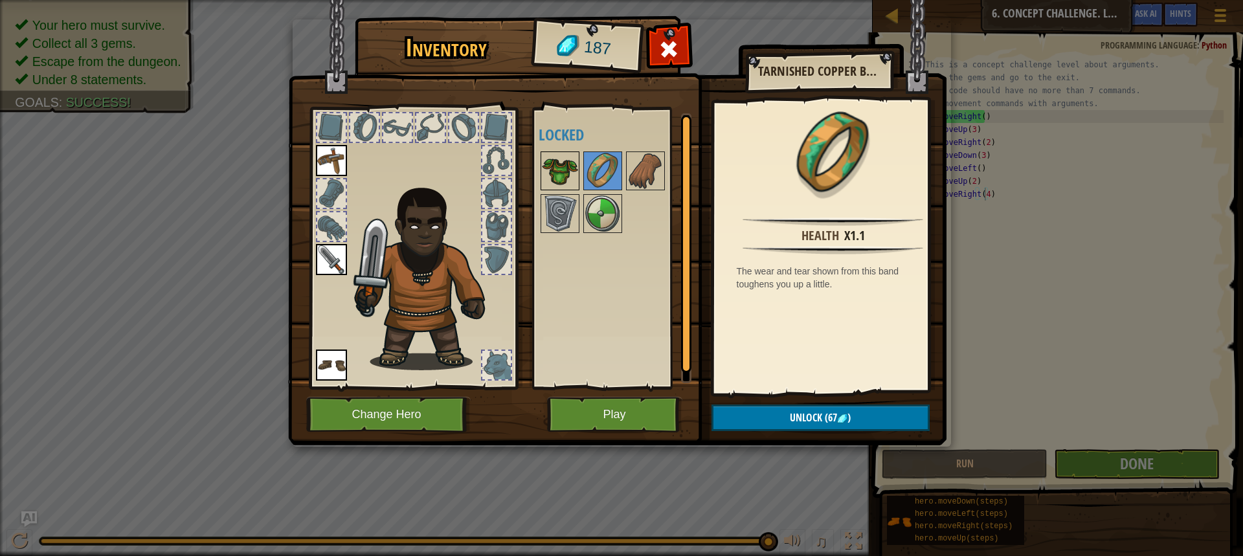
click at [569, 175] on img at bounding box center [560, 171] width 36 height 36
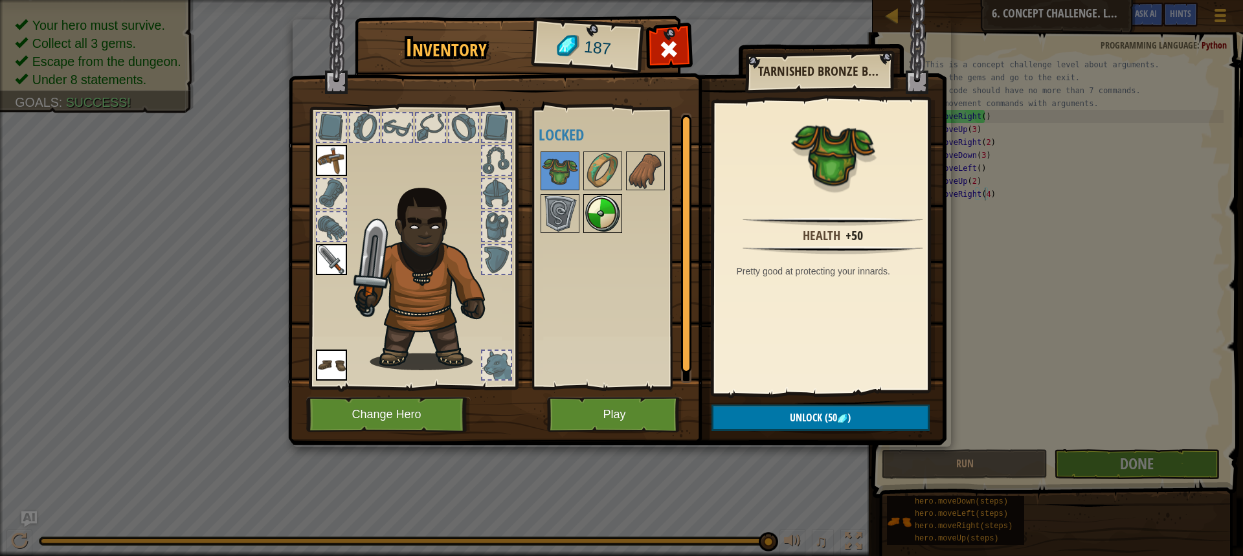
drag, startPoint x: 589, startPoint y: 194, endPoint x: 589, endPoint y: 205, distance: 11.7
click at [589, 205] on div "Available Equip Equip Equip (double-click to equip) Locked" at bounding box center [620, 248] width 162 height 270
click at [589, 208] on img at bounding box center [603, 214] width 36 height 36
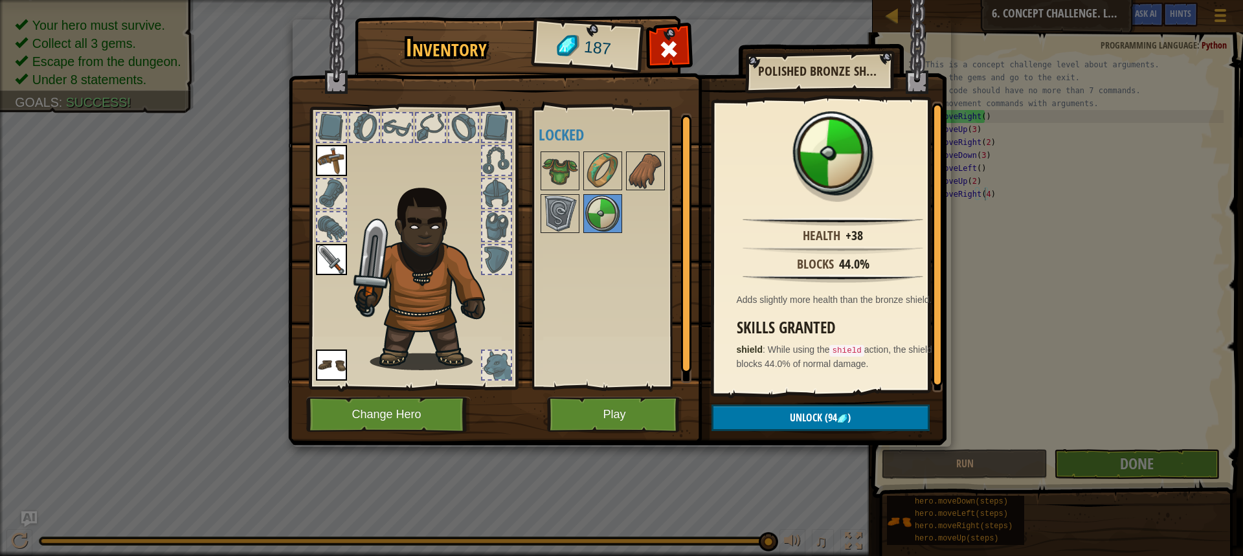
scroll to position [3, 0]
click at [640, 430] on button "Play" at bounding box center [614, 415] width 135 height 36
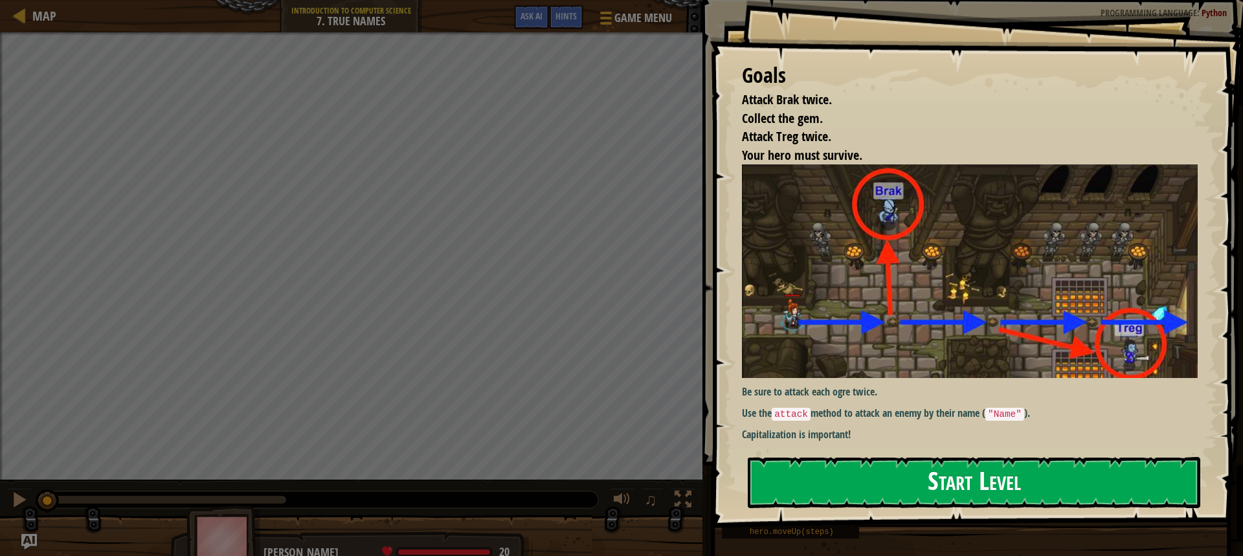
click at [998, 475] on button "Start Level" at bounding box center [974, 482] width 453 height 51
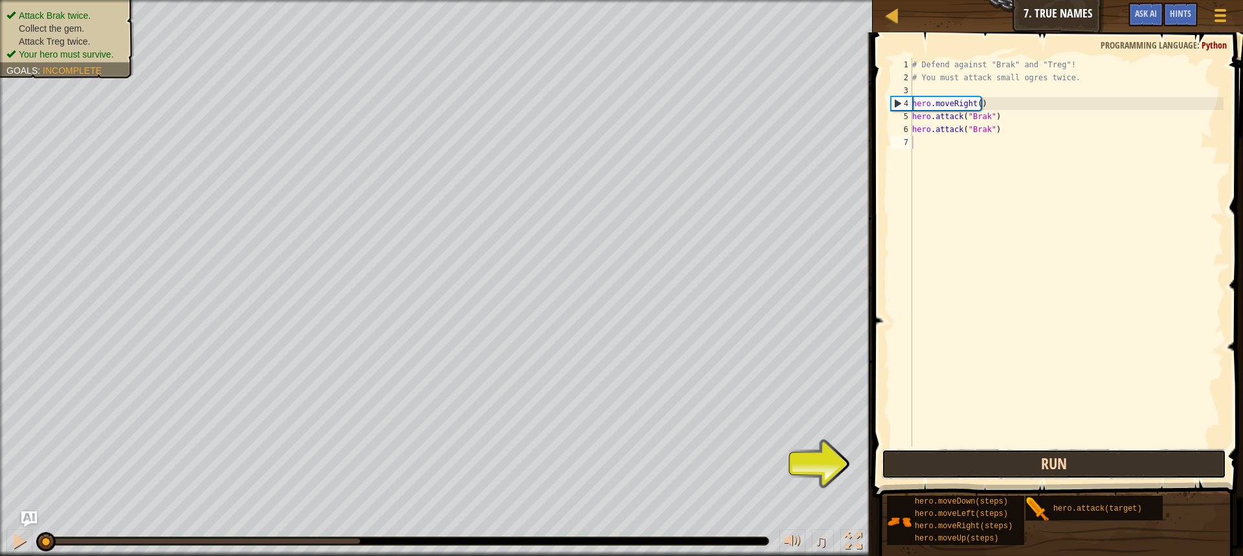
click at [1093, 462] on button "Run" at bounding box center [1054, 464] width 344 height 30
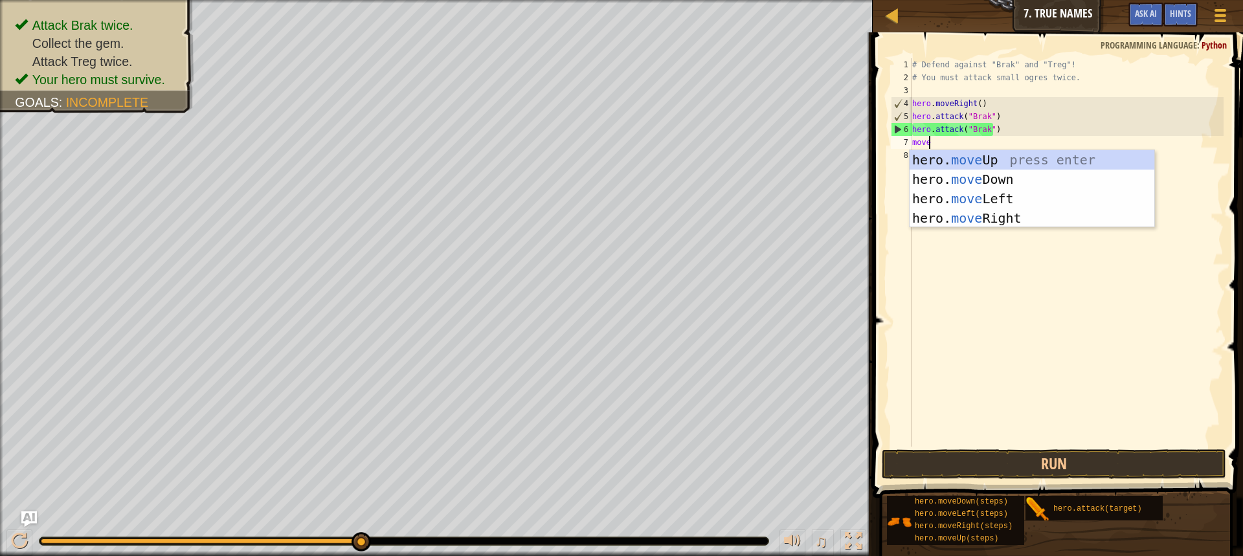
scroll to position [6, 1]
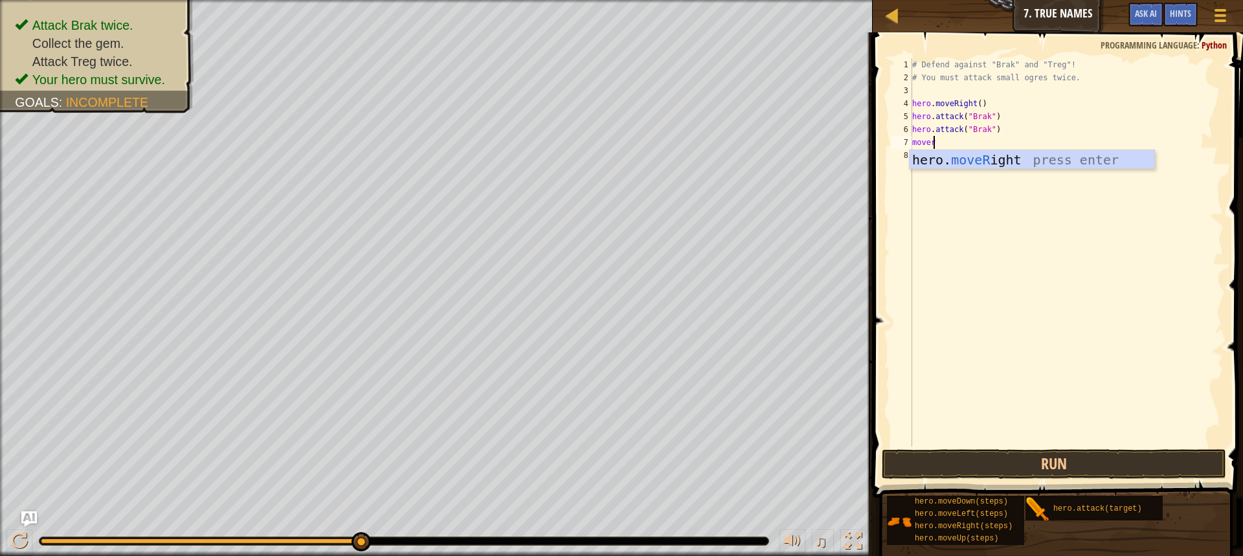
type textarea "move"
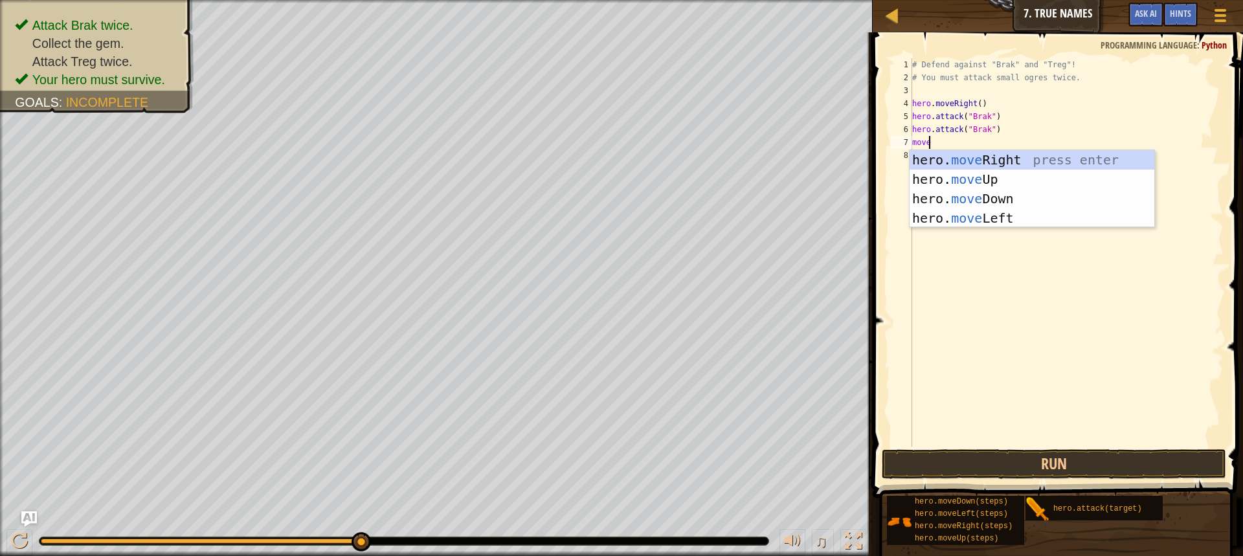
click at [932, 164] on div "hero. move Right press enter hero. move Up press enter hero. move Down press en…" at bounding box center [1032, 208] width 245 height 117
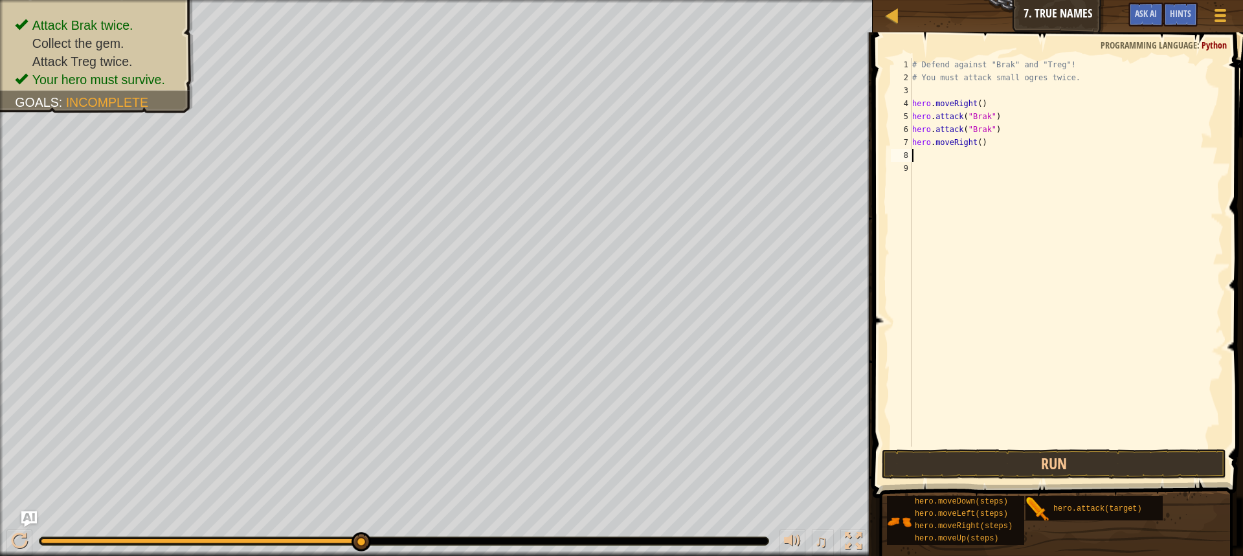
scroll to position [6, 0]
type textarea "g"
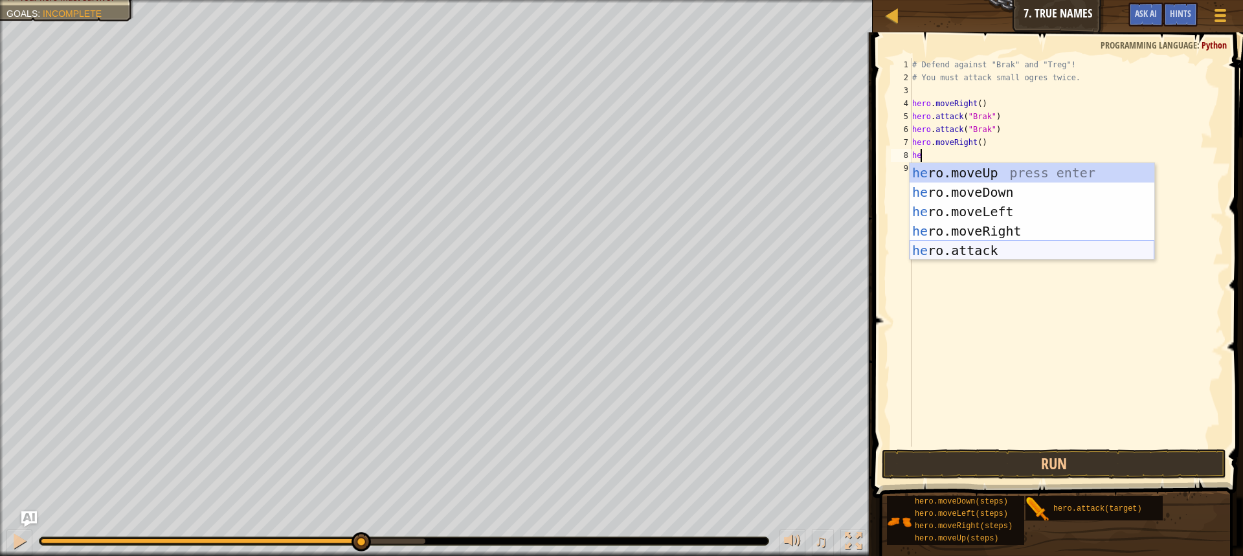
click at [941, 245] on div "he ro.moveUp press enter he ro.moveDown press enter he ro.moveLeft press enter …" at bounding box center [1032, 231] width 245 height 136
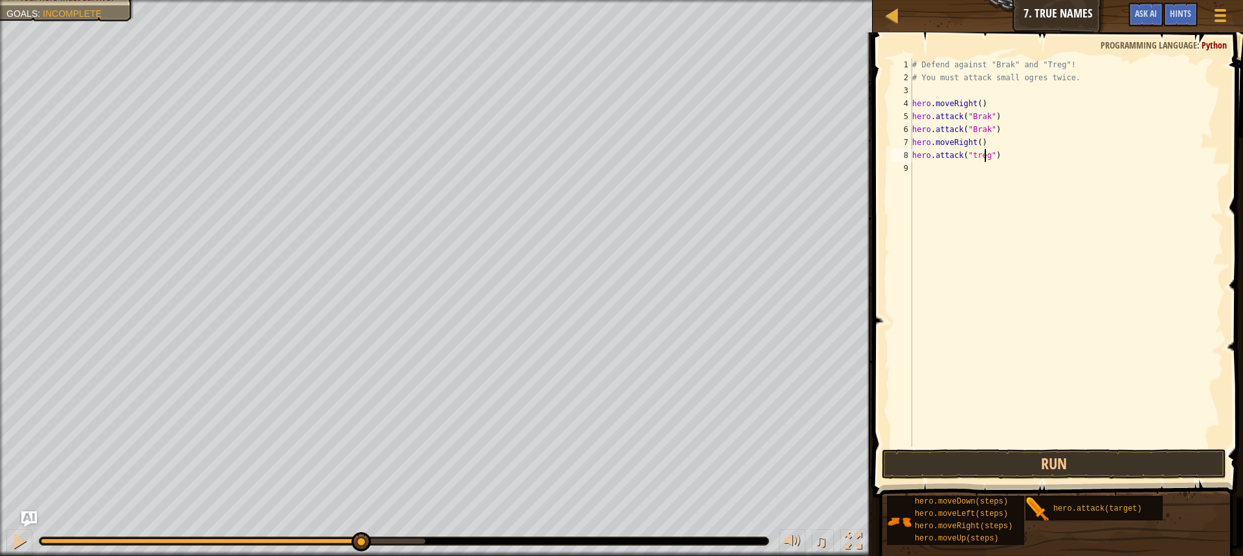
scroll to position [6, 6]
click at [970, 155] on div "# Defend against "Brak" and "Treg"! # You must attack small ogres twice. hero .…" at bounding box center [1067, 265] width 314 height 414
type textarea "hero.attack("Treg")"
click at [945, 171] on div "# Defend against "Brak" and "Treg"! # You must attack small ogres twice. hero .…" at bounding box center [1067, 265] width 314 height 414
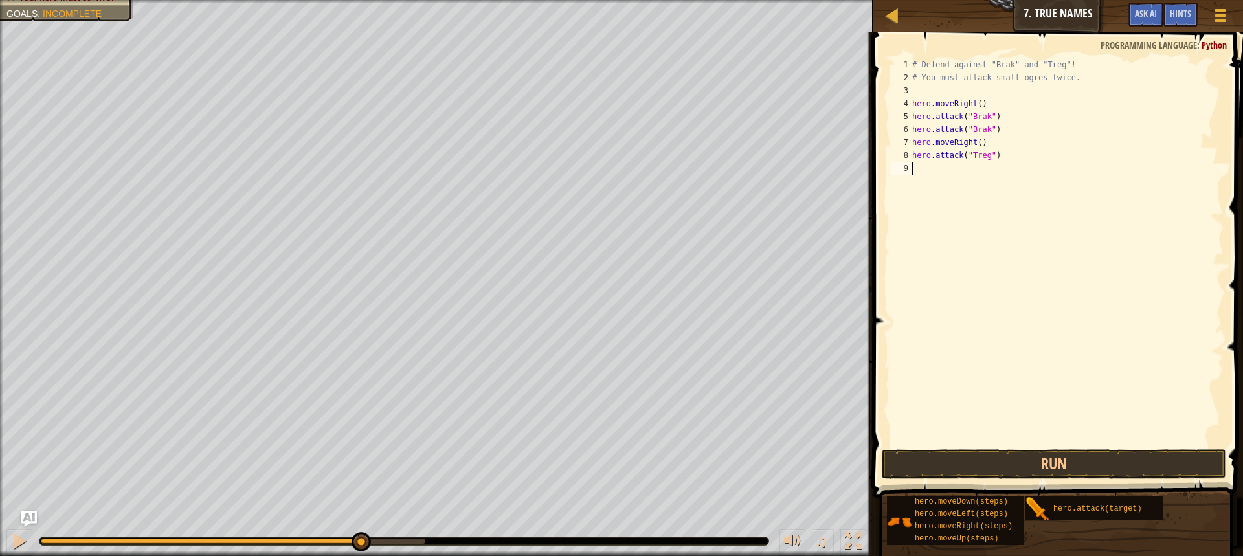
scroll to position [6, 0]
type textarea "he"
click at [978, 274] on div "# Defend against "Brak" and "Treg"! # You must attack small ogres twice. hero .…" at bounding box center [1068, 265] width 310 height 414
click at [938, 178] on div "# Defend against "Brak" and "Treg"! # You must attack small ogres twice. hero .…" at bounding box center [1068, 265] width 310 height 414
click at [938, 164] on div "# Defend against "Brak" and "Treg"! # You must attack small ogres twice. hero .…" at bounding box center [1068, 265] width 310 height 414
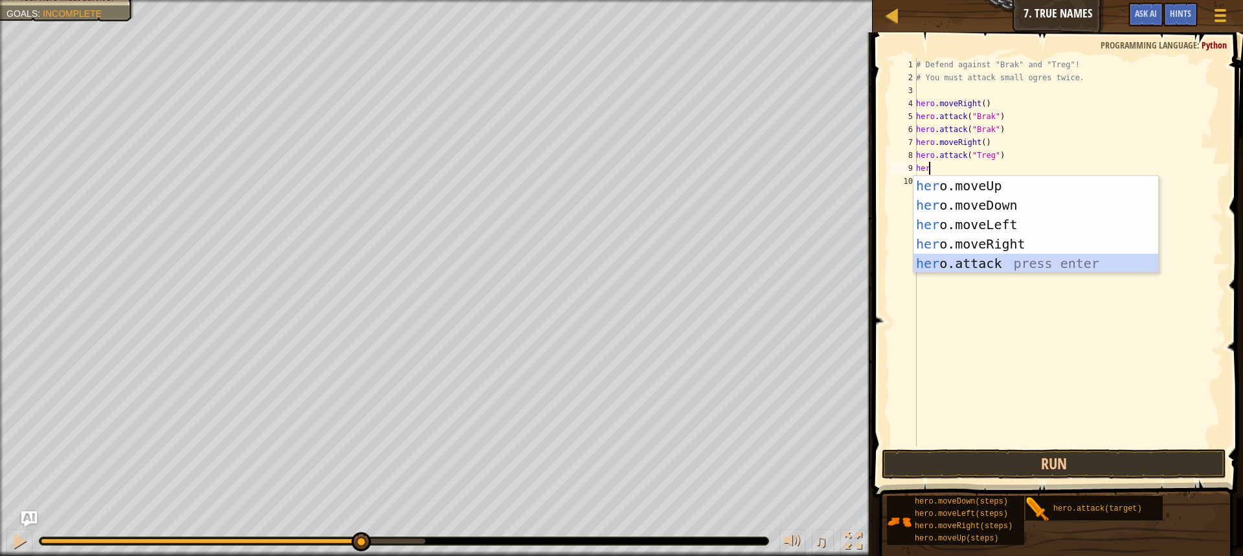
click at [988, 269] on div "her o.moveUp press enter her o.moveDown press enter her o.moveLeft press enter …" at bounding box center [1035, 244] width 245 height 136
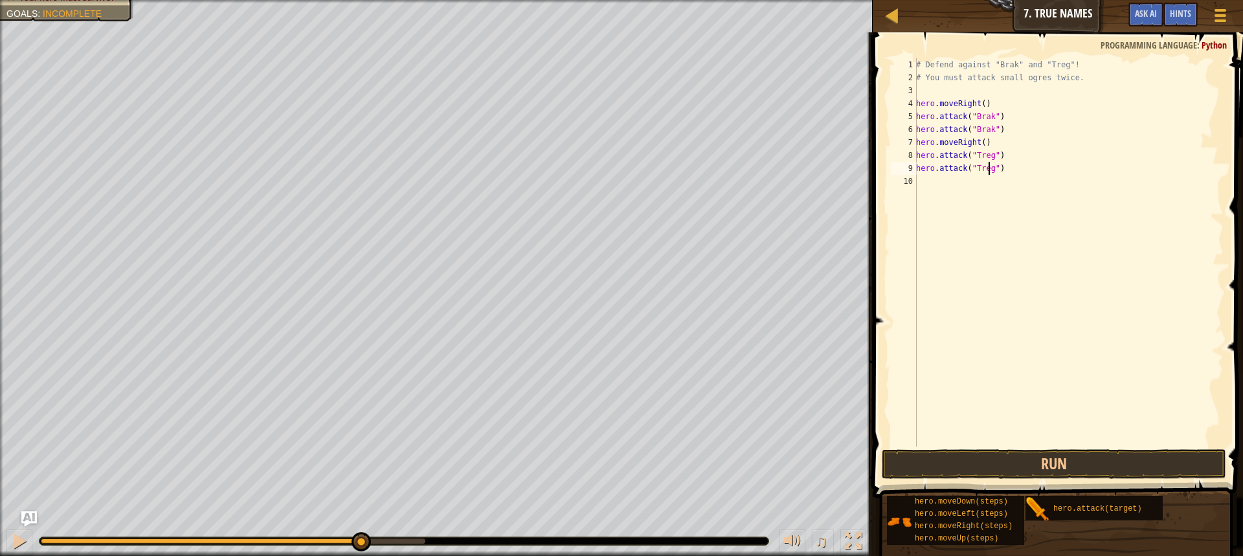
scroll to position [6, 6]
type textarea "hero.attack("Treg")"
click at [1008, 465] on button "Run" at bounding box center [1054, 464] width 344 height 30
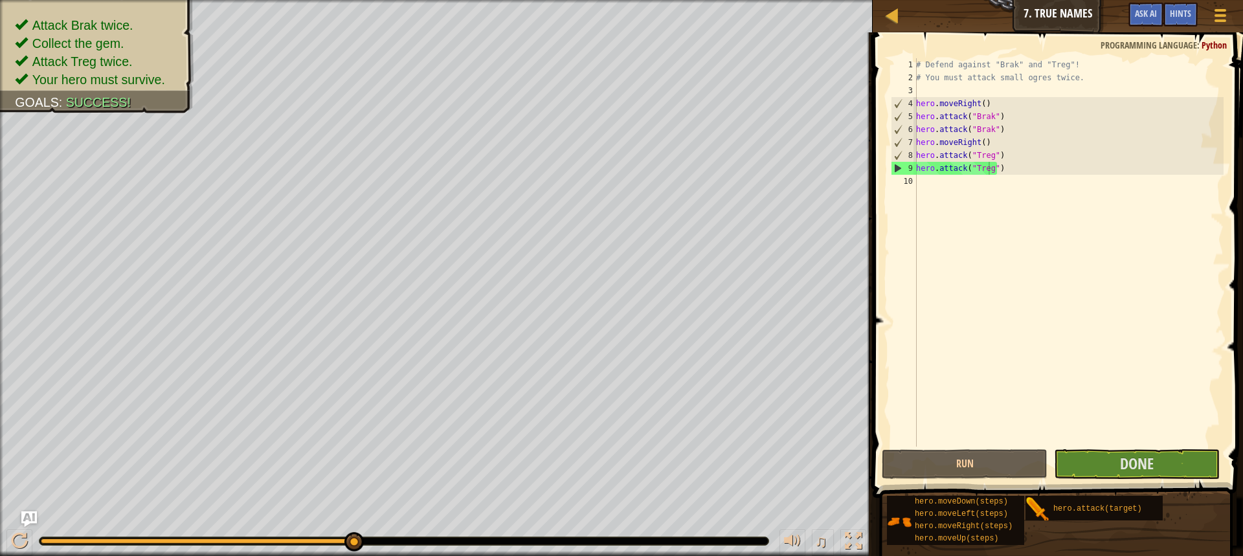
click at [1143, 447] on span at bounding box center [1059, 247] width 381 height 504
click at [1145, 464] on span "Done" at bounding box center [1137, 463] width 34 height 21
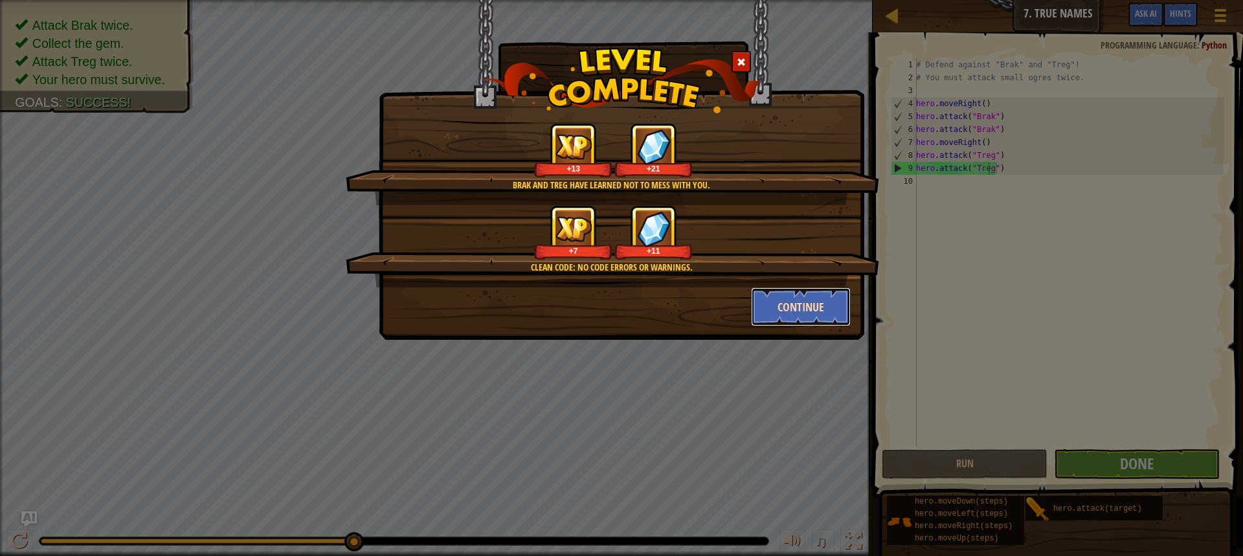
click at [802, 298] on button "Continue" at bounding box center [801, 306] width 100 height 39
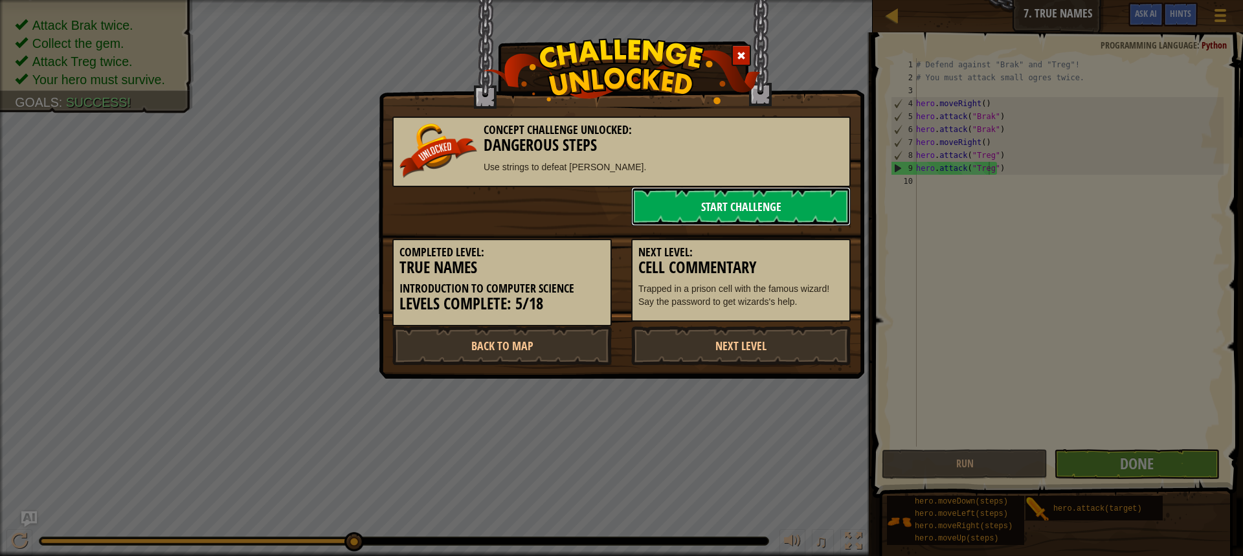
click at [761, 207] on link "Start Challenge" at bounding box center [740, 206] width 219 height 39
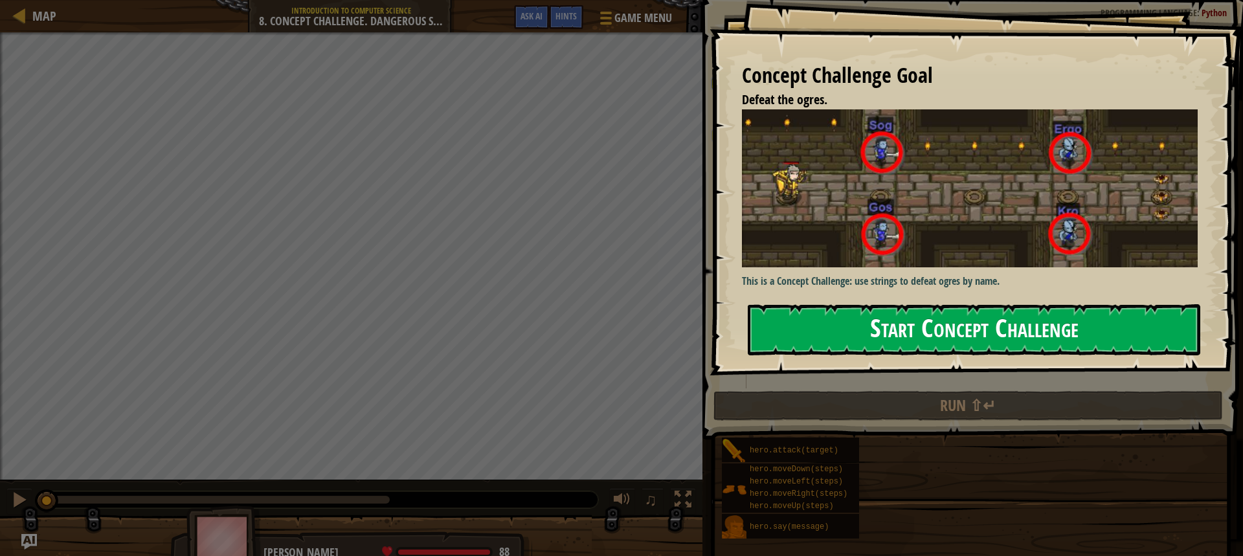
click at [877, 334] on button "Start Concept Challenge" at bounding box center [974, 329] width 453 height 51
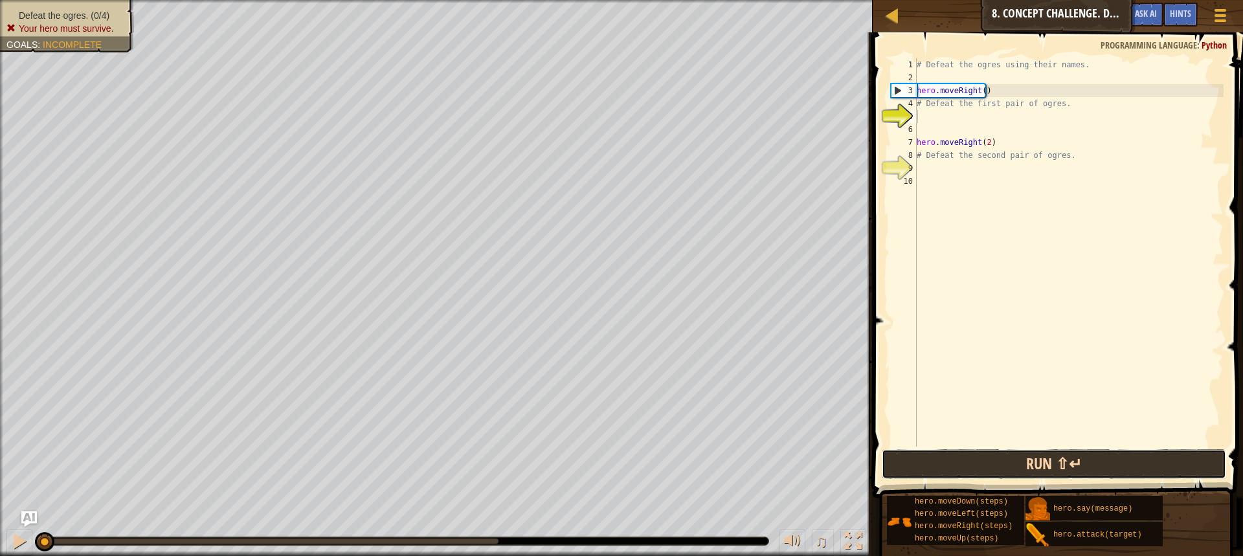
click at [1027, 462] on button "Run ⇧↵" at bounding box center [1054, 464] width 344 height 30
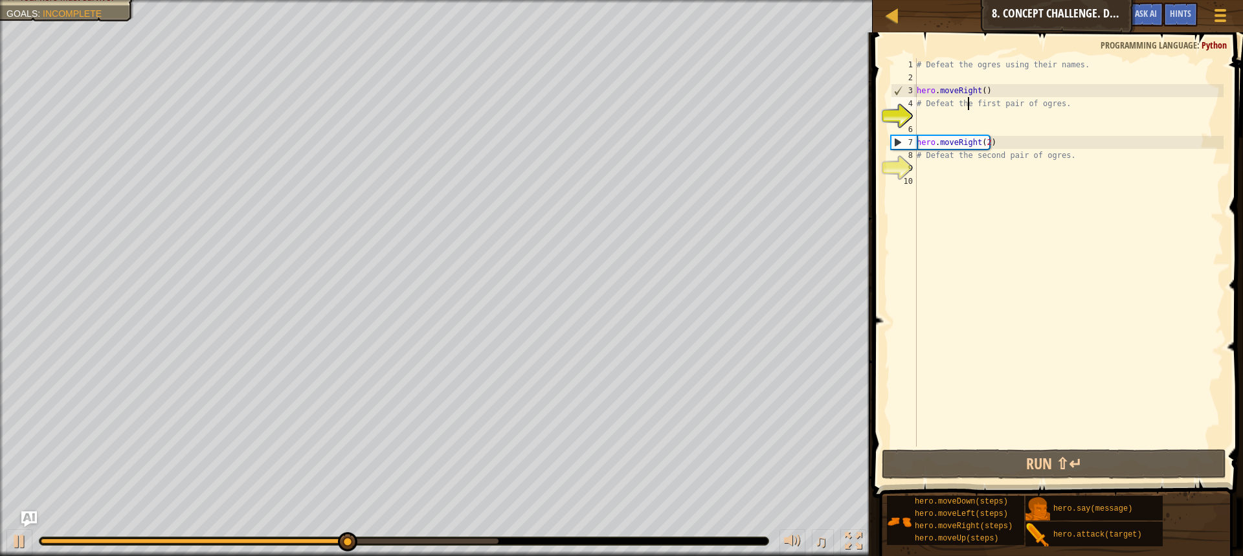
click at [970, 109] on div "# Defeat the ogres using their names. hero . moveRight ( ) # Defeat the first p…" at bounding box center [1068, 265] width 309 height 414
type textarea "# Defeat the first pair of ogres."
click at [983, 122] on div "# Defeat the ogres using their names. hero . moveRight ( ) # Defeat the first p…" at bounding box center [1068, 265] width 309 height 414
click at [978, 102] on div "# Defeat the ogres using their names. hero . moveRight ( ) # Defeat the first p…" at bounding box center [1068, 265] width 309 height 414
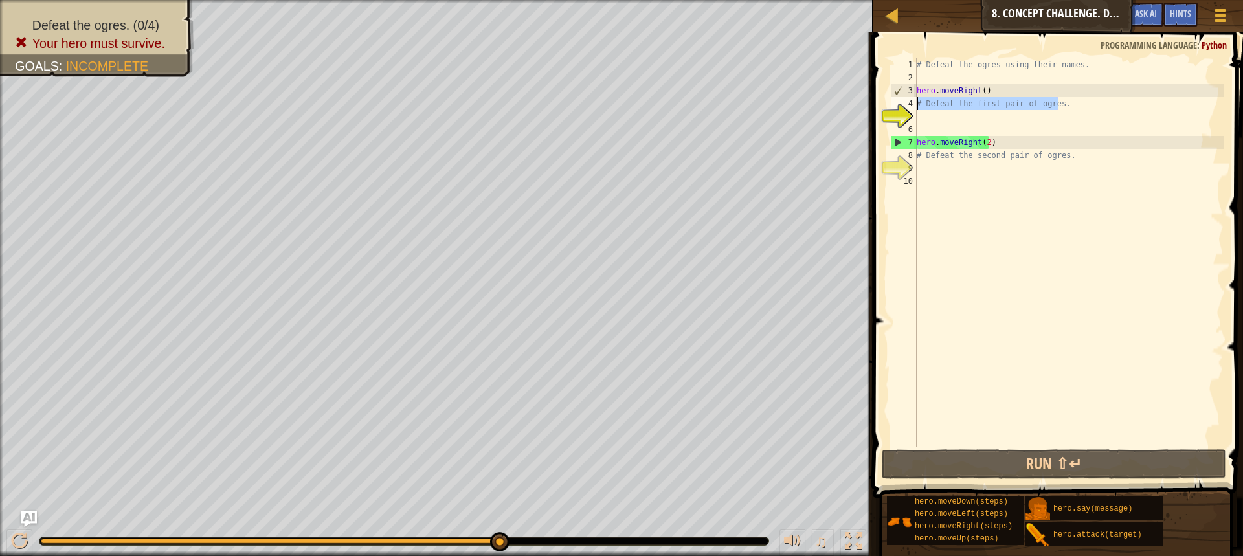
drag, startPoint x: 1058, startPoint y: 100, endPoint x: 906, endPoint y: 100, distance: 151.5
click at [906, 100] on div "# Defeat the first pair of ogres. 1 2 3 4 5 6 7 8 9 10 # Defeat the ogres using…" at bounding box center [1055, 252] width 335 height 388
click at [947, 64] on div "# Defeat the ogres using their names. hero . moveRight ( ) # Defeat the first p…" at bounding box center [1068, 265] width 309 height 414
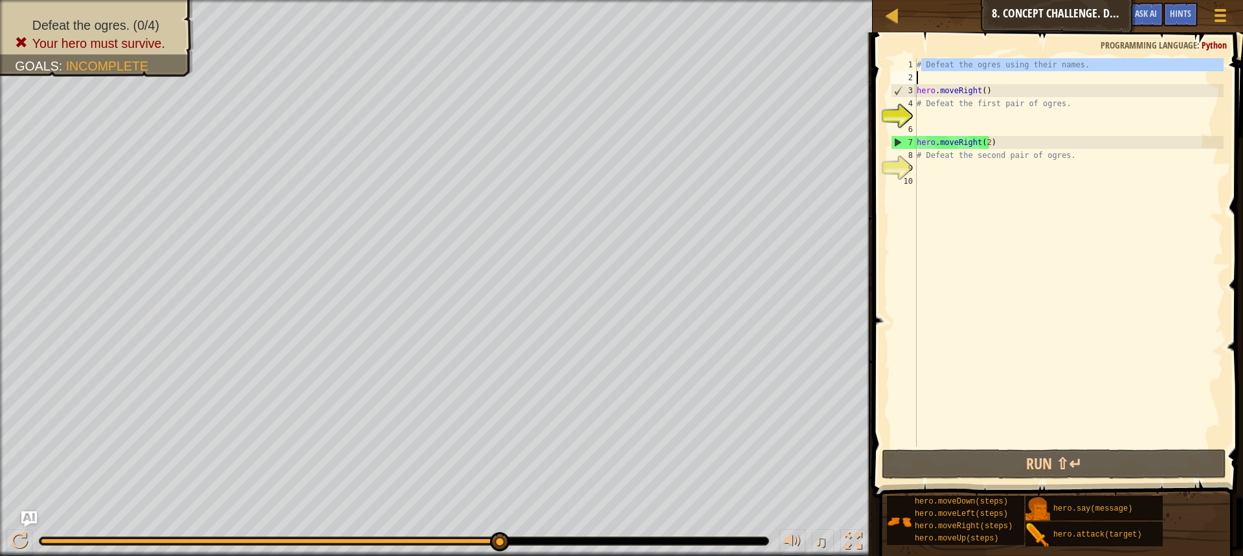
drag, startPoint x: 919, startPoint y: 62, endPoint x: 1242, endPoint y: 73, distance: 323.9
click at [1233, 73] on div "# Defeat the ogres using their names. 1 2 3 4 5 6 7 8 9 10 # Defeat the ogres u…" at bounding box center [1056, 291] width 374 height 504
type textarea "#"
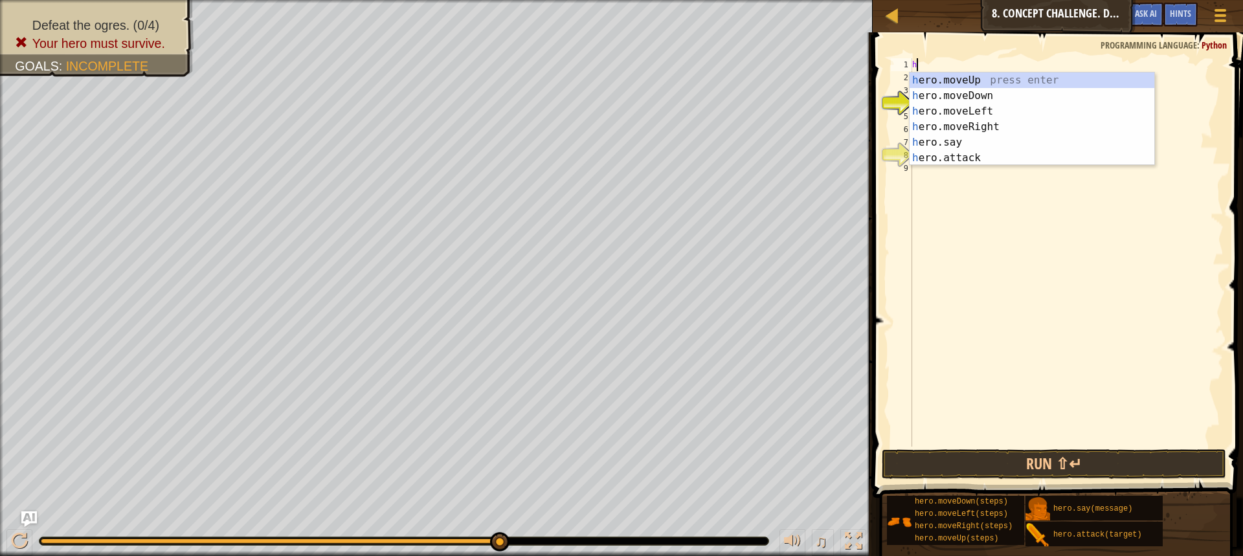
scroll to position [6, 0]
click at [957, 155] on div "h ero.moveUp press enter h ero.moveDown press enter h ero.moveLeft press enter …" at bounding box center [1032, 135] width 245 height 124
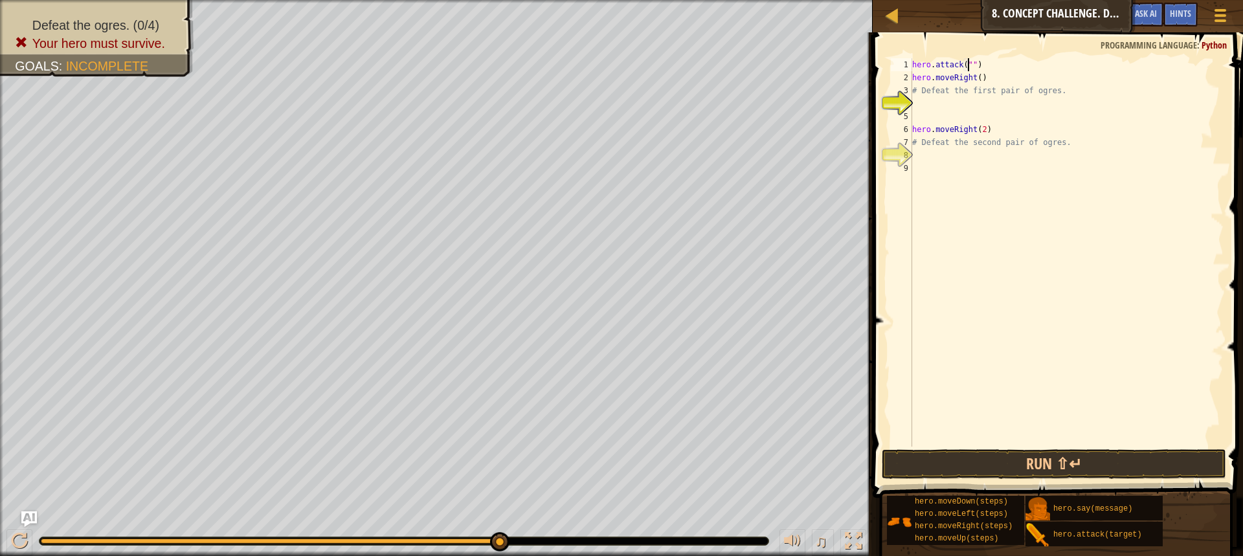
scroll to position [6, 5]
click at [994, 78] on div "hero . attack ( "Sog" ) hero . moveRight ( ) # Defeat the first pair of ogres. …" at bounding box center [1067, 265] width 314 height 414
type textarea "hero.moveRight()"
click at [917, 76] on div "hero . attack ( "Sog" ) hero . moveRight ( ) # Defeat the first pair of ogres. …" at bounding box center [1068, 265] width 310 height 414
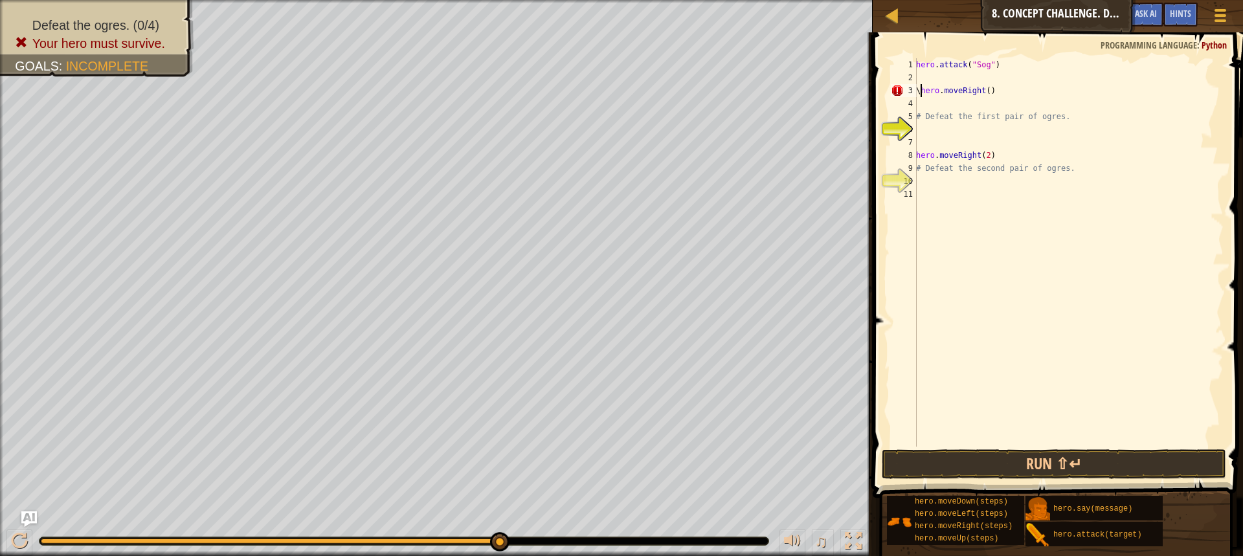
type textarea "hero.moveRight()"
click at [917, 76] on div "hero . attack ( "Sog" ) hero . moveRight ( ) # Defeat the first pair of ogres. …" at bounding box center [1068, 265] width 310 height 414
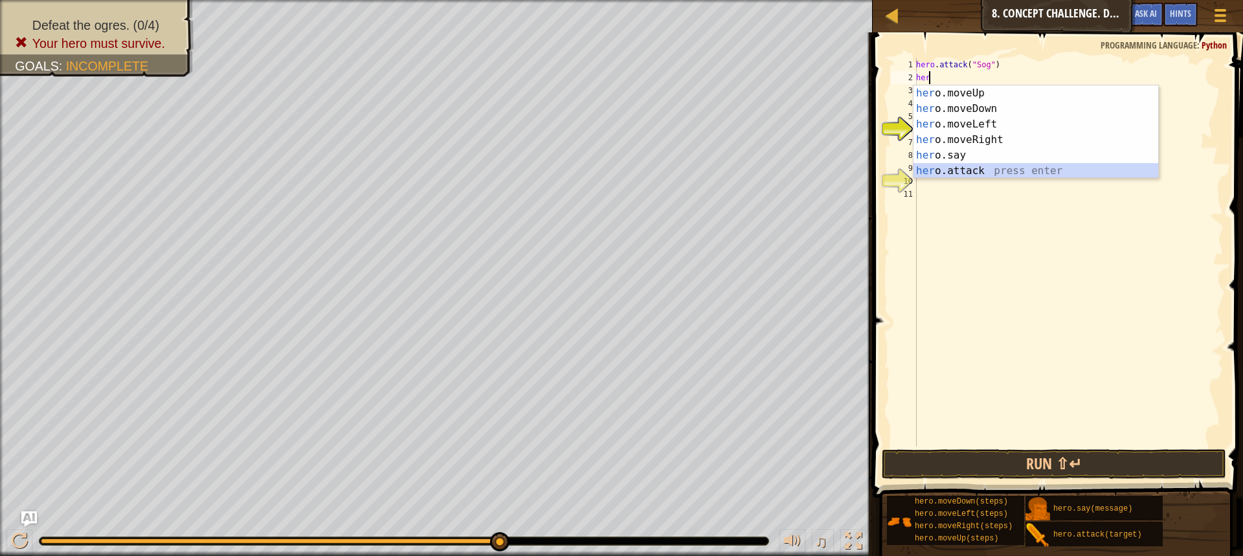
click at [958, 164] on div "her o.moveUp press enter her o.moveDown press enter her o.moveLeft press enter …" at bounding box center [1035, 147] width 245 height 124
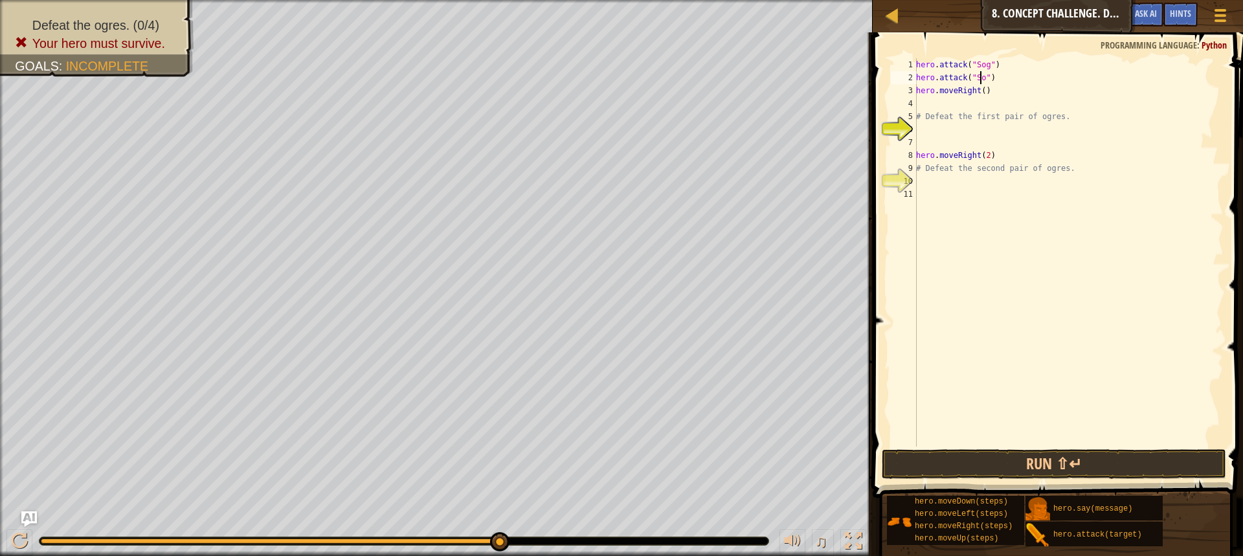
scroll to position [6, 5]
click at [1010, 462] on button "Run ⇧↵" at bounding box center [1054, 464] width 344 height 30
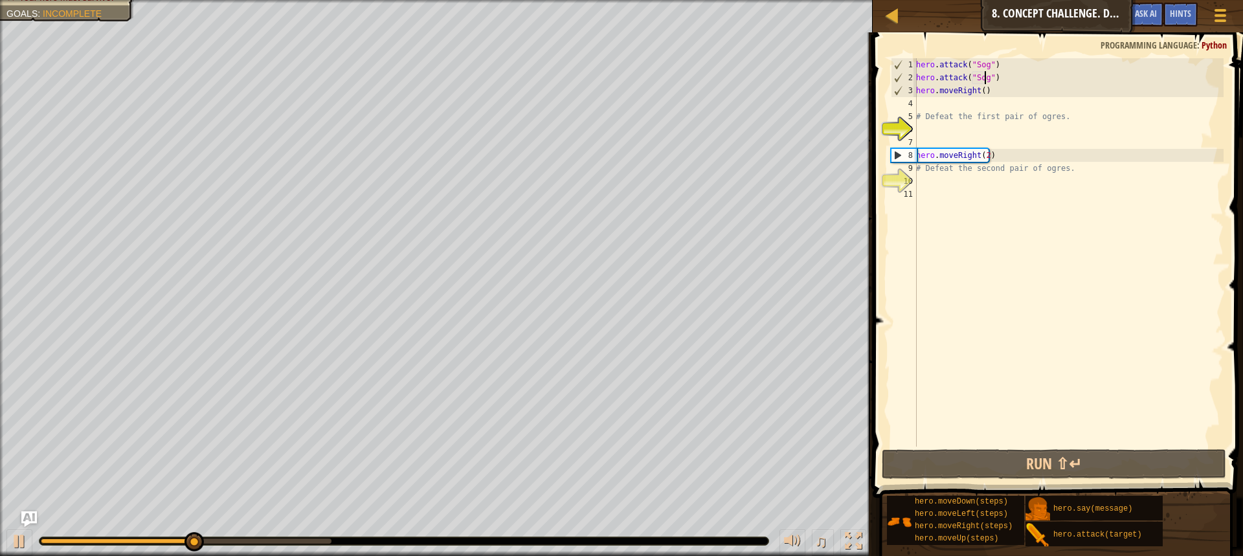
click at [1001, 87] on div "hero . attack ( "Sog" ) hero . attack ( "Sog" ) hero . moveRight ( ) # Defeat t…" at bounding box center [1068, 265] width 310 height 414
type textarea "hero.moveRight()"
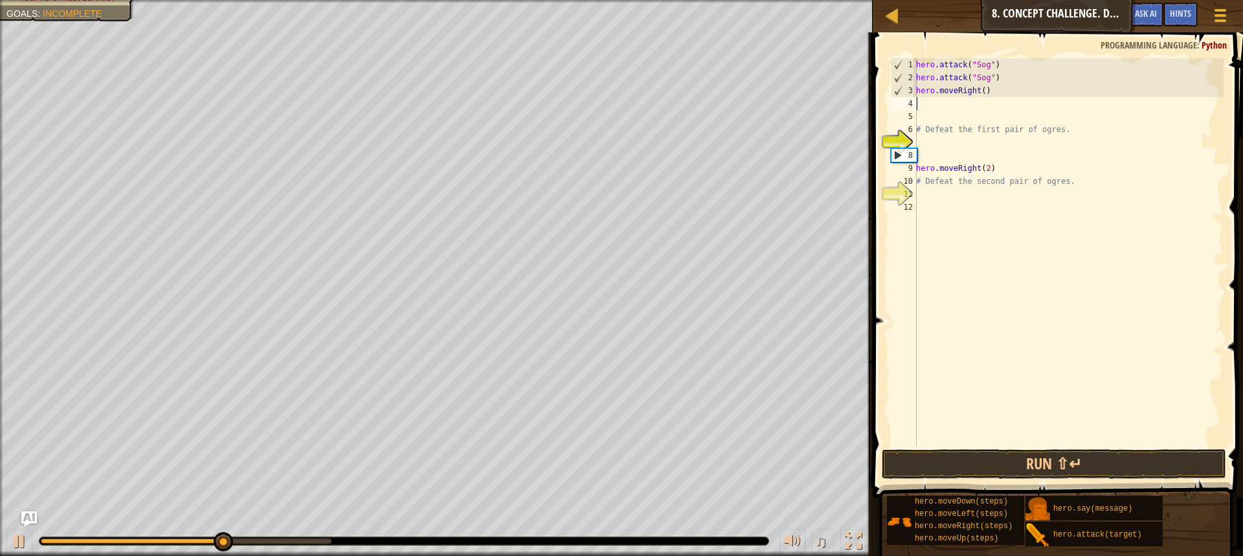
scroll to position [6, 0]
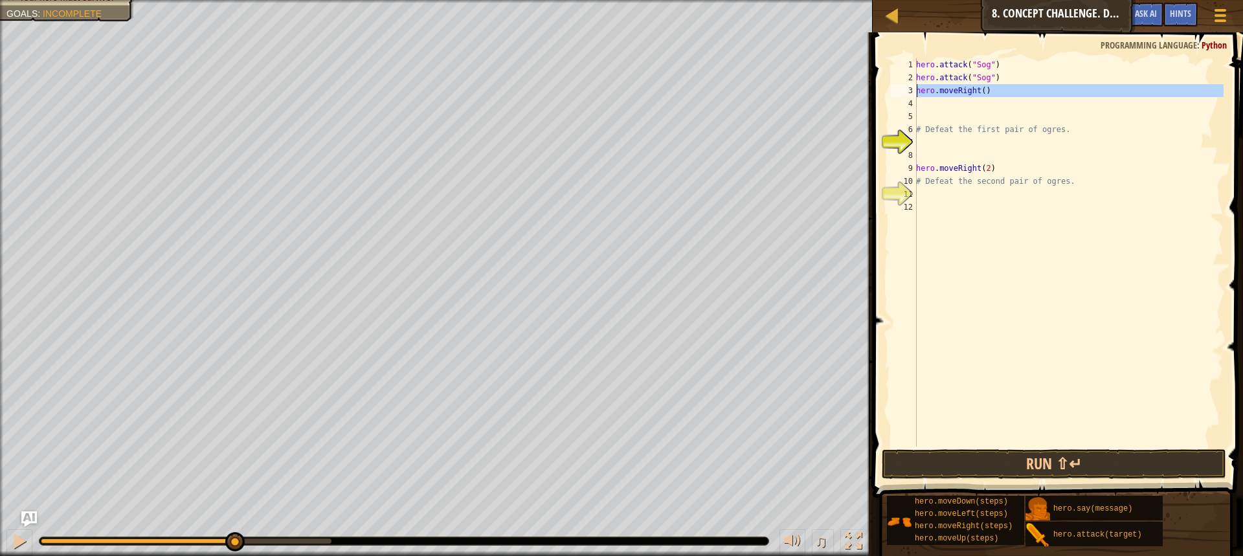
click at [915, 90] on div "3" at bounding box center [904, 90] width 26 height 13
click at [919, 90] on div "hero . attack ( "Sog" ) hero . attack ( "Sog" ) hero . moveRight ( ) # Defeat t…" at bounding box center [1068, 265] width 310 height 414
click at [913, 93] on div "3" at bounding box center [904, 90] width 26 height 13
click at [919, 89] on div "hero . attack ( "Sog" ) hero . attack ( "Sog" ) hero . moveRight ( ) # Defeat t…" at bounding box center [1068, 265] width 310 height 414
click at [916, 89] on div "3" at bounding box center [904, 90] width 26 height 13
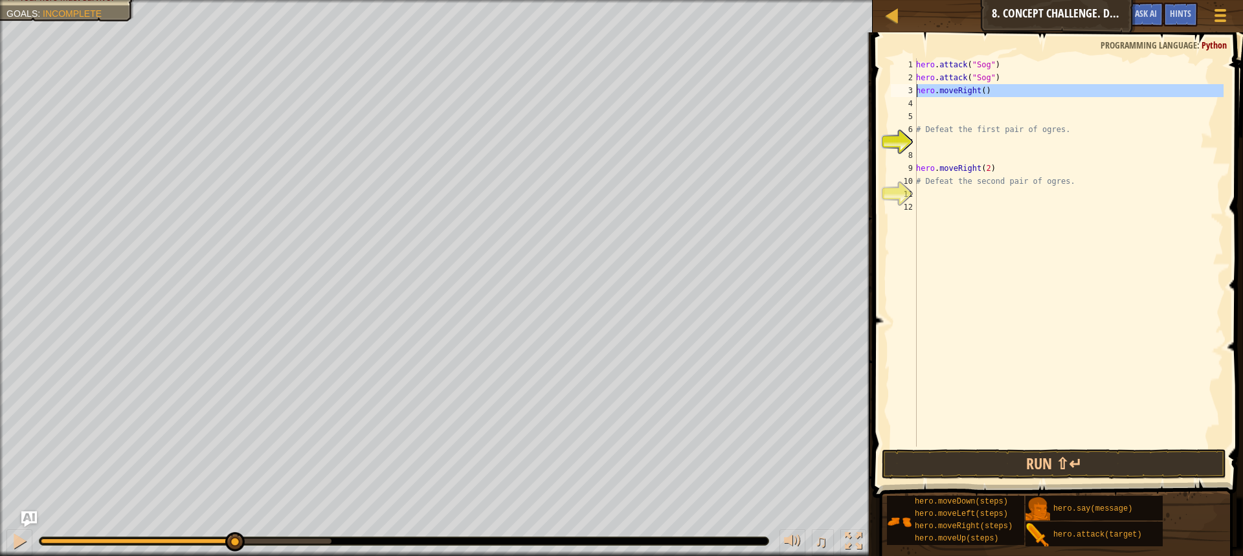
type textarea "hero.moveRight()"
click at [918, 90] on div "hero . attack ( "Sog" ) hero . attack ( "Sog" ) hero . moveRight ( ) # Defeat t…" at bounding box center [1068, 265] width 310 height 414
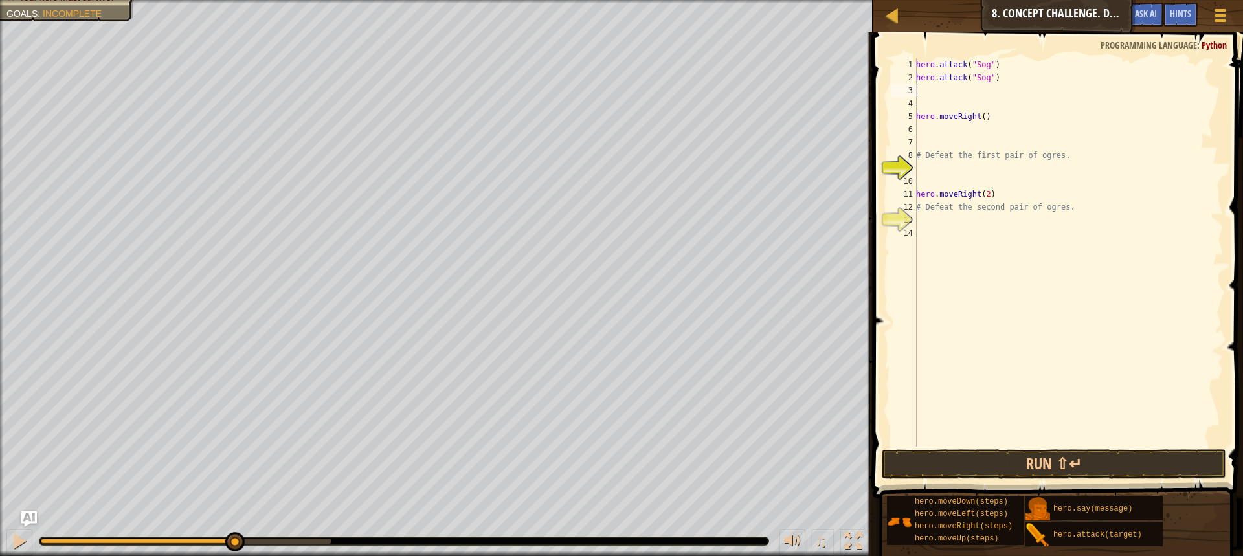
click at [996, 84] on div "hero . attack ( "Sog" ) hero . attack ( "Sog" ) hero . moveRight ( ) # Defeat t…" at bounding box center [1068, 265] width 310 height 414
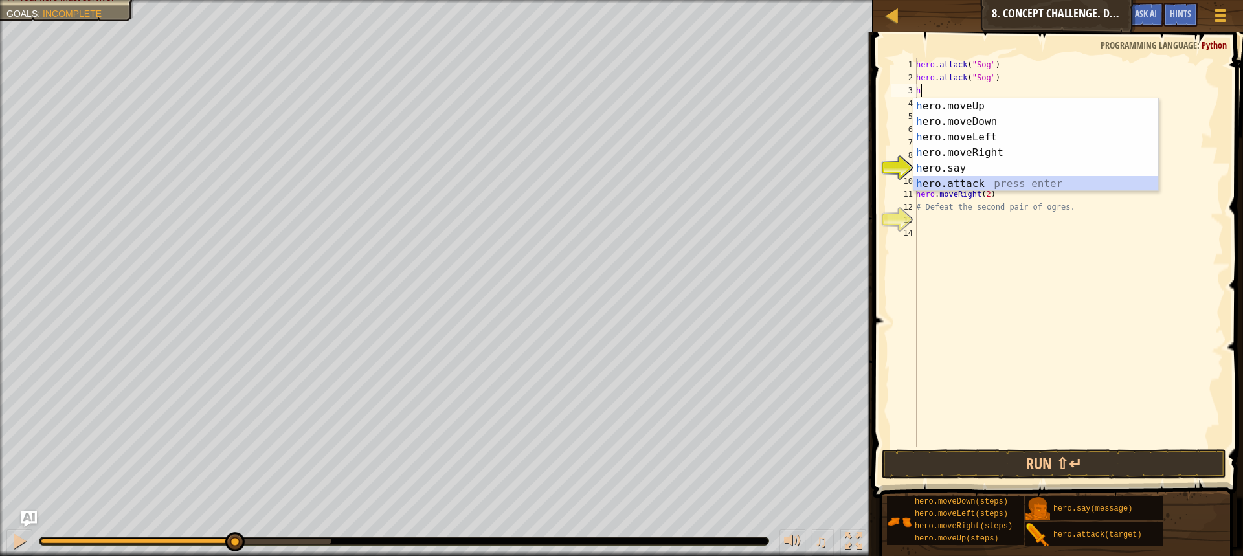
click at [977, 176] on div "h ero.moveUp press enter h ero.moveDown press enter h ero.moveLeft press enter …" at bounding box center [1035, 160] width 245 height 124
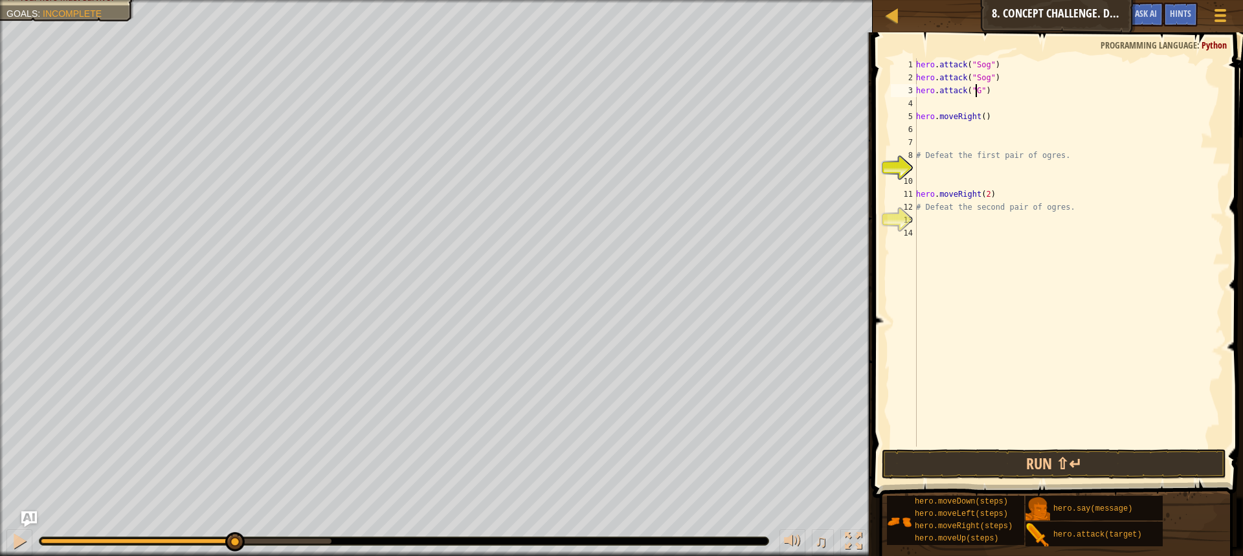
scroll to position [6, 5]
type textarea "hero.attack("Gos")"
click at [986, 98] on div "hero . attack ( "Sog" ) hero . attack ( "Sog" ) hero . attack ( "Gos" ) hero . …" at bounding box center [1068, 265] width 310 height 414
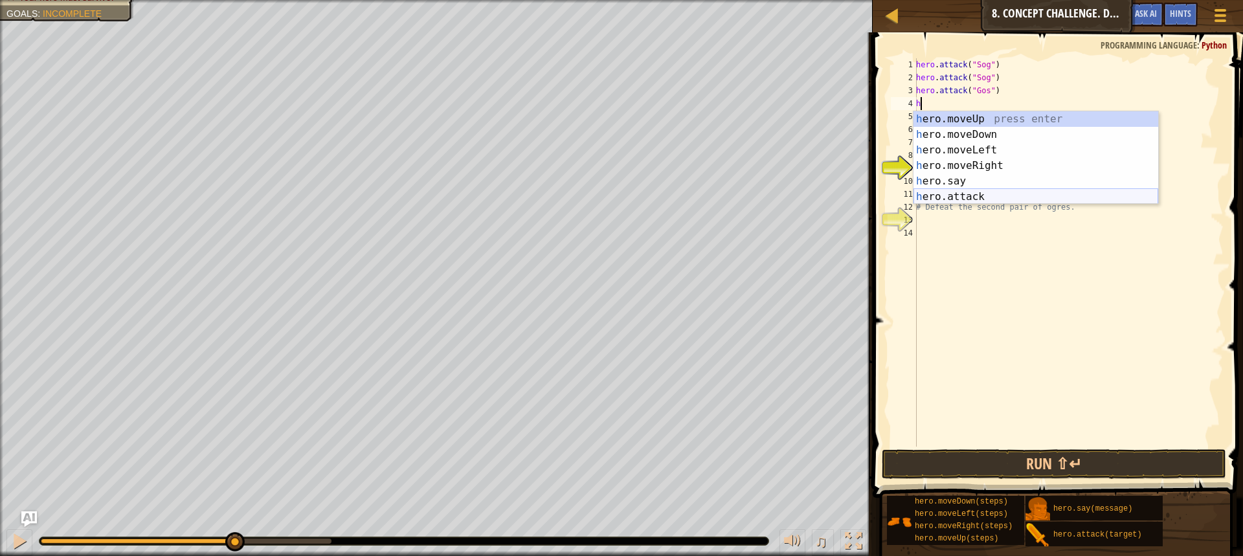
click at [941, 192] on div "h ero.moveUp press enter h ero.moveDown press enter h ero.moveLeft press enter …" at bounding box center [1035, 173] width 245 height 124
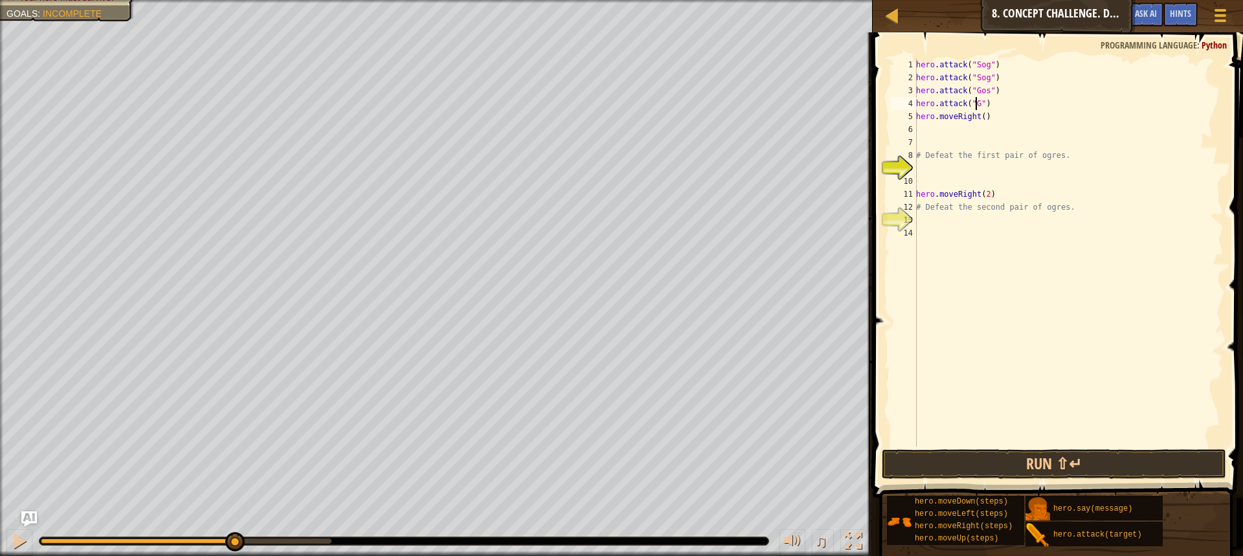
scroll to position [6, 5]
click at [1018, 113] on div "hero . attack ( "Sog" ) hero . attack ( "Sog" ) hero . attack ( "Gos" ) hero . …" at bounding box center [1068, 265] width 310 height 414
type textarea "hero.moveRight()"
click at [995, 148] on div "hero . attack ( "Sog" ) hero . attack ( "Sog" ) hero . attack ( "Gos" ) hero . …" at bounding box center [1068, 265] width 310 height 414
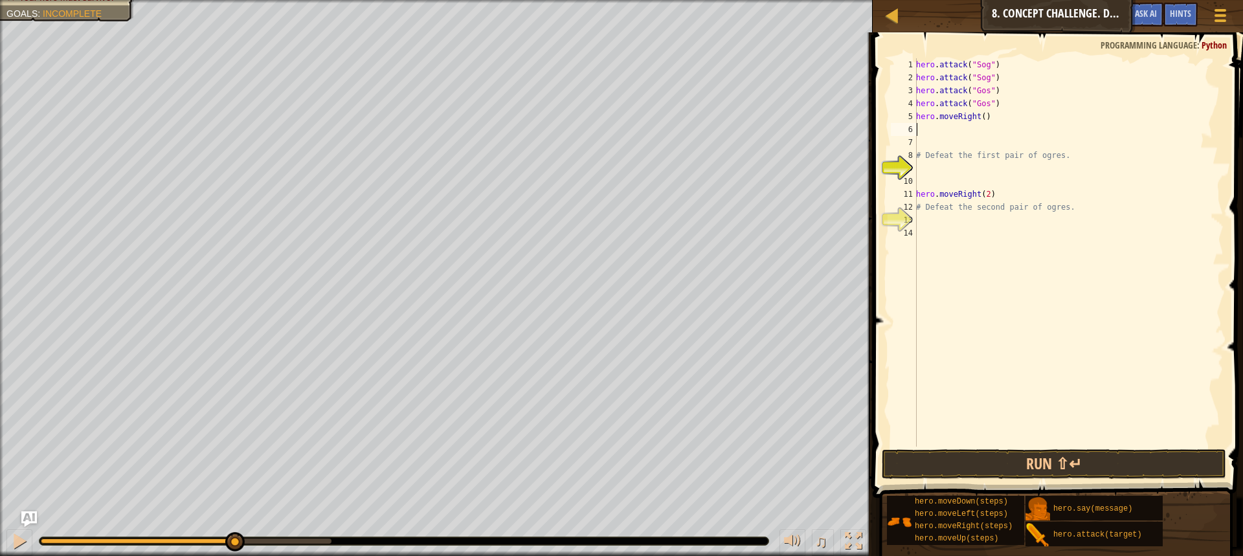
click at [972, 124] on div "hero . attack ( "Sog" ) hero . attack ( "Sog" ) hero . attack ( "Gos" ) hero . …" at bounding box center [1068, 265] width 310 height 414
type textarea "j"
type textarea "he"
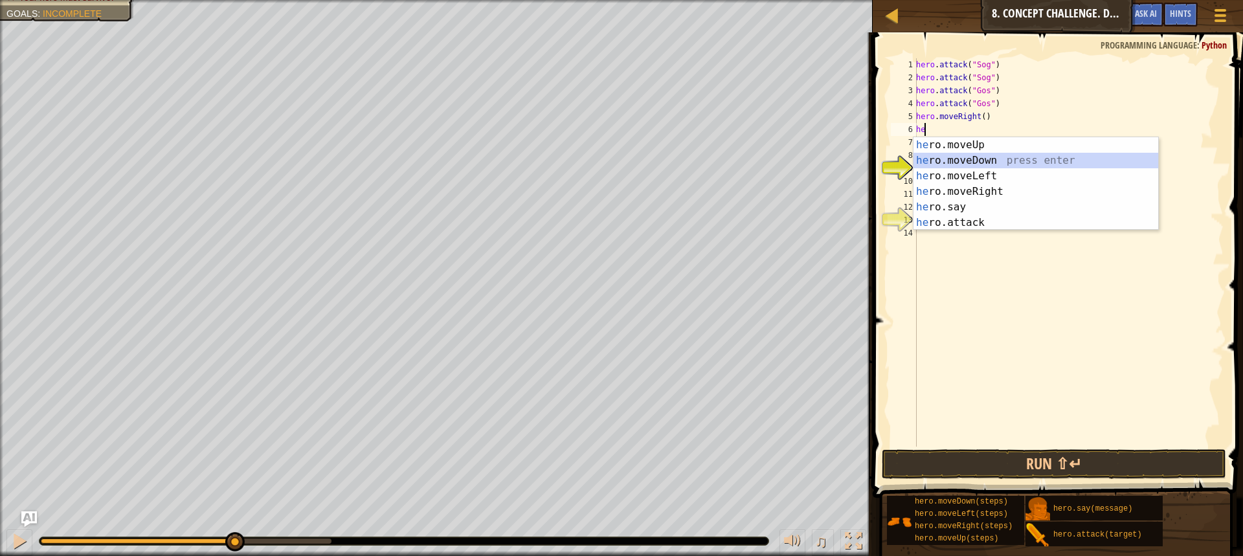
drag, startPoint x: 942, startPoint y: 161, endPoint x: 1079, endPoint y: 346, distance: 229.9
click at [948, 170] on div "he ro.moveUp press enter he ro.moveDown press enter he ro.moveLeft press enter …" at bounding box center [1035, 199] width 245 height 124
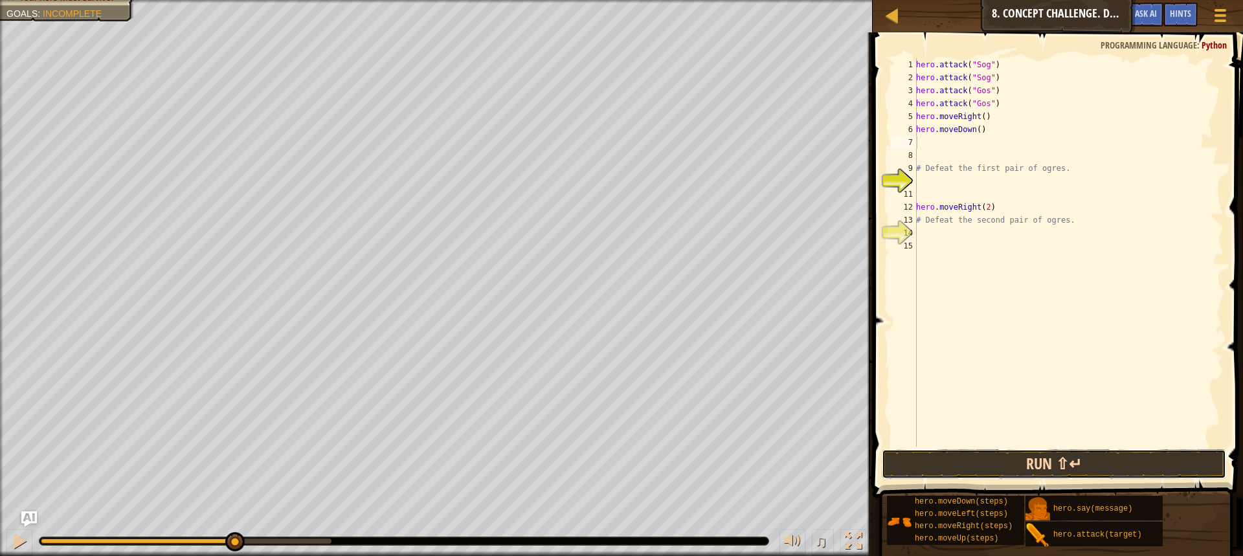
click at [1040, 468] on button "Run ⇧↵" at bounding box center [1054, 464] width 344 height 30
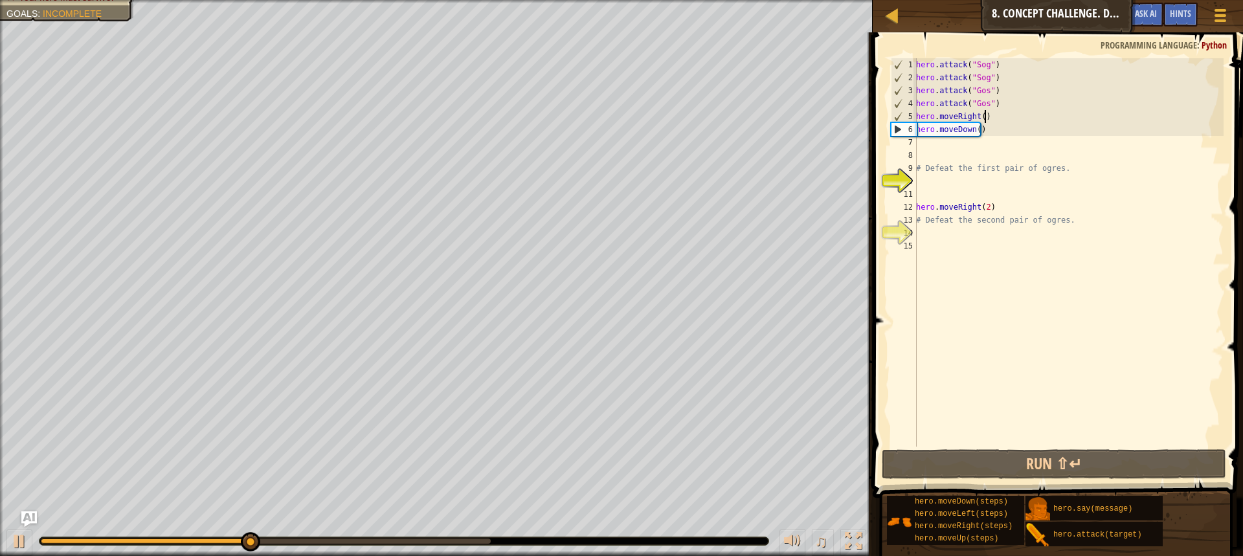
click at [984, 115] on div "hero . attack ( "Sog" ) hero . attack ( "Sog" ) hero . attack ( "Gos" ) hero . …" at bounding box center [1068, 265] width 310 height 414
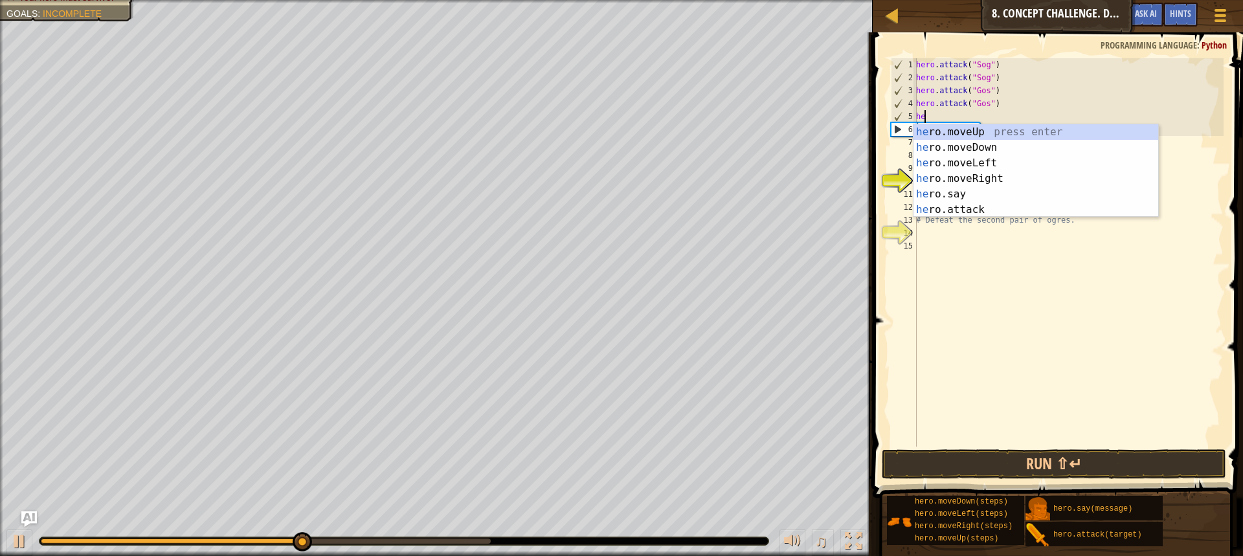
type textarea "h"
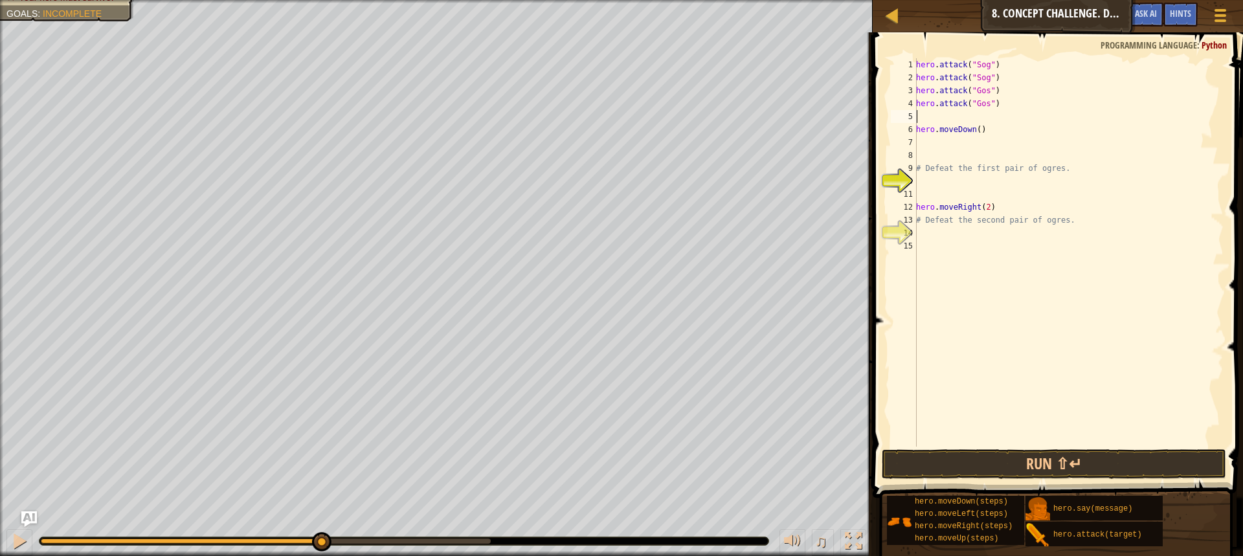
click at [917, 126] on div "hero . attack ( "Sog" ) hero . attack ( "Sog" ) hero . attack ( "Gos" ) hero . …" at bounding box center [1068, 265] width 310 height 414
type textarea "hero.moveDown()"
click at [940, 466] on button "Run ⇧↵" at bounding box center [1054, 464] width 344 height 30
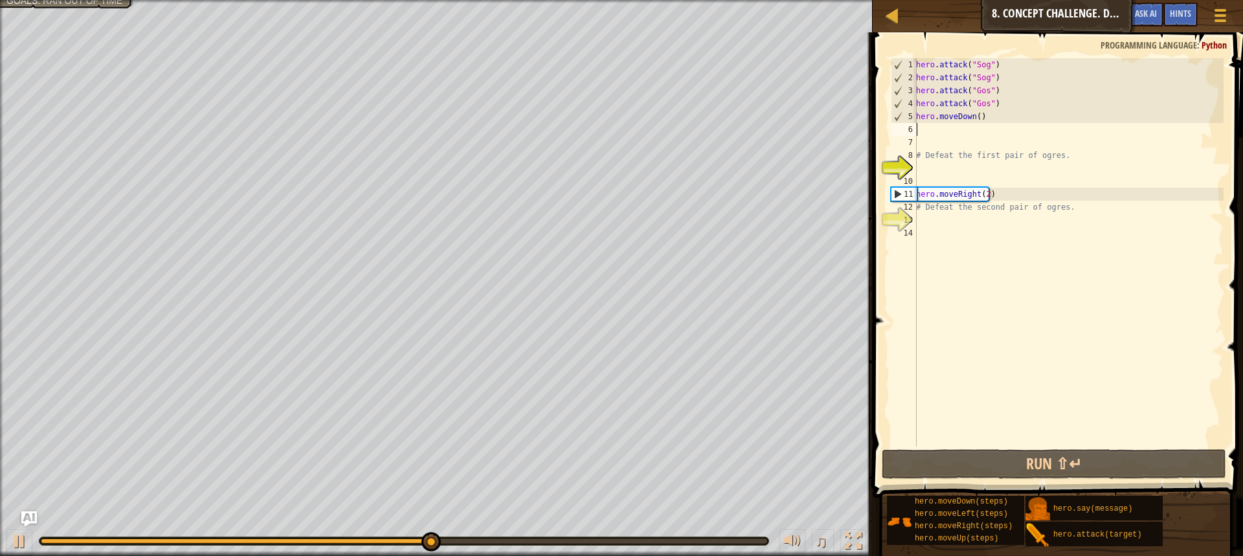
click at [974, 135] on div "hero . attack ( "Sog" ) hero . attack ( "Sog" ) hero . attack ( "Gos" ) hero . …" at bounding box center [1068, 265] width 310 height 414
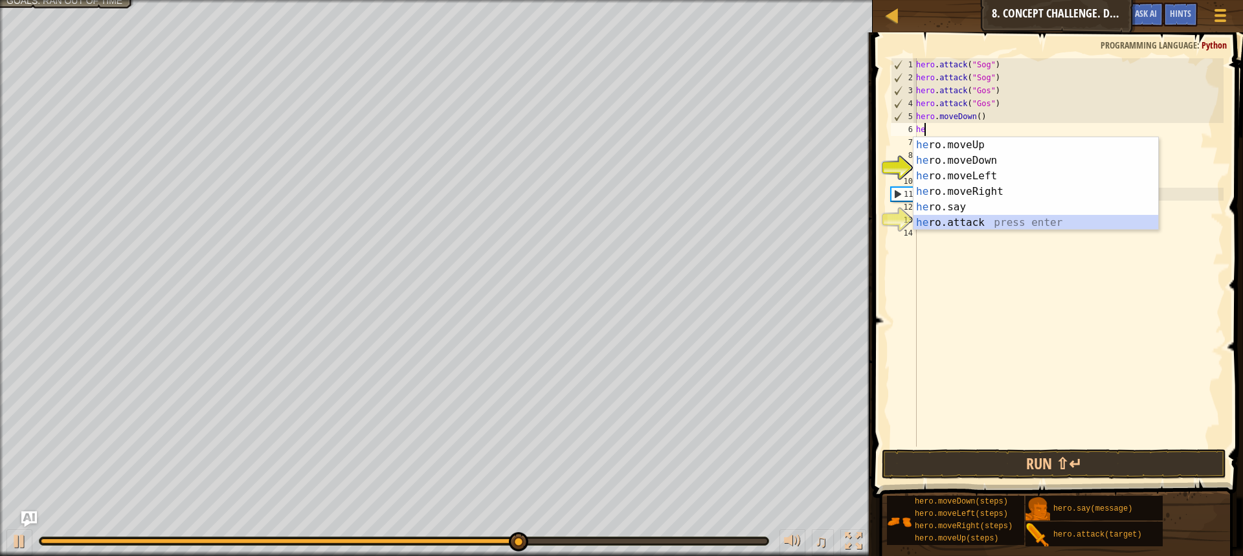
click at [972, 223] on div "he ro.moveUp press enter he ro.moveDown press enter he ro.moveLeft press enter …" at bounding box center [1035, 199] width 245 height 124
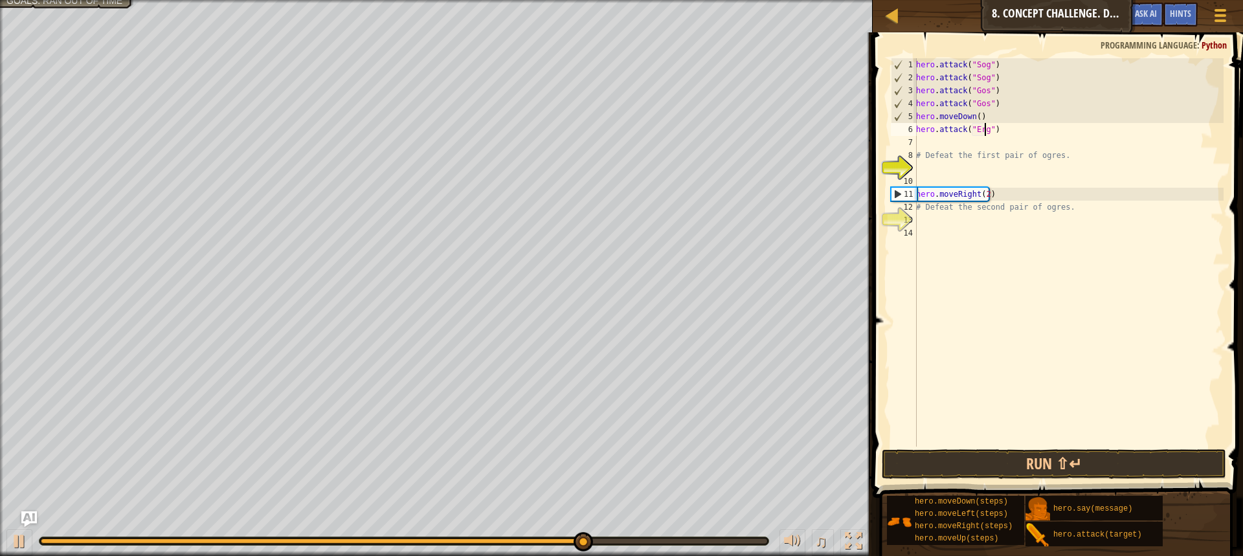
type textarea "hero.attack("Ergo")"
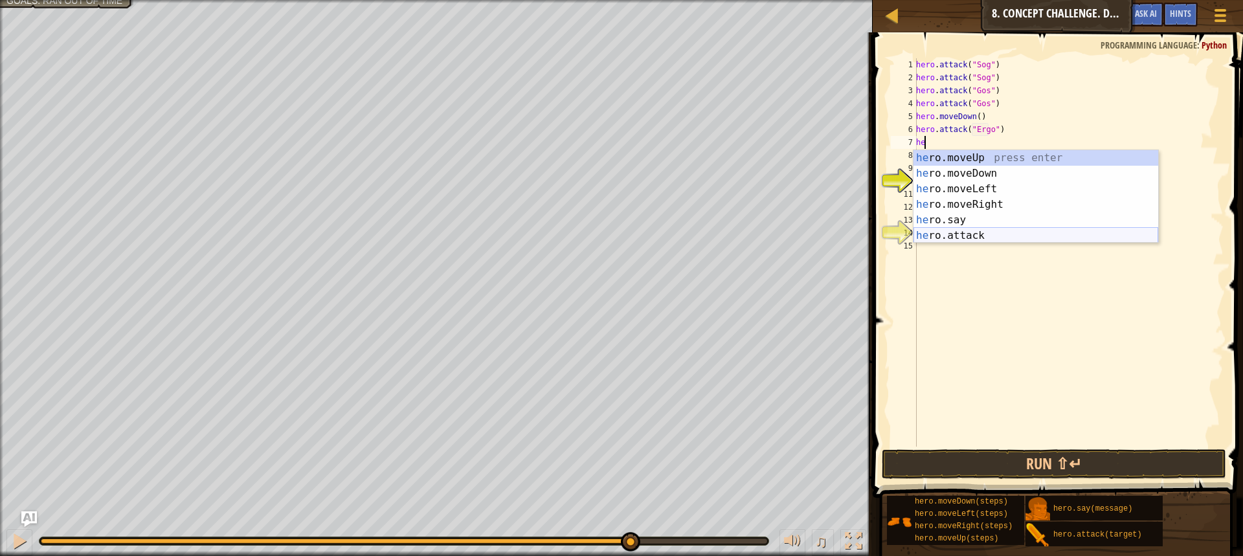
click at [968, 229] on div "he ro.moveUp press enter he ro.moveDown press enter he ro.moveLeft press enter …" at bounding box center [1035, 212] width 245 height 124
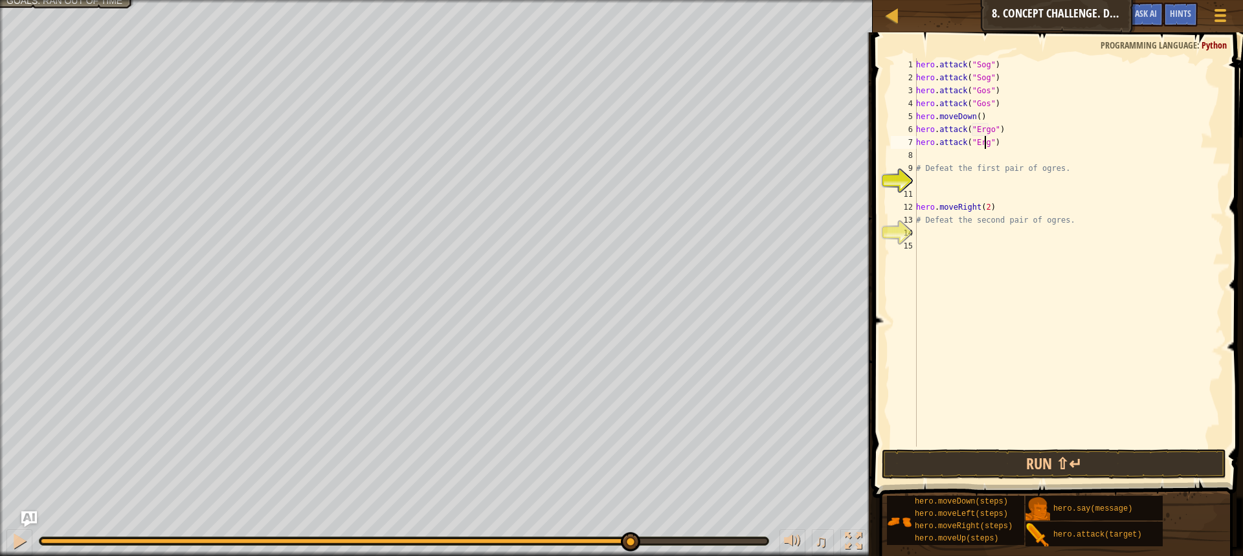
type textarea "hero.attack("Ergo")"
type textarea "j"
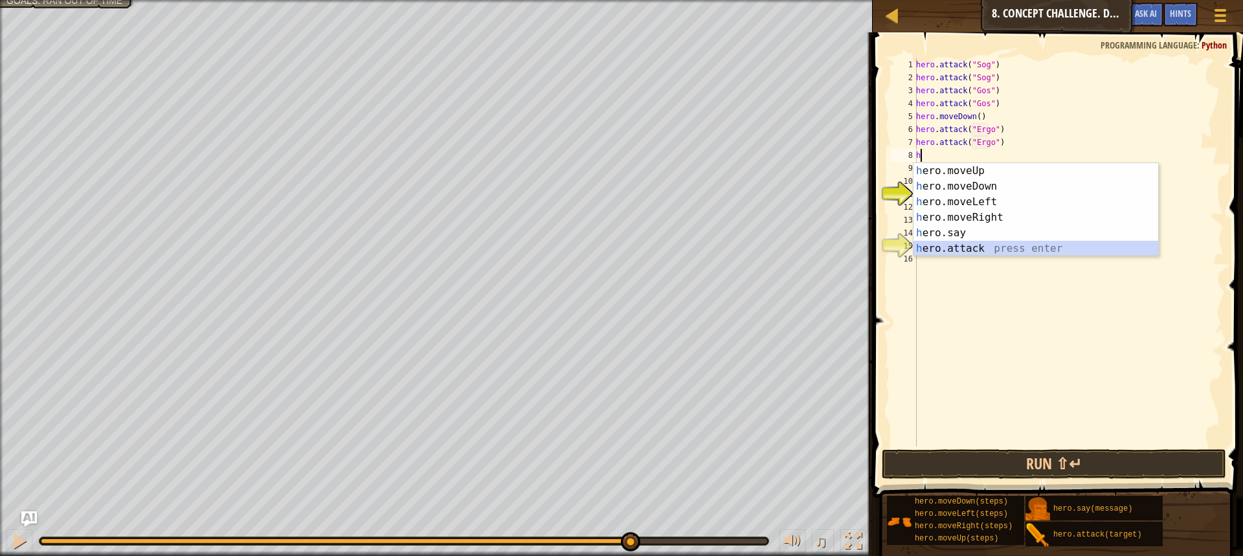
click at [964, 247] on div "h ero.moveUp press enter h ero.moveDown press enter h ero.moveLeft press enter …" at bounding box center [1035, 225] width 245 height 124
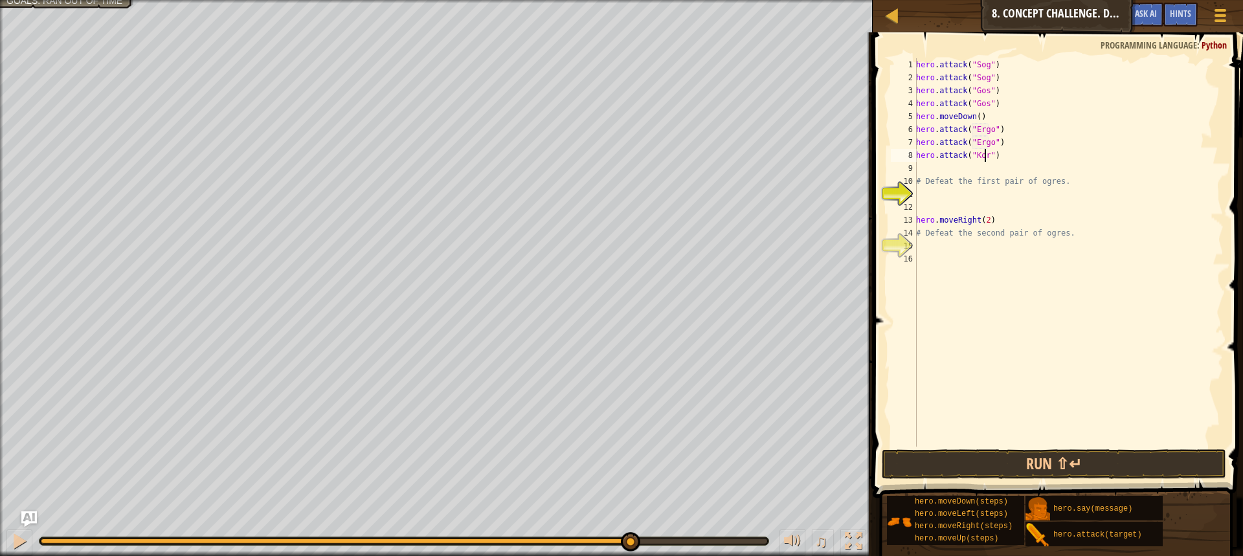
scroll to position [6, 5]
type textarea "hero.attack("Kro")"
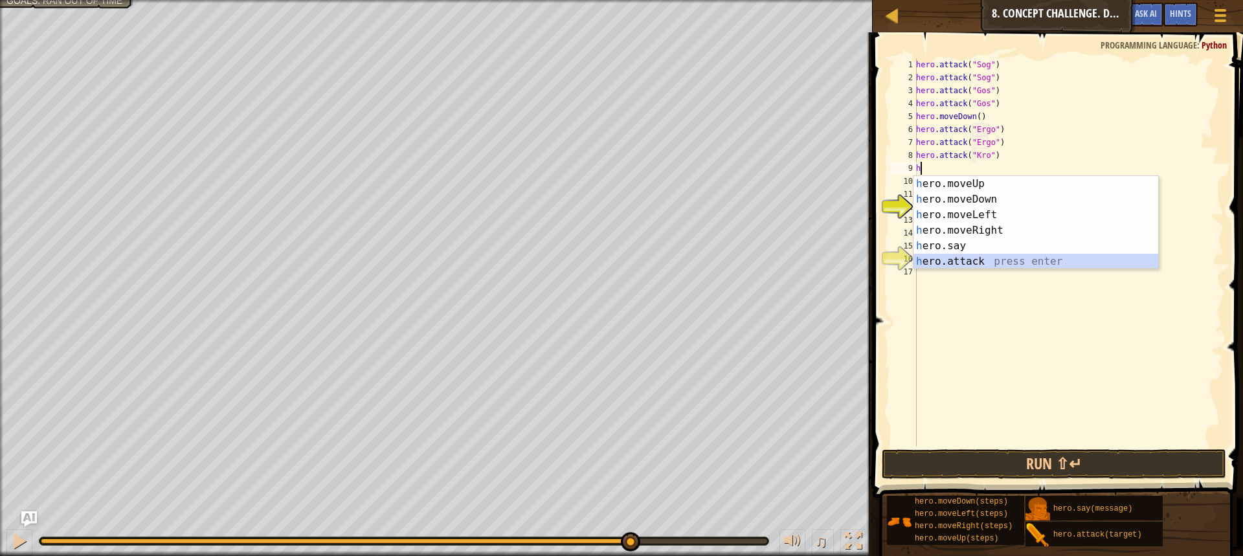
click at [934, 257] on div "h ero.moveUp press enter h ero.moveDown press enter h ero.moveLeft press enter …" at bounding box center [1035, 238] width 245 height 124
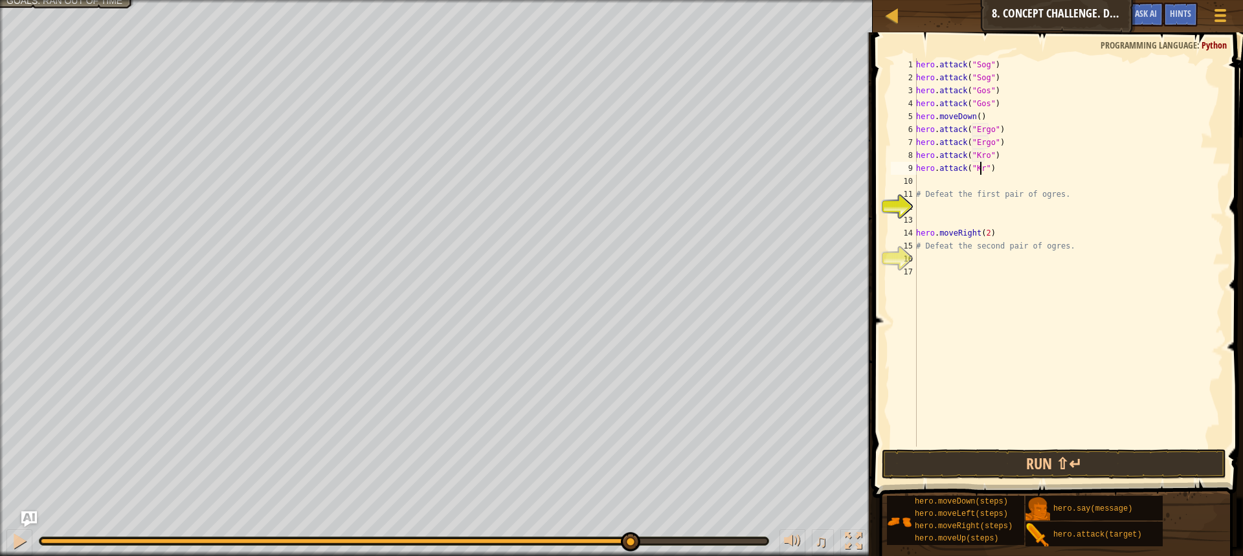
scroll to position [6, 5]
click at [1042, 457] on button "Run ⇧↵" at bounding box center [1054, 464] width 344 height 30
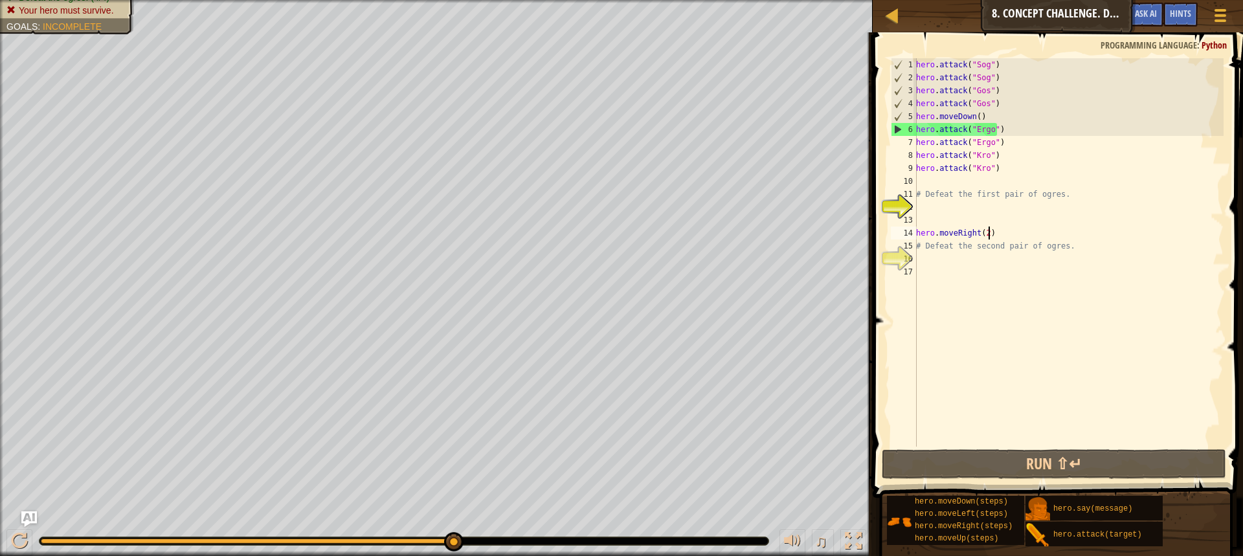
click at [1016, 237] on div "hero . attack ( "Sog" ) hero . attack ( "Sog" ) hero . attack ( "Gos" ) hero . …" at bounding box center [1068, 265] width 310 height 414
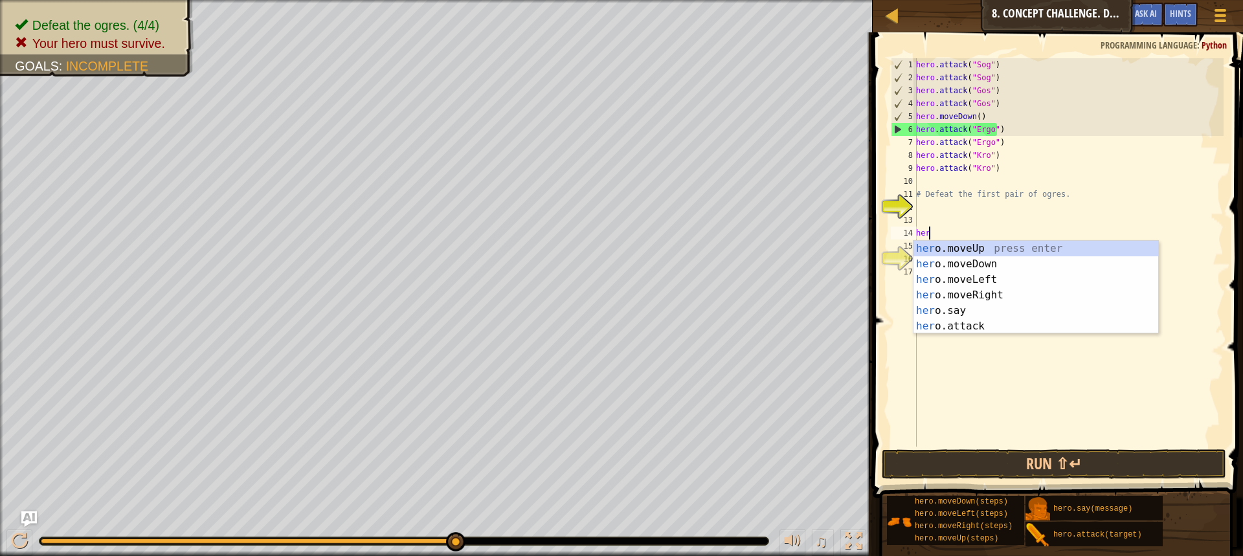
scroll to position [6, 0]
type textarea "h"
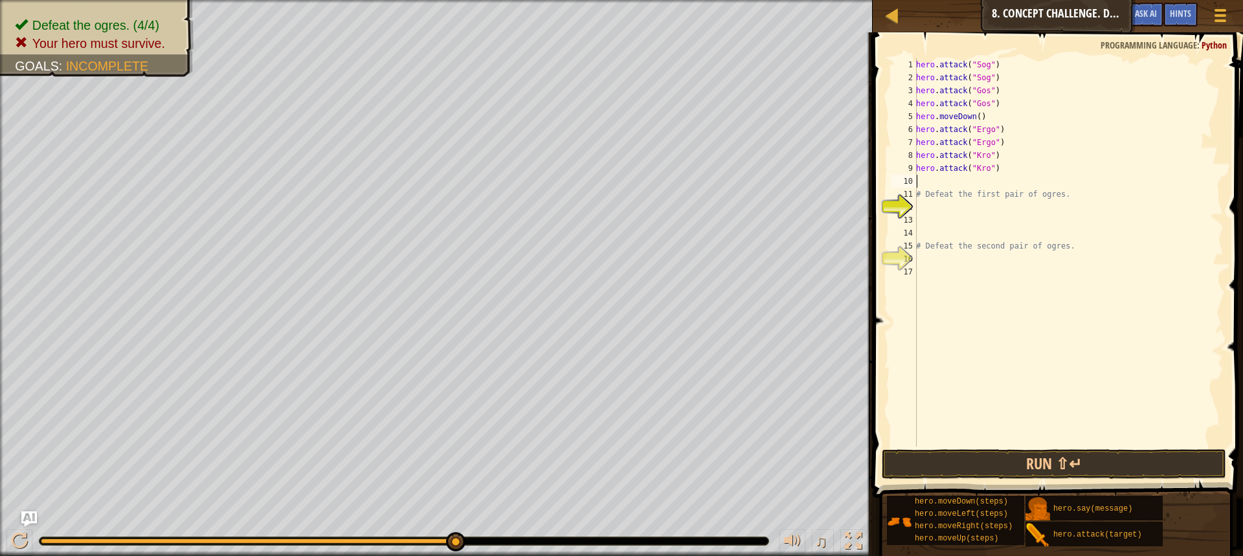
click at [921, 182] on div "hero . attack ( "Sog" ) hero . attack ( "Sog" ) hero . attack ( "Gos" ) hero . …" at bounding box center [1068, 265] width 310 height 414
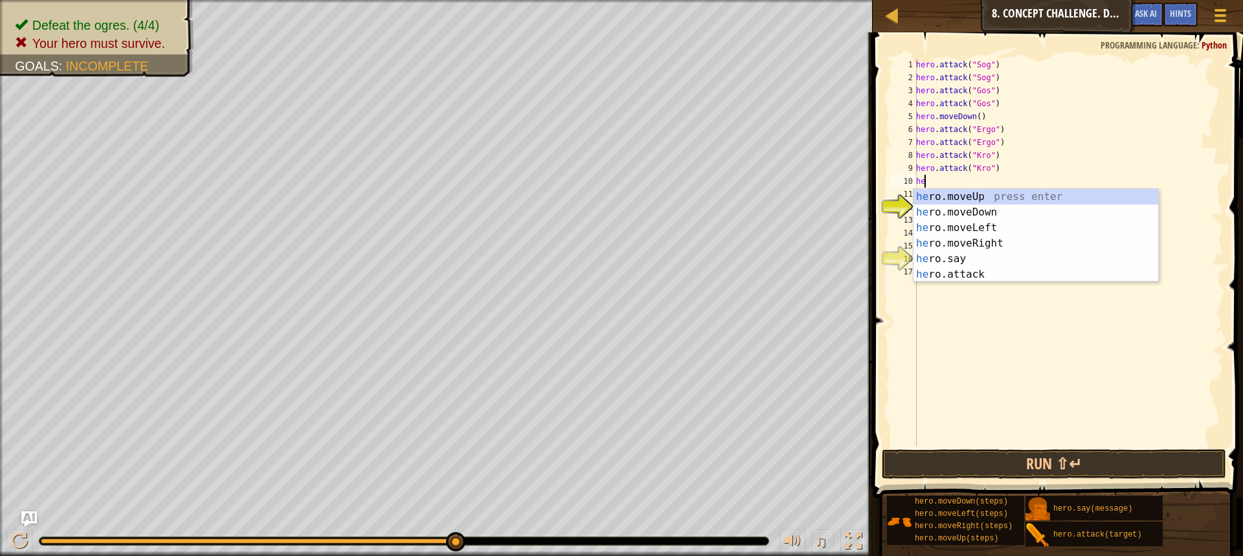
type textarea "hero"
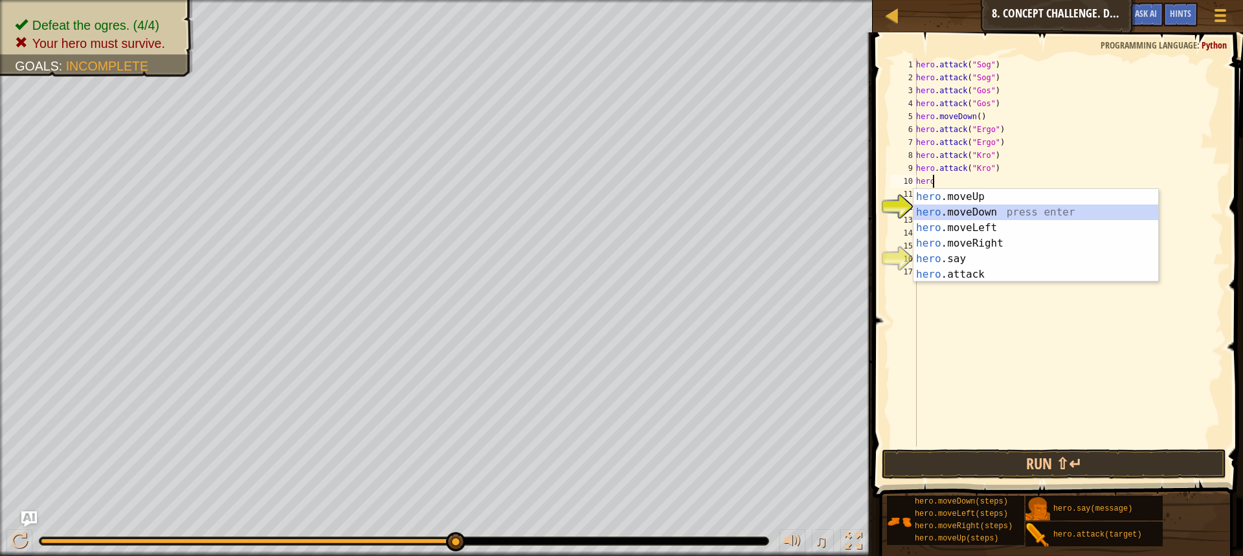
click at [954, 208] on div "hero .moveUp press enter hero .moveDown press enter hero .moveLeft press enter …" at bounding box center [1035, 251] width 245 height 124
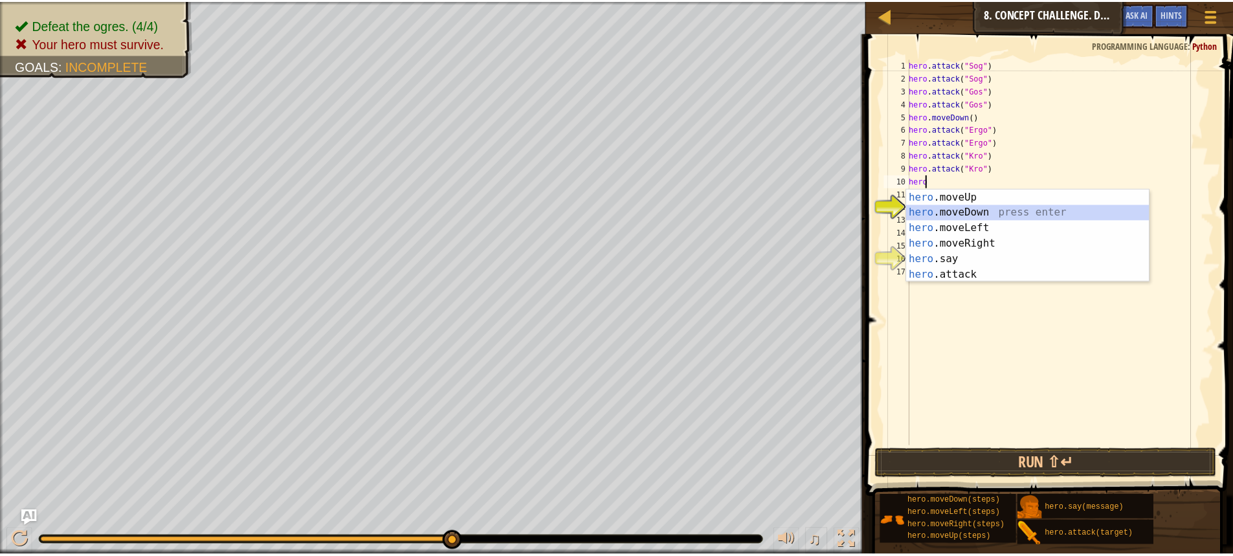
scroll to position [6, 0]
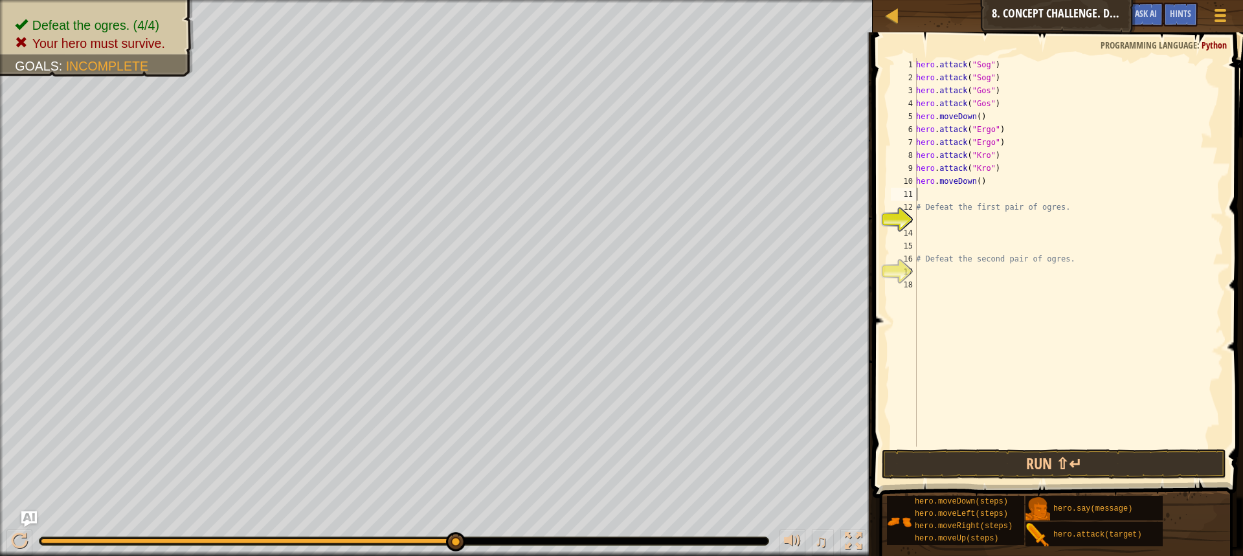
type textarea "h"
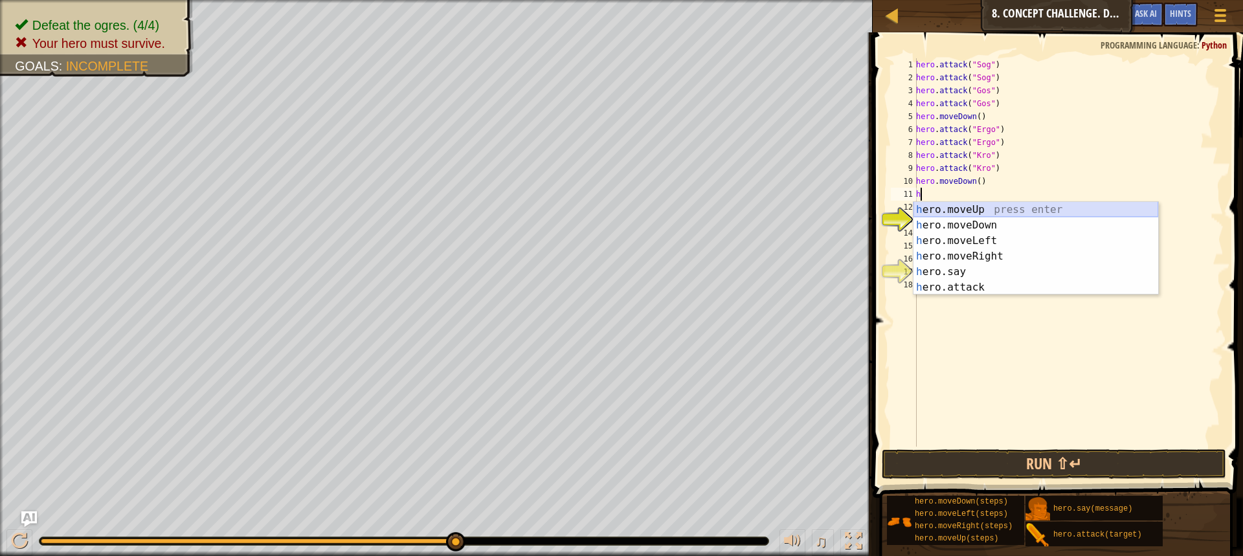
click at [967, 211] on div "h ero.moveUp press enter h ero.moveDown press enter h ero.moveLeft press enter …" at bounding box center [1035, 264] width 245 height 124
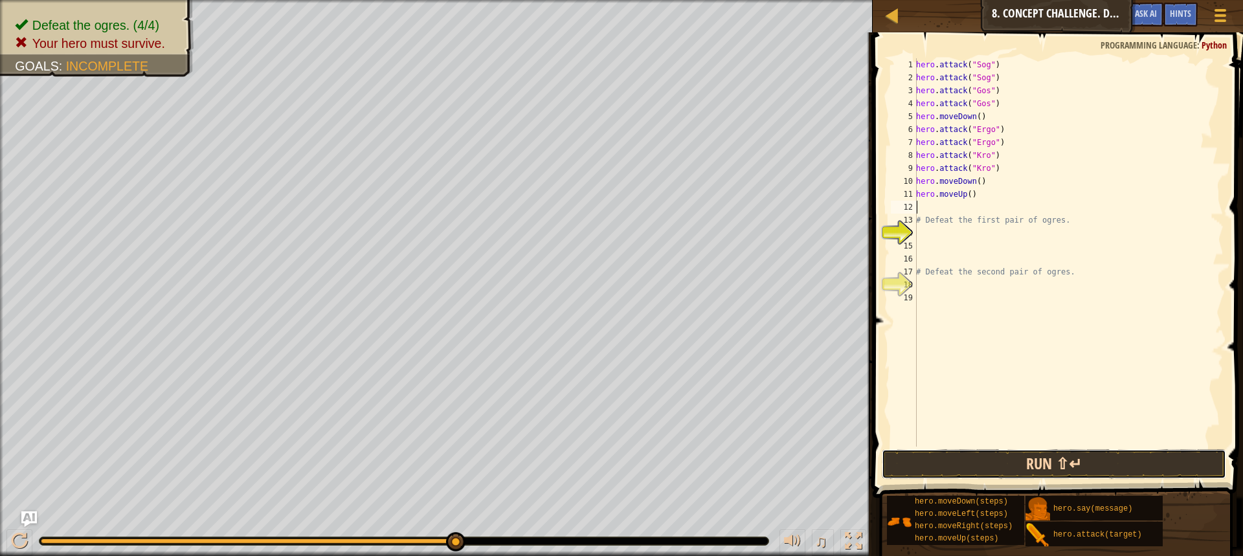
click at [1007, 460] on button "Run ⇧↵" at bounding box center [1054, 464] width 344 height 30
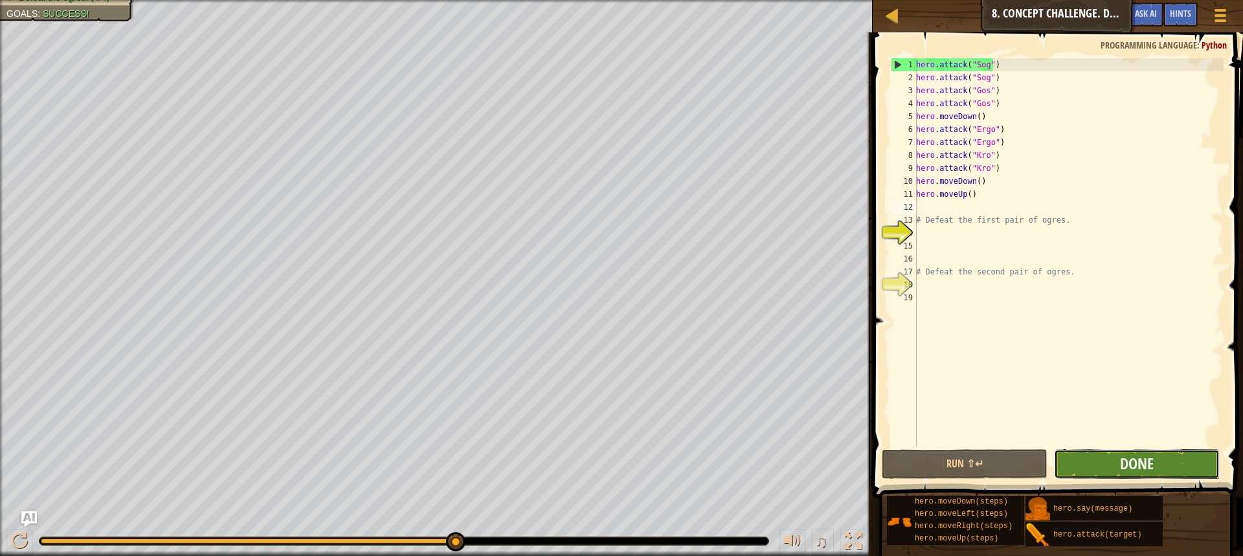
click at [1113, 464] on button "Done" at bounding box center [1137, 464] width 166 height 30
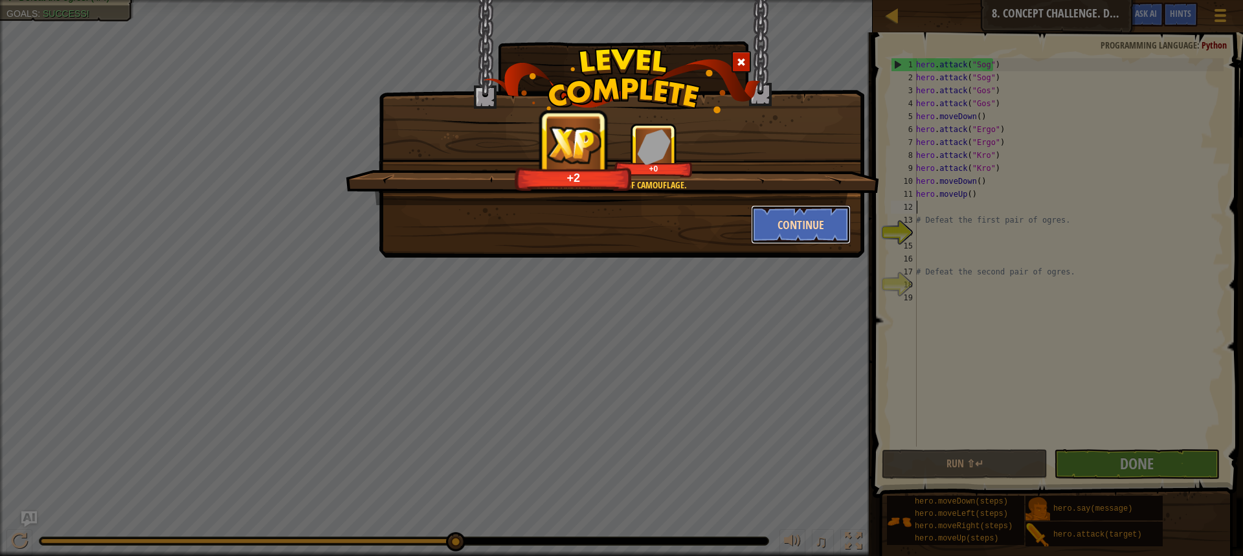
click at [811, 240] on button "Continue" at bounding box center [801, 224] width 100 height 39
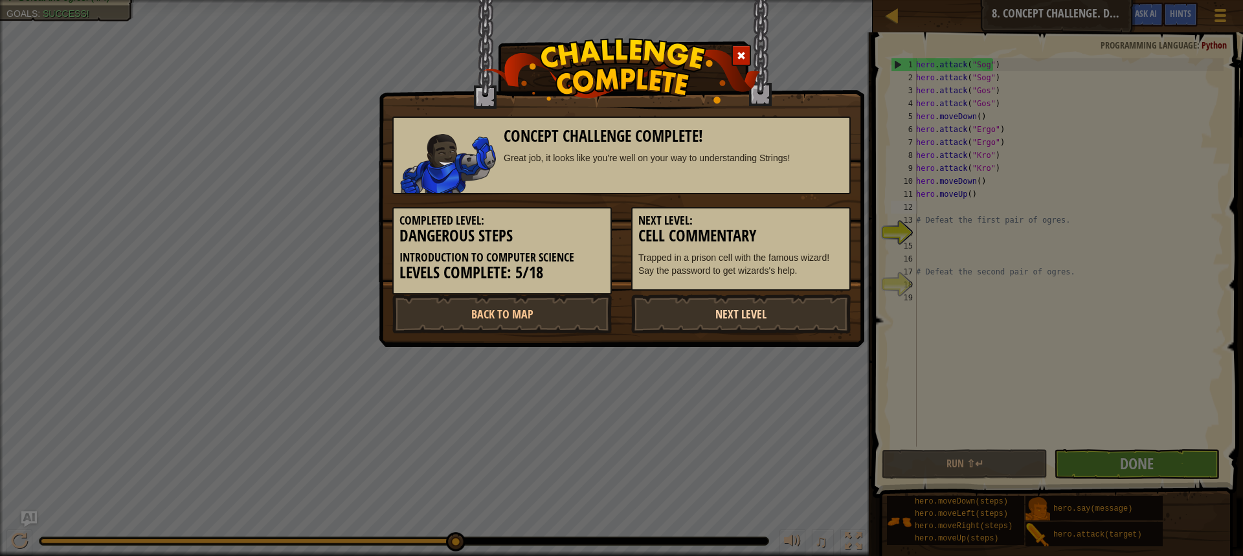
click at [766, 308] on link "Next Level" at bounding box center [740, 314] width 219 height 39
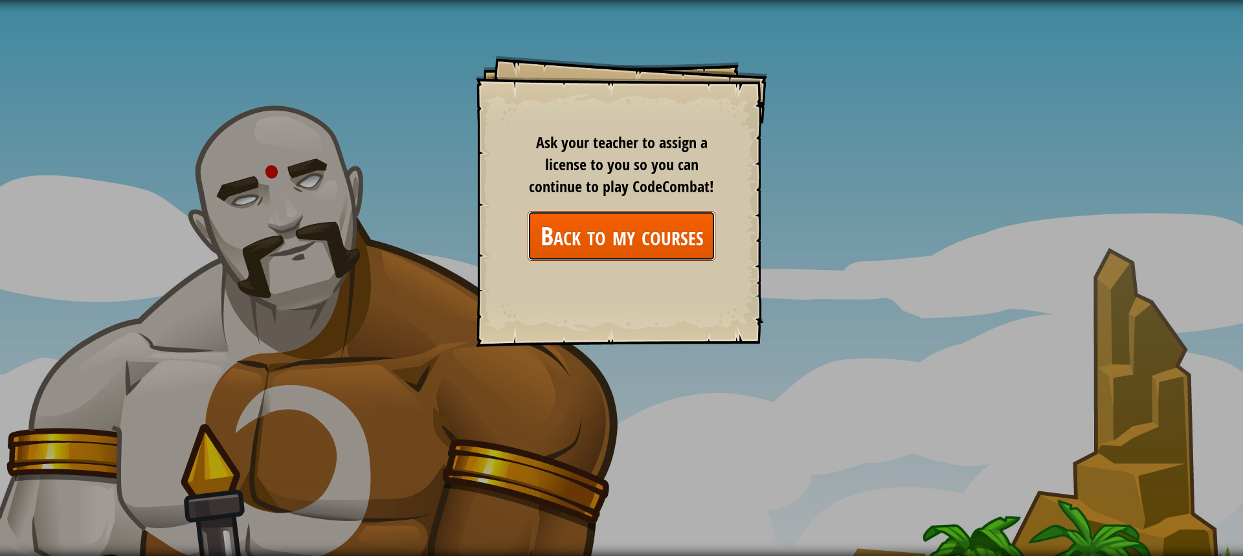
click at [669, 219] on link "Back to my courses" at bounding box center [622, 236] width 188 height 50
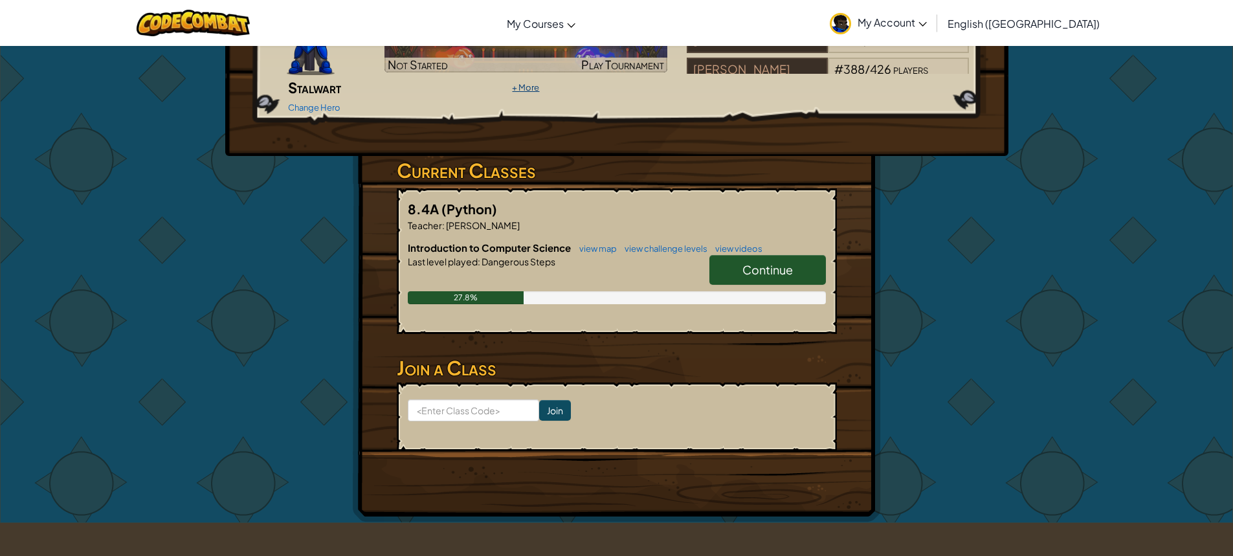
scroll to position [65, 0]
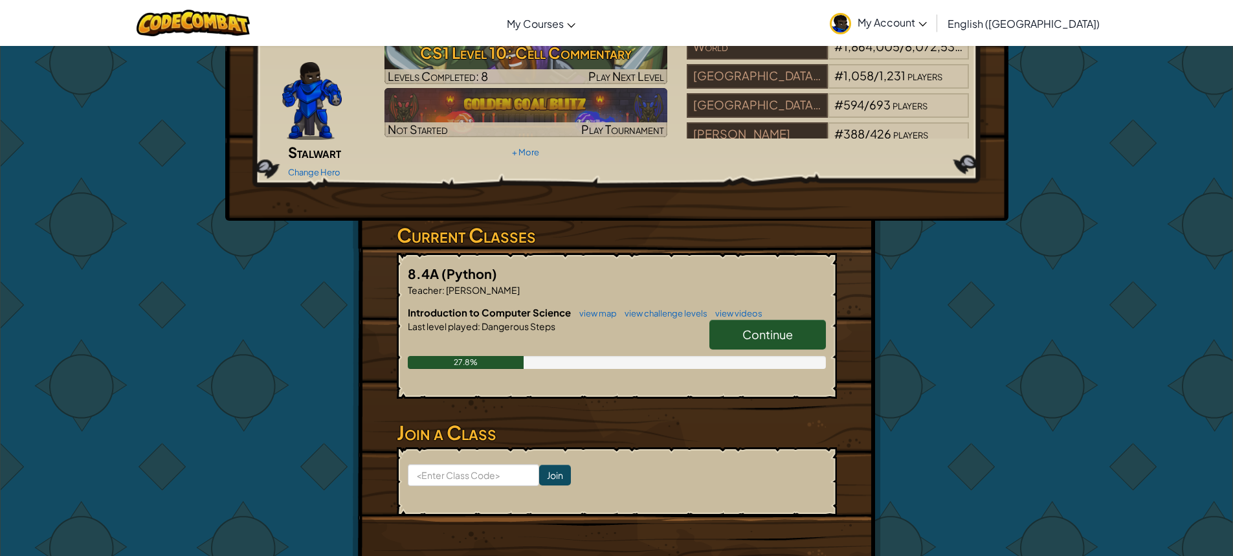
click at [302, 106] on img at bounding box center [312, 101] width 60 height 78
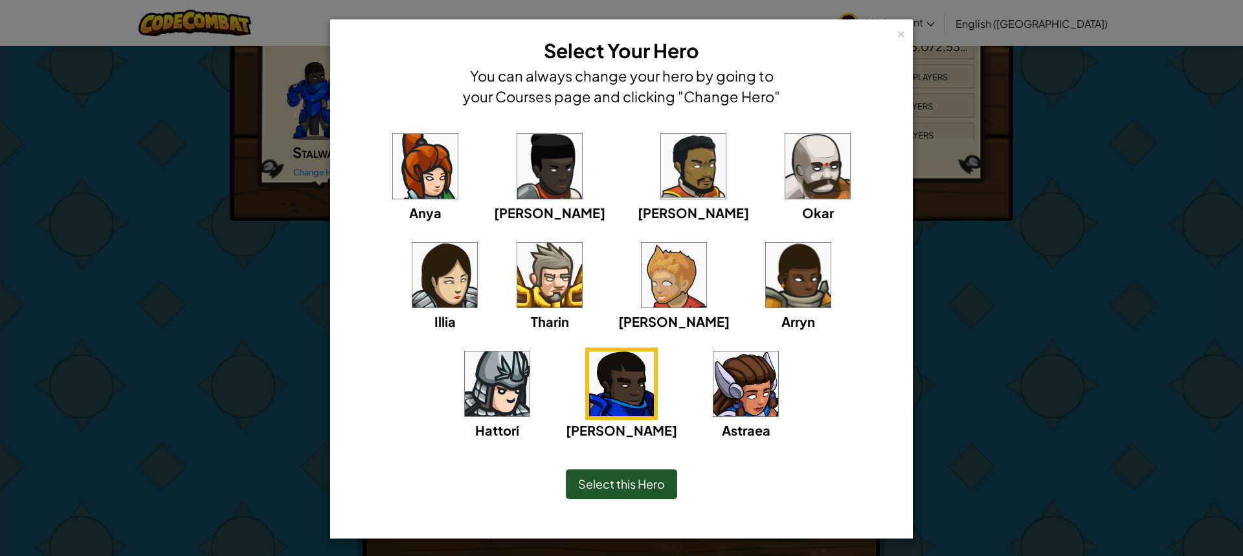
click at [645, 489] on span "Select this Hero" at bounding box center [621, 483] width 87 height 15
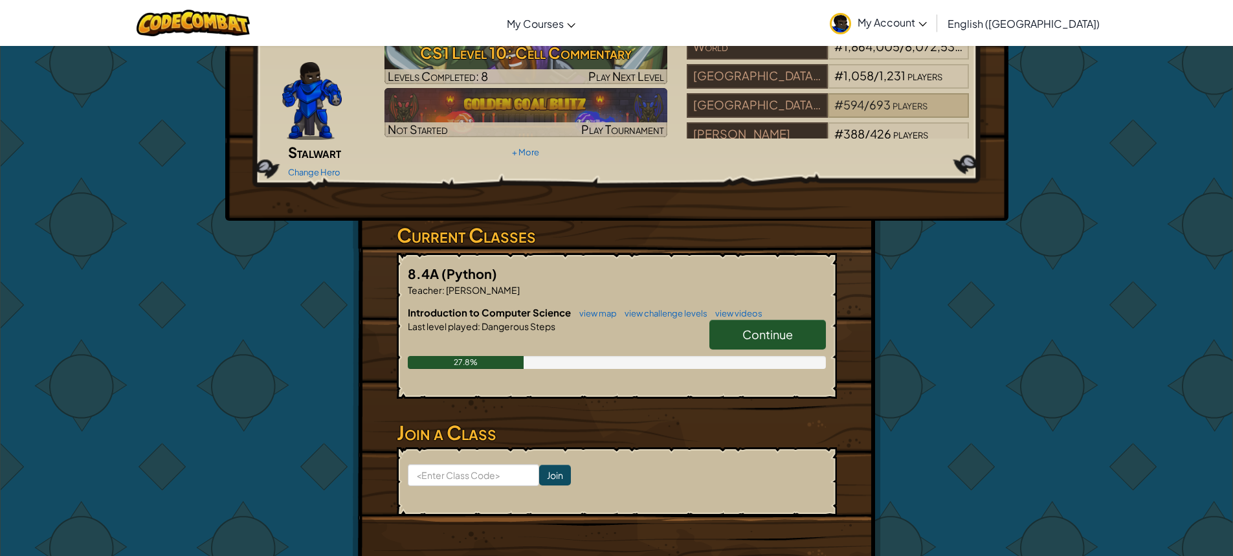
scroll to position [0, 0]
